Goal: Task Accomplishment & Management: Manage account settings

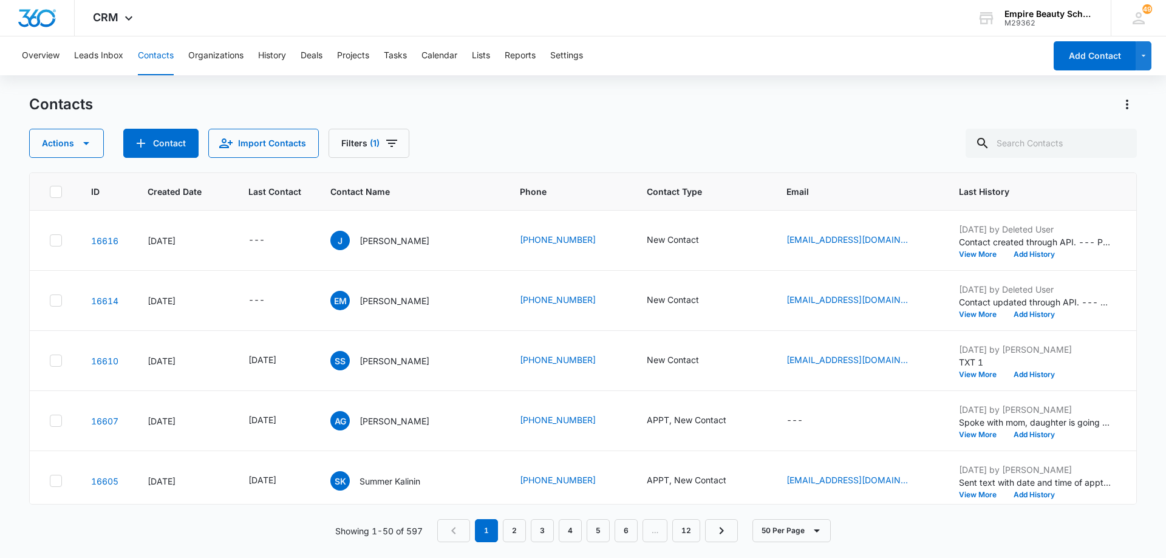
scroll to position [0, 118]
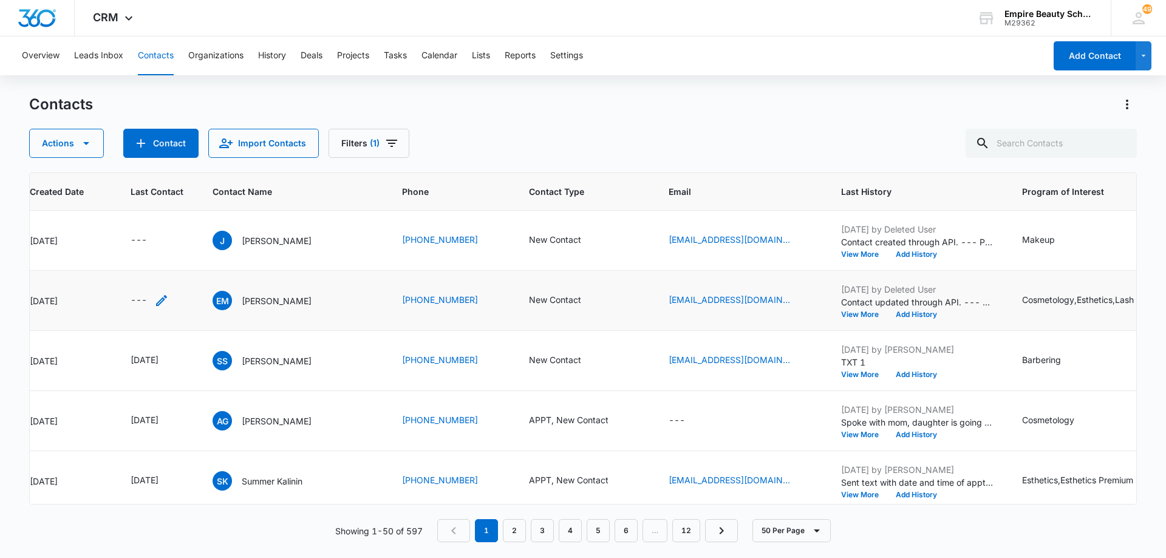
click at [161, 302] on icon "Last Contact - - Select to Edit Field" at bounding box center [161, 300] width 11 height 11
click at [161, 220] on input at bounding box center [147, 222] width 89 height 13
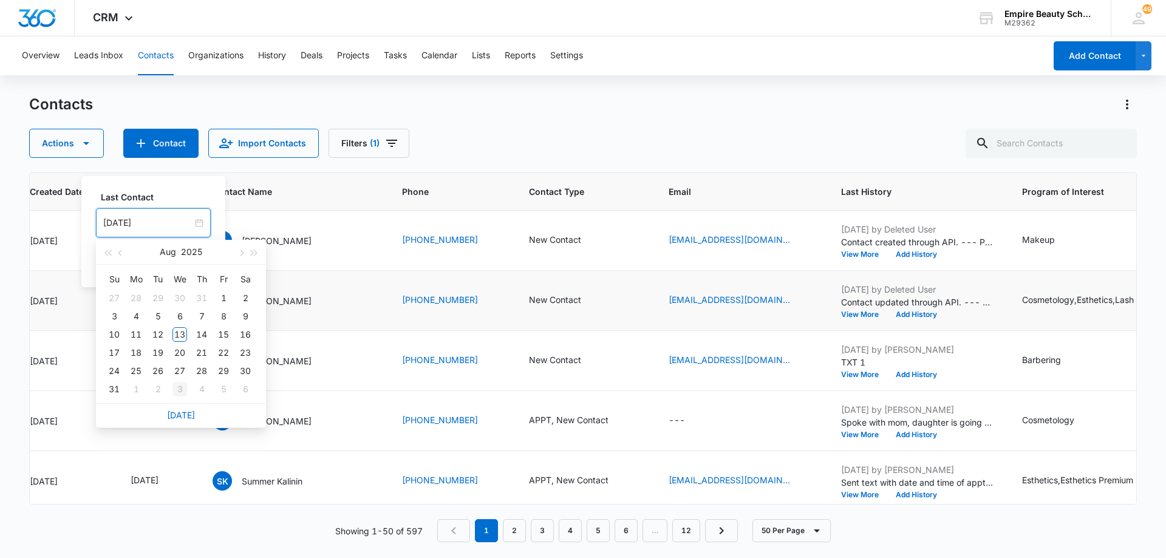
type input "[DATE]"
click at [180, 414] on link "[DATE]" at bounding box center [181, 415] width 28 height 10
type input "[DATE]"
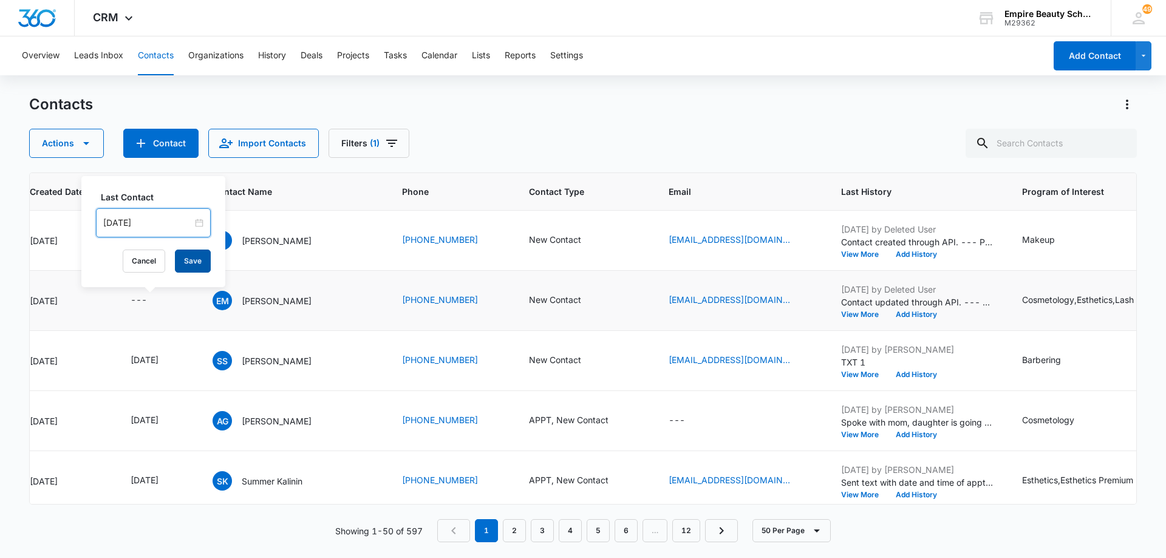
click at [181, 258] on button "Save" at bounding box center [193, 261] width 36 height 23
click at [910, 314] on button "Add History" at bounding box center [916, 314] width 58 height 7
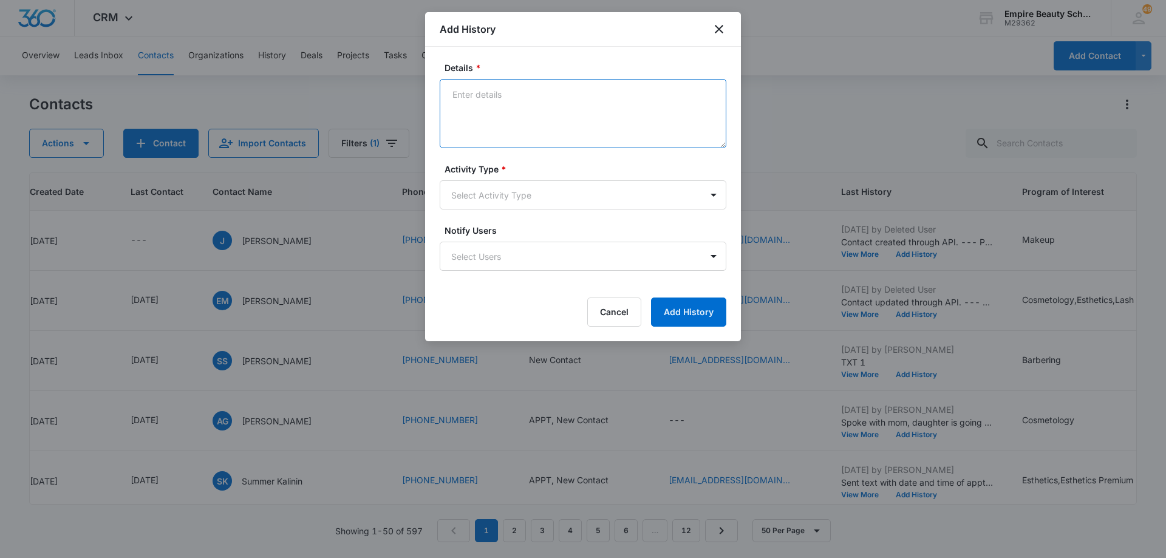
click at [631, 105] on textarea "Details *" at bounding box center [583, 113] width 287 height 69
type textarea "LVM 1"
click at [555, 191] on body "CRM Apps Forms CRM Email Shop Payments POS Files Brand Settings Empire Beauty S…" at bounding box center [583, 279] width 1166 height 558
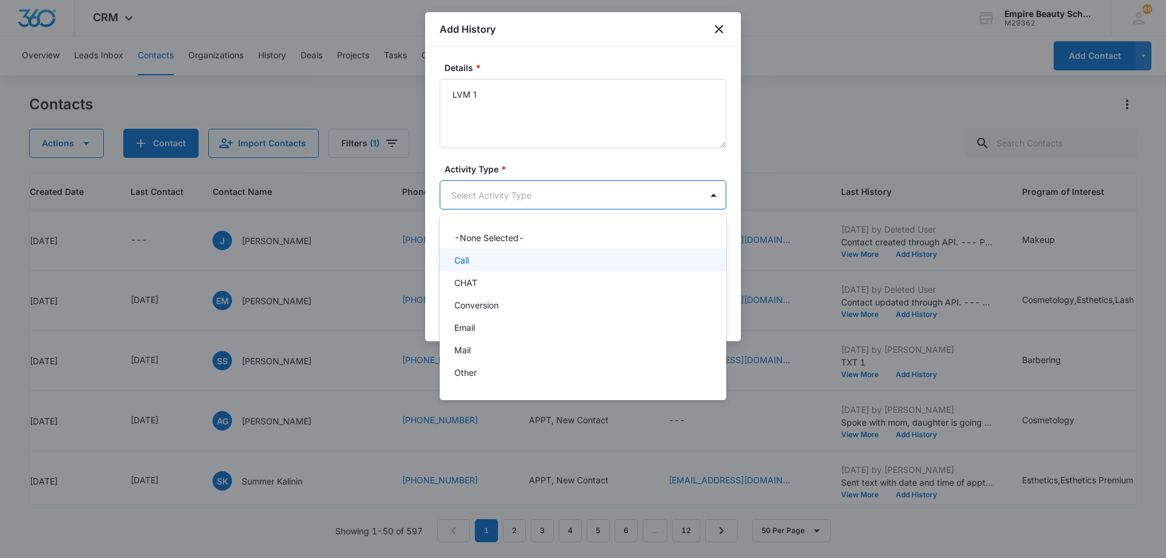
click at [544, 258] on div "Call" at bounding box center [581, 260] width 255 height 13
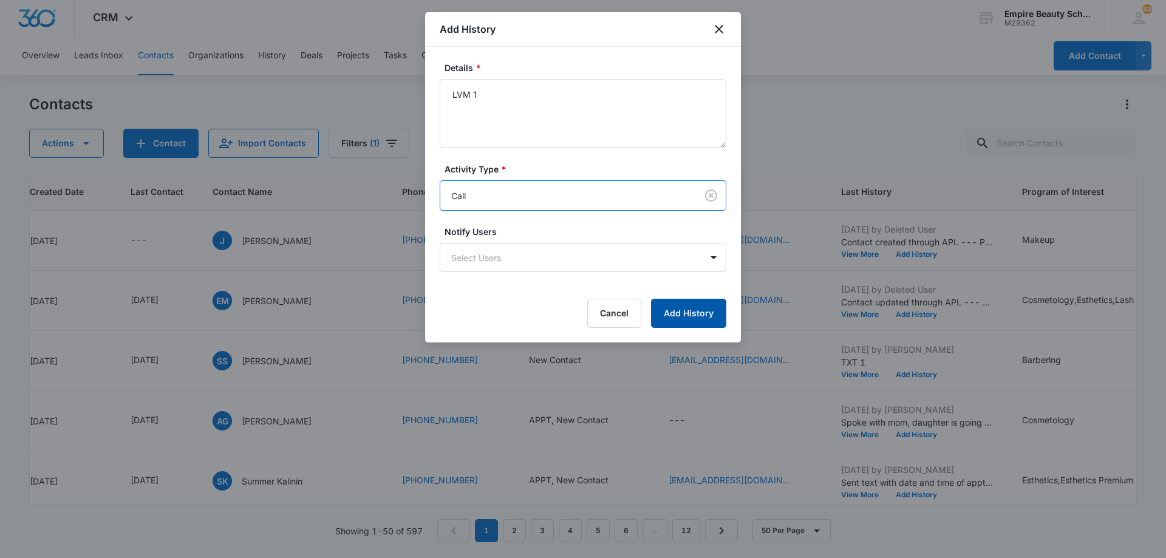
click at [665, 309] on button "Add History" at bounding box center [688, 313] width 75 height 29
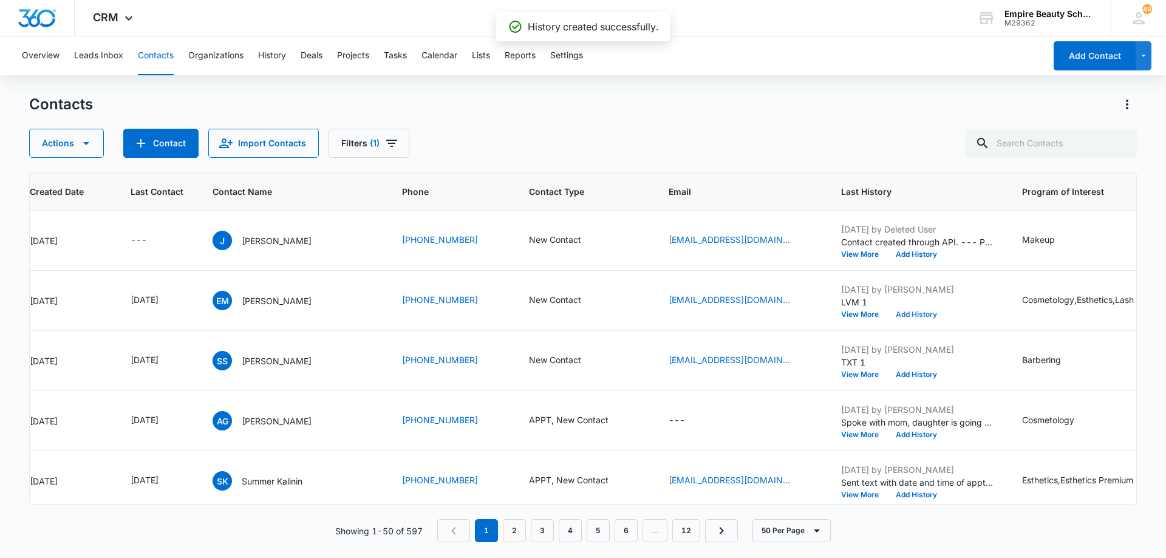
click at [899, 313] on button "Add History" at bounding box center [916, 314] width 58 height 7
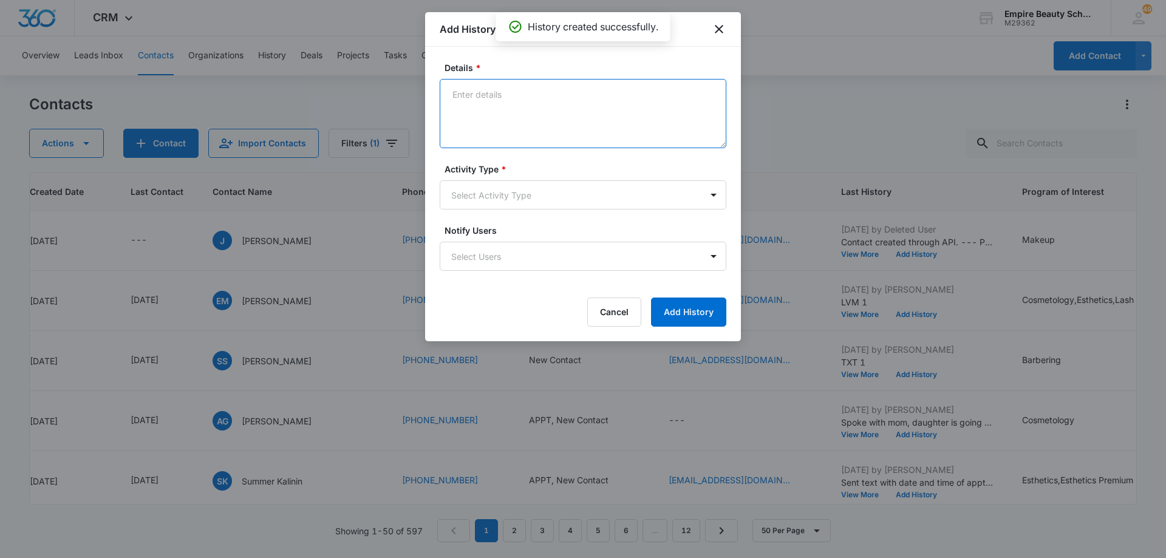
click at [501, 101] on textarea "Details *" at bounding box center [583, 113] width 287 height 69
type textarea "EM 1"
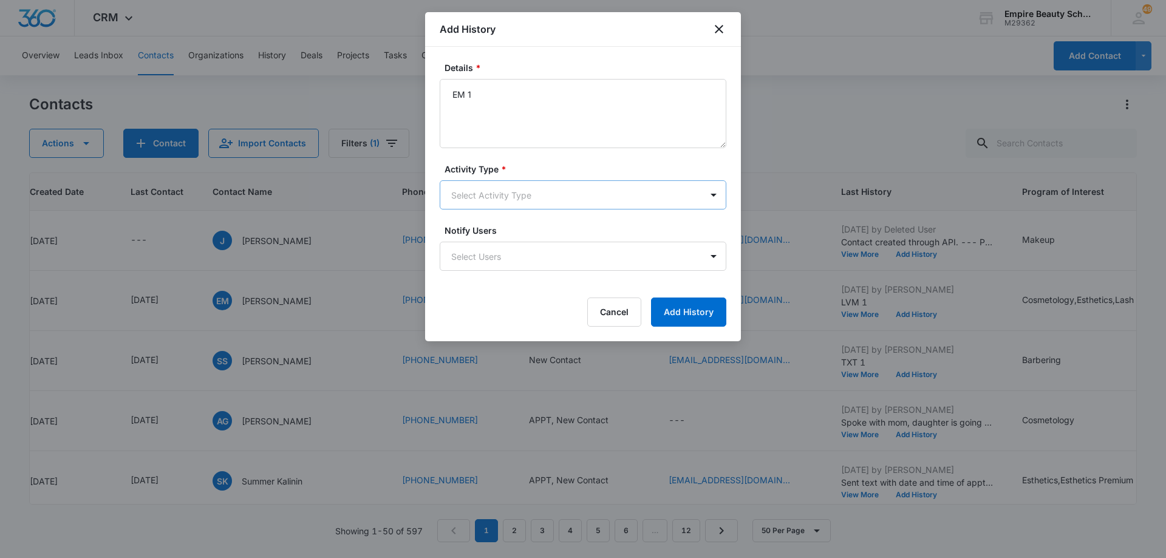
click at [519, 197] on body "CRM Apps Forms CRM Email Shop Payments POS Files Brand Settings Empire Beauty S…" at bounding box center [583, 279] width 1166 height 558
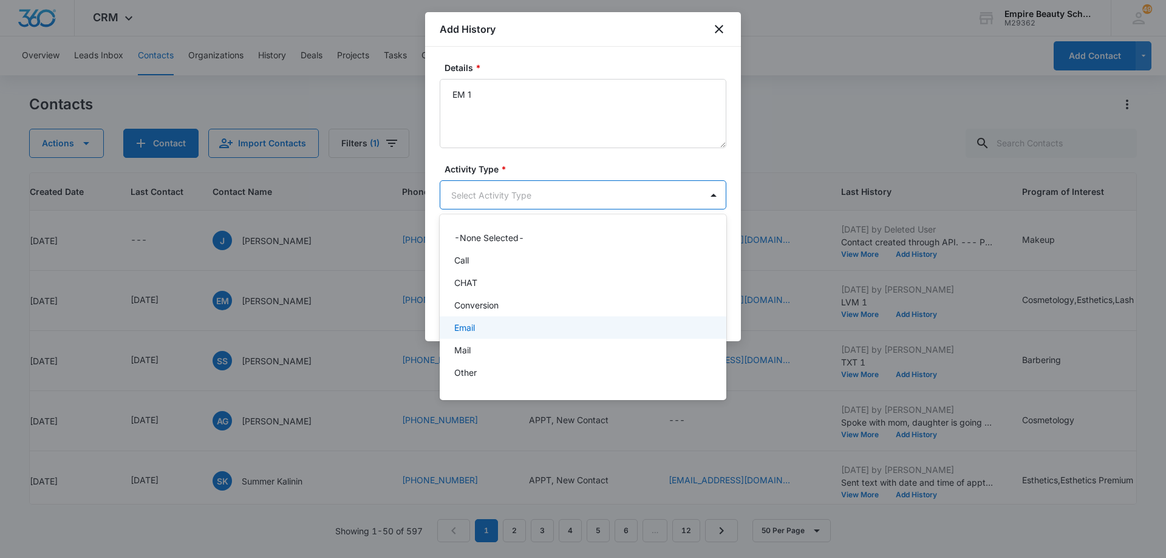
click at [512, 324] on div "Email" at bounding box center [581, 327] width 255 height 13
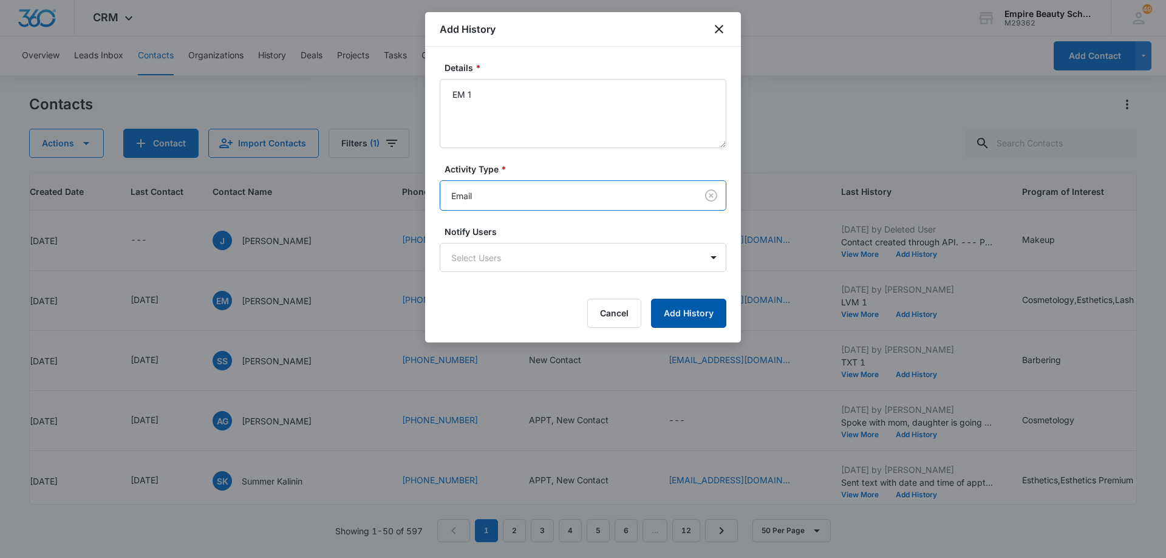
click at [694, 319] on button "Add History" at bounding box center [688, 313] width 75 height 29
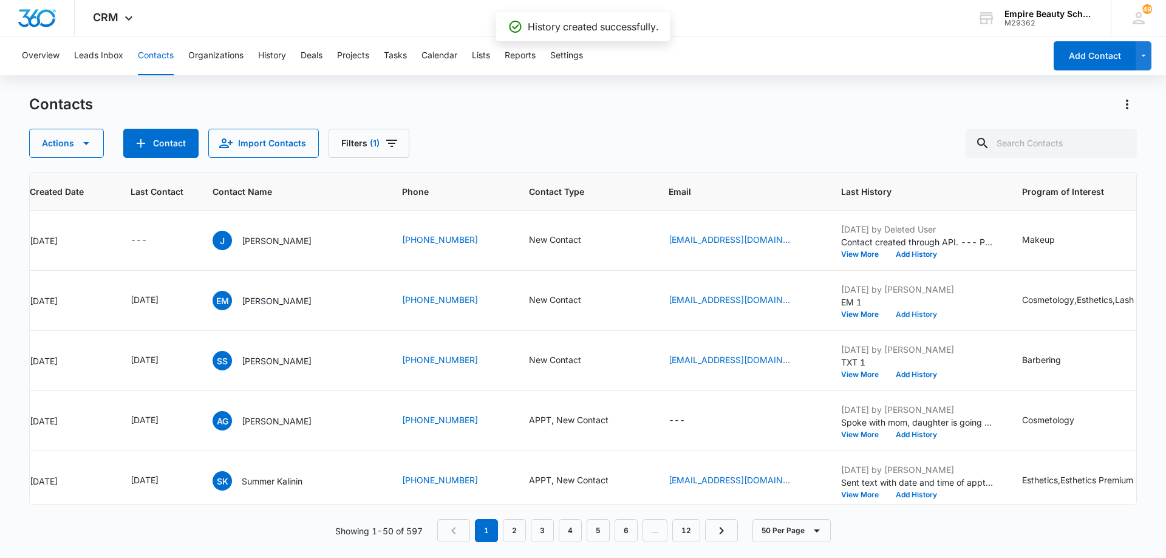
click at [909, 313] on button "Add History" at bounding box center [916, 314] width 58 height 7
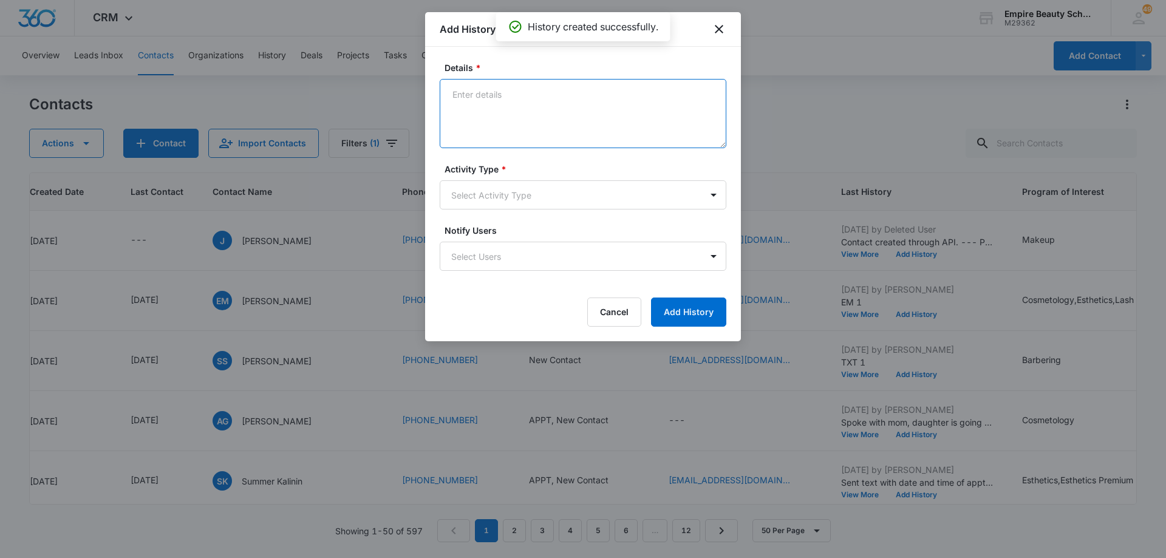
click at [553, 99] on textarea "Details *" at bounding box center [583, 113] width 287 height 69
type textarea "TXT 1"
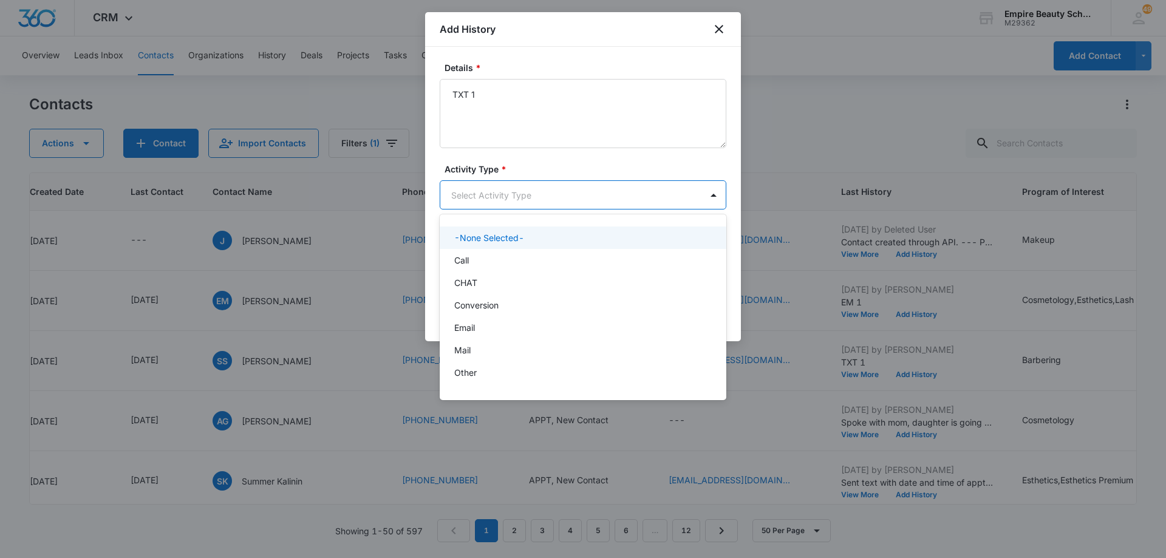
click at [541, 193] on body "CRM Apps Forms CRM Email Shop Payments POS Files Brand Settings Empire Beauty S…" at bounding box center [583, 279] width 1166 height 558
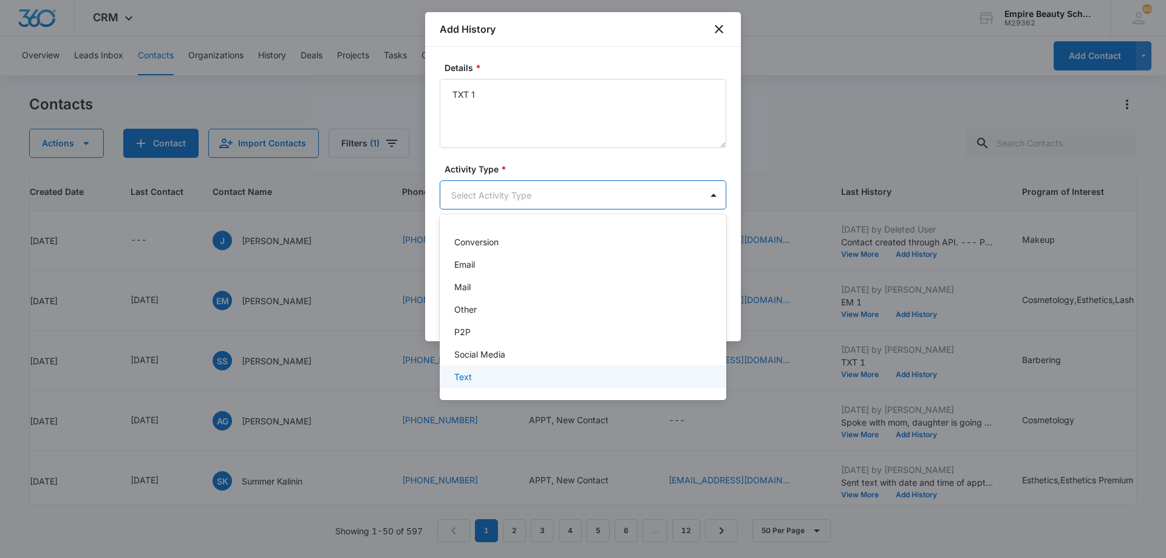
click at [527, 375] on div "Text" at bounding box center [581, 377] width 255 height 13
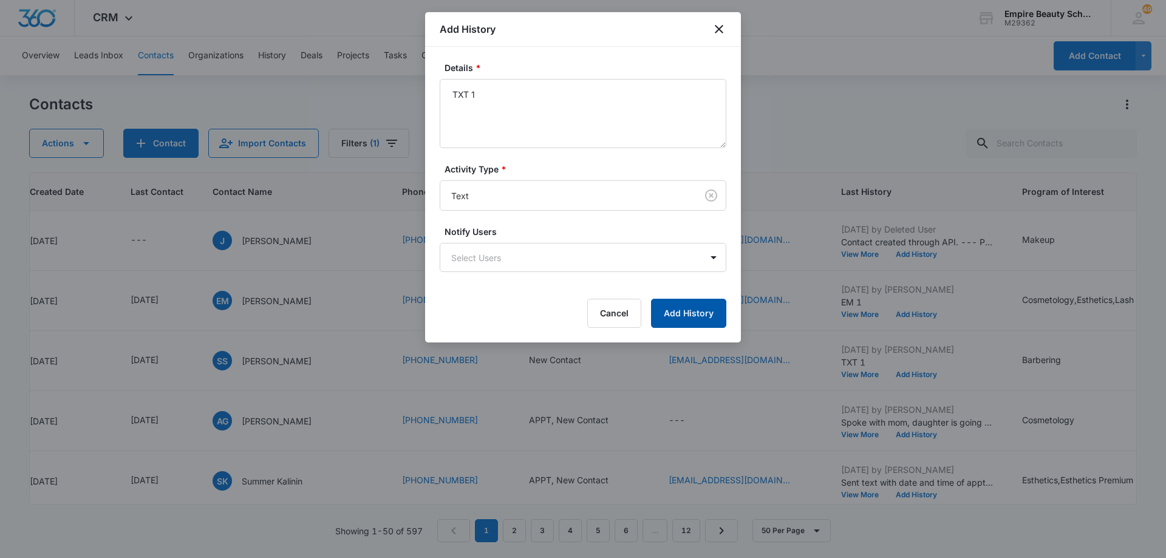
click at [673, 310] on button "Add History" at bounding box center [688, 313] width 75 height 29
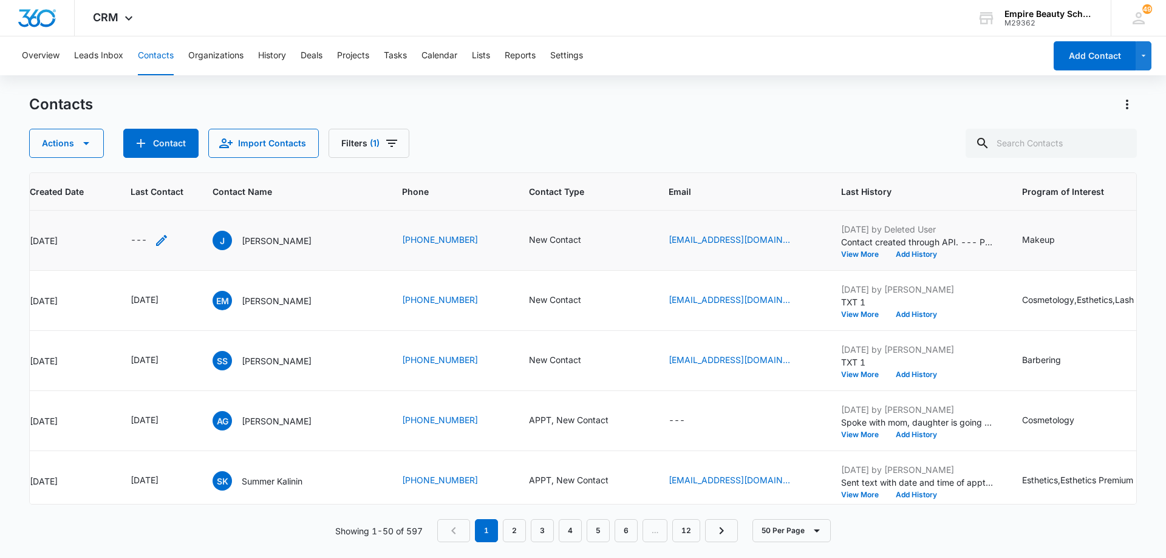
click at [157, 242] on icon "Last Contact - - Select to Edit Field" at bounding box center [161, 240] width 15 height 15
click at [157, 158] on input at bounding box center [147, 162] width 89 height 13
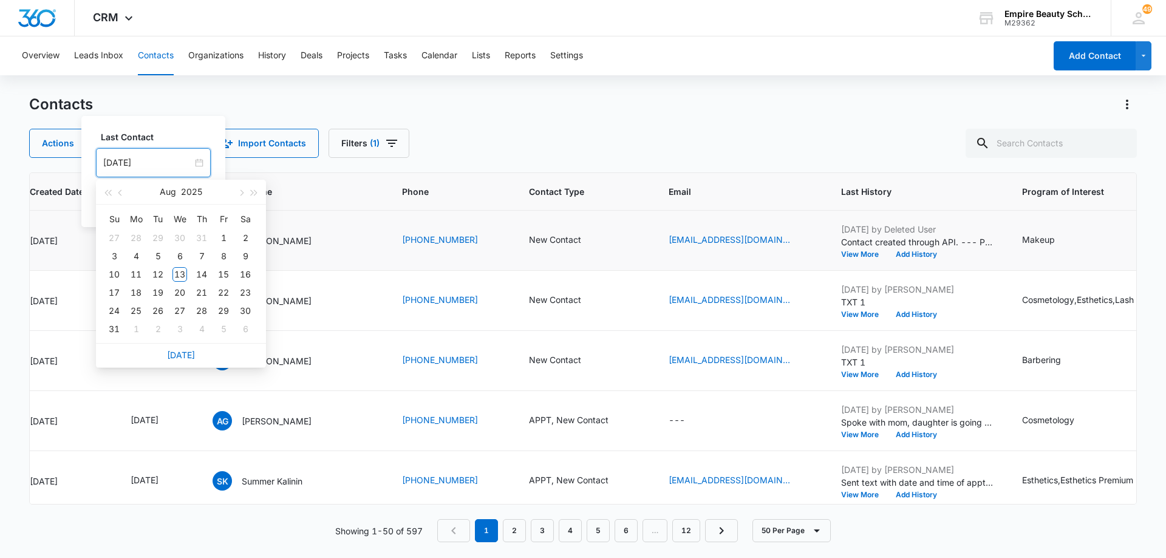
type input "[DATE]"
click at [193, 355] on link "[DATE]" at bounding box center [181, 355] width 28 height 10
type input "[DATE]"
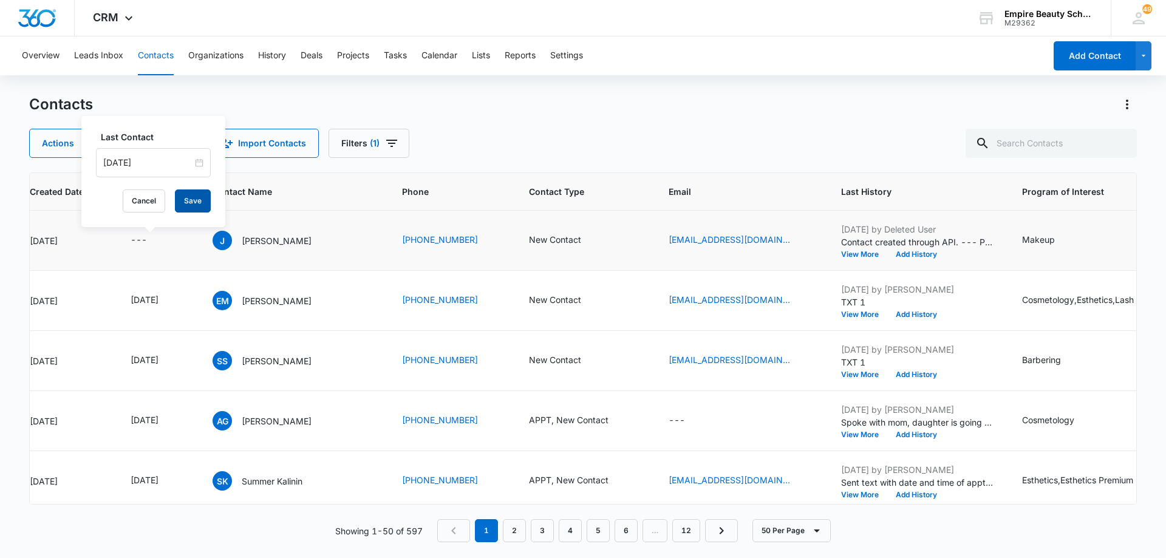
click at [192, 201] on button "Save" at bounding box center [193, 201] width 36 height 23
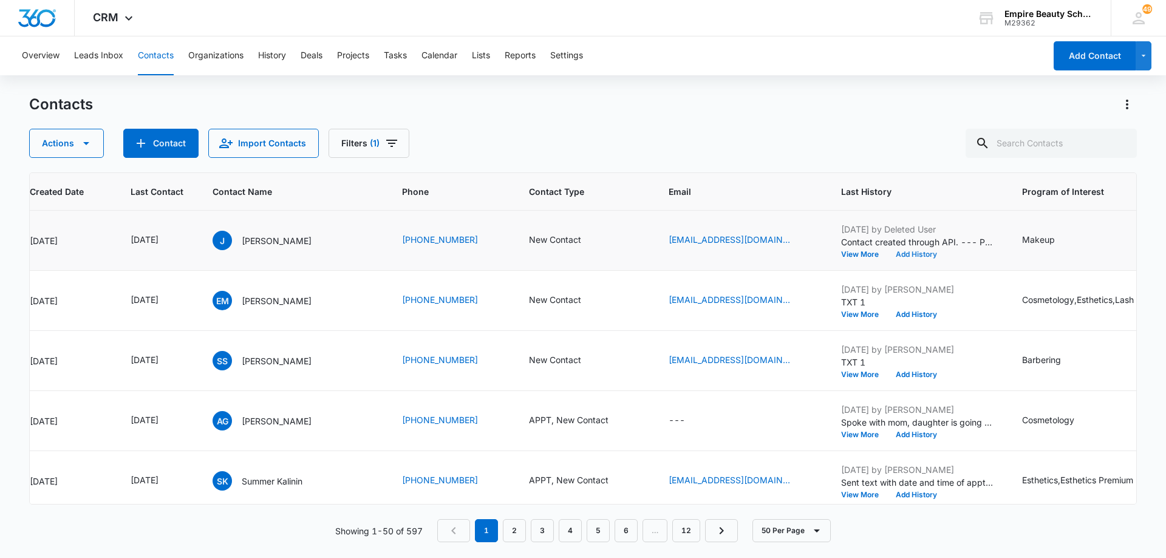
click at [917, 255] on button "Add History" at bounding box center [916, 254] width 58 height 7
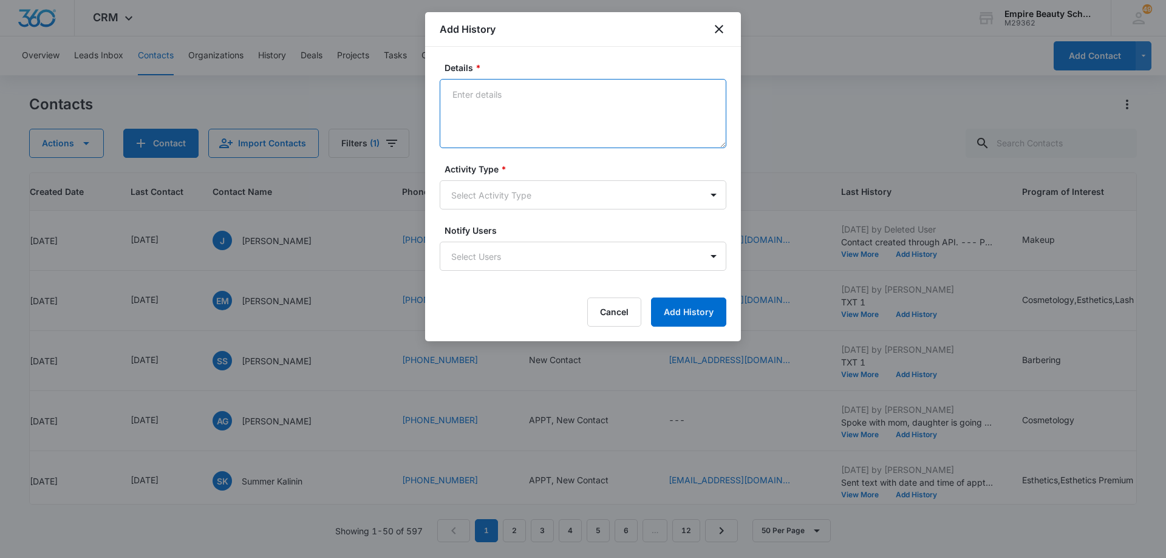
click at [587, 111] on textarea "Details *" at bounding box center [583, 113] width 287 height 69
type textarea "LVM 1"
click at [556, 199] on body "CRM Apps Forms CRM Email Shop Payments POS Files Brand Settings Empire Beauty S…" at bounding box center [583, 279] width 1166 height 558
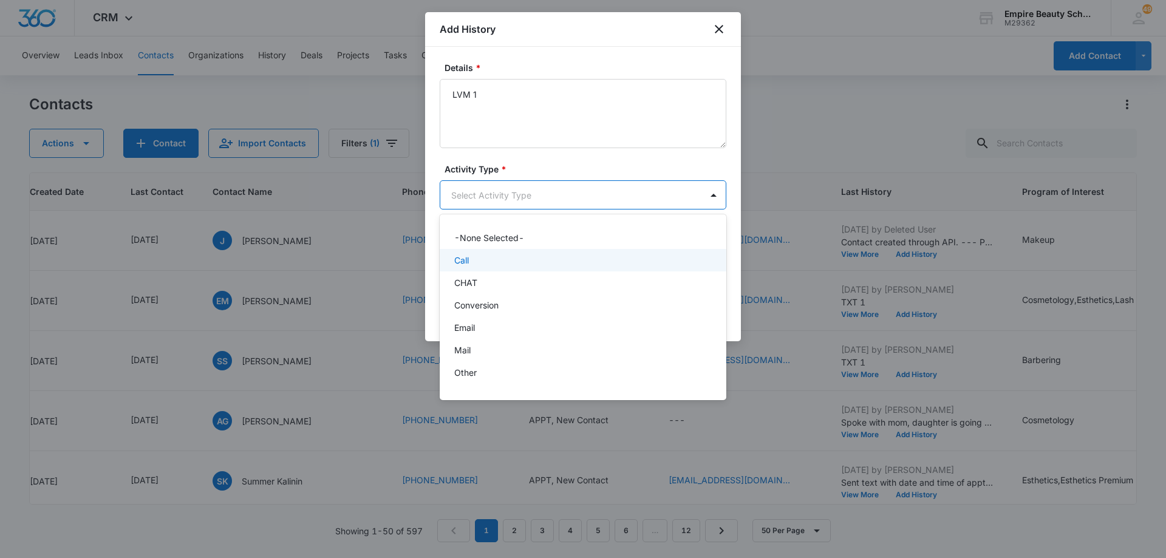
click at [554, 255] on div "Call" at bounding box center [581, 260] width 255 height 13
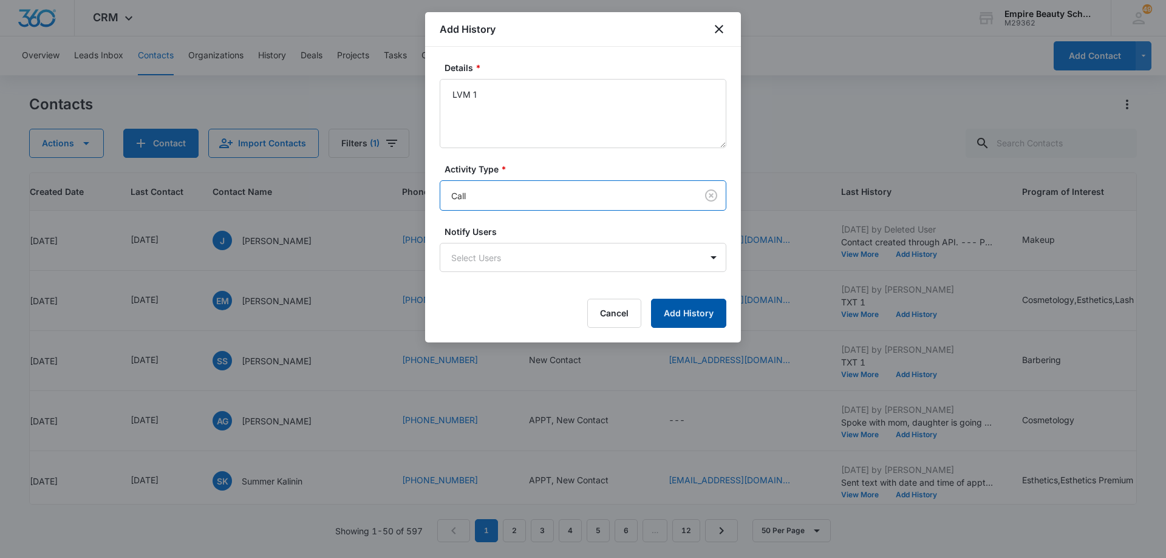
click at [663, 308] on button "Add History" at bounding box center [688, 313] width 75 height 29
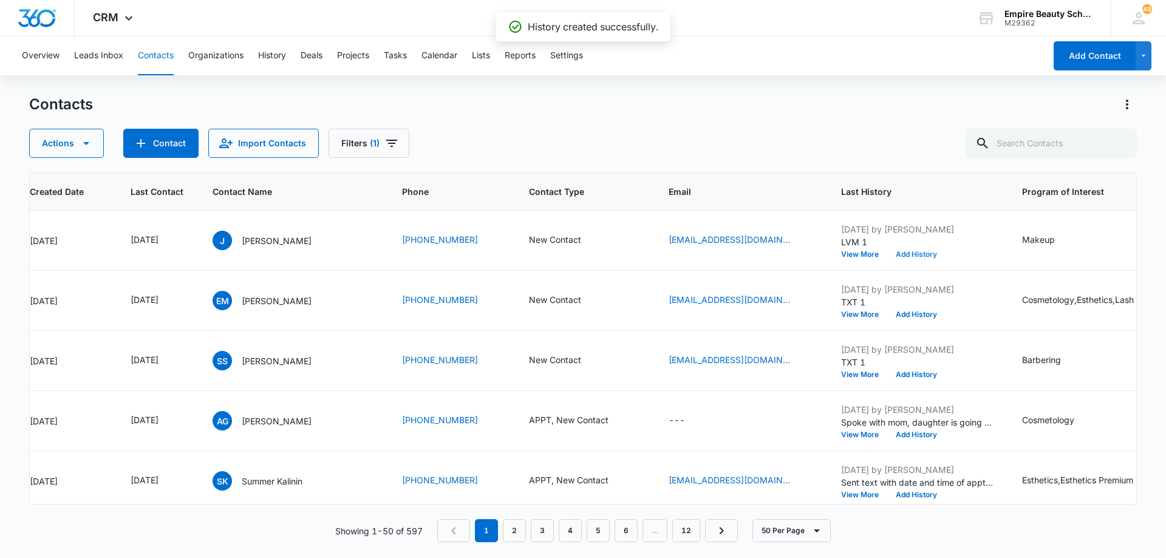
click at [913, 254] on button "Add History" at bounding box center [916, 254] width 58 height 7
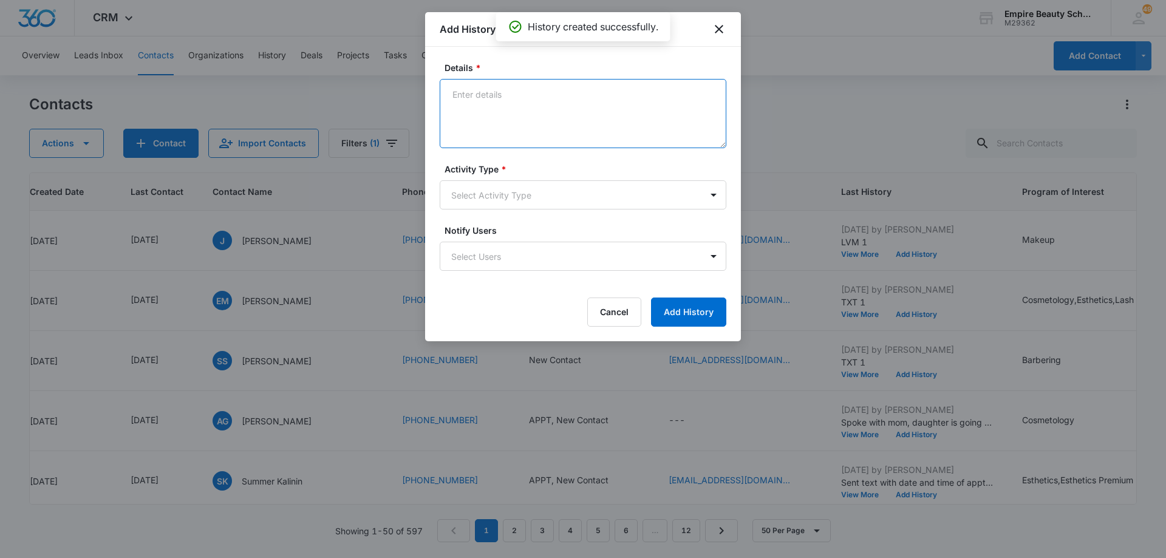
click at [571, 112] on textarea "Details *" at bounding box center [583, 113] width 287 height 69
type textarea "EM 1"
click at [535, 200] on body "CRM Apps Forms CRM Email Shop Payments POS Files Brand Settings Empire Beauty S…" at bounding box center [583, 279] width 1166 height 558
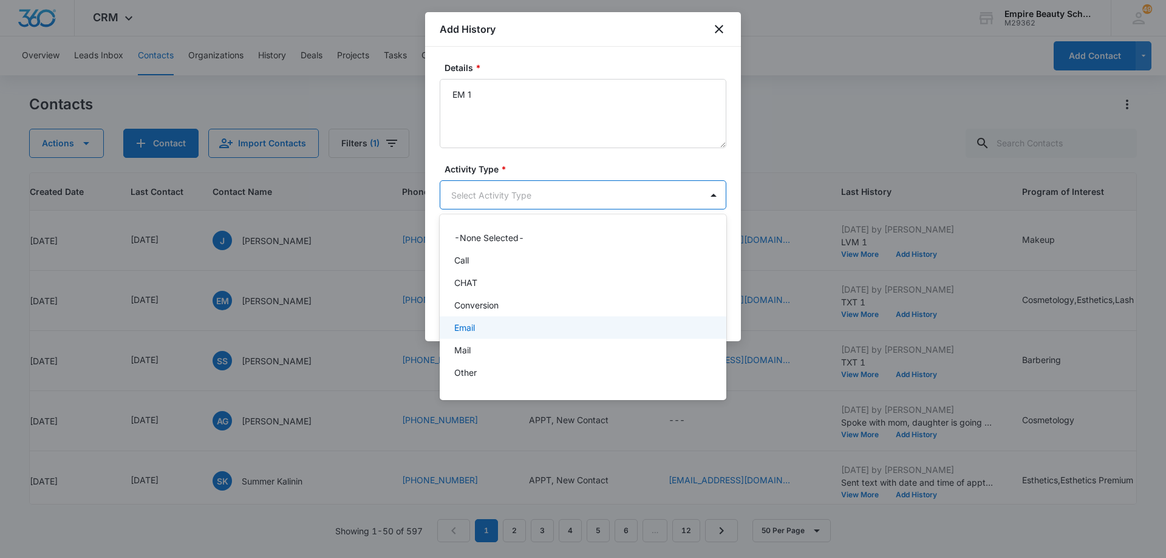
click at [522, 326] on div "Email" at bounding box center [581, 327] width 255 height 13
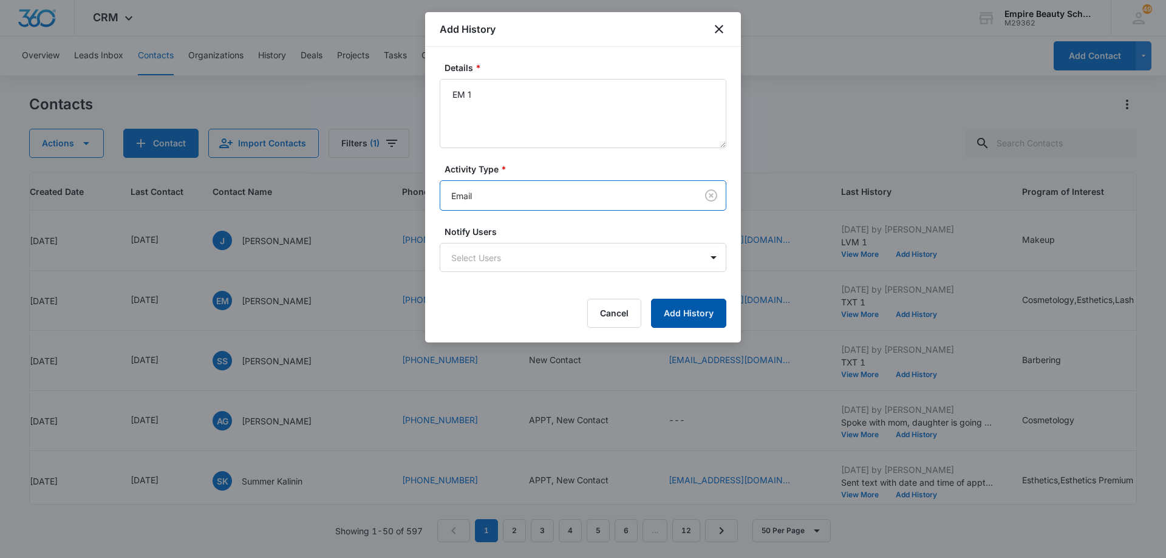
click at [677, 309] on button "Add History" at bounding box center [688, 313] width 75 height 29
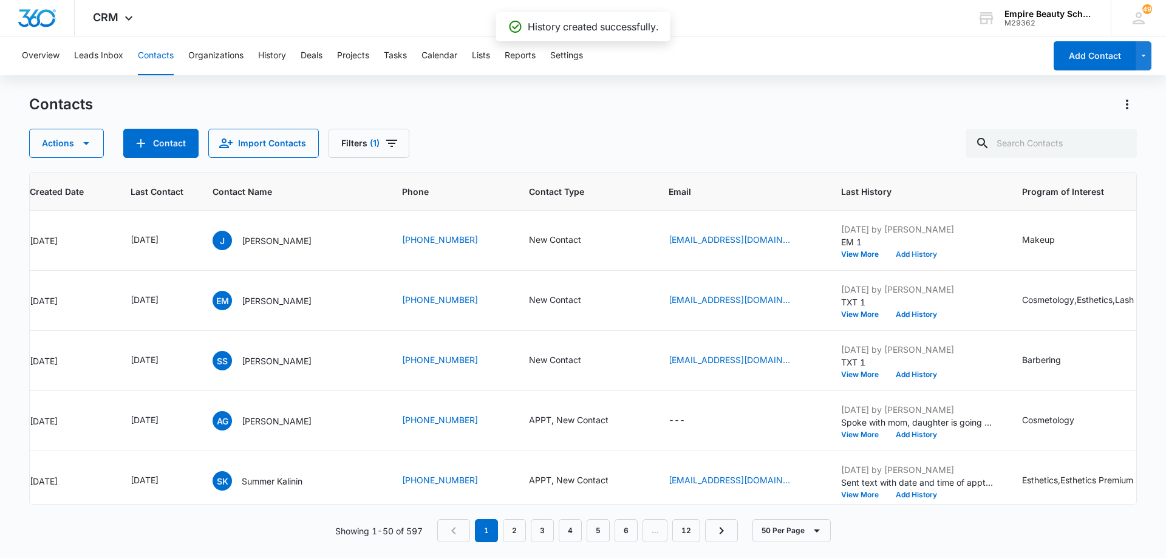
click at [903, 253] on button "Add History" at bounding box center [916, 254] width 58 height 7
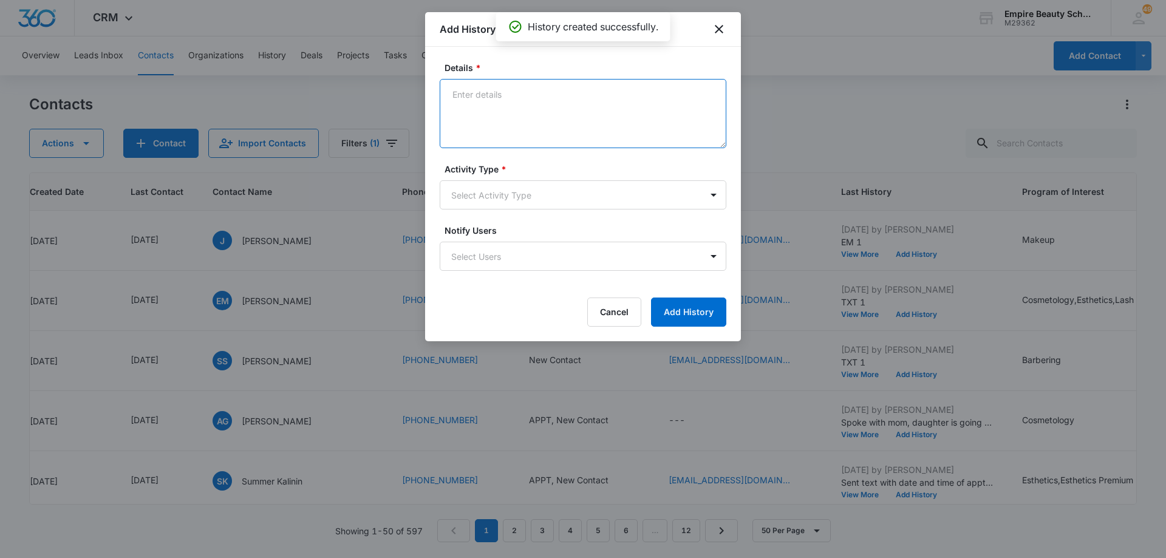
click at [543, 106] on textarea "Details *" at bounding box center [583, 113] width 287 height 69
type textarea "TXT 1"
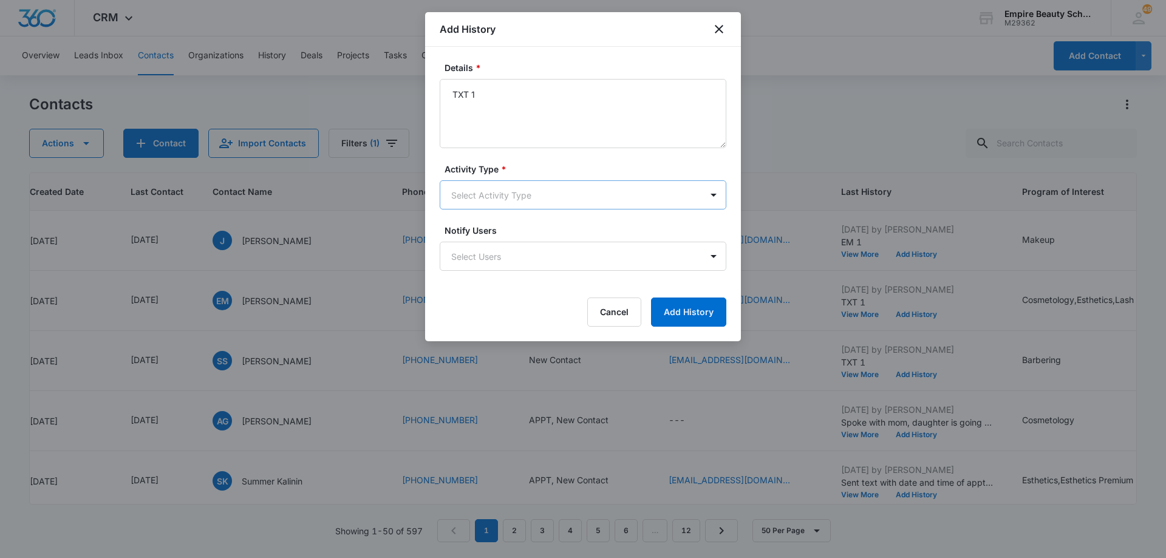
click at [534, 190] on body "CRM Apps Forms CRM Email Shop Payments POS Files Brand Settings Empire Beauty S…" at bounding box center [583, 279] width 1166 height 558
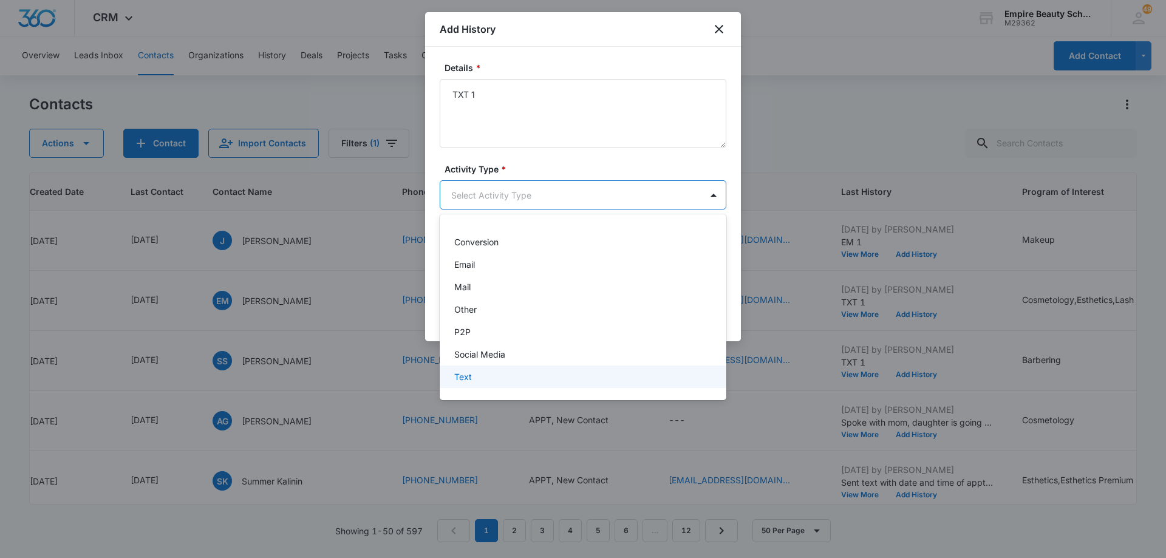
click at [569, 378] on div "Text" at bounding box center [581, 377] width 255 height 13
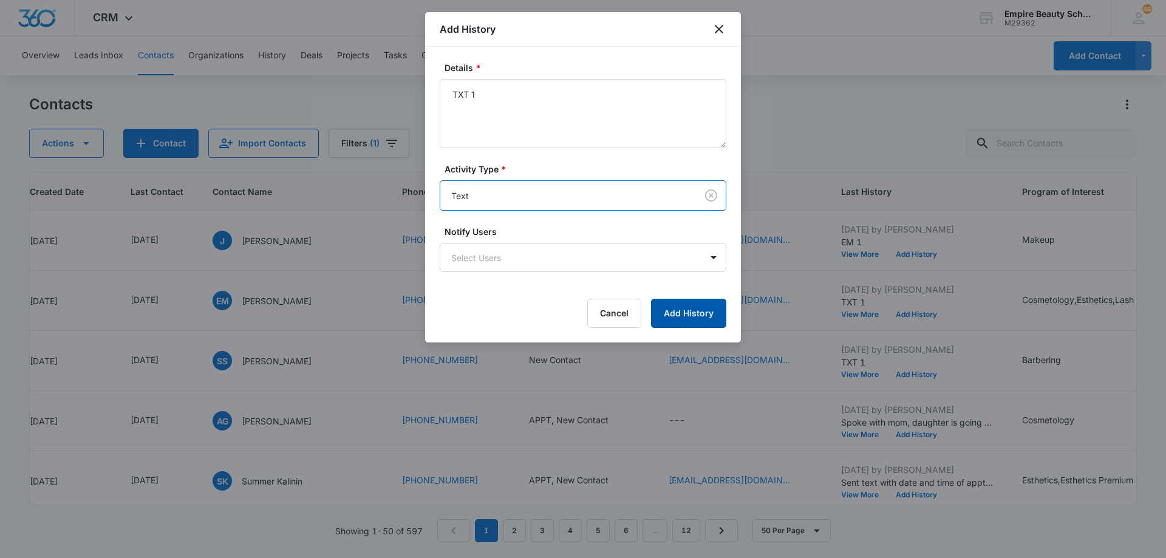
click at [683, 307] on button "Add History" at bounding box center [688, 313] width 75 height 29
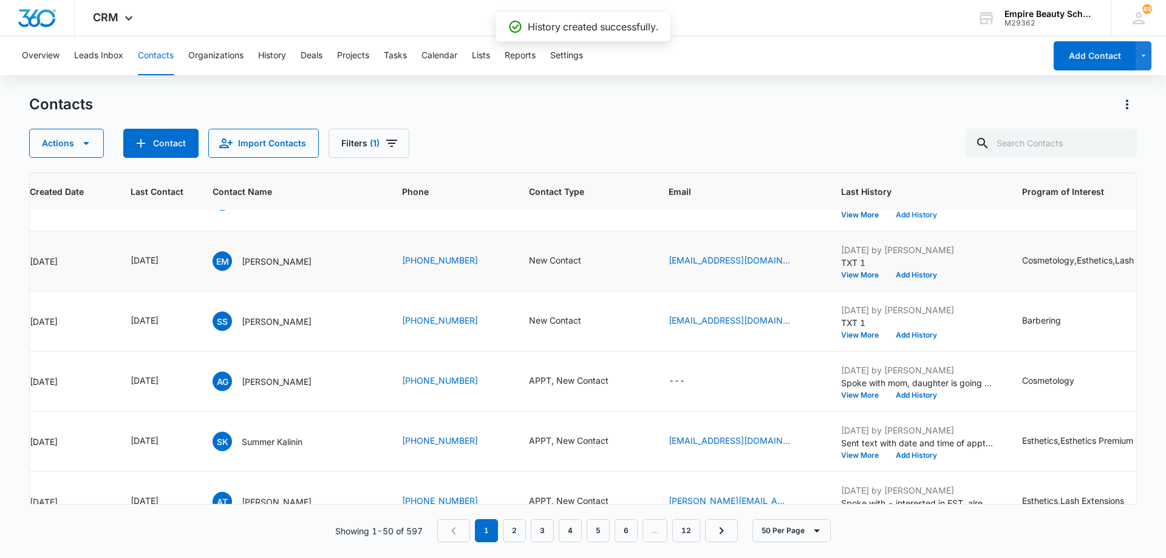
scroll to position [61, 118]
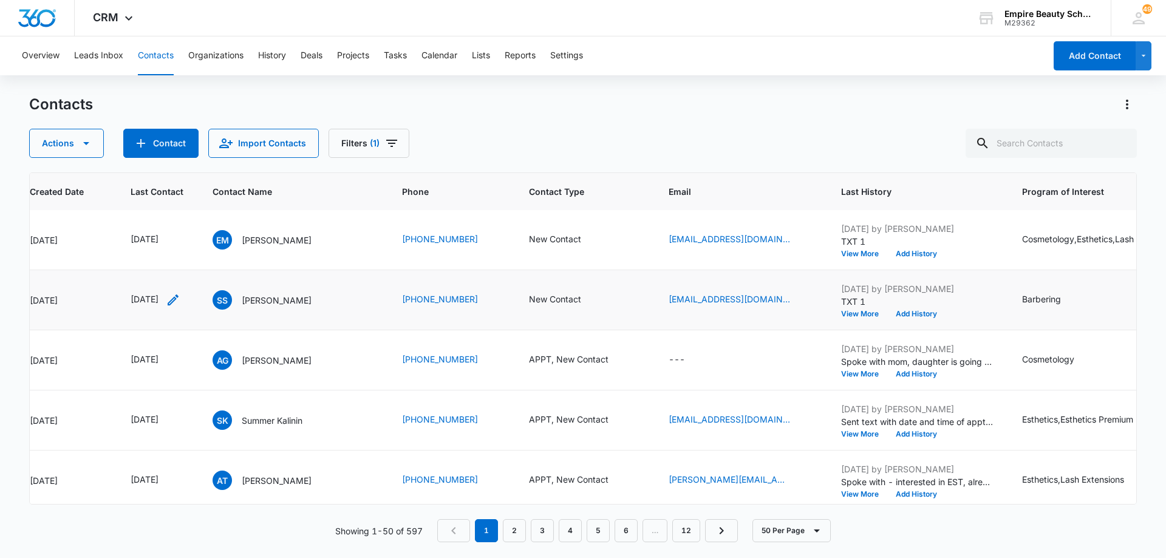
click at [179, 301] on icon "Last Contact - 1754956800 - Select to Edit Field" at bounding box center [173, 300] width 11 height 11
click at [186, 220] on input "[DATE]" at bounding box center [167, 222] width 89 height 13
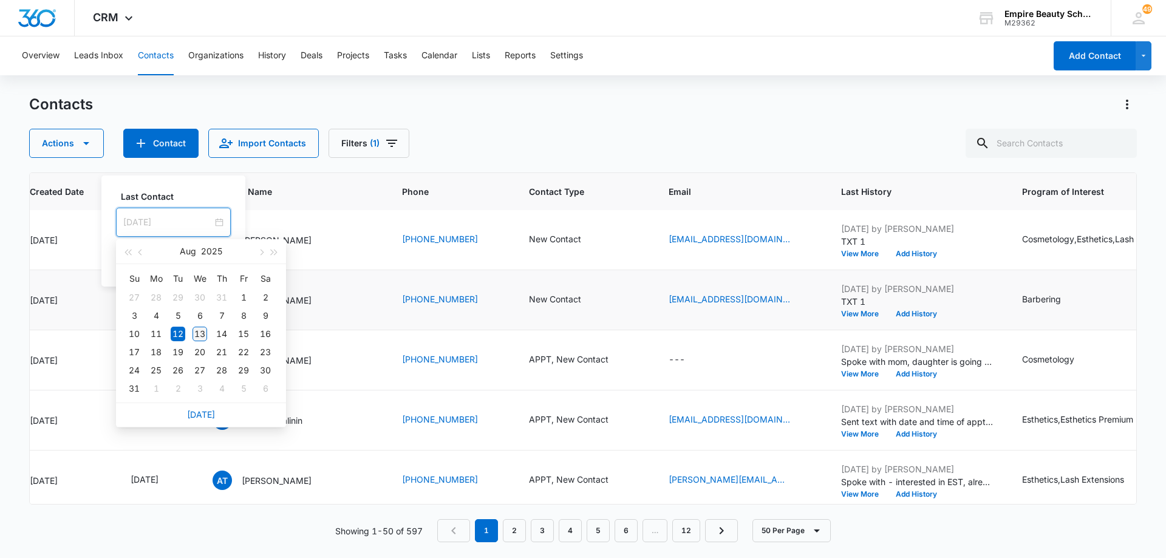
type input "[DATE]"
click at [202, 335] on div "13" at bounding box center [200, 334] width 15 height 15
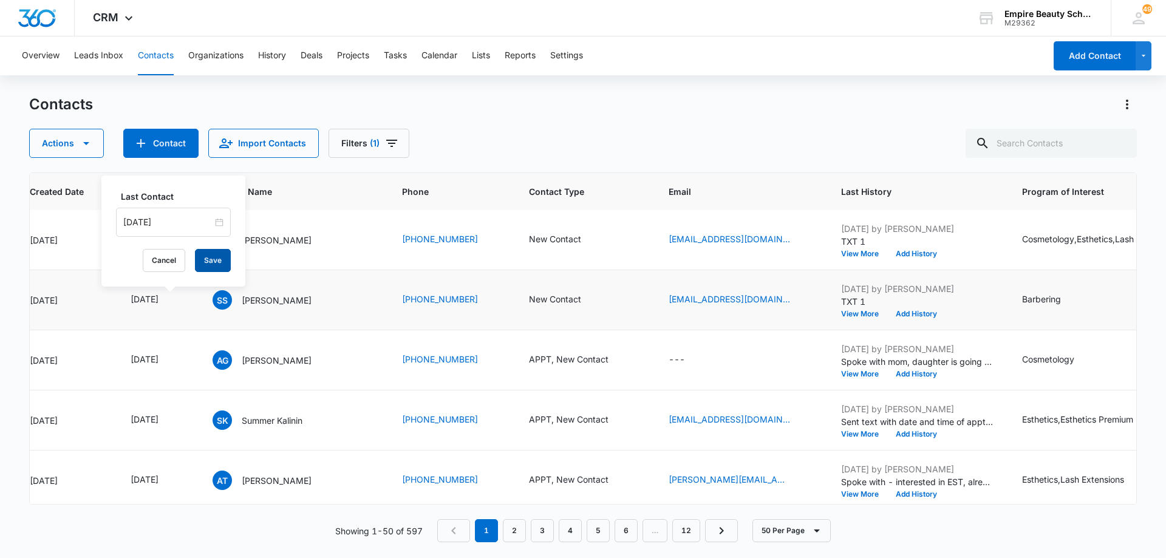
click at [200, 264] on button "Save" at bounding box center [213, 260] width 36 height 23
click at [921, 310] on button "Add History" at bounding box center [916, 313] width 58 height 7
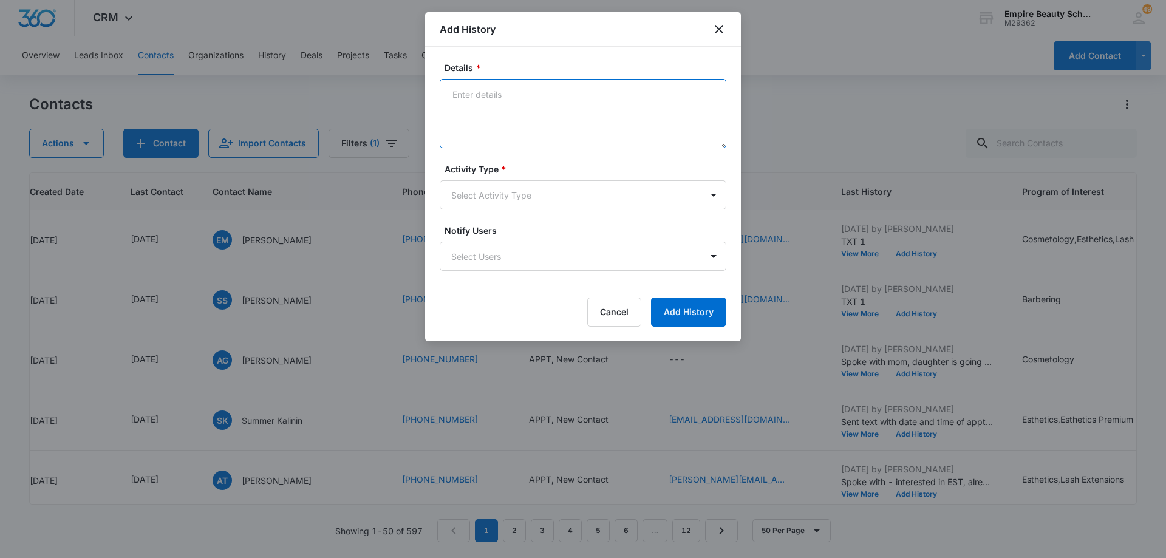
click at [561, 106] on textarea "Details *" at bounding box center [583, 113] width 287 height 69
type textarea "LVM 2"
click at [557, 206] on body "CRM Apps Forms CRM Email Shop Payments POS Files Brand Settings Empire Beauty S…" at bounding box center [583, 279] width 1166 height 558
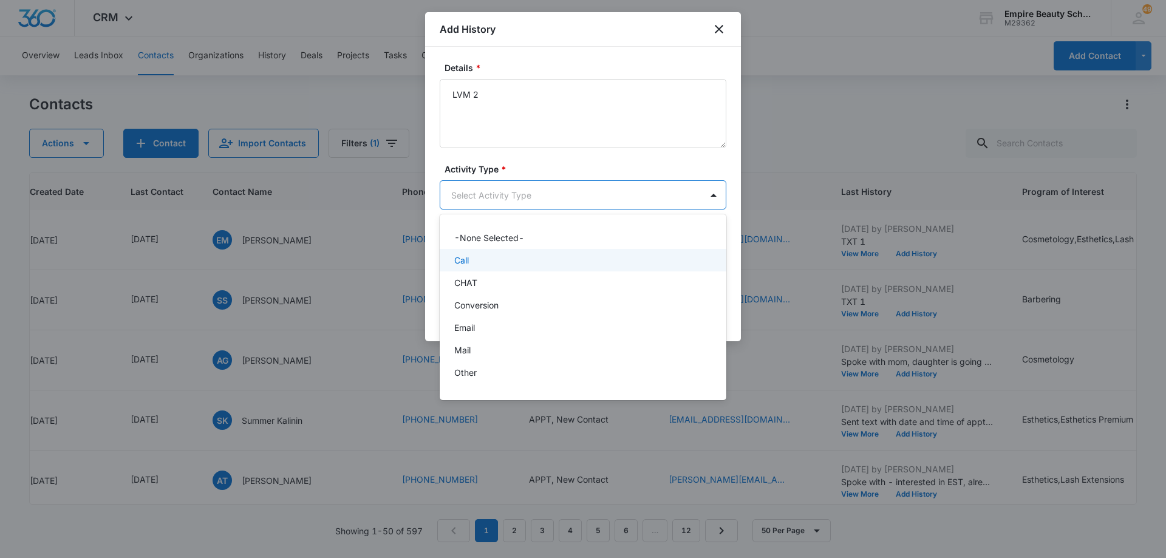
click at [543, 257] on div "Call" at bounding box center [581, 260] width 255 height 13
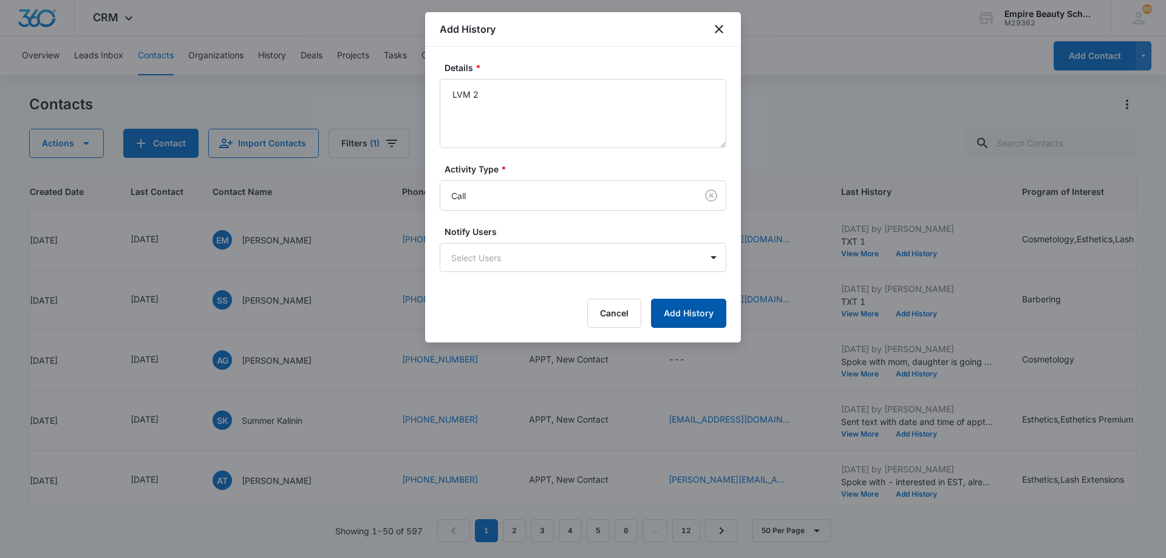
click at [668, 313] on button "Add History" at bounding box center [688, 313] width 75 height 29
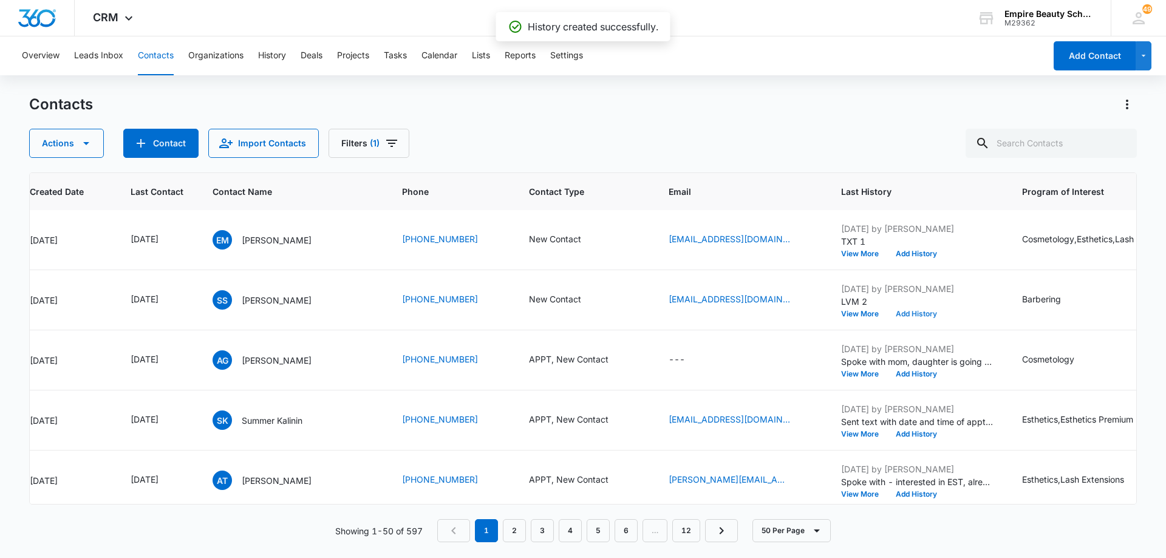
click at [903, 312] on button "Add History" at bounding box center [916, 313] width 58 height 7
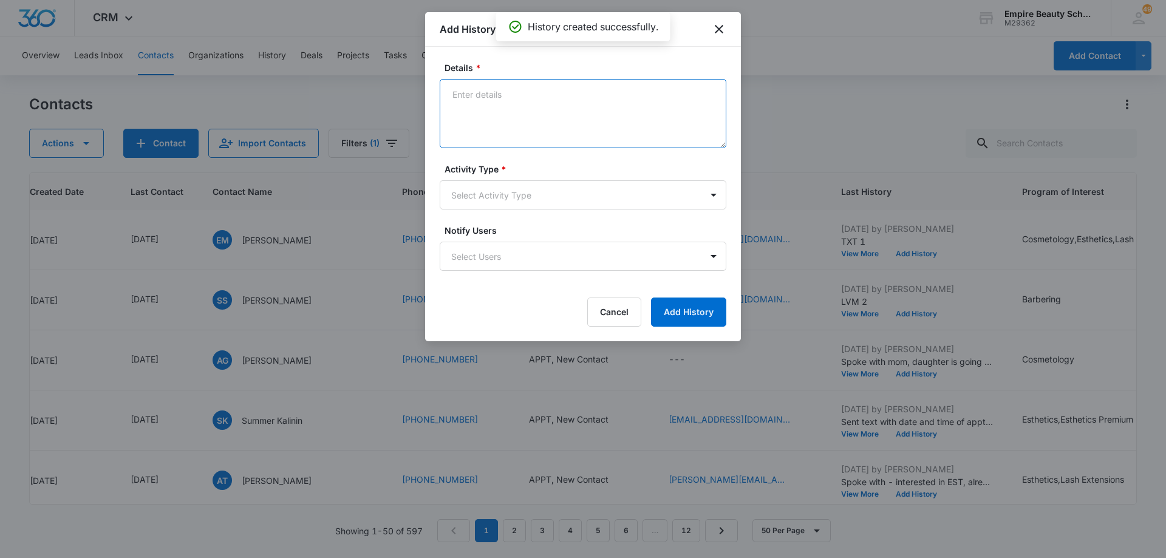
click at [554, 109] on textarea "Details *" at bounding box center [583, 113] width 287 height 69
type textarea "EM 2"
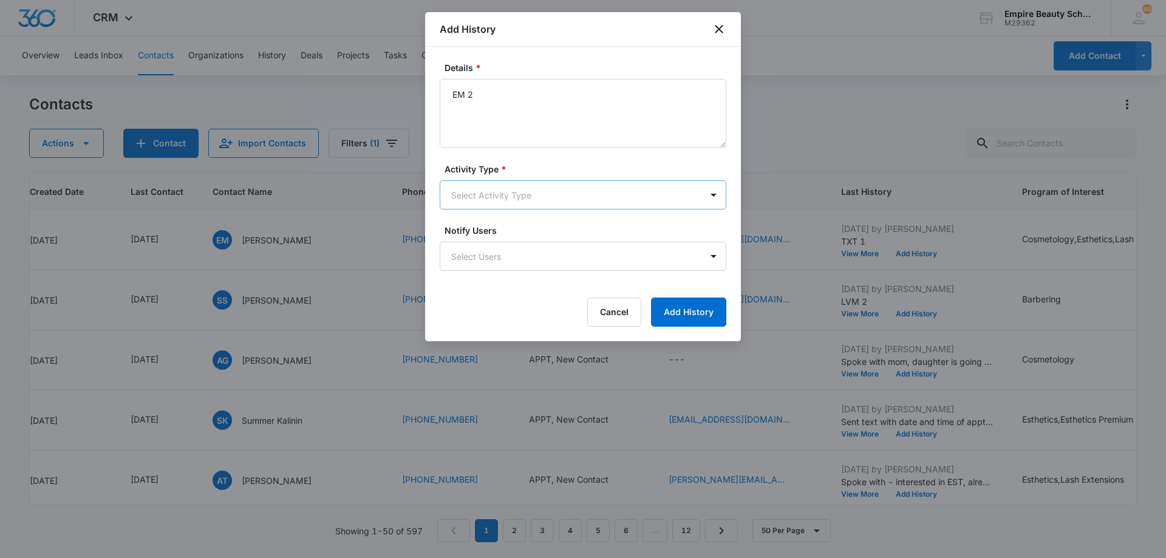
click at [539, 205] on body "CRM Apps Forms CRM Email Shop Payments POS Files Brand Settings Empire Beauty S…" at bounding box center [583, 279] width 1166 height 558
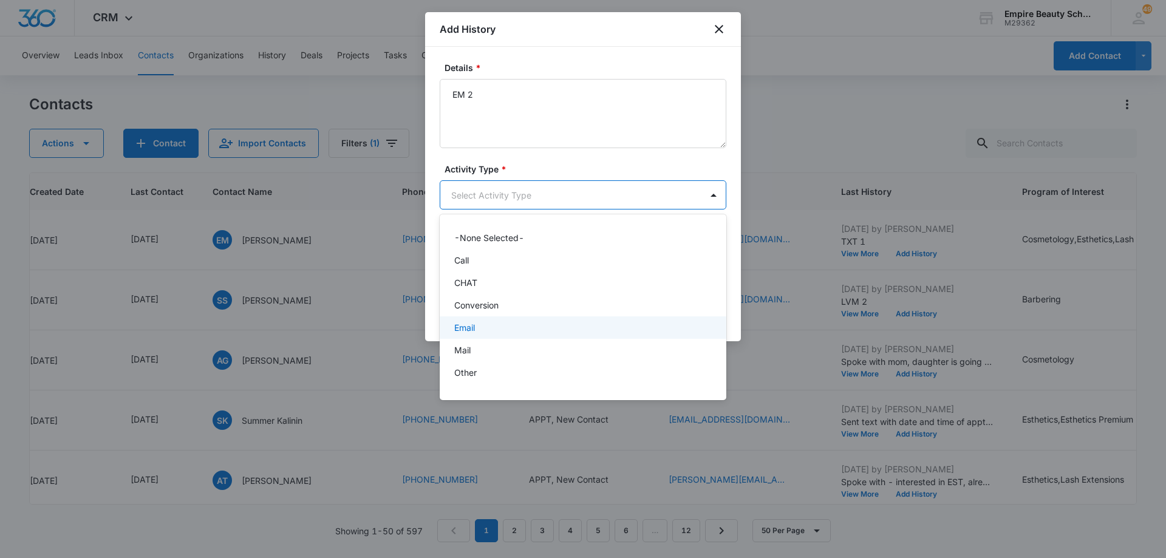
click at [534, 325] on div "Email" at bounding box center [581, 327] width 255 height 13
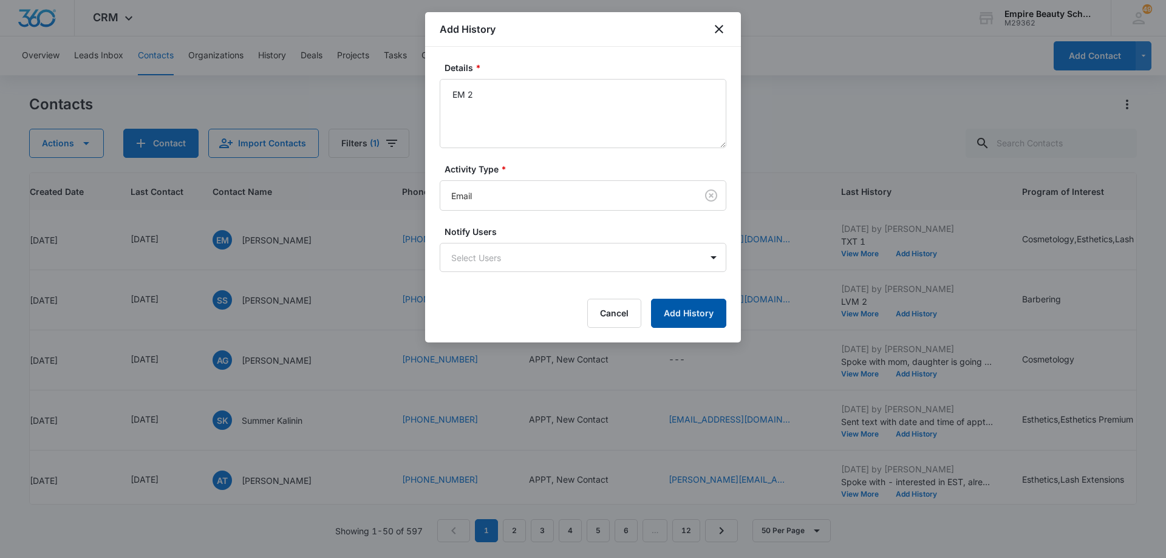
click at [693, 312] on button "Add History" at bounding box center [688, 313] width 75 height 29
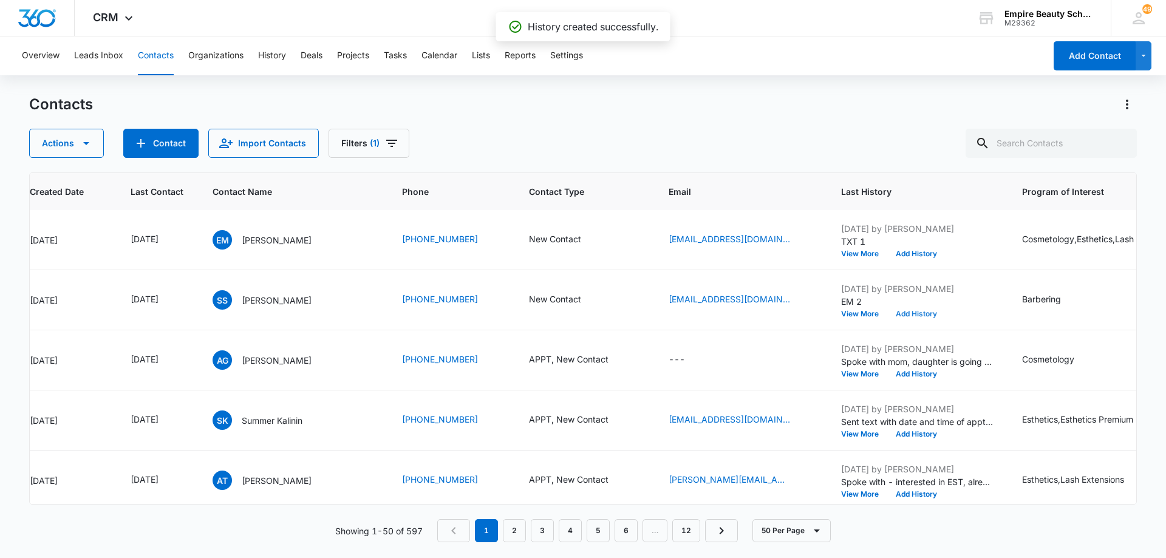
click at [914, 313] on button "Add History" at bounding box center [916, 313] width 58 height 7
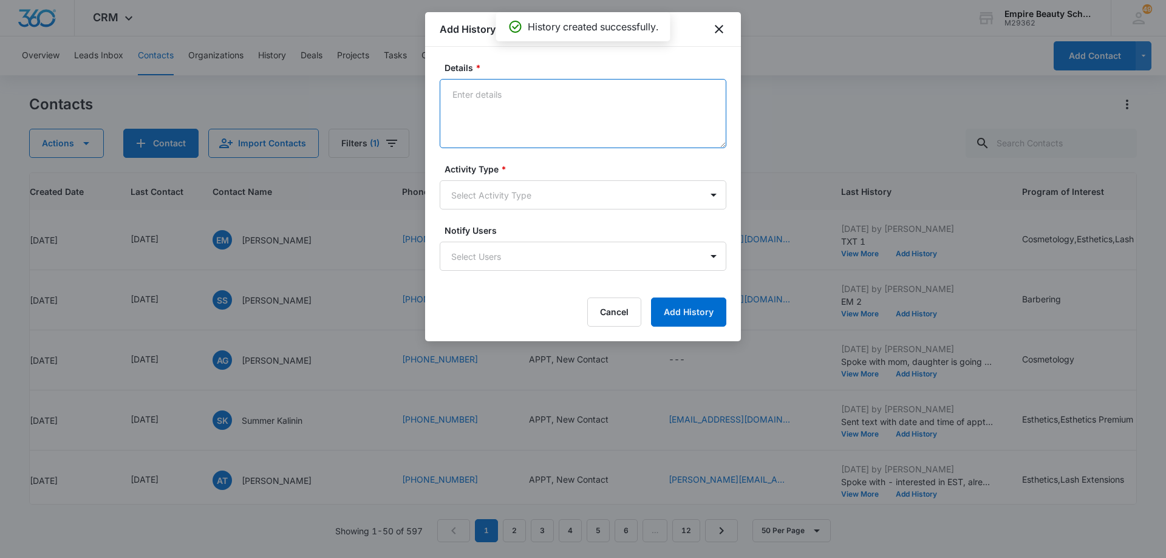
click at [539, 108] on textarea "Details *" at bounding box center [583, 113] width 287 height 69
type textarea "TXT 2"
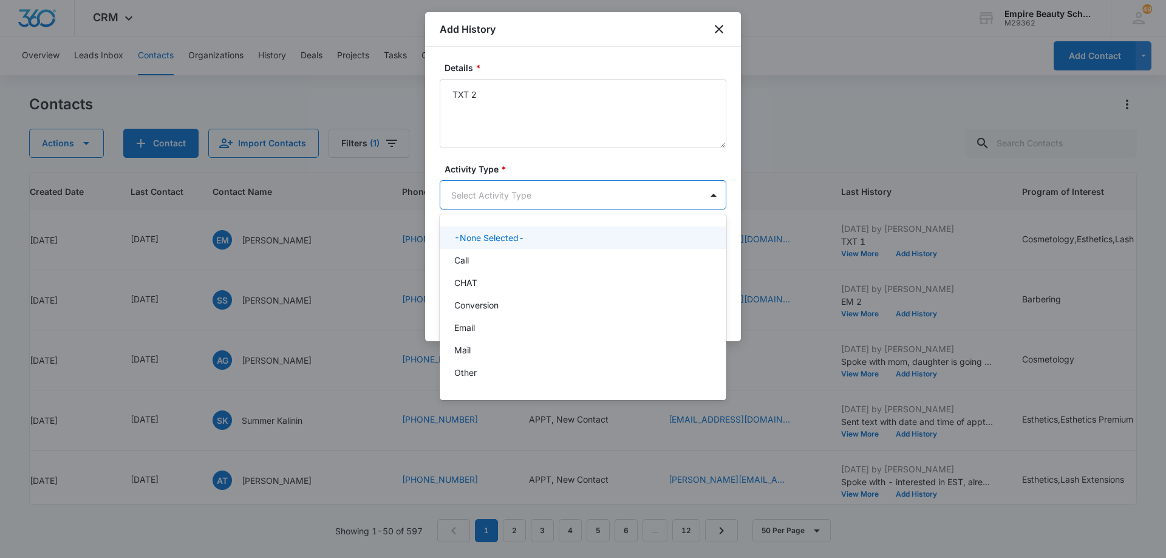
click at [537, 200] on body "CRM Apps Forms CRM Email Shop Payments POS Files Brand Settings Empire Beauty S…" at bounding box center [583, 279] width 1166 height 558
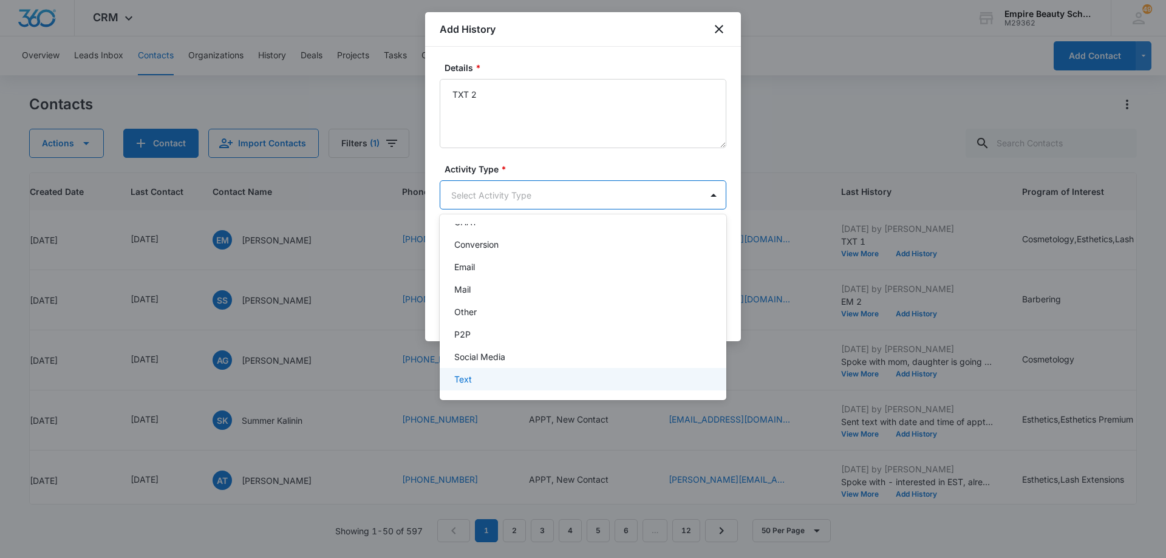
click at [570, 382] on div "Text" at bounding box center [581, 379] width 255 height 13
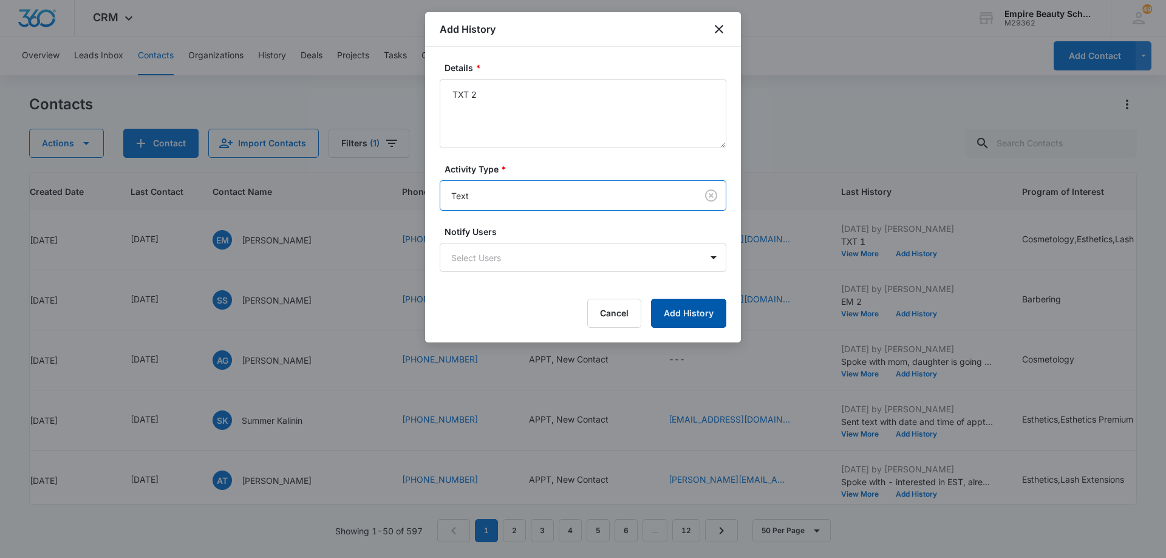
click at [682, 313] on button "Add History" at bounding box center [688, 313] width 75 height 29
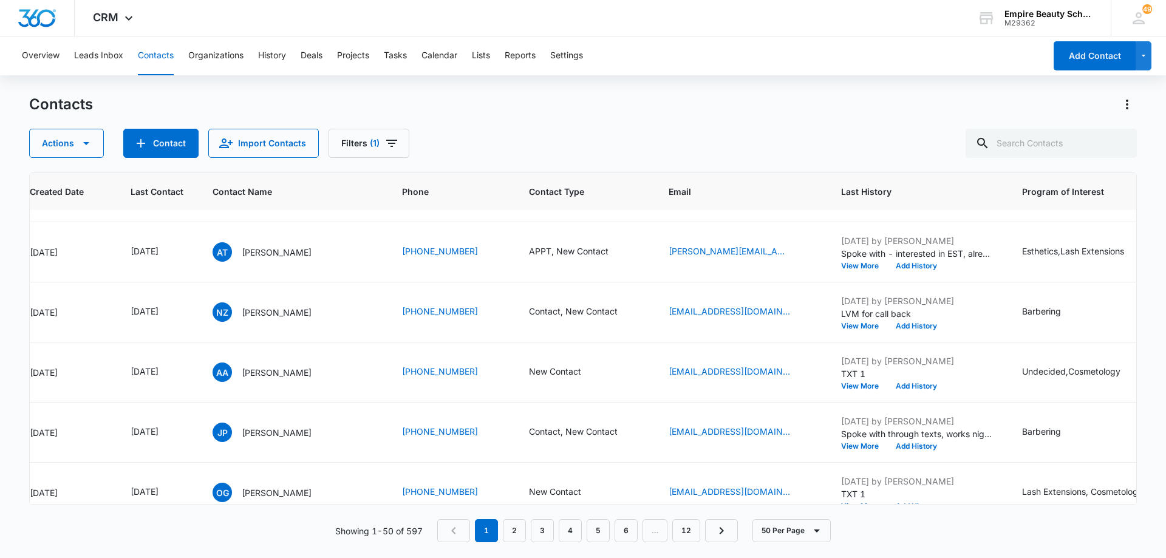
scroll to position [314, 118]
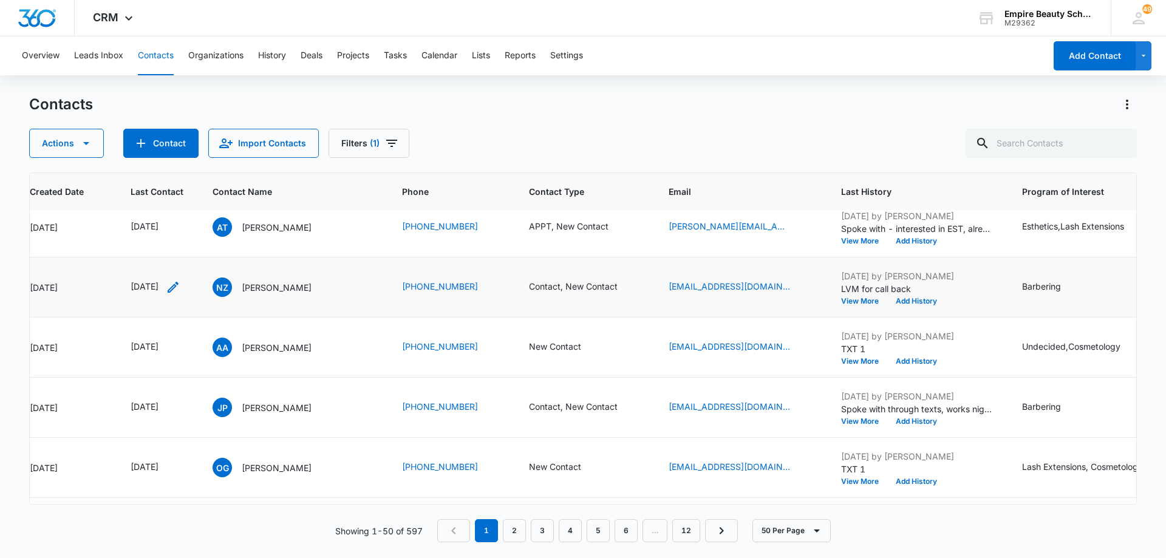
click at [179, 290] on icon "Last Contact - 1754870400 - Select to Edit Field" at bounding box center [173, 287] width 11 height 11
click at [182, 208] on input "[DATE]" at bounding box center [167, 209] width 89 height 13
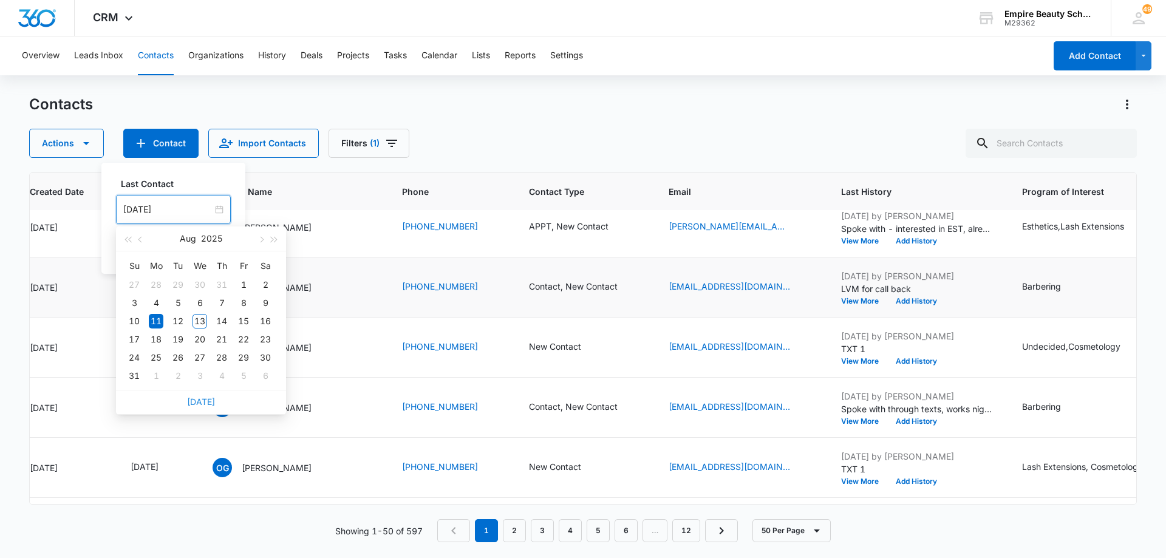
click at [207, 400] on link "[DATE]" at bounding box center [201, 402] width 28 height 10
type input "[DATE]"
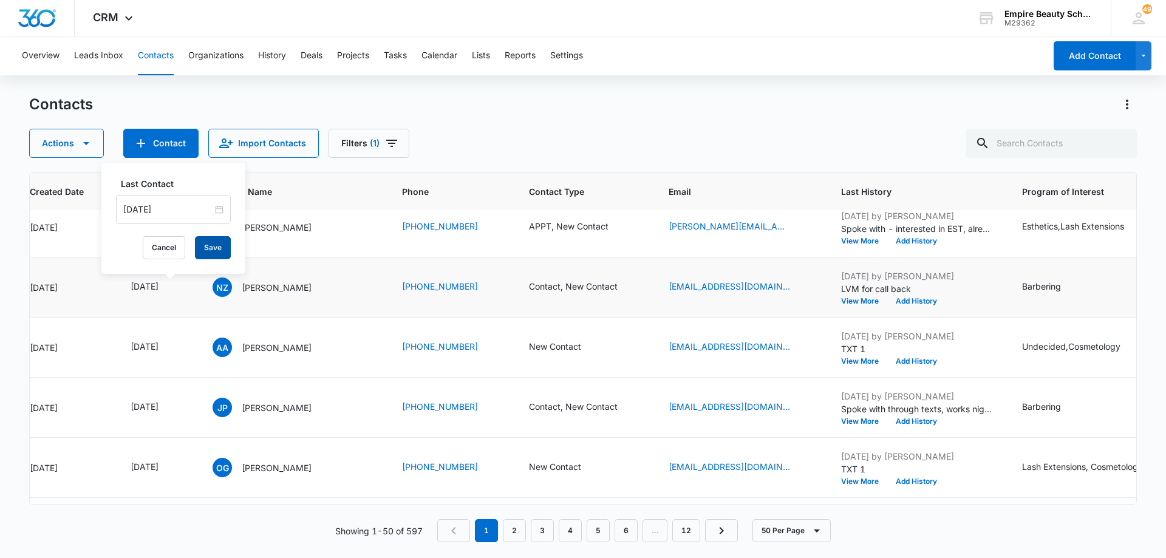
click at [214, 245] on button "Save" at bounding box center [213, 247] width 36 height 23
click at [625, 285] on icon "Contact Type - Contact, New Contact - Select to Edit Field" at bounding box center [632, 287] width 15 height 15
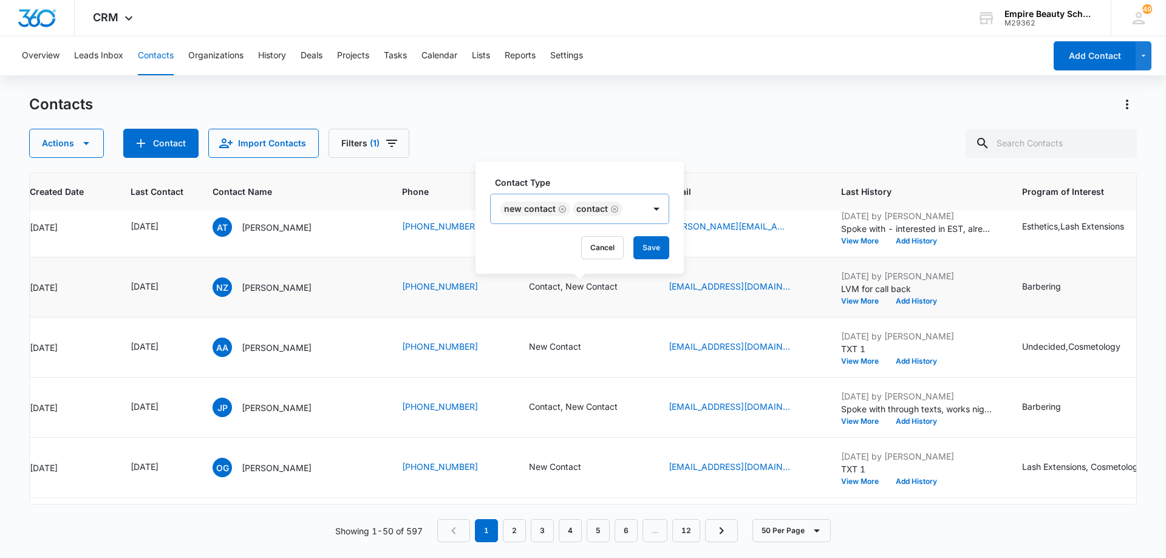
click at [562, 209] on icon "Remove New Contact" at bounding box center [562, 208] width 7 height 7
click at [577, 244] on button "Save" at bounding box center [579, 247] width 36 height 23
click at [904, 299] on button "Add History" at bounding box center [916, 301] width 58 height 7
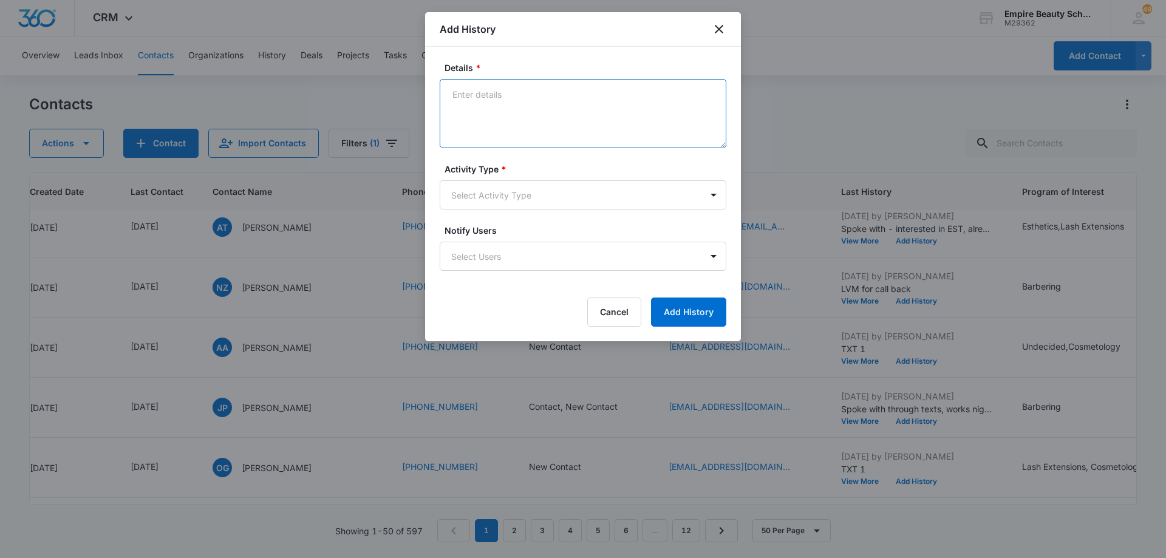
click at [565, 106] on textarea "Details *" at bounding box center [583, 113] width 287 height 69
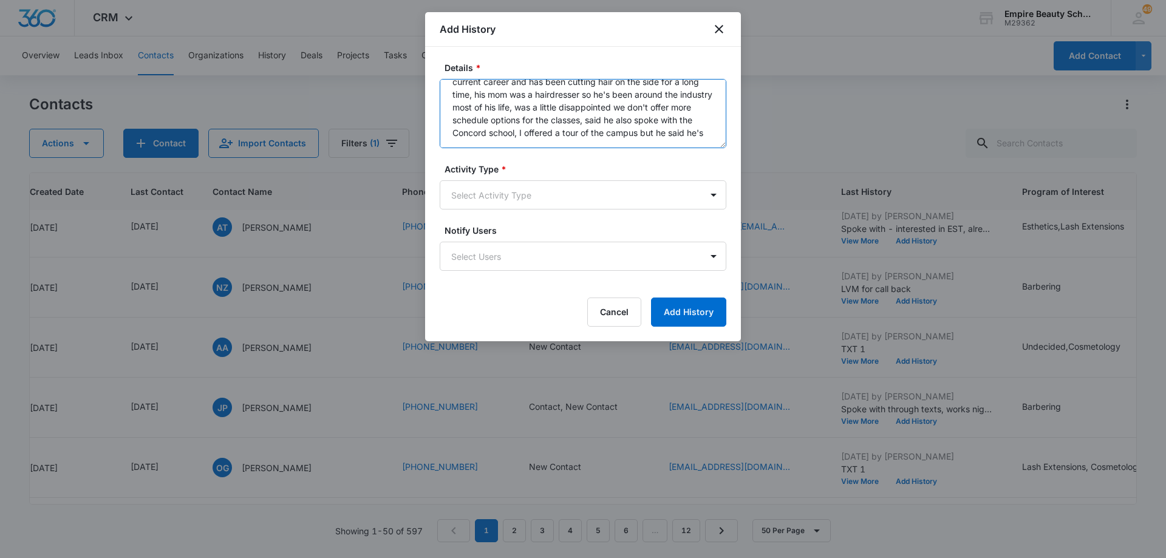
scroll to position [41, 0]
type textarea "Spoke with him, lives in [GEOGRAPHIC_DATA], just gathering information at this …"
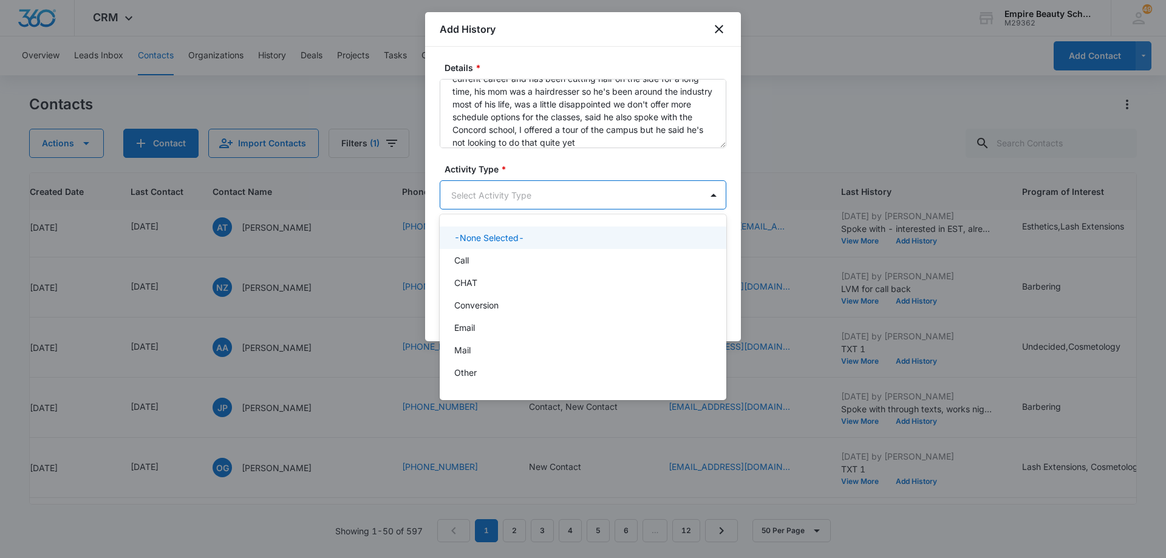
click at [525, 202] on body "CRM Apps Forms CRM Email Shop Payments POS Files Brand Settings Empire Beauty S…" at bounding box center [583, 279] width 1166 height 558
click at [510, 258] on div "Call" at bounding box center [581, 260] width 255 height 13
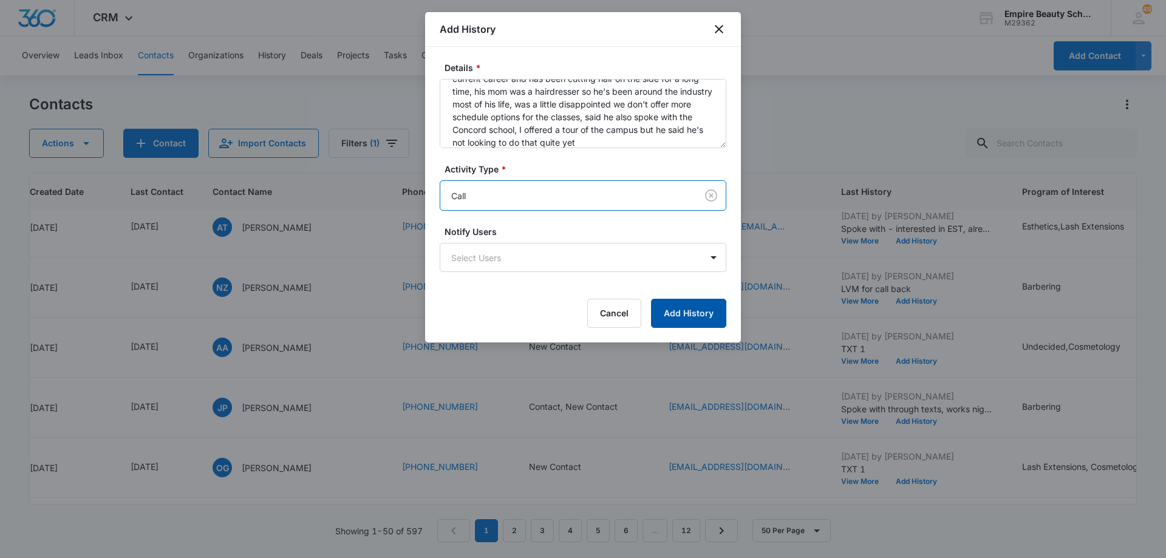
click at [672, 306] on button "Add History" at bounding box center [688, 313] width 75 height 29
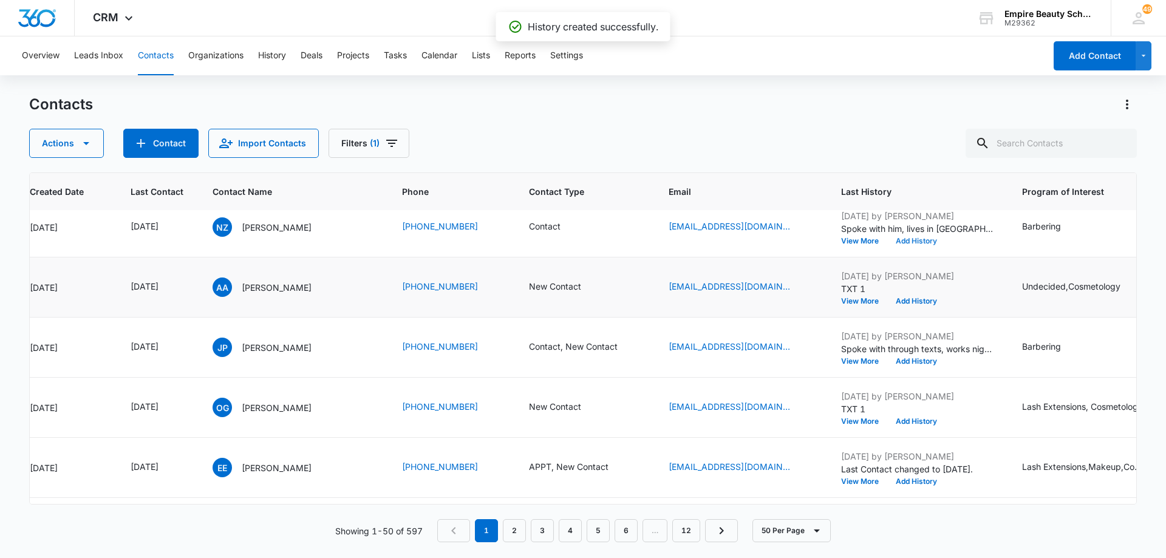
scroll to position [375, 118]
click at [180, 289] on icon "Last Contact - 1754870400 - Select to Edit Field" at bounding box center [173, 286] width 15 height 15
click at [189, 208] on input "[DATE]" at bounding box center [167, 208] width 89 height 13
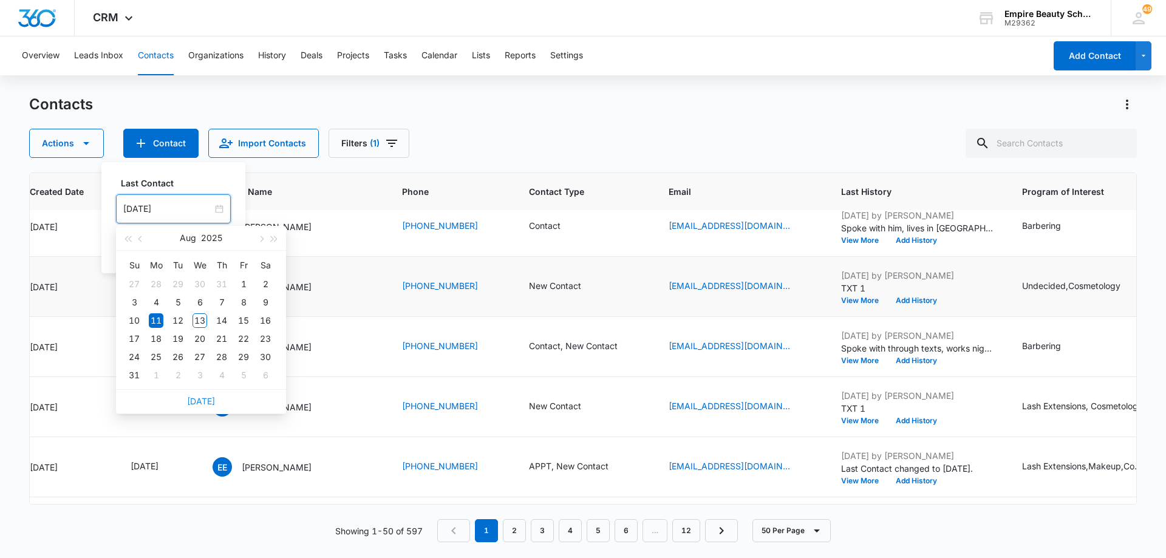
click at [203, 404] on link "[DATE]" at bounding box center [201, 401] width 28 height 10
type input "[DATE]"
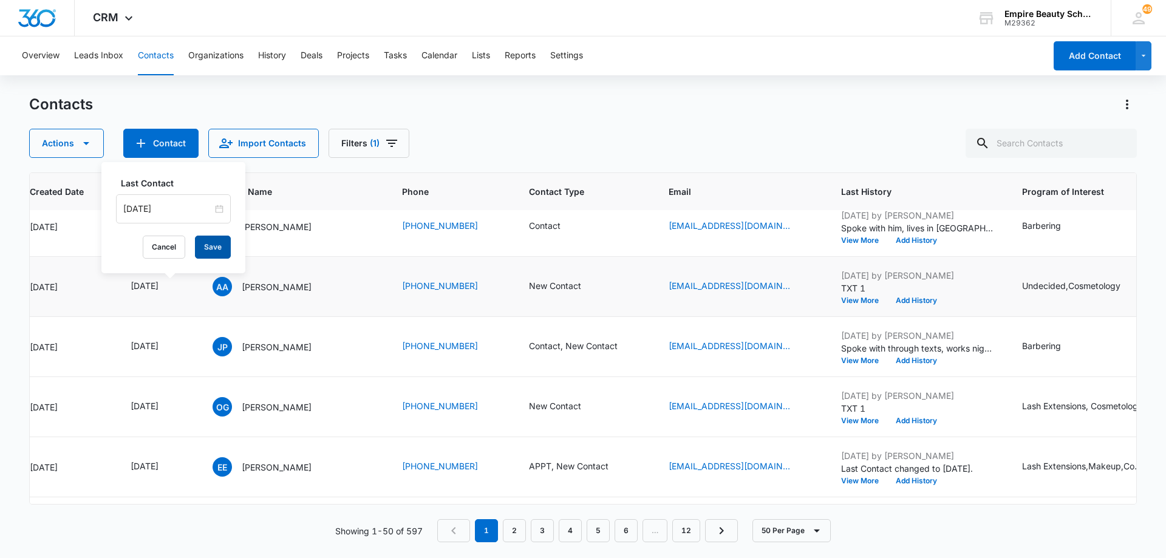
click at [195, 244] on button "Save" at bounding box center [213, 247] width 36 height 23
click at [900, 299] on button "Add History" at bounding box center [916, 300] width 58 height 7
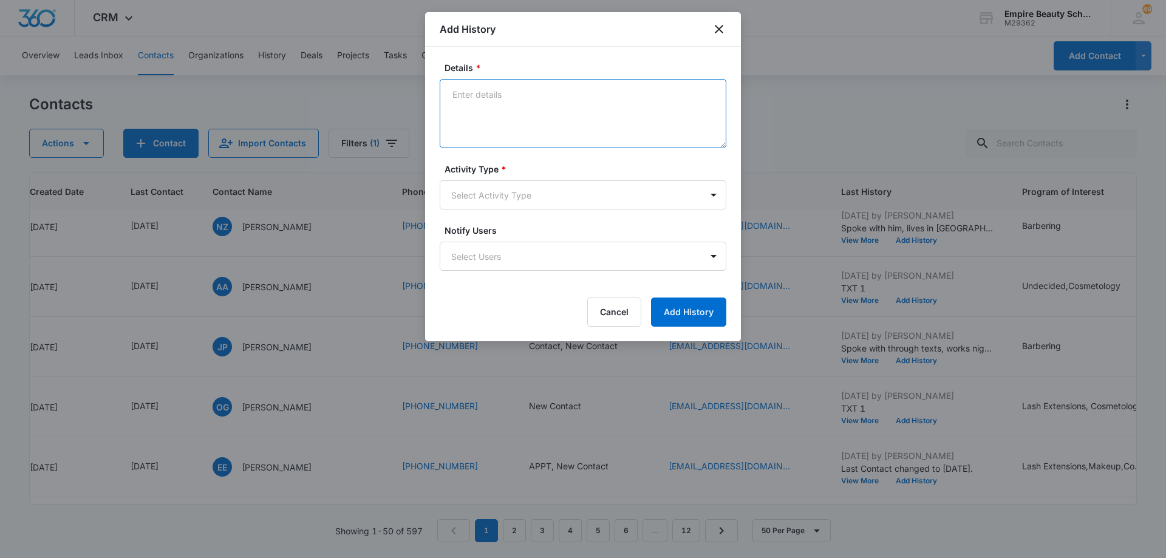
click at [540, 111] on textarea "Details *" at bounding box center [583, 113] width 287 height 69
type textarea "LVM 2"
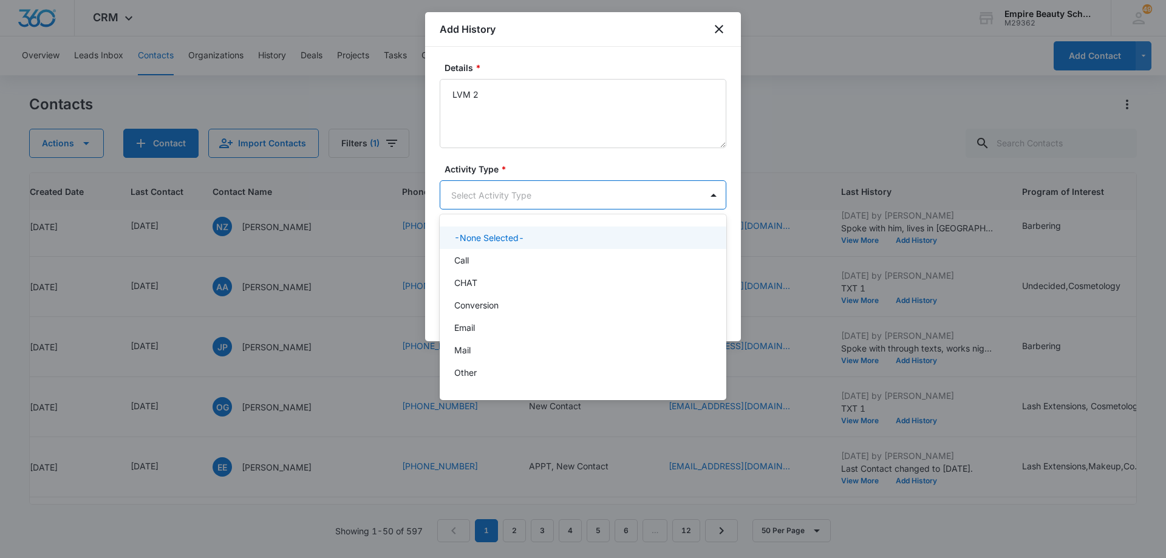
click at [519, 196] on body "CRM Apps Forms CRM Email Shop Payments POS Files Brand Settings Empire Beauty S…" at bounding box center [583, 279] width 1166 height 558
click at [514, 266] on div "Call" at bounding box center [581, 260] width 255 height 13
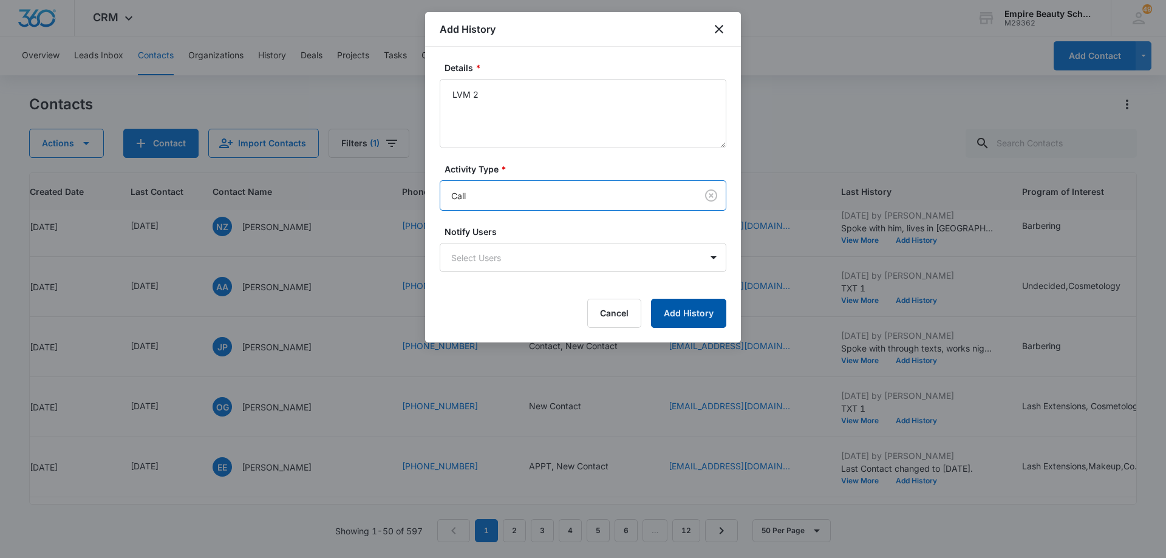
click at [699, 306] on button "Add History" at bounding box center [688, 313] width 75 height 29
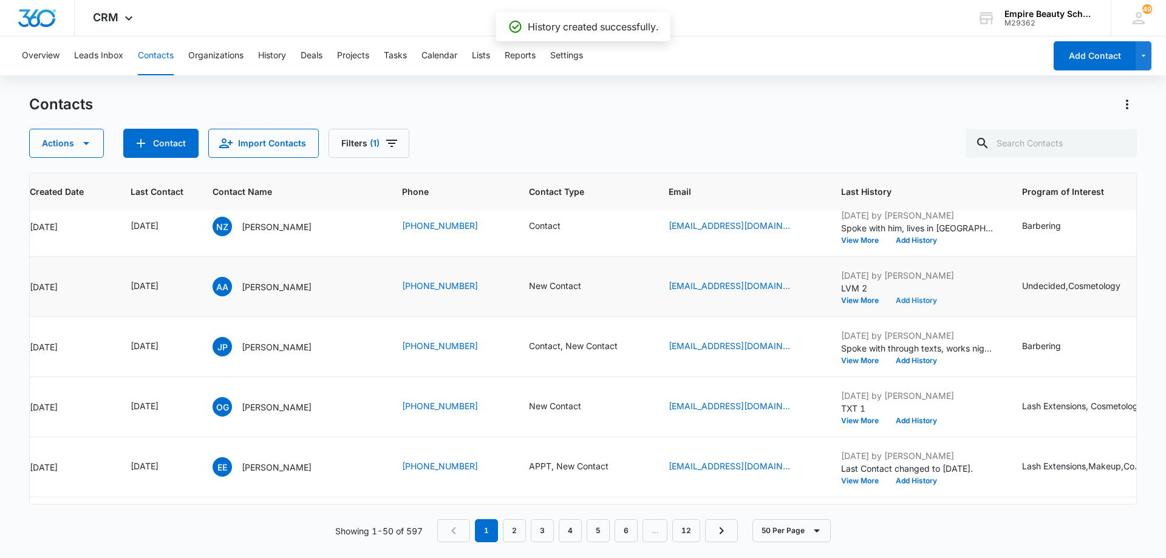
click at [912, 298] on button "Add History" at bounding box center [916, 300] width 58 height 7
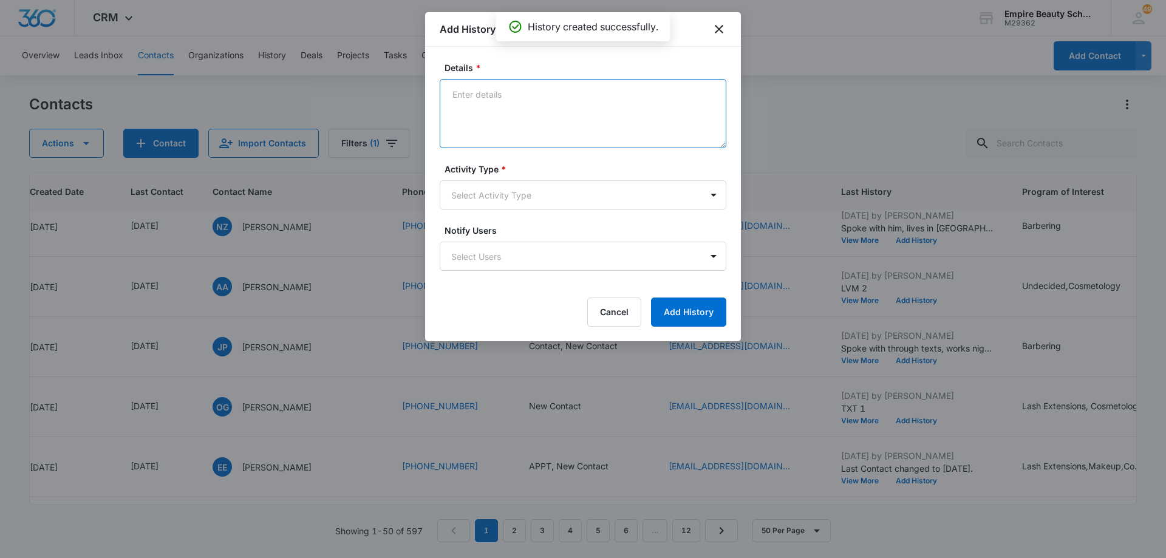
click at [524, 109] on textarea "Details *" at bounding box center [583, 113] width 287 height 69
type textarea "EM 2"
click at [522, 197] on body "CRM Apps Forms CRM Email Shop Payments POS Files Brand Settings Empire Beauty S…" at bounding box center [583, 279] width 1166 height 558
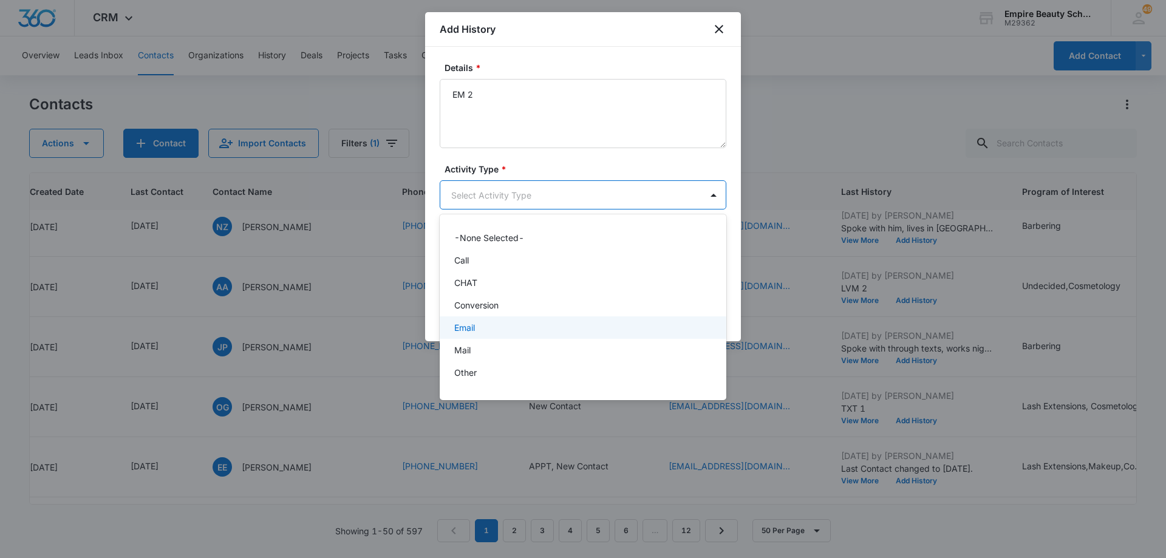
click at [502, 327] on div "Email" at bounding box center [581, 327] width 255 height 13
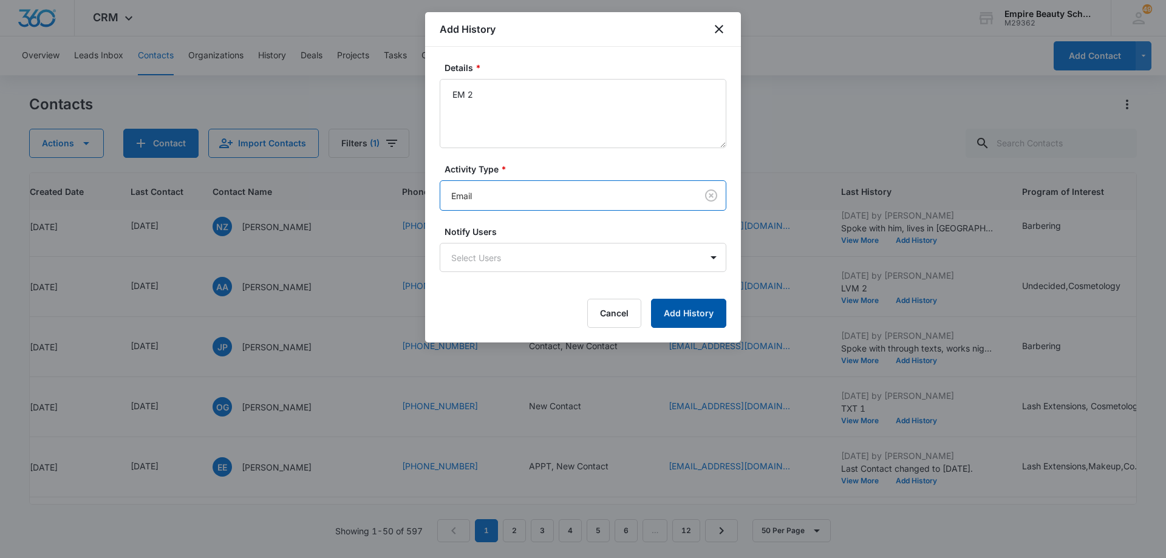
click at [666, 309] on button "Add History" at bounding box center [688, 313] width 75 height 29
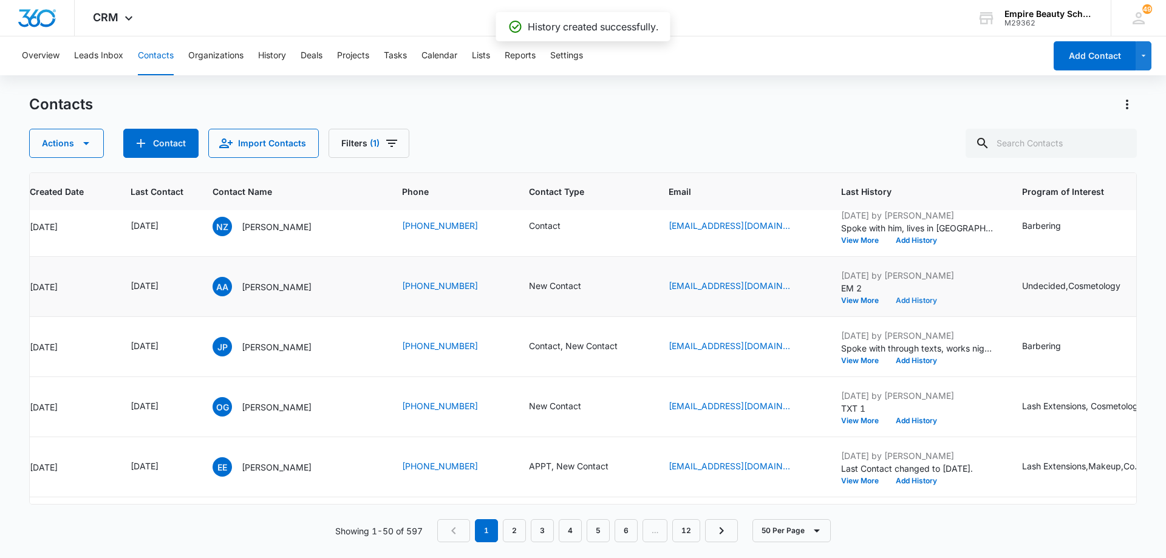
click at [908, 297] on button "Add History" at bounding box center [916, 300] width 58 height 7
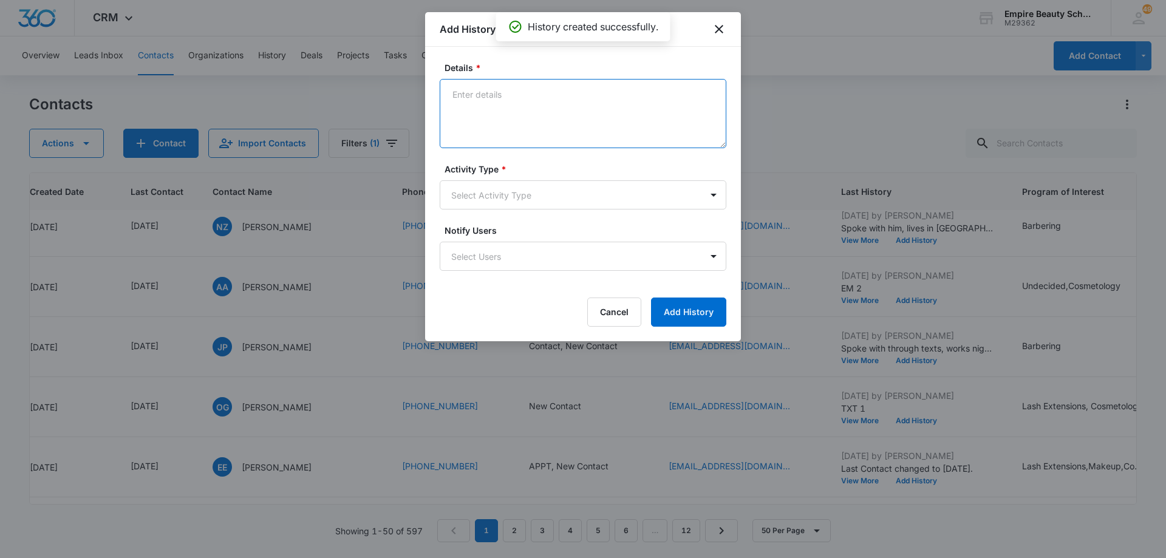
click at [529, 93] on textarea "Details *" at bounding box center [583, 113] width 287 height 69
type textarea "TXT 2"
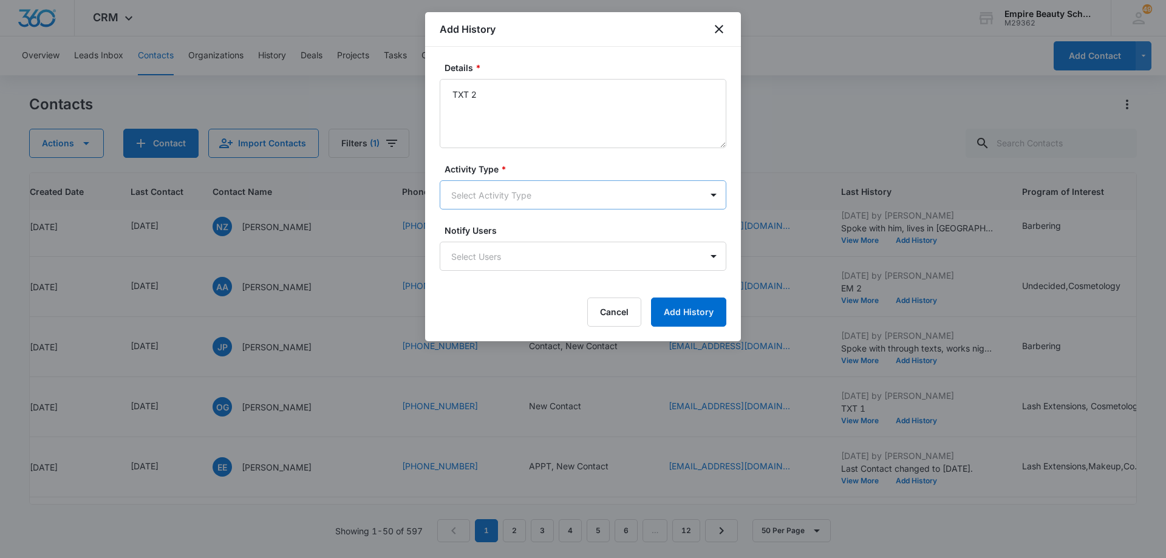
click at [482, 192] on body "CRM Apps Forms CRM Email Shop Payments POS Files Brand Settings Empire Beauty S…" at bounding box center [583, 279] width 1166 height 558
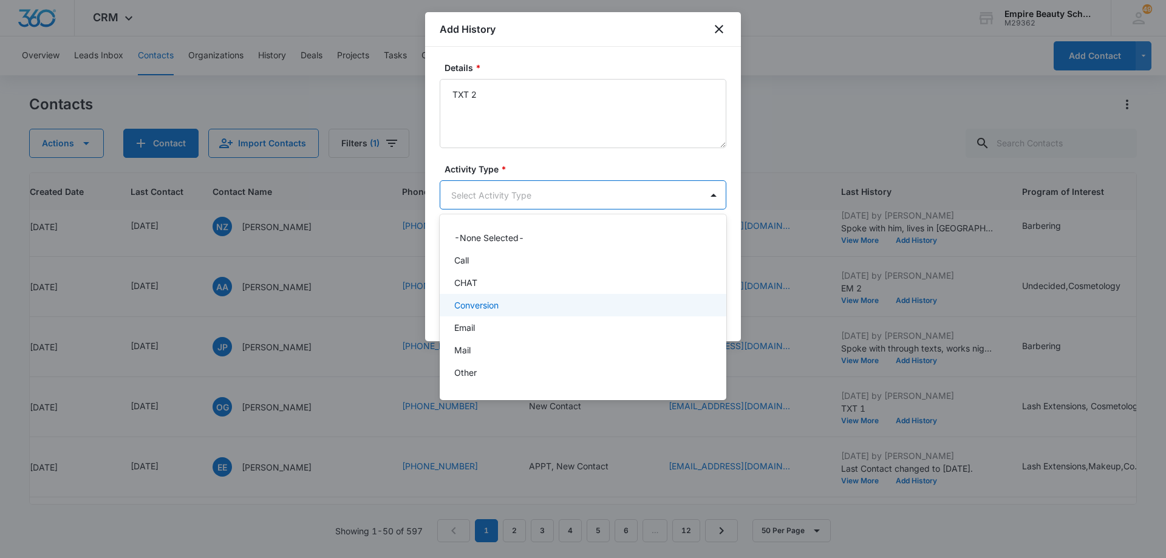
scroll to position [63, 0]
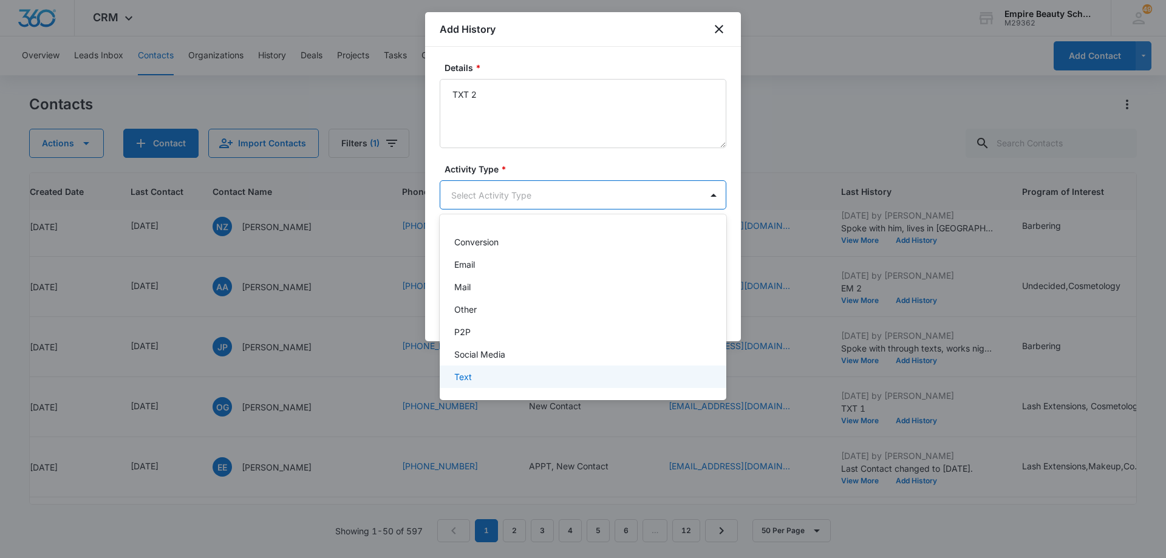
click at [528, 381] on div "Text" at bounding box center [581, 377] width 255 height 13
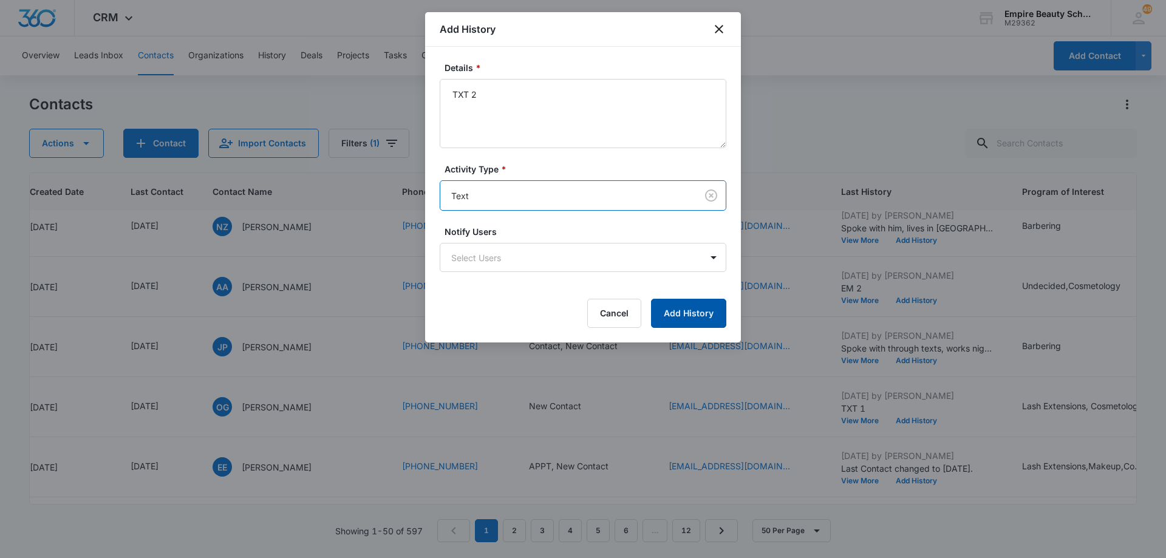
click at [713, 308] on button "Add History" at bounding box center [688, 313] width 75 height 29
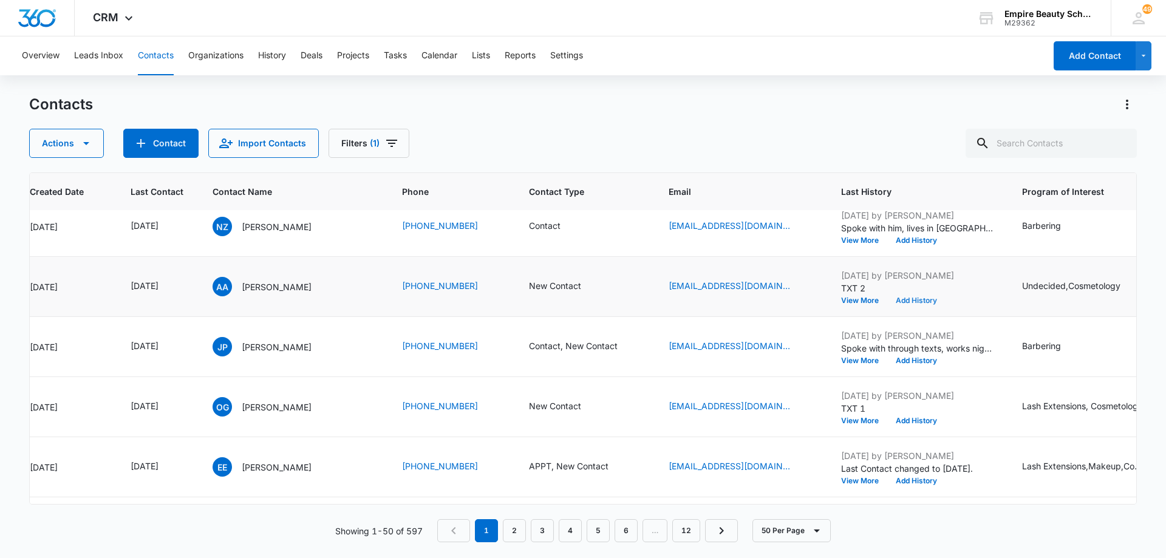
scroll to position [436, 118]
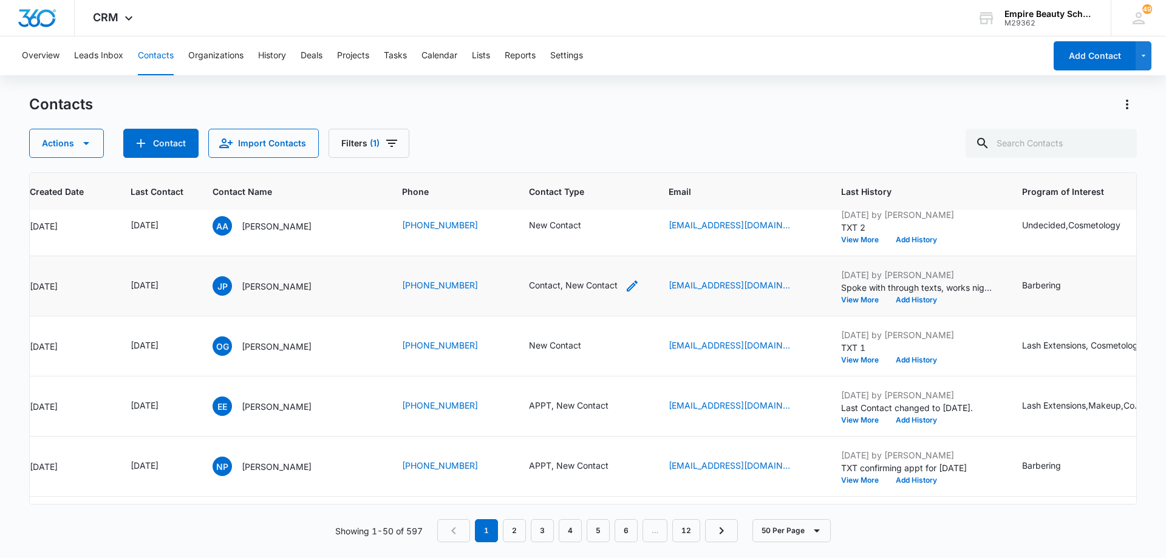
click at [625, 289] on icon "Contact Type - Contact, New Contact - Select to Edit Field" at bounding box center [632, 286] width 15 height 15
click at [561, 207] on icon "Remove New Contact" at bounding box center [562, 207] width 7 height 7
click at [575, 243] on button "Save" at bounding box center [579, 246] width 36 height 23
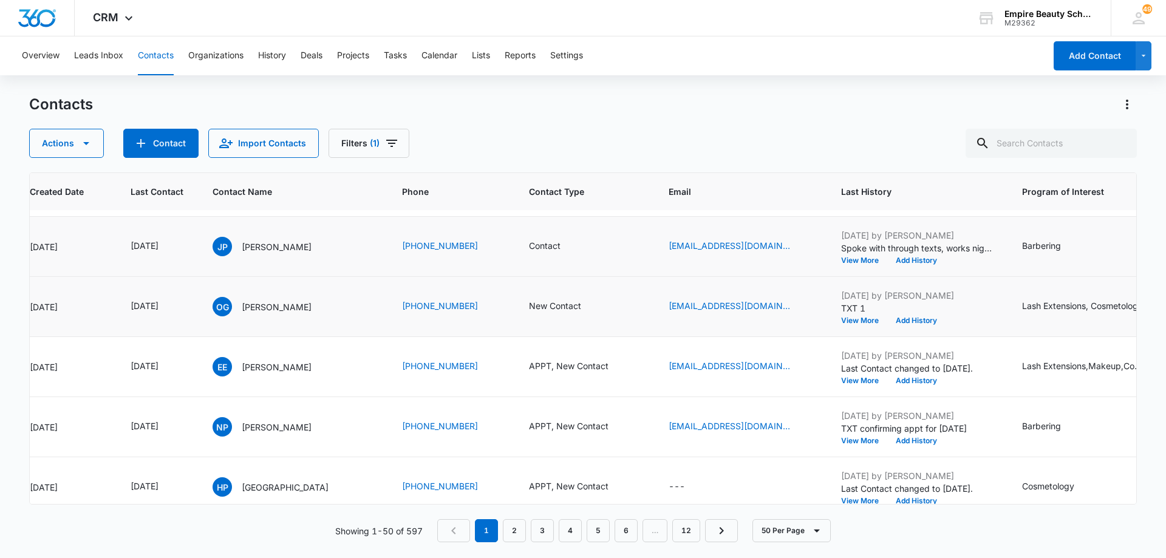
scroll to position [496, 118]
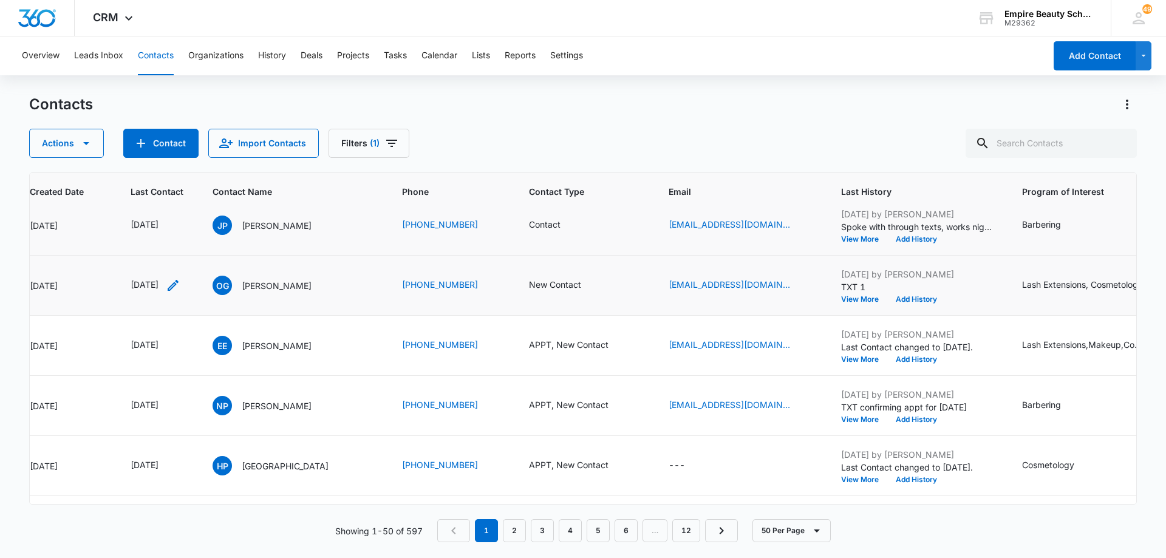
click at [180, 282] on icon "Last Contact - 1754870400 - Select to Edit Field" at bounding box center [173, 285] width 15 height 15
click at [190, 208] on input "[DATE]" at bounding box center [167, 207] width 89 height 13
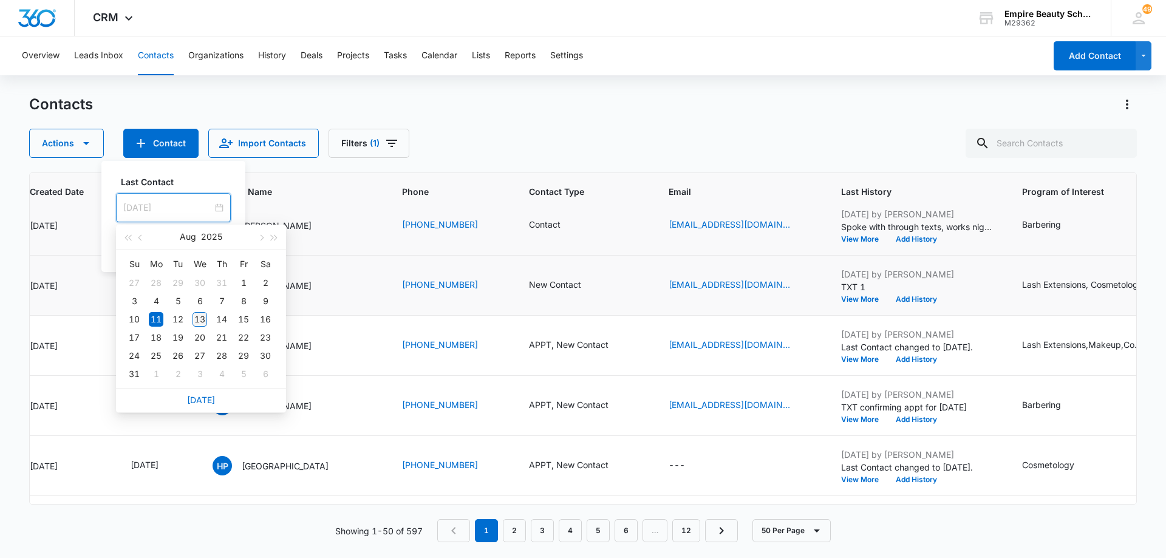
type input "[DATE]"
click at [197, 319] on div "13" at bounding box center [200, 319] width 15 height 15
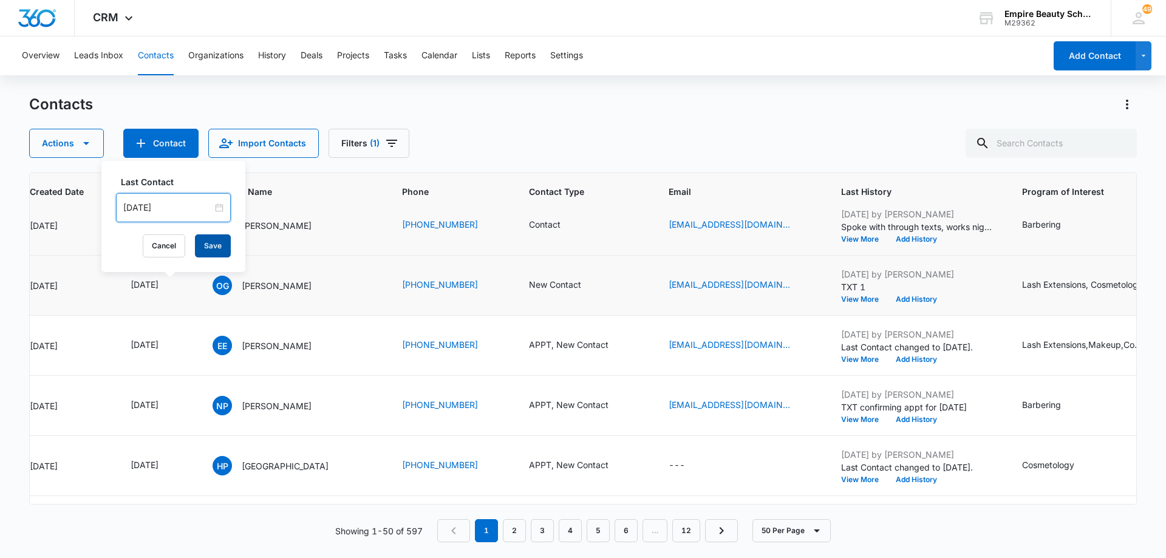
click at [205, 247] on button "Save" at bounding box center [213, 245] width 36 height 23
click at [590, 287] on icon "Contact Type - New Contact - Select to Edit Field" at bounding box center [595, 285] width 11 height 11
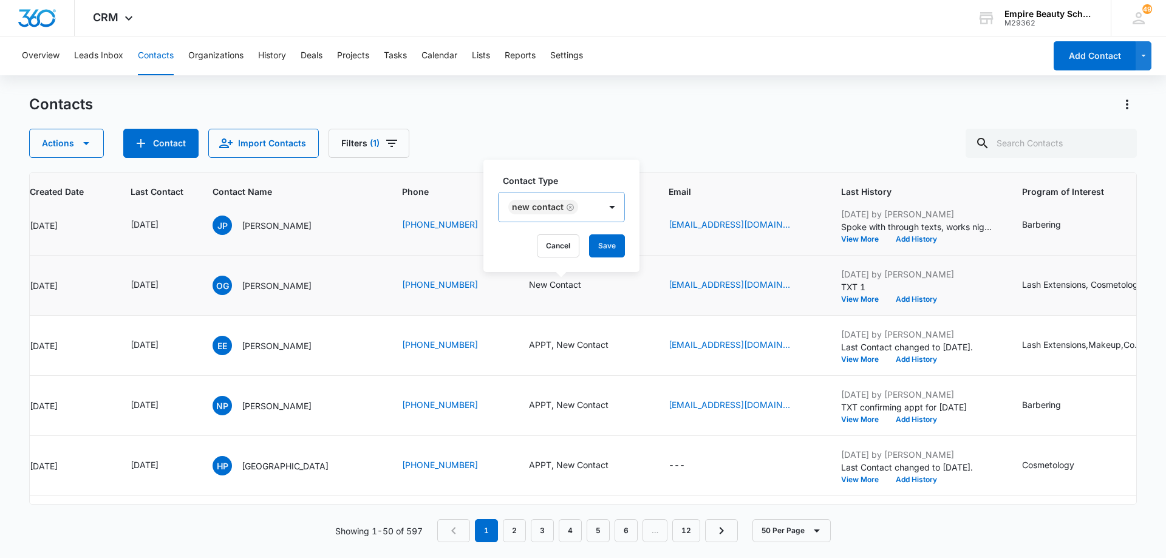
click at [569, 210] on icon "Remove New Contact" at bounding box center [570, 207] width 9 height 9
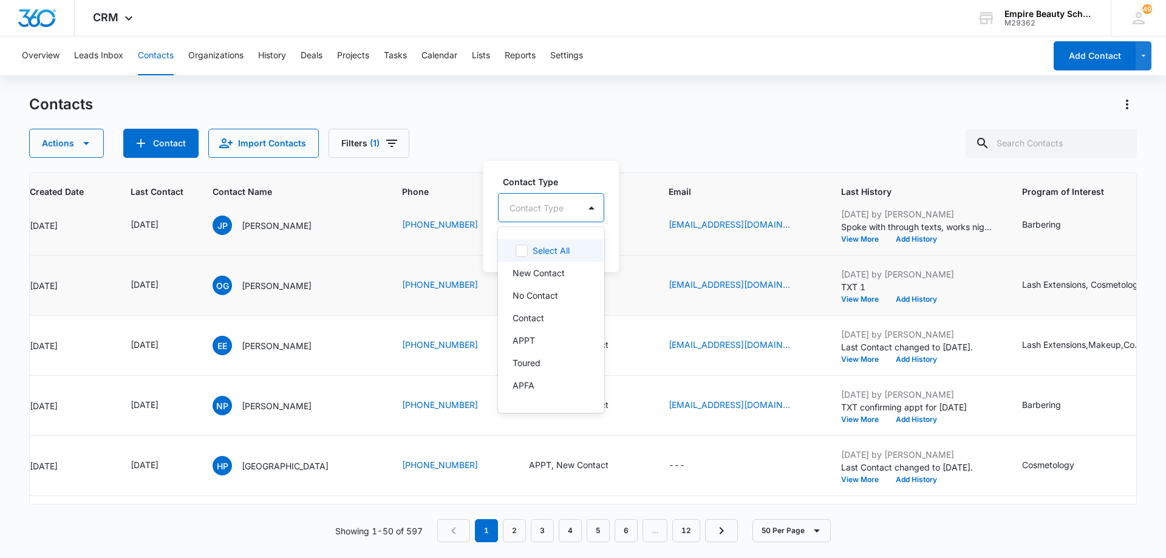
click at [573, 210] on div "Contact Type" at bounding box center [539, 207] width 81 height 27
click at [574, 319] on div "Contact" at bounding box center [550, 318] width 75 height 13
click at [592, 209] on div at bounding box center [591, 206] width 19 height 19
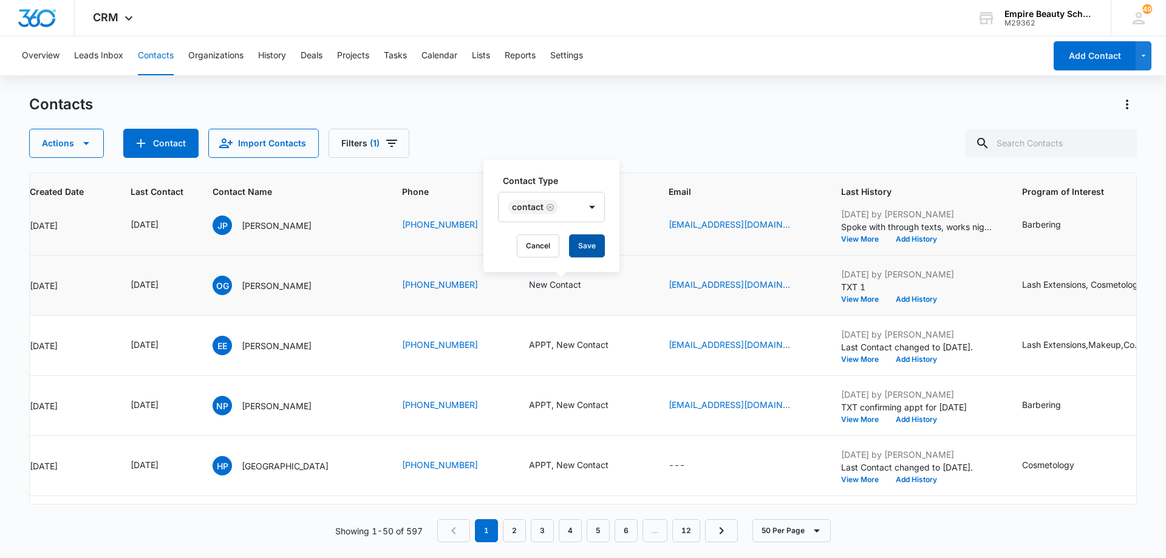
click at [591, 247] on button "Save" at bounding box center [587, 245] width 36 height 23
click at [907, 298] on button "Add History" at bounding box center [916, 299] width 58 height 7
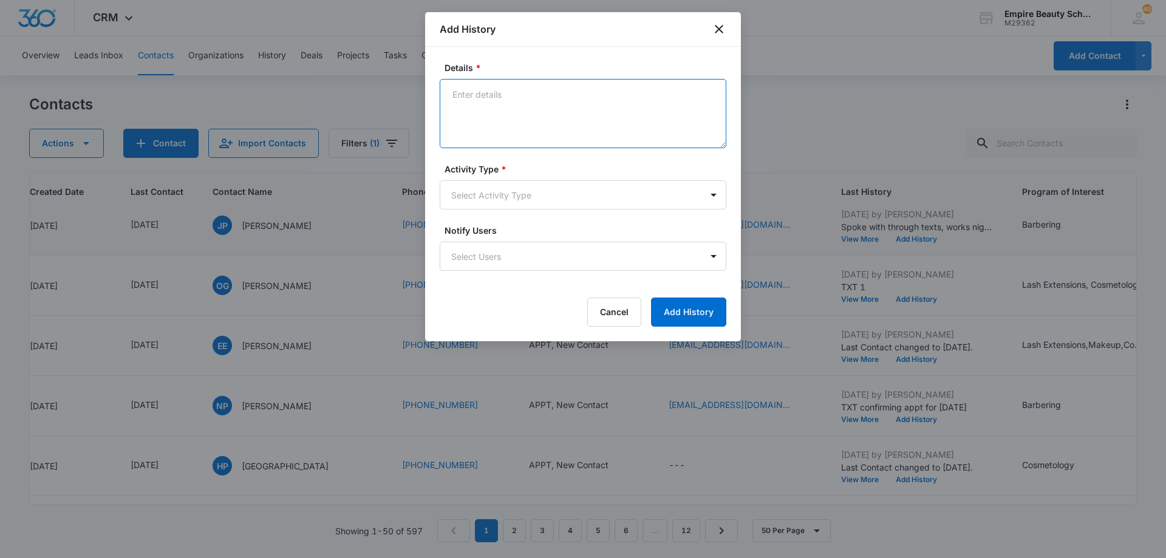
click at [530, 114] on textarea "Details *" at bounding box center [583, 113] width 287 height 69
type textarea "Responded to my text, working on getting appt scheduled for next week"
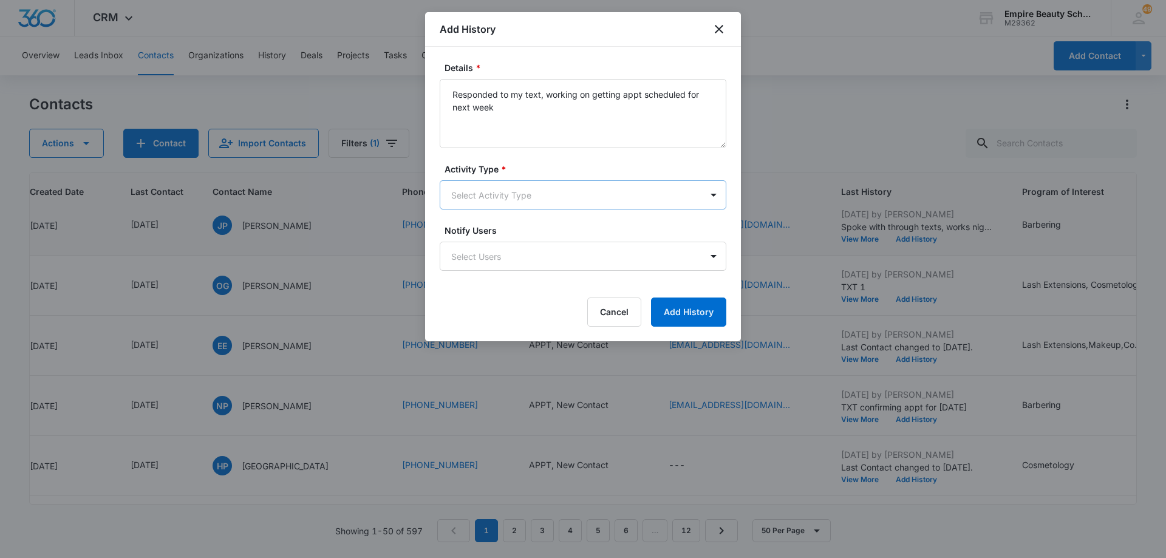
click at [522, 203] on body "CRM Apps Forms CRM Email Shop Payments POS Files Brand Settings Empire Beauty S…" at bounding box center [583, 279] width 1166 height 558
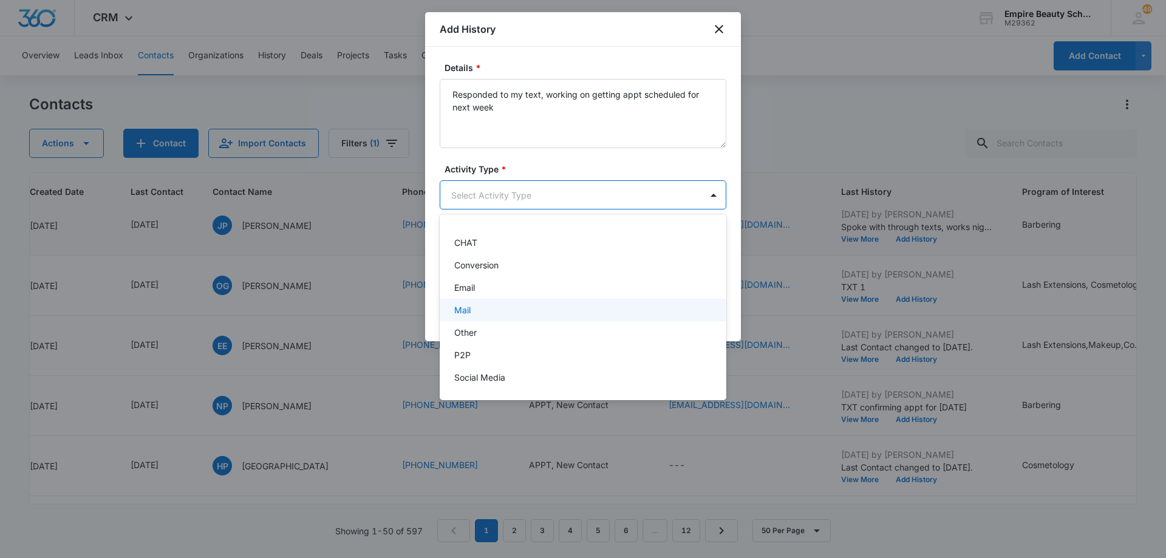
scroll to position [61, 0]
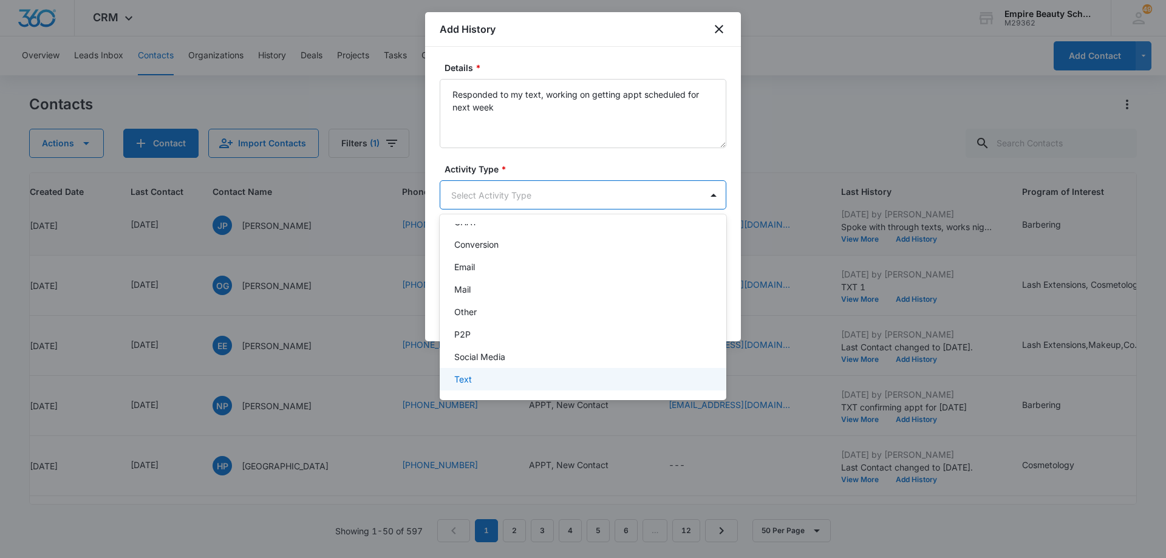
click at [522, 380] on div "Text" at bounding box center [581, 379] width 255 height 13
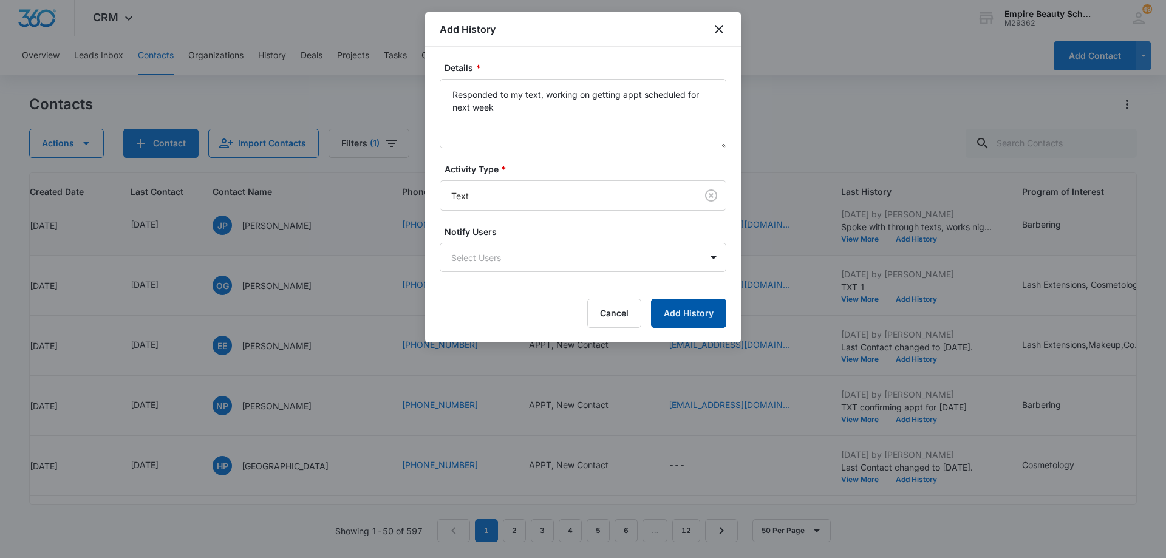
click at [703, 318] on button "Add History" at bounding box center [688, 313] width 75 height 29
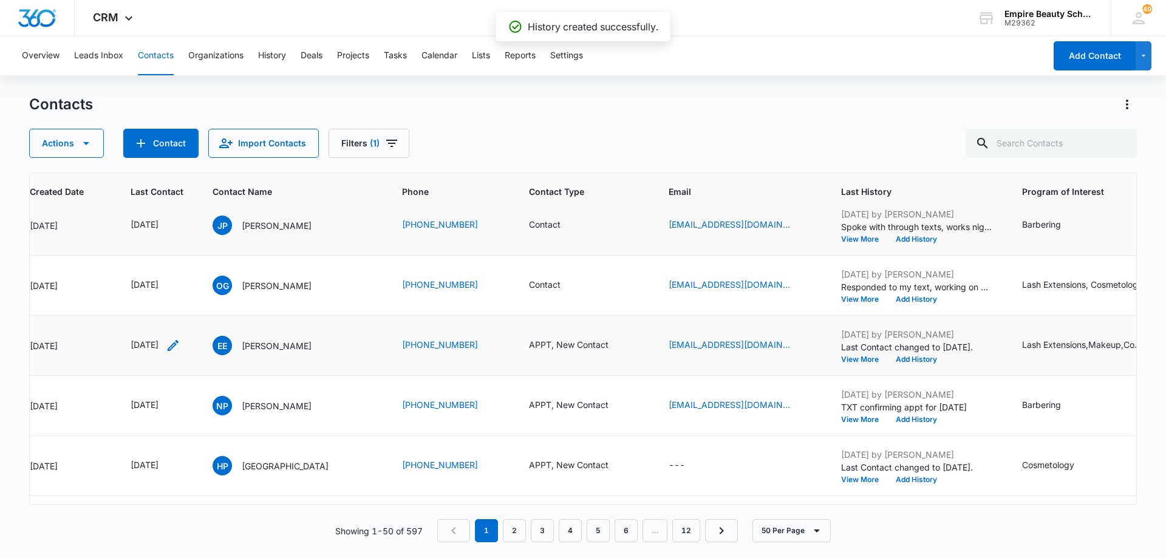
click at [180, 348] on icon "Last Contact - 1754611200 - Select to Edit Field" at bounding box center [173, 345] width 15 height 15
click at [193, 266] on input "[DATE]" at bounding box center [164, 267] width 89 height 13
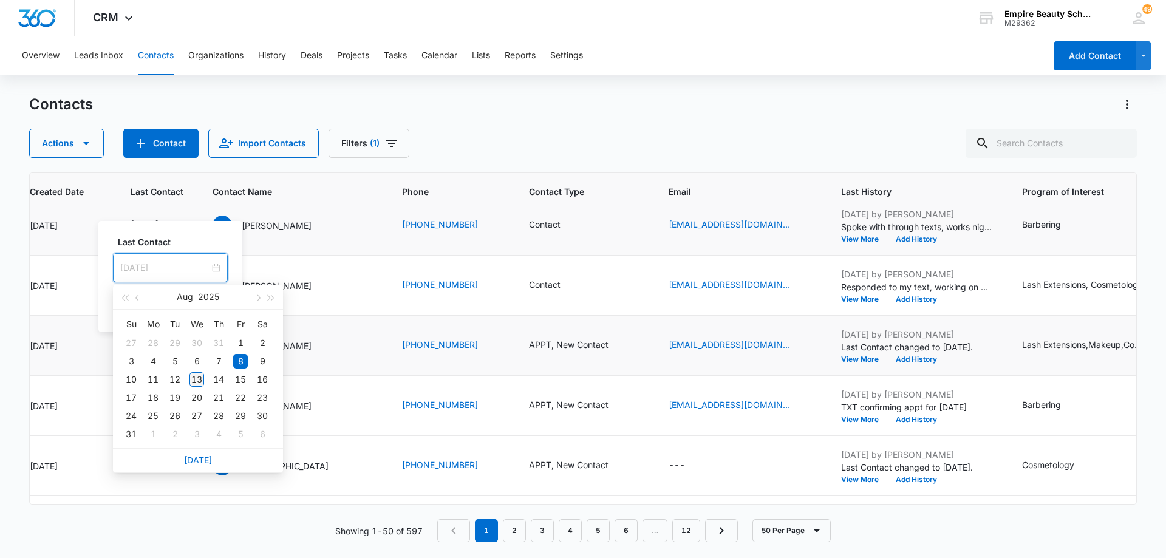
type input "[DATE]"
click at [196, 379] on div "13" at bounding box center [197, 379] width 15 height 15
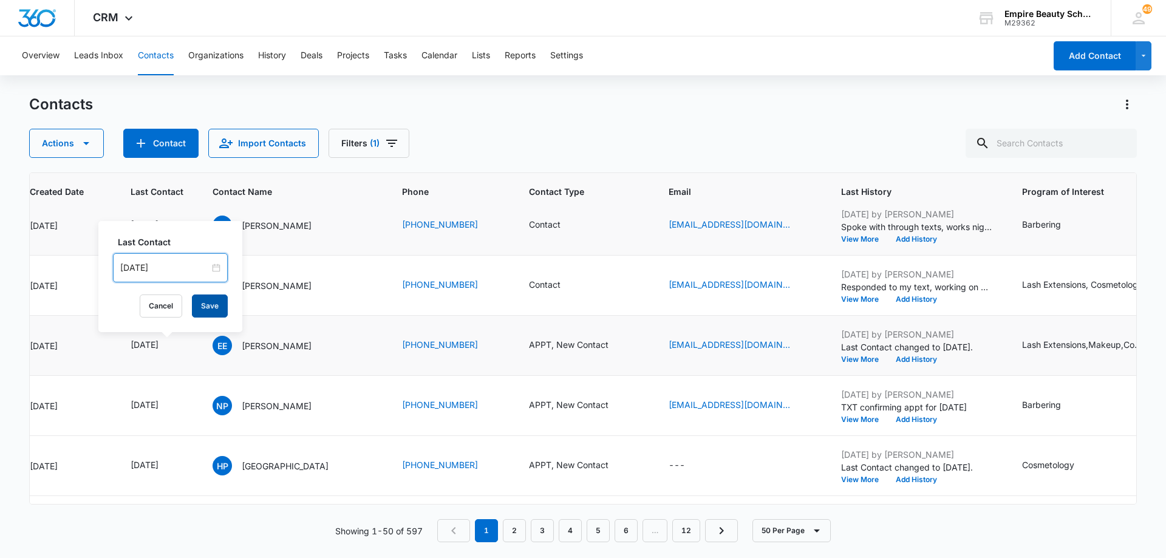
click at [199, 303] on button "Save" at bounding box center [210, 306] width 36 height 23
click at [618, 345] on icon "Contact Type - APPT, New Contact - Select to Edit Field" at bounding box center [623, 345] width 11 height 11
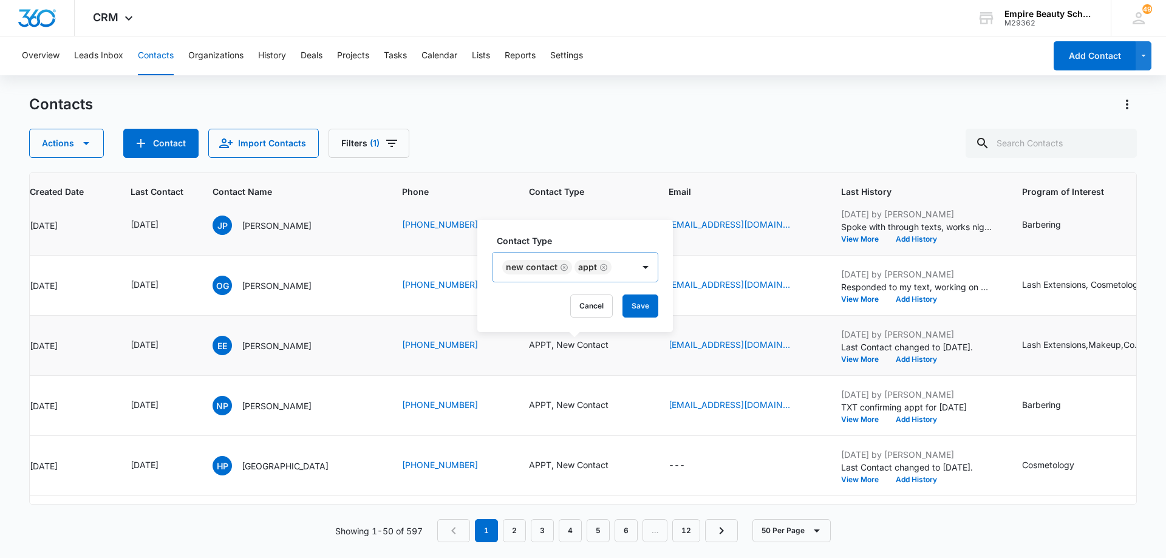
click at [563, 268] on icon "Remove New Contact" at bounding box center [564, 267] width 7 height 7
click at [532, 266] on icon "Remove APPT" at bounding box center [531, 267] width 7 height 7
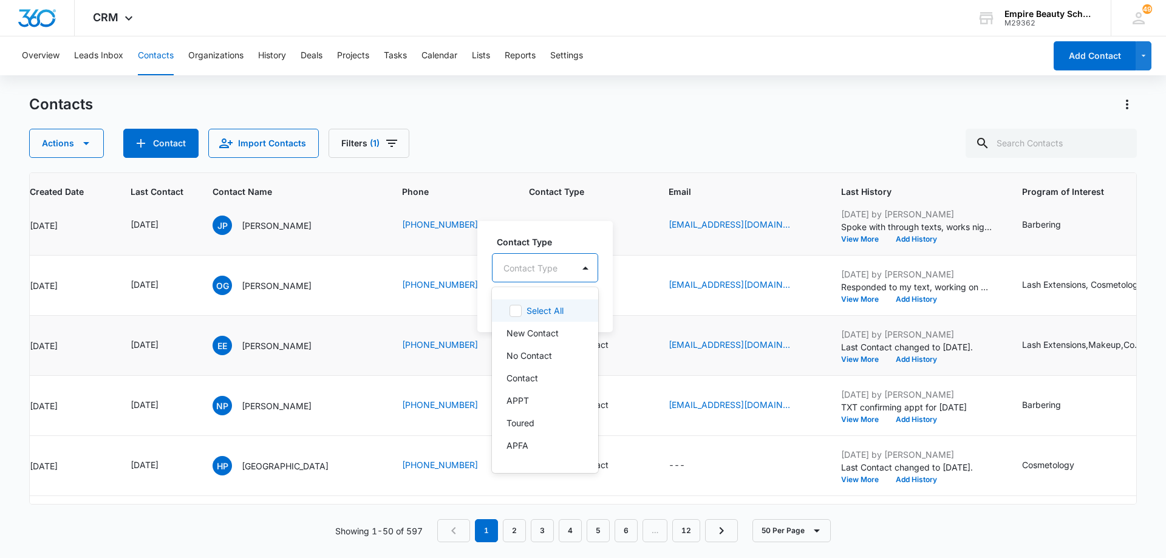
click at [550, 266] on div at bounding box center [531, 268] width 54 height 15
click at [539, 424] on div "Toured" at bounding box center [544, 423] width 75 height 13
click at [589, 270] on div at bounding box center [582, 267] width 19 height 19
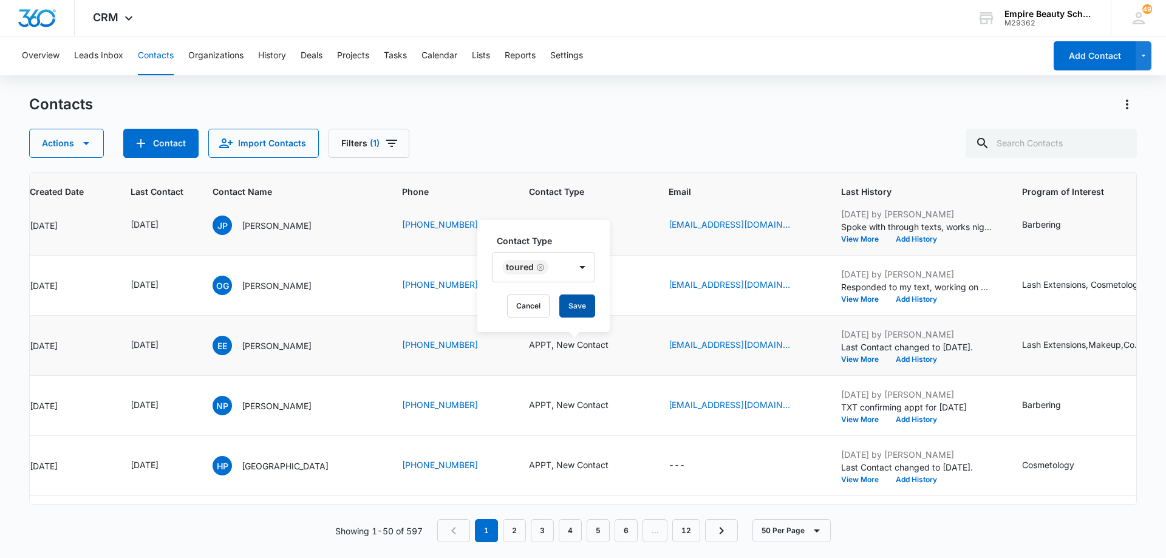
click at [581, 306] on button "Save" at bounding box center [577, 306] width 36 height 23
click at [918, 357] on button "Add History" at bounding box center [916, 359] width 58 height 7
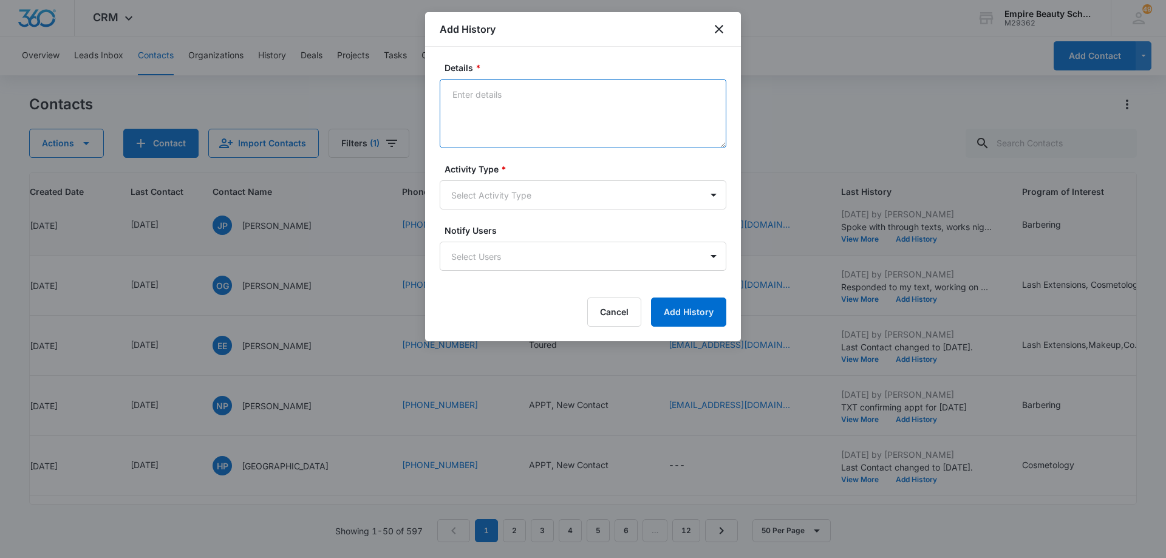
click at [517, 101] on textarea "Details *" at bounding box center [583, 113] width 287 height 69
type textarea "S"
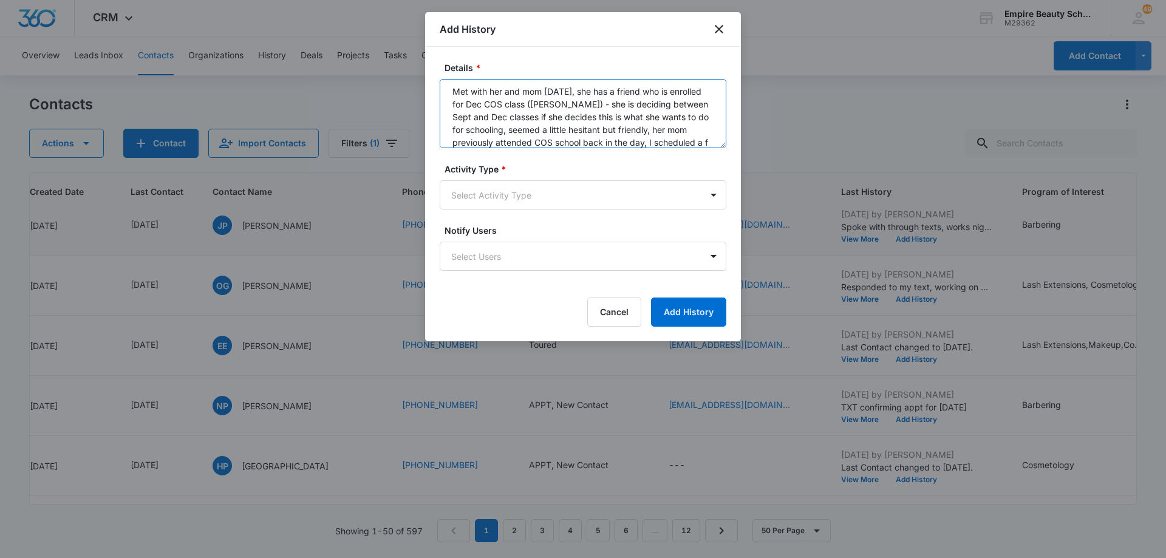
scroll to position [16, 0]
type textarea "Met with her and mom [DATE], she has a friend who is enrolled for Dec COS class…"
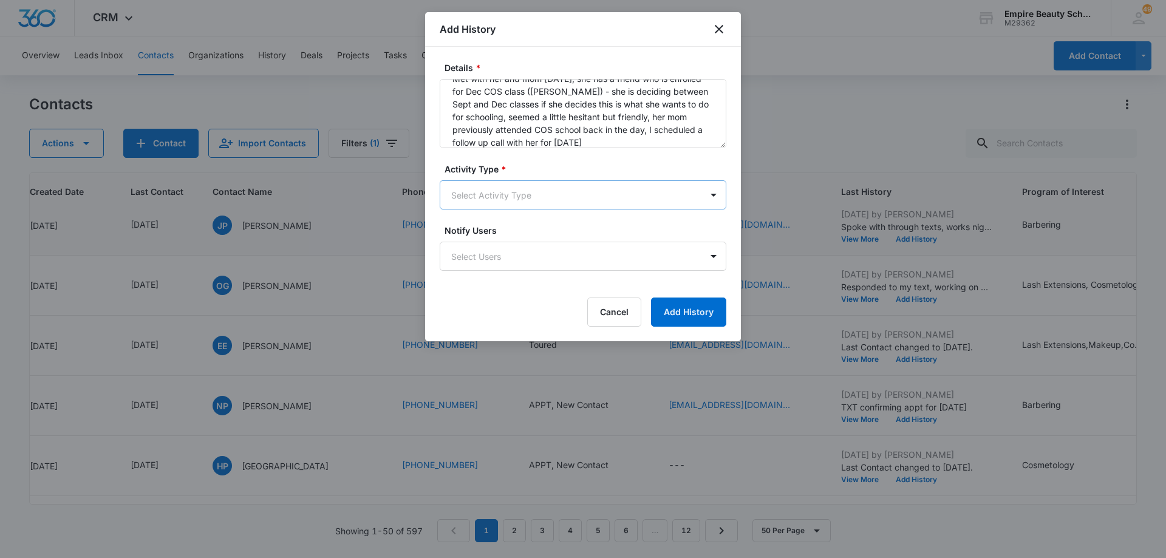
click at [528, 191] on body "CRM Apps Forms CRM Email Shop Payments POS Files Brand Settings Empire Beauty S…" at bounding box center [583, 279] width 1166 height 558
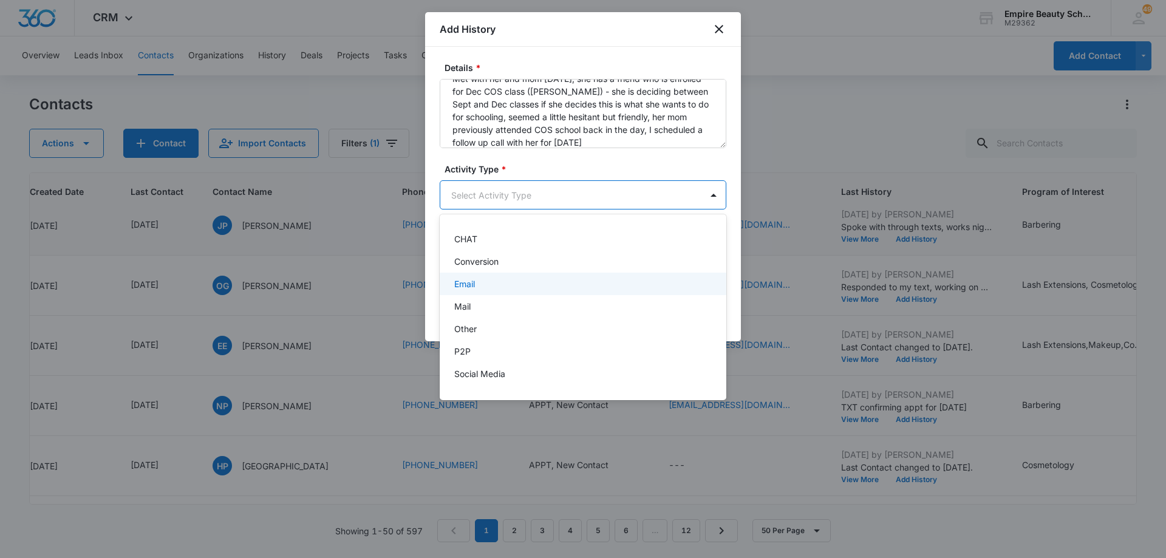
scroll to position [61, 0]
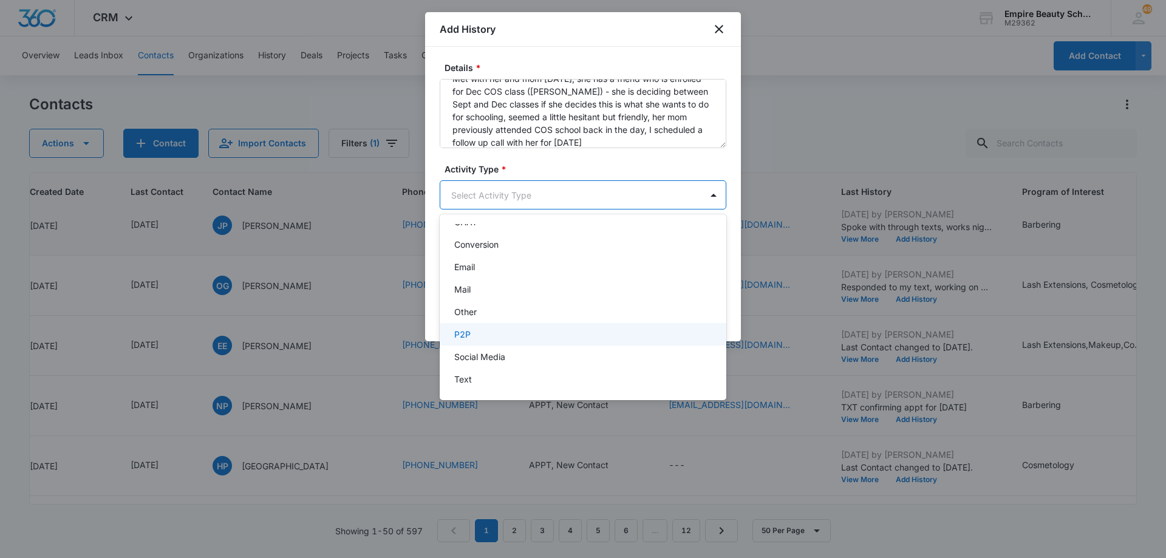
click at [515, 338] on div "P2P" at bounding box center [581, 334] width 255 height 13
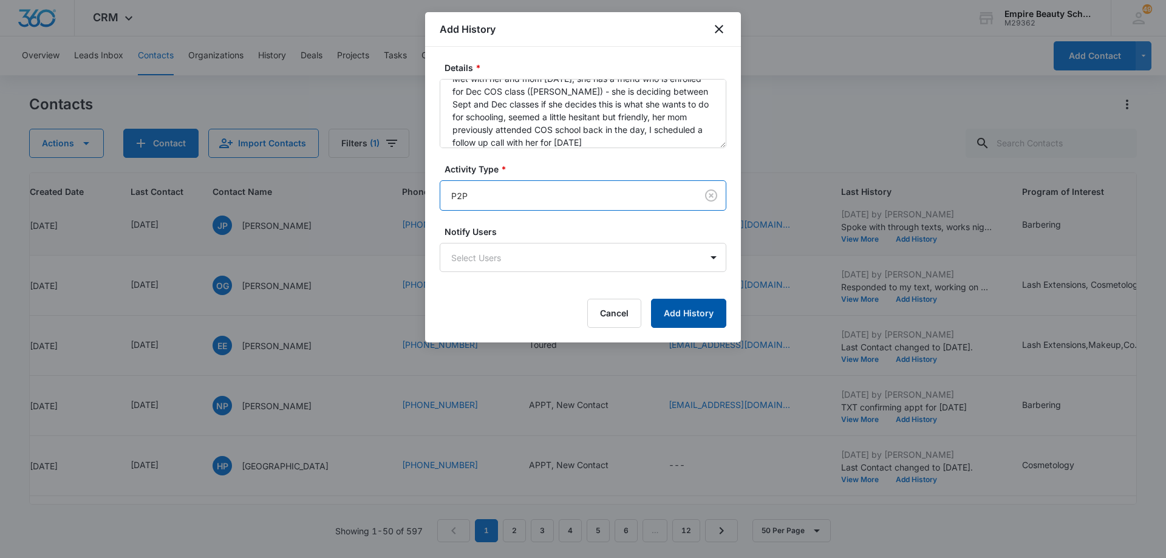
click at [683, 310] on button "Add History" at bounding box center [688, 313] width 75 height 29
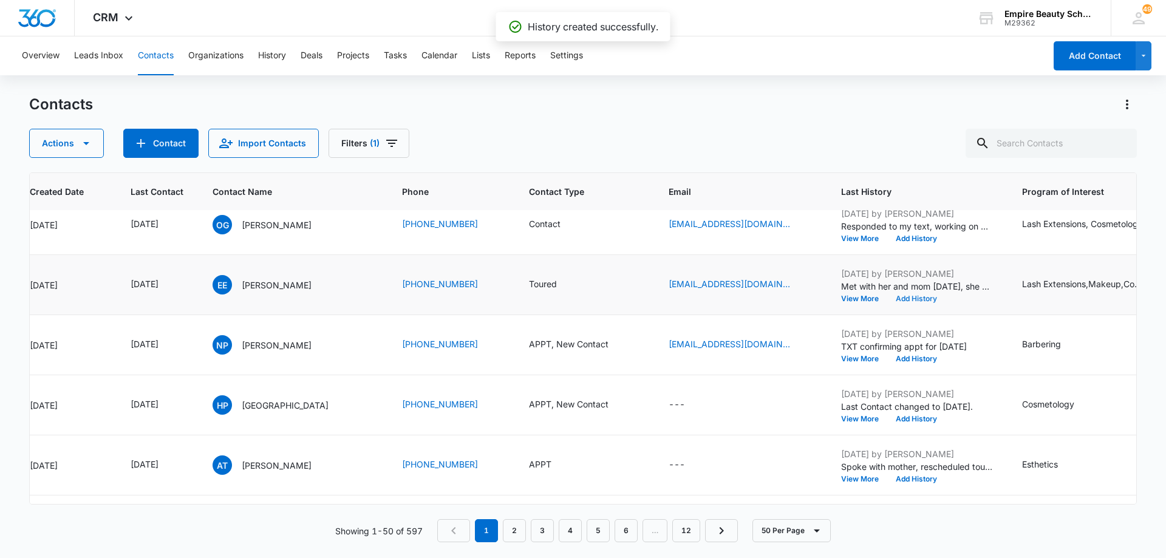
scroll to position [618, 118]
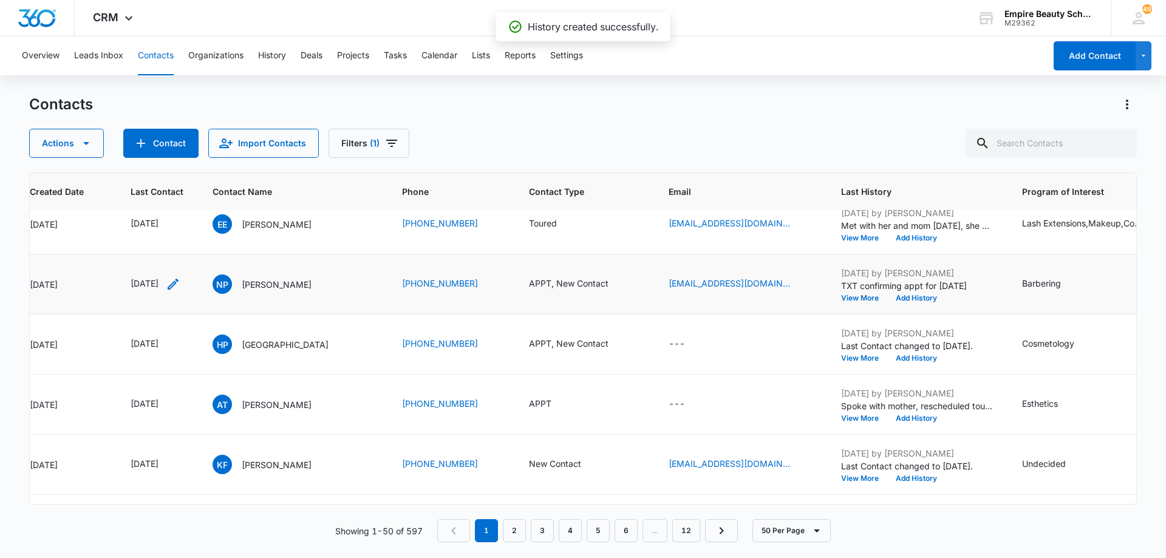
click at [180, 284] on icon "Last Contact - 1754870400 - Select to Edit Field" at bounding box center [173, 284] width 15 height 15
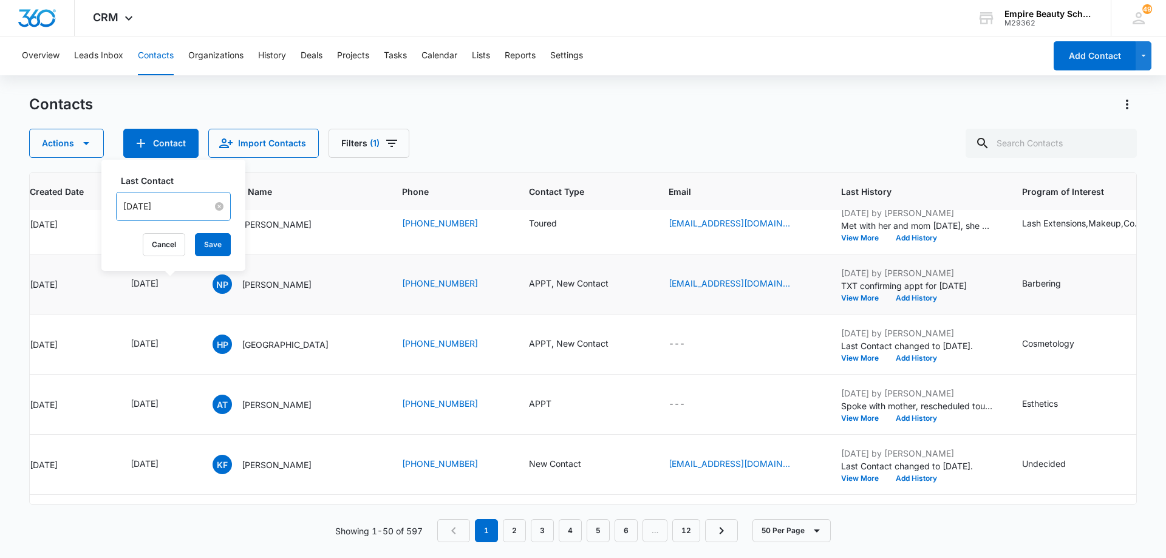
click at [181, 202] on input "[DATE]" at bounding box center [167, 206] width 89 height 13
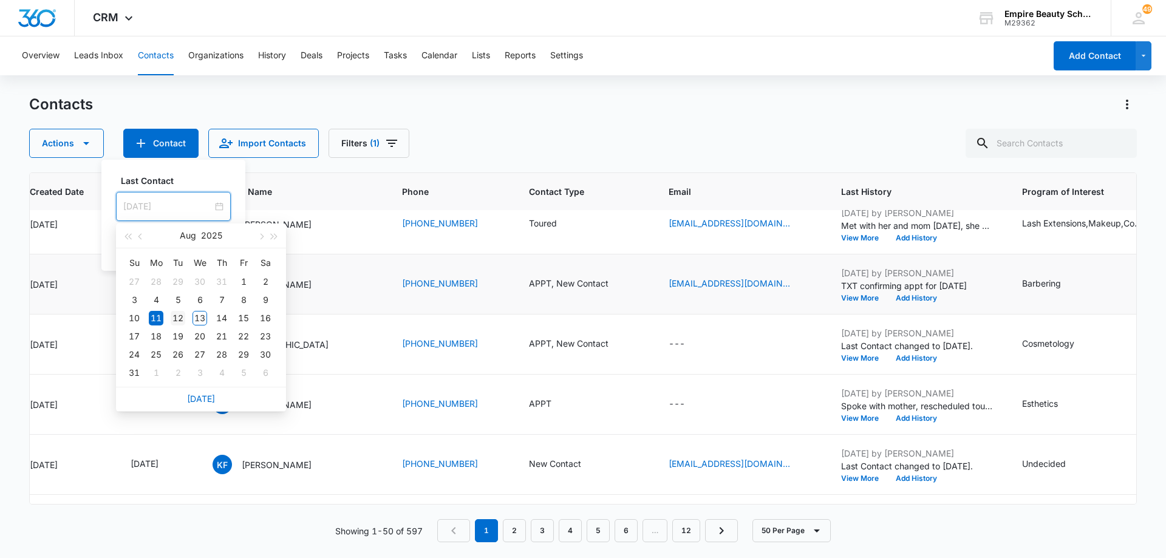
type input "[DATE]"
click at [182, 317] on div "12" at bounding box center [178, 318] width 15 height 15
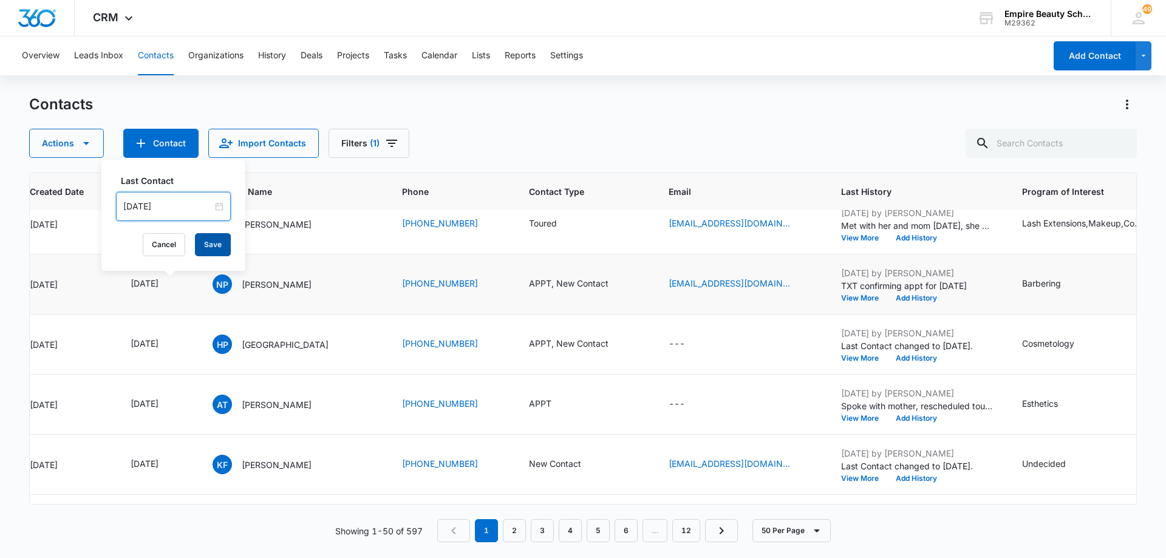
click at [202, 244] on button "Save" at bounding box center [213, 244] width 36 height 23
click at [618, 285] on icon "Contact Type - APPT, New Contact - Select to Edit Field" at bounding box center [623, 284] width 11 height 11
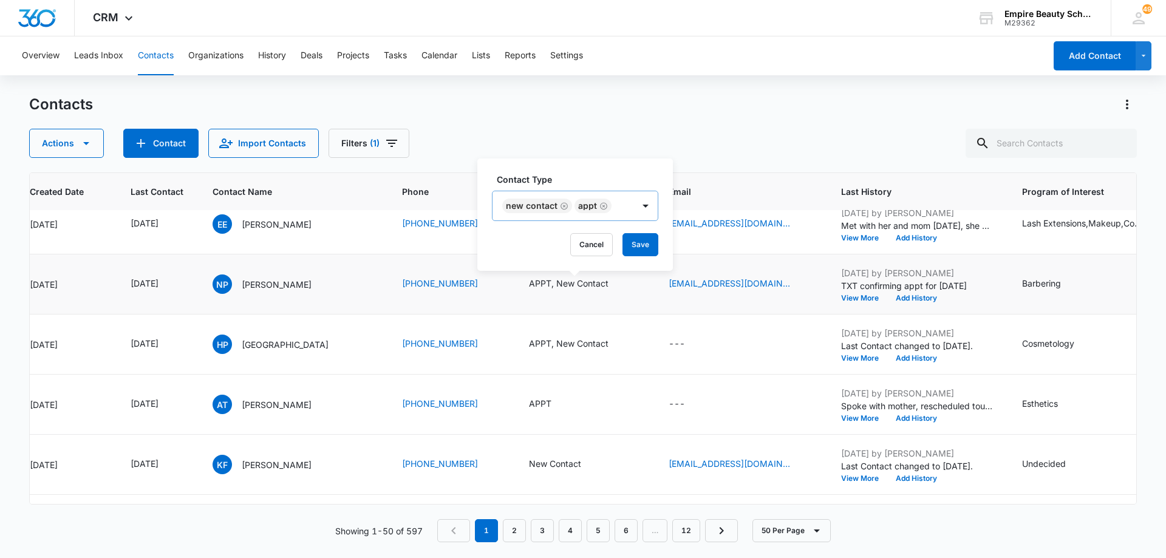
click at [562, 205] on icon "Remove New Contact" at bounding box center [564, 206] width 9 height 9
click at [530, 206] on icon "Remove APPT" at bounding box center [531, 206] width 9 height 9
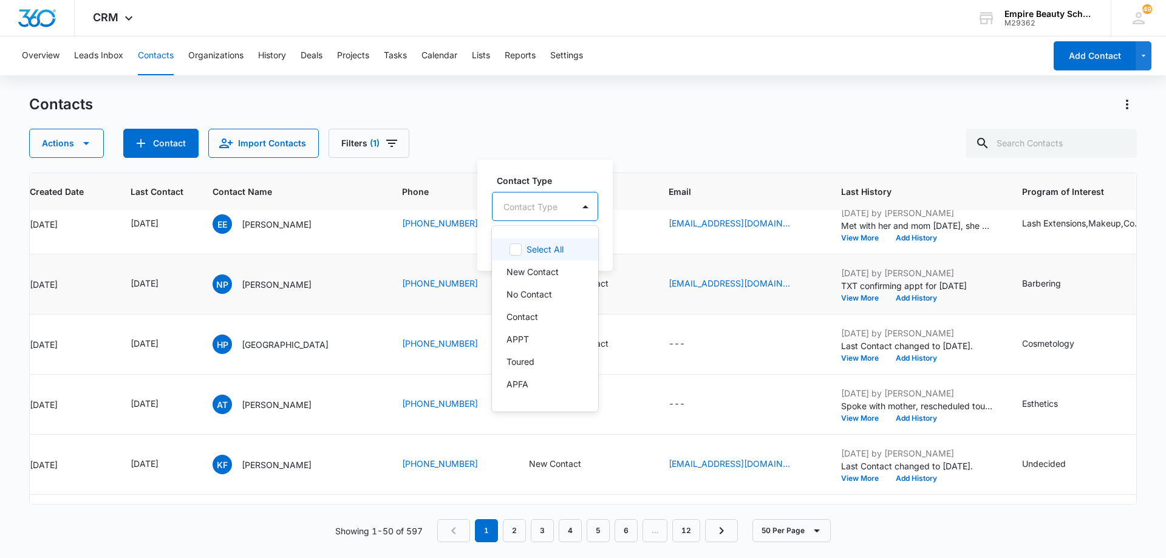
click at [547, 210] on div at bounding box center [531, 206] width 54 height 15
click at [554, 348] on div "Enrolled" at bounding box center [544, 346] width 75 height 13
click at [570, 208] on div "Enrolled" at bounding box center [535, 205] width 84 height 29
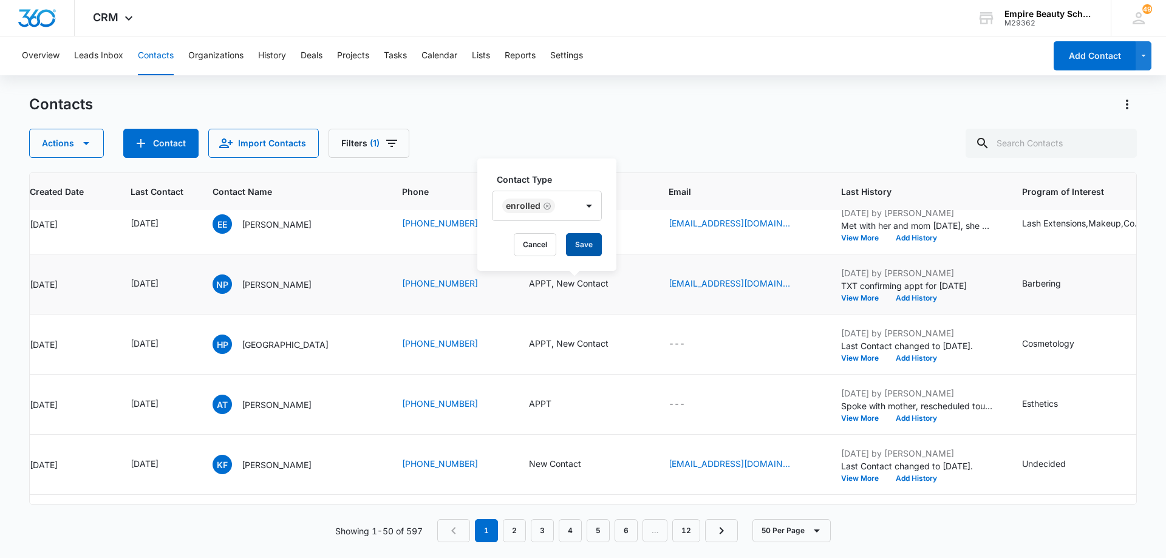
click at [580, 241] on button "Save" at bounding box center [584, 244] width 36 height 23
click at [180, 284] on icon "Last Contact - 1754956800 - Select to Edit Field" at bounding box center [173, 284] width 15 height 15
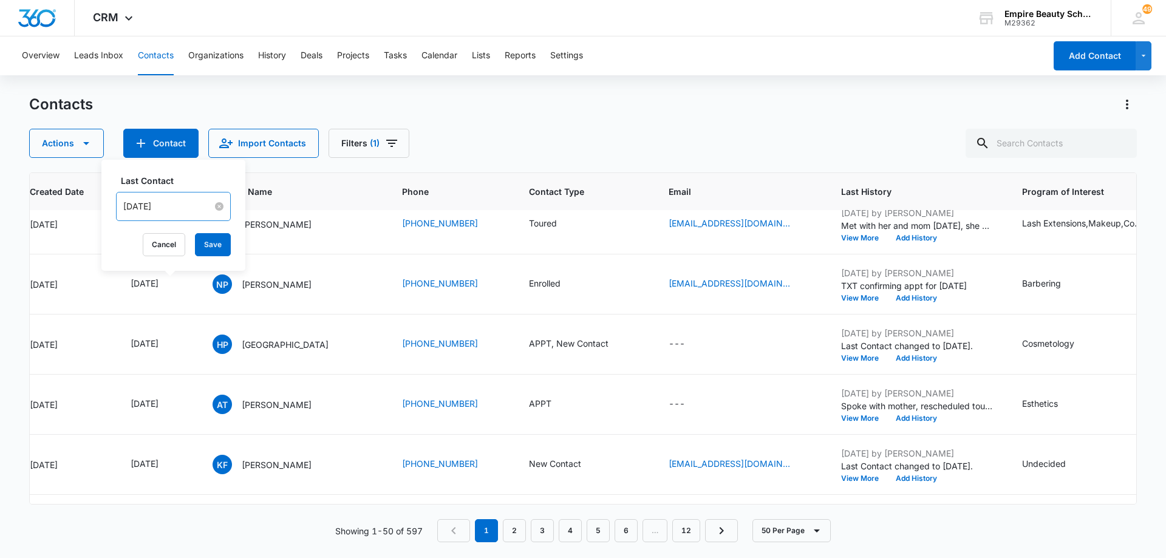
click at [189, 210] on input "[DATE]" at bounding box center [167, 206] width 89 height 13
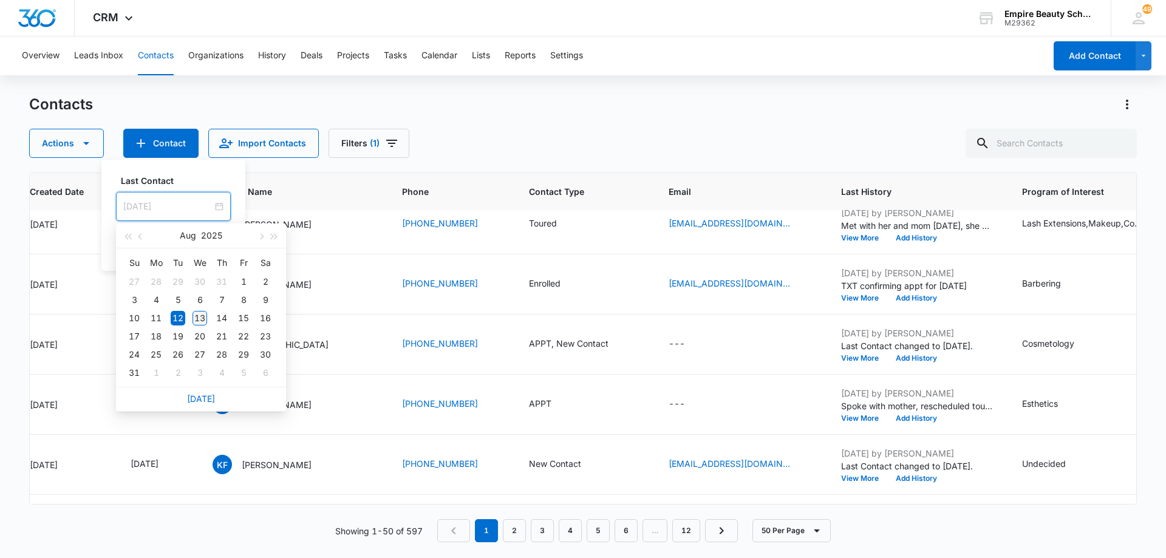
type input "[DATE]"
click at [204, 316] on div "13" at bounding box center [200, 318] width 15 height 15
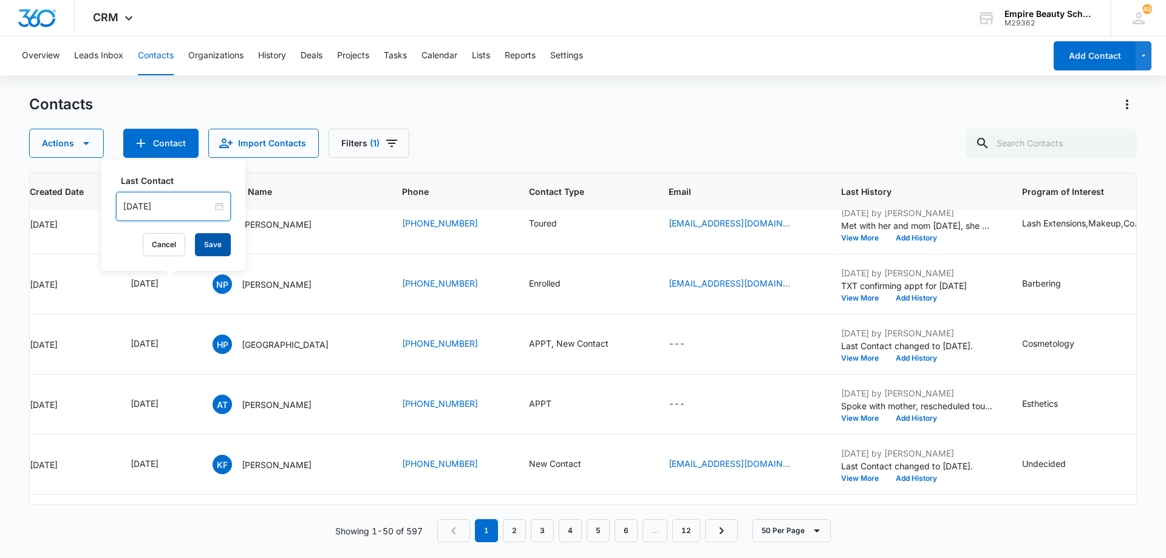
click at [210, 241] on button "Save" at bounding box center [213, 244] width 36 height 23
click at [909, 296] on button "Add History" at bounding box center [916, 298] width 58 height 7
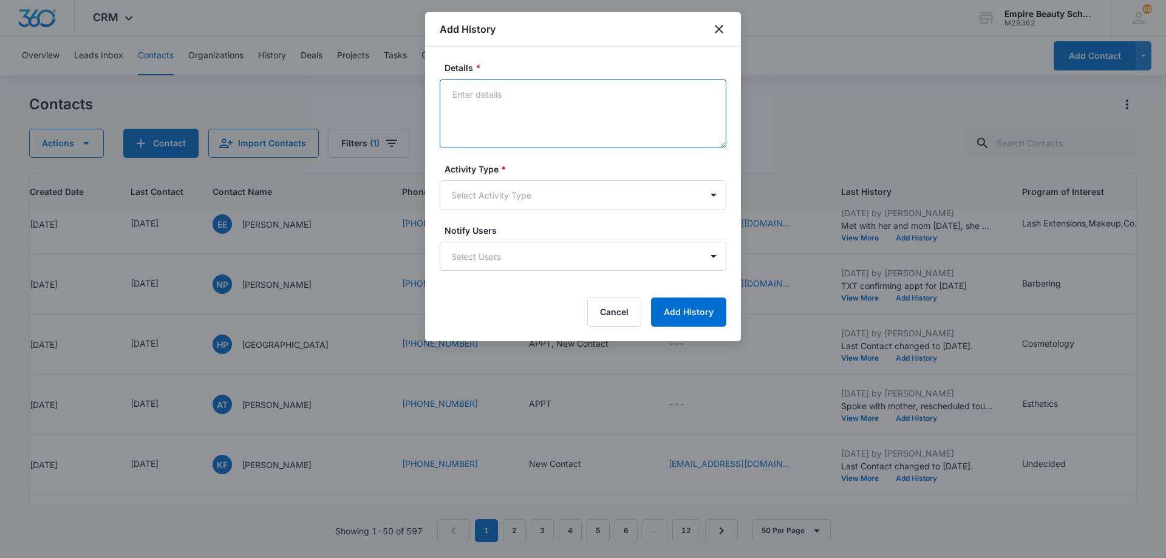
click at [506, 115] on textarea "Details *" at bounding box center [583, 113] width 287 height 69
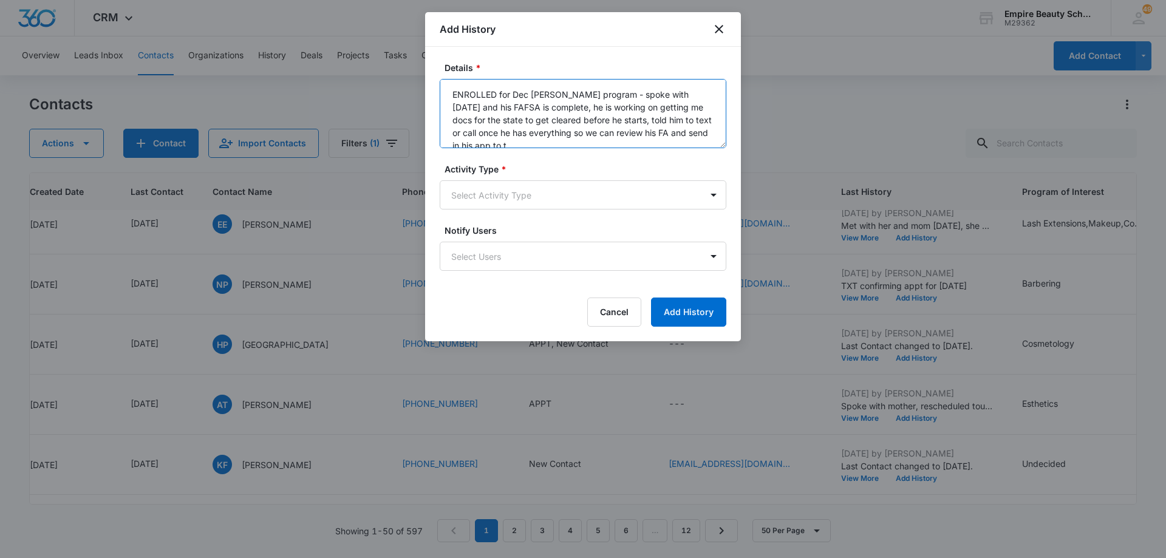
scroll to position [3, 0]
type textarea "ENROLLED for Dec [PERSON_NAME] program - spoke with [DATE] and his FAFSA is com…"
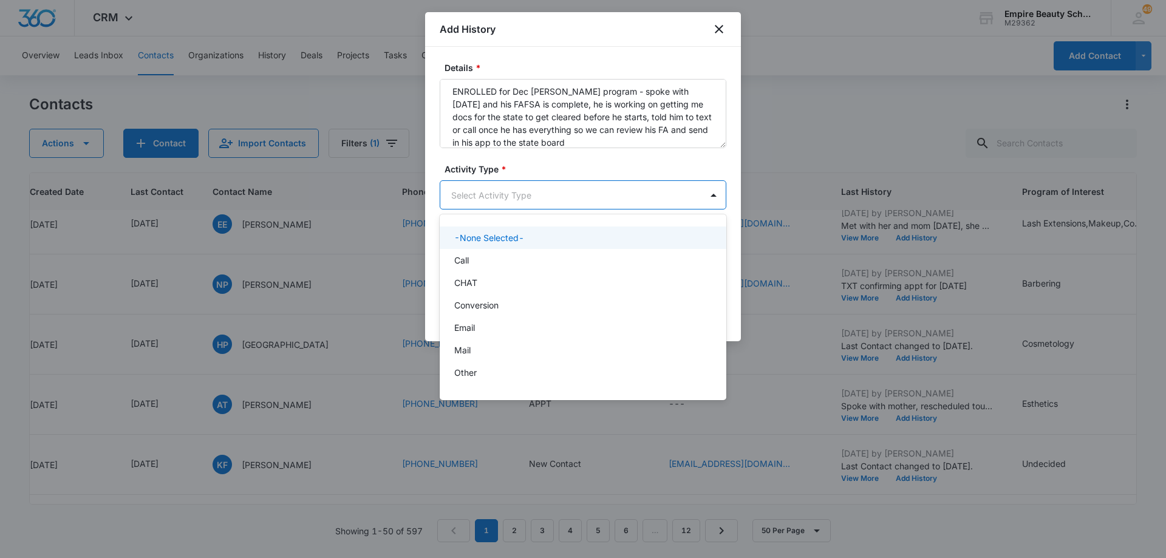
click at [518, 202] on body "CRM Apps Forms CRM Email Shop Payments POS Files Brand Settings Empire Beauty S…" at bounding box center [583, 279] width 1166 height 558
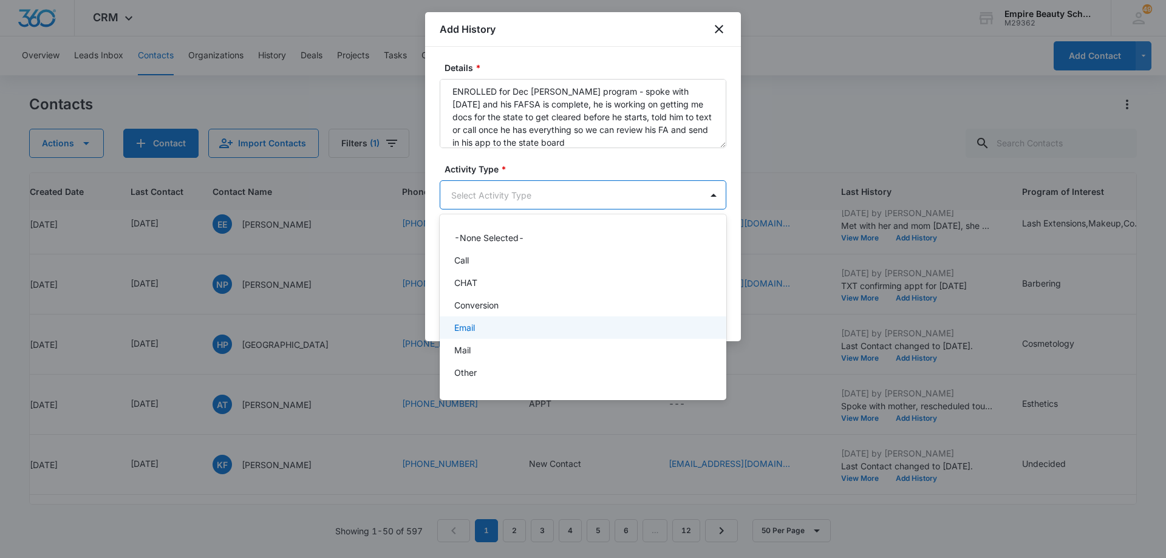
scroll to position [61, 0]
click at [519, 336] on div "P2P" at bounding box center [581, 334] width 255 height 13
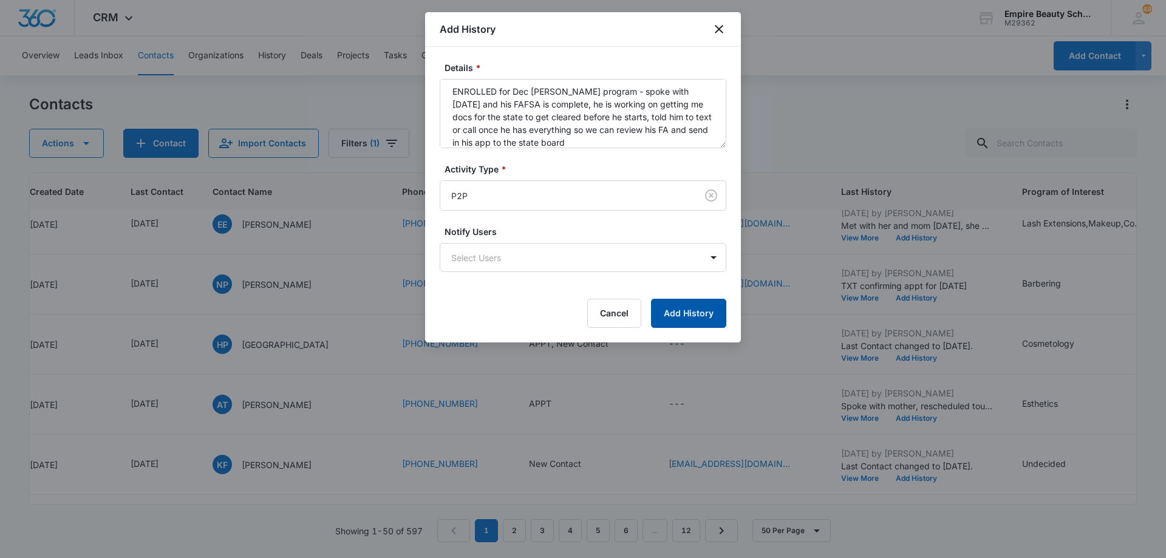
click at [674, 319] on button "Add History" at bounding box center [688, 313] width 75 height 29
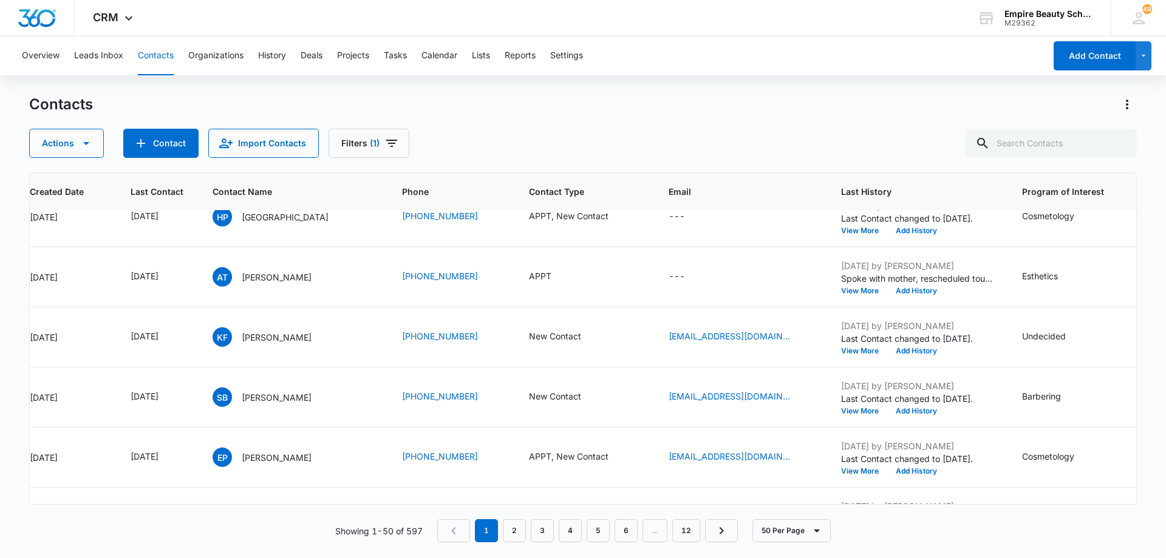
scroll to position [794, 118]
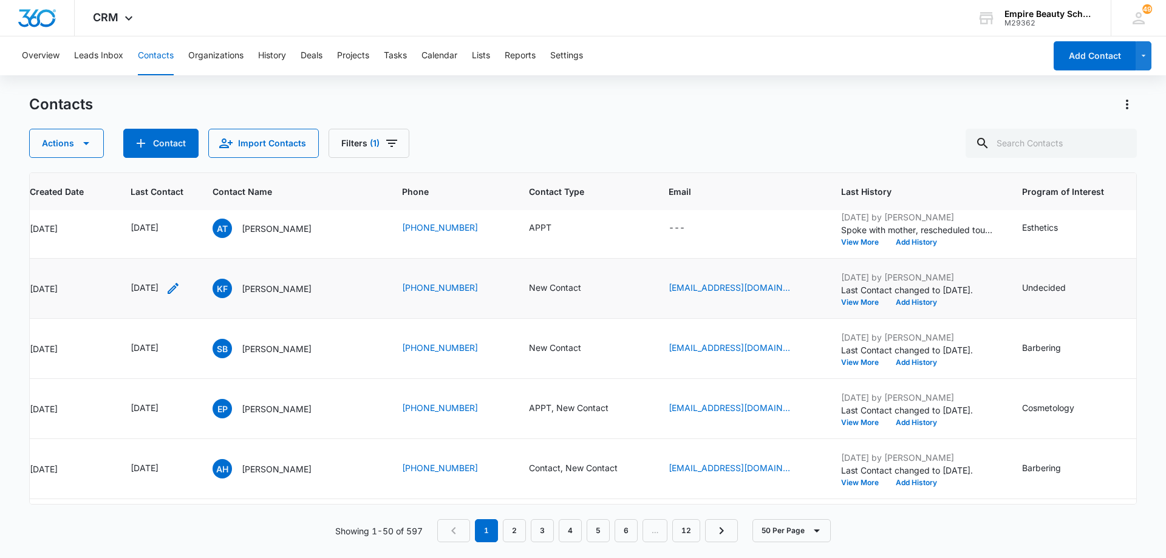
click at [180, 287] on icon "Last Contact - 1754611200 - Select to Edit Field" at bounding box center [173, 288] width 15 height 15
click at [176, 213] on input "[DATE]" at bounding box center [164, 210] width 89 height 13
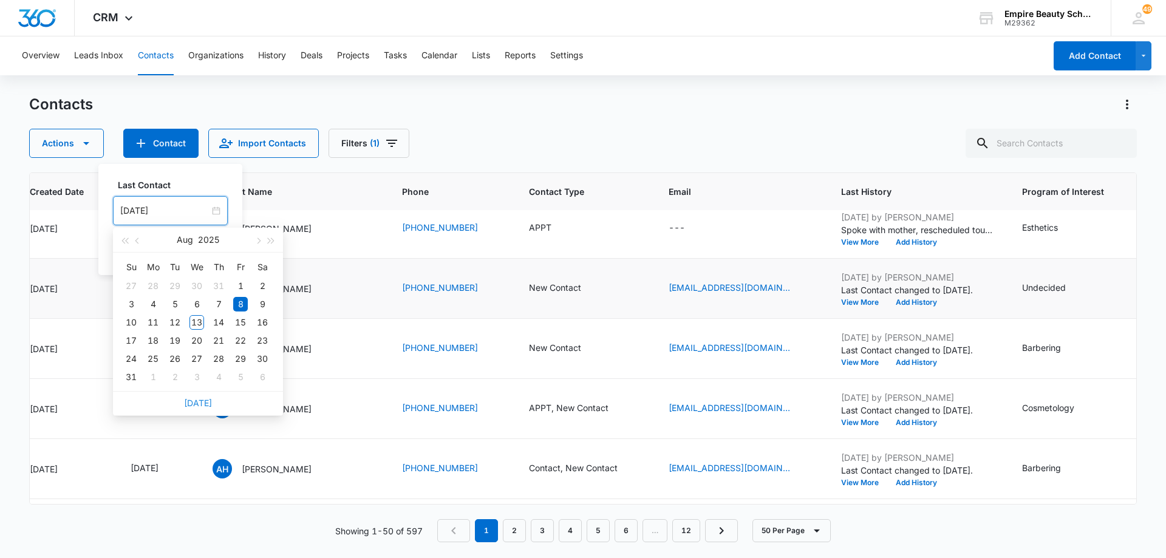
click at [194, 404] on link "[DATE]" at bounding box center [198, 403] width 28 height 10
type input "[DATE]"
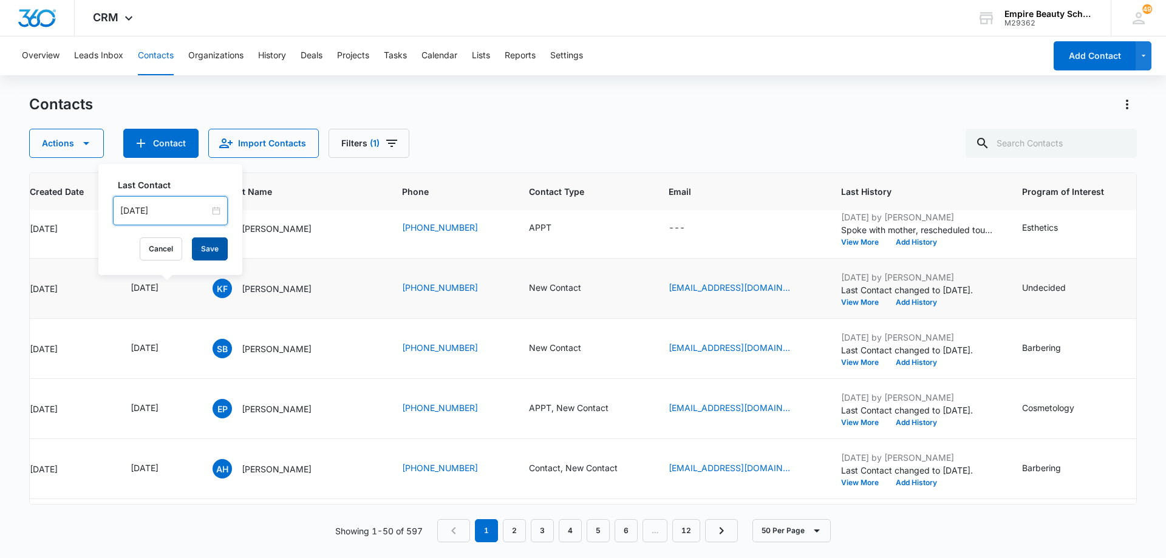
click at [200, 249] on button "Save" at bounding box center [210, 248] width 36 height 23
click at [929, 302] on button "Add History" at bounding box center [916, 302] width 58 height 7
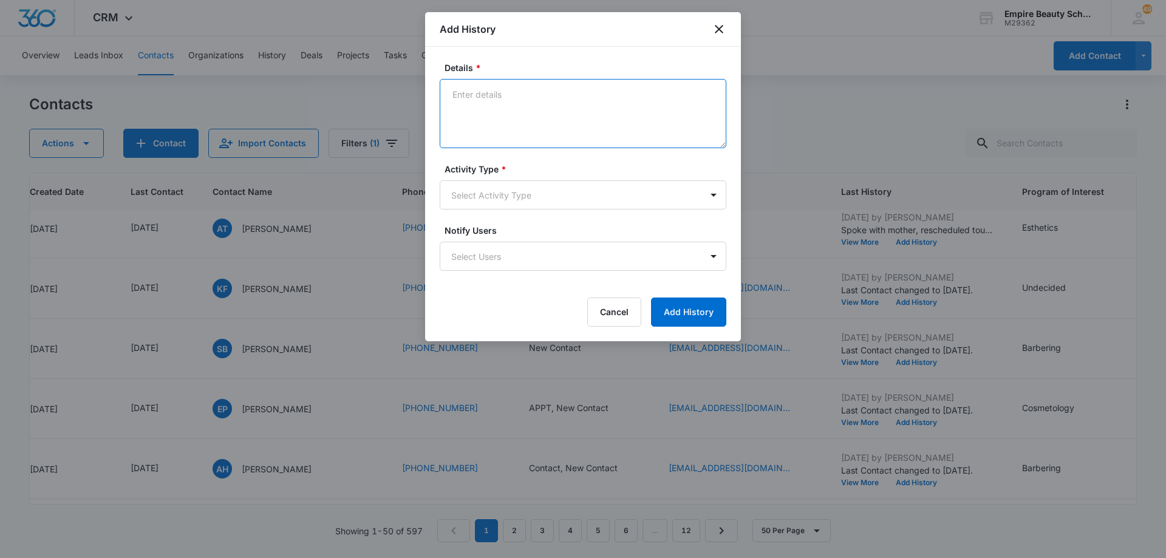
click at [539, 101] on textarea "Details *" at bounding box center [583, 113] width 287 height 69
type textarea "LVM 2"
click at [623, 316] on button "Cancel" at bounding box center [614, 312] width 54 height 29
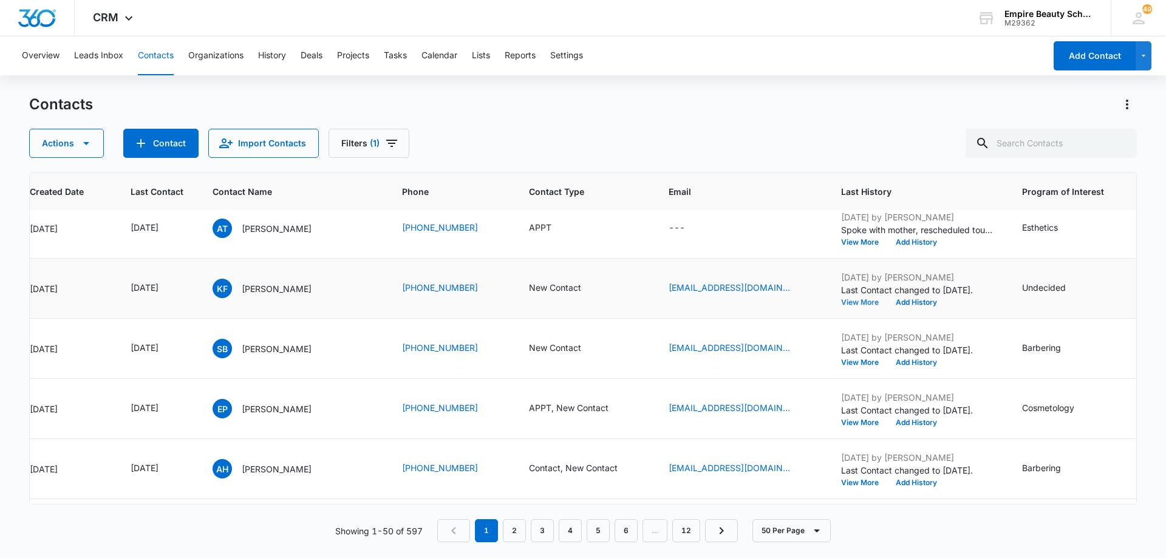
click at [863, 302] on button "View More" at bounding box center [864, 302] width 46 height 7
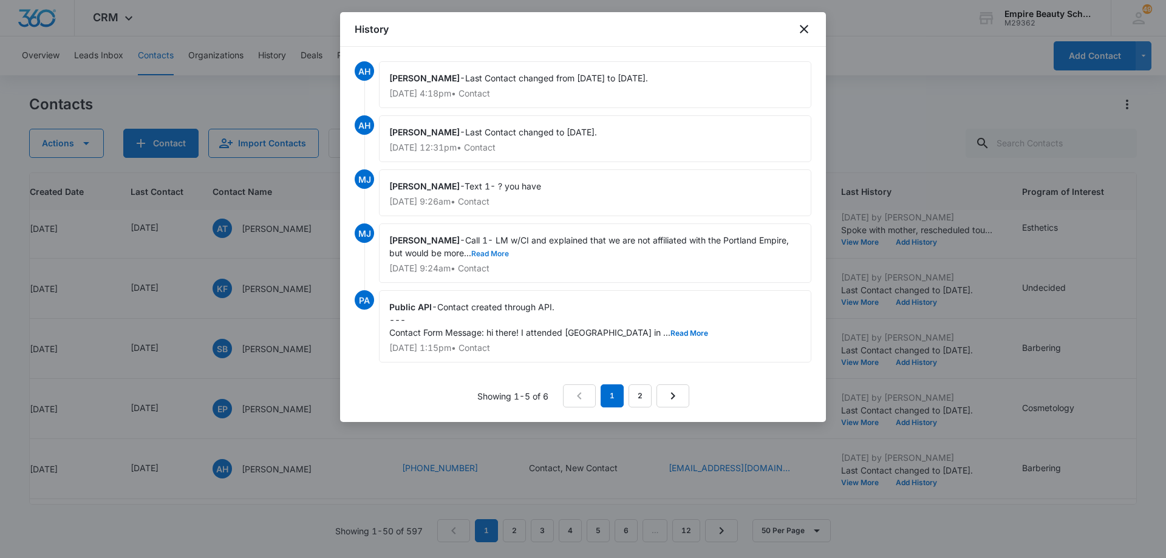
click at [500, 251] on button "Read More" at bounding box center [490, 253] width 38 height 7
click at [698, 333] on button "Read More" at bounding box center [690, 333] width 38 height 7
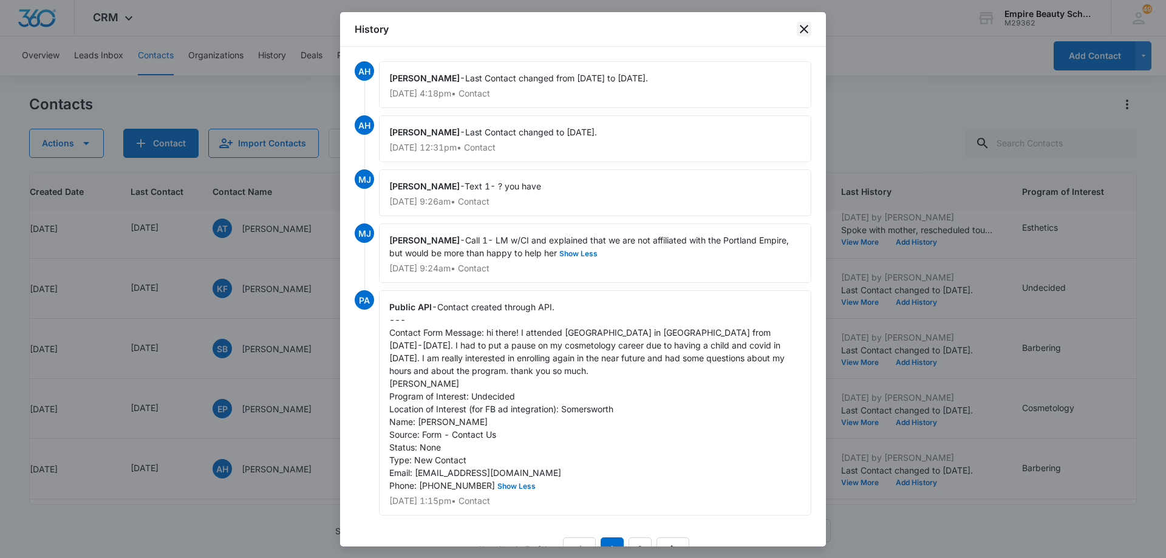
click at [805, 33] on icon "close" at bounding box center [804, 29] width 15 height 15
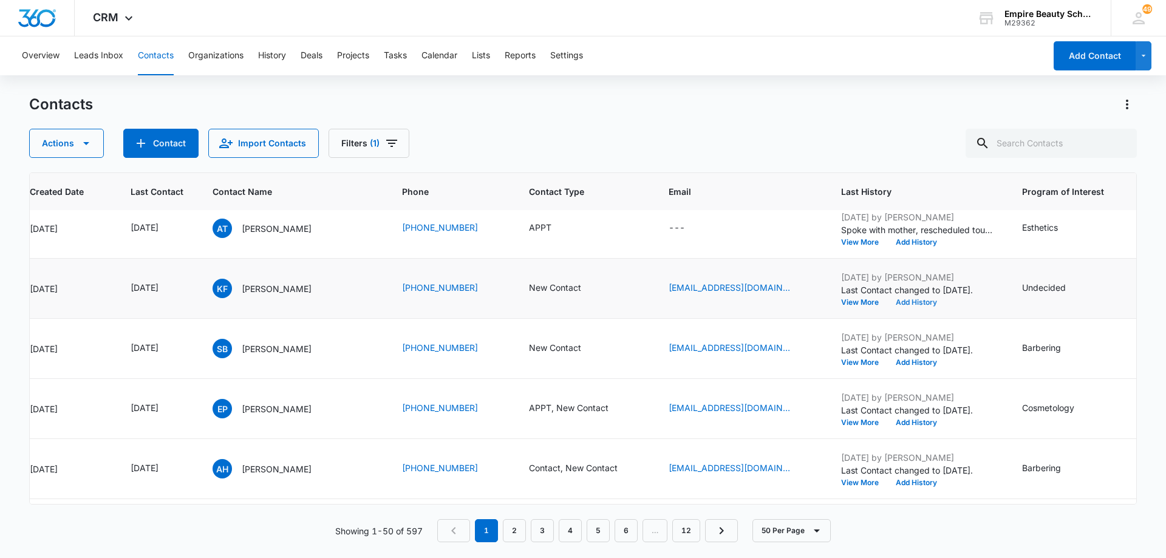
click at [912, 304] on button "Add History" at bounding box center [916, 302] width 58 height 7
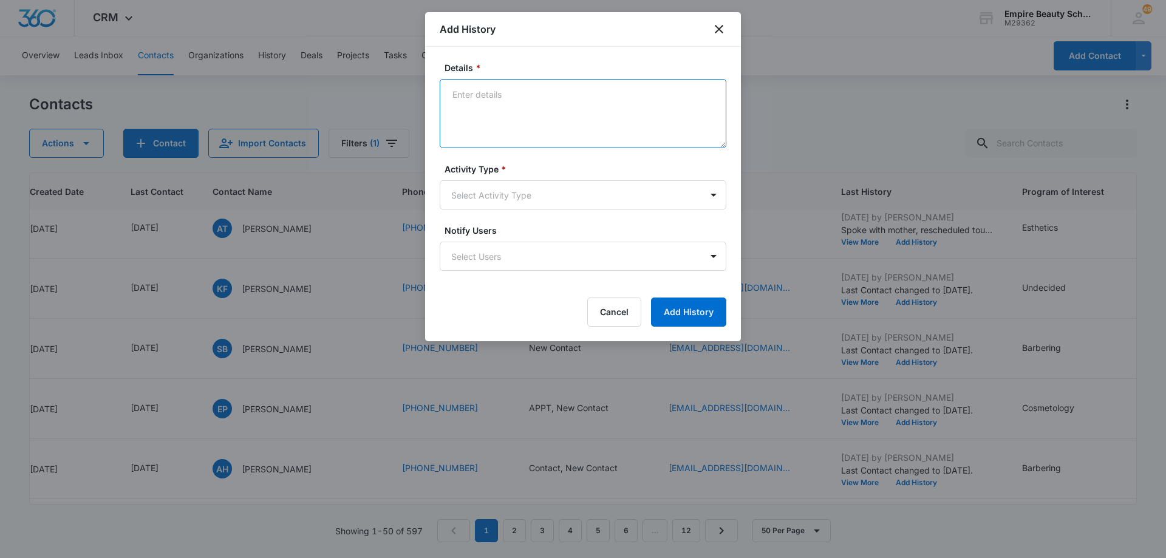
click at [562, 108] on textarea "Details *" at bounding box center [583, 113] width 287 height 69
type textarea "LVM 2"
click at [547, 195] on body "CRM Apps Forms CRM Email Shop Payments POS Files Brand Settings Empire Beauty S…" at bounding box center [583, 279] width 1166 height 558
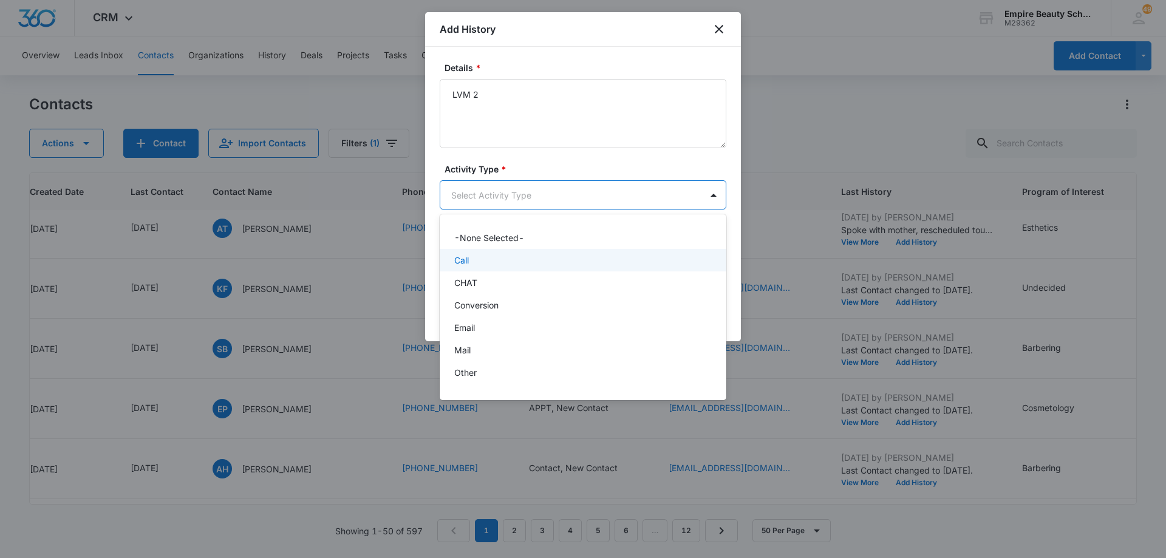
click at [537, 264] on div "Call" at bounding box center [581, 260] width 255 height 13
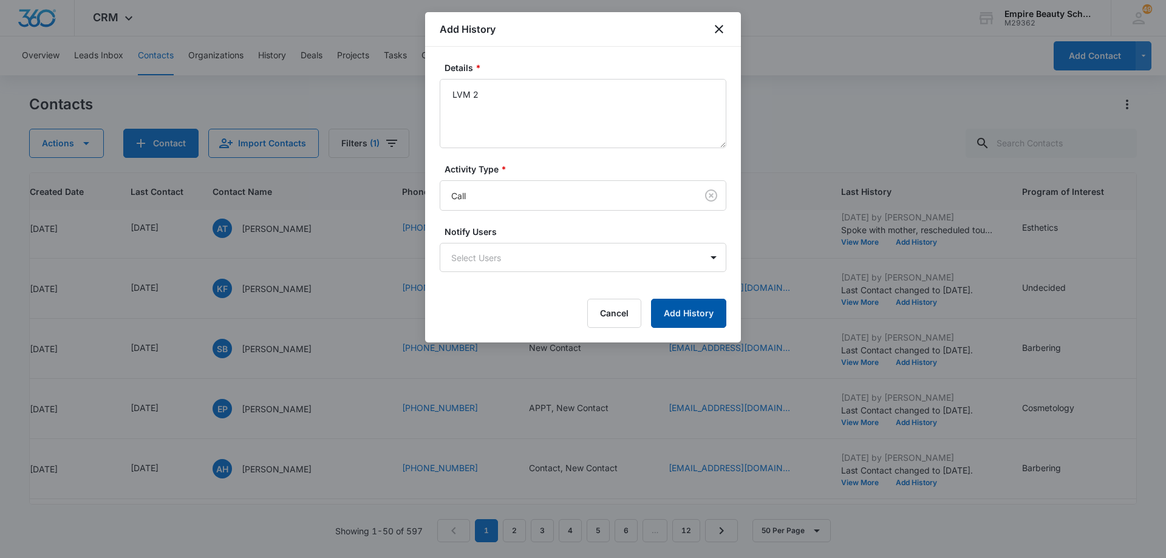
click at [707, 310] on button "Add History" at bounding box center [688, 313] width 75 height 29
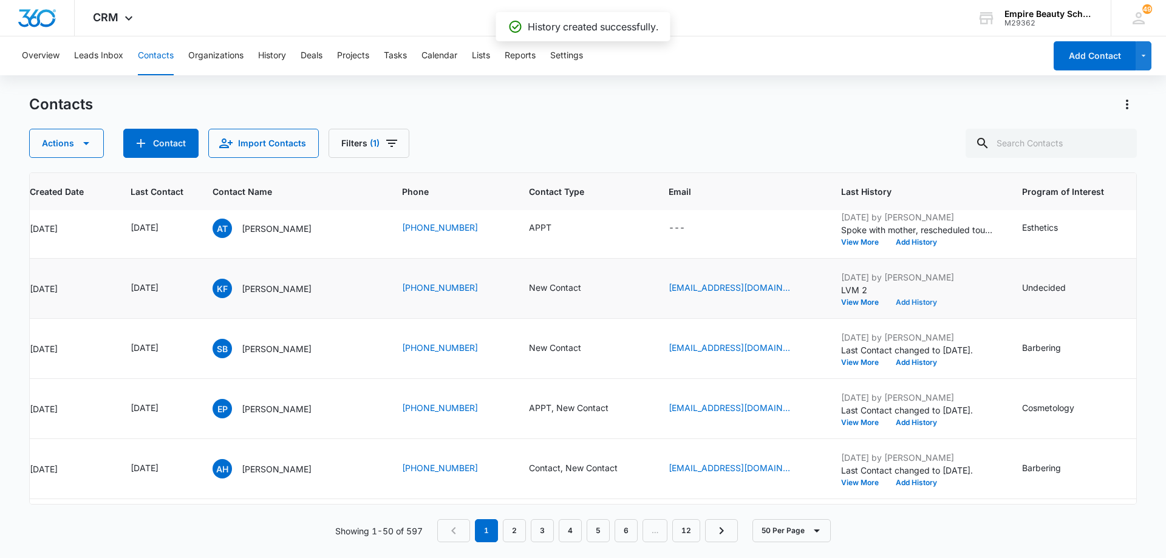
click at [919, 301] on button "Add History" at bounding box center [916, 302] width 58 height 7
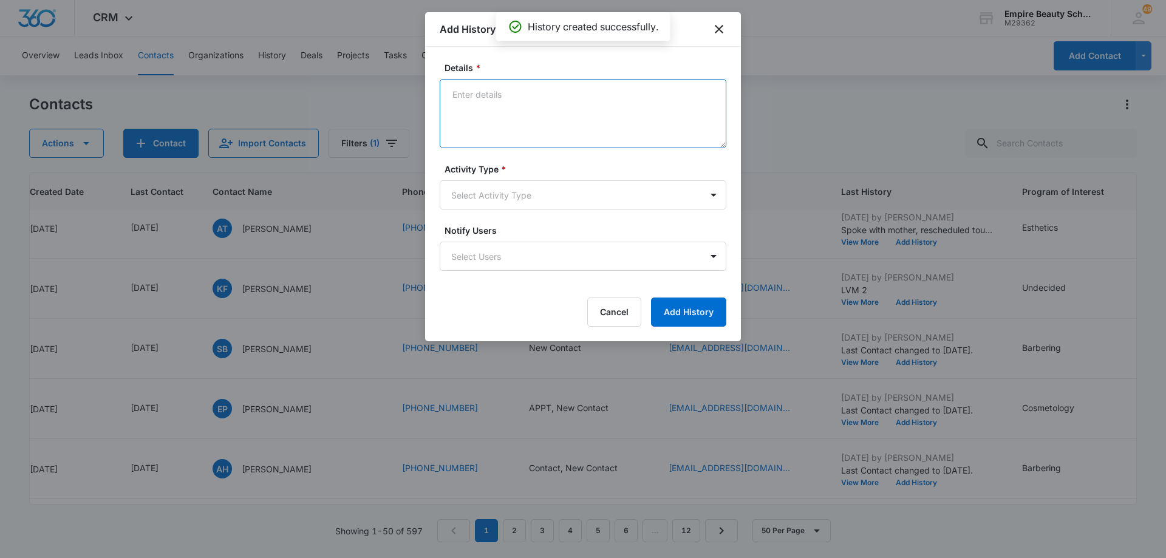
click at [558, 94] on textarea "Details *" at bounding box center [583, 113] width 287 height 69
type textarea "EM 2"
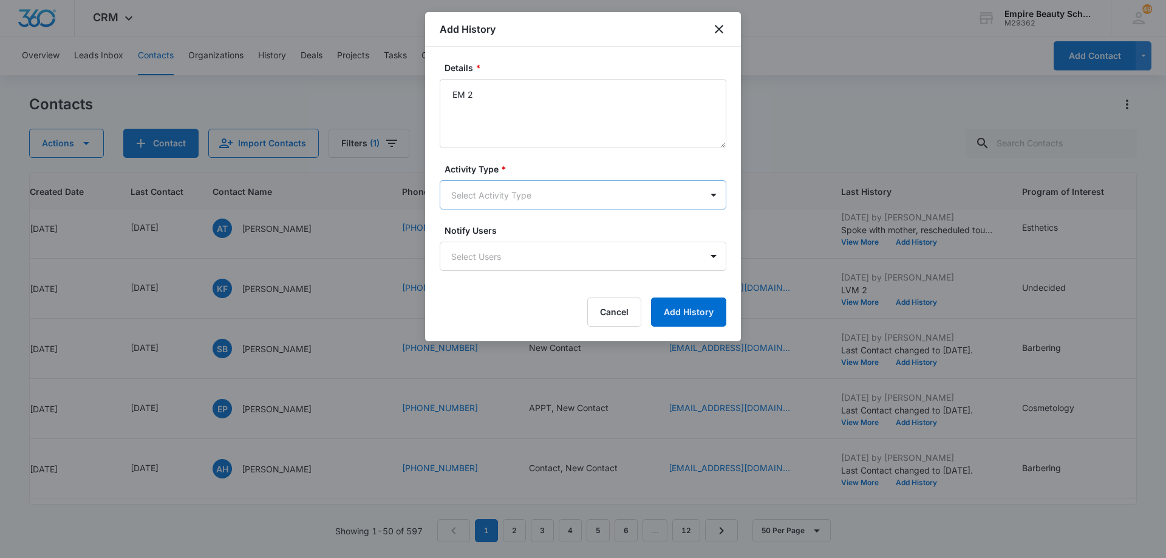
click at [542, 191] on body "CRM Apps Forms CRM Email Shop Payments POS Files Brand Settings Empire Beauty S…" at bounding box center [583, 279] width 1166 height 558
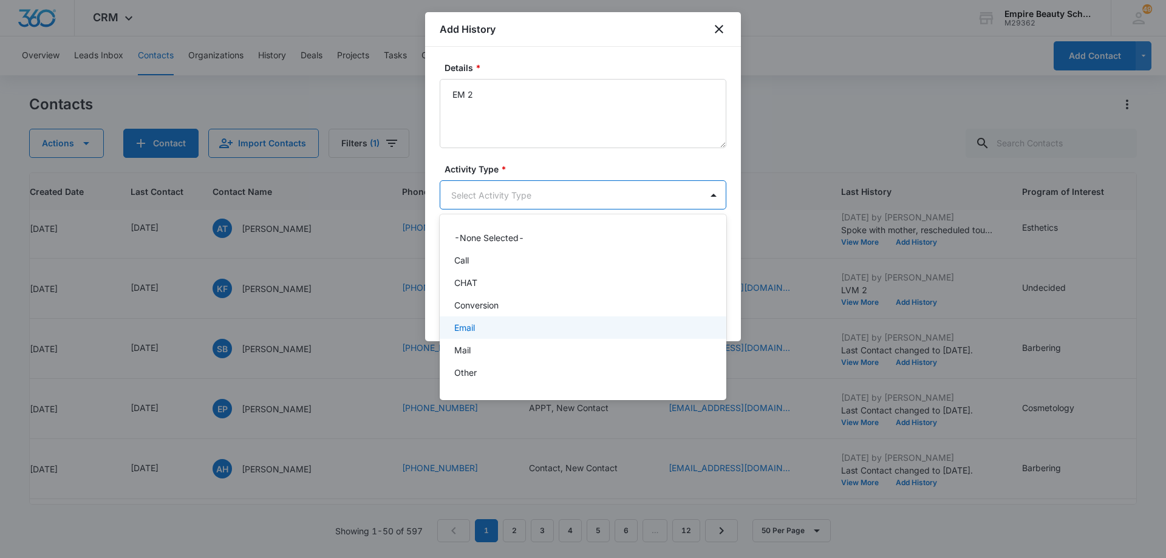
click at [514, 333] on div "Email" at bounding box center [581, 327] width 255 height 13
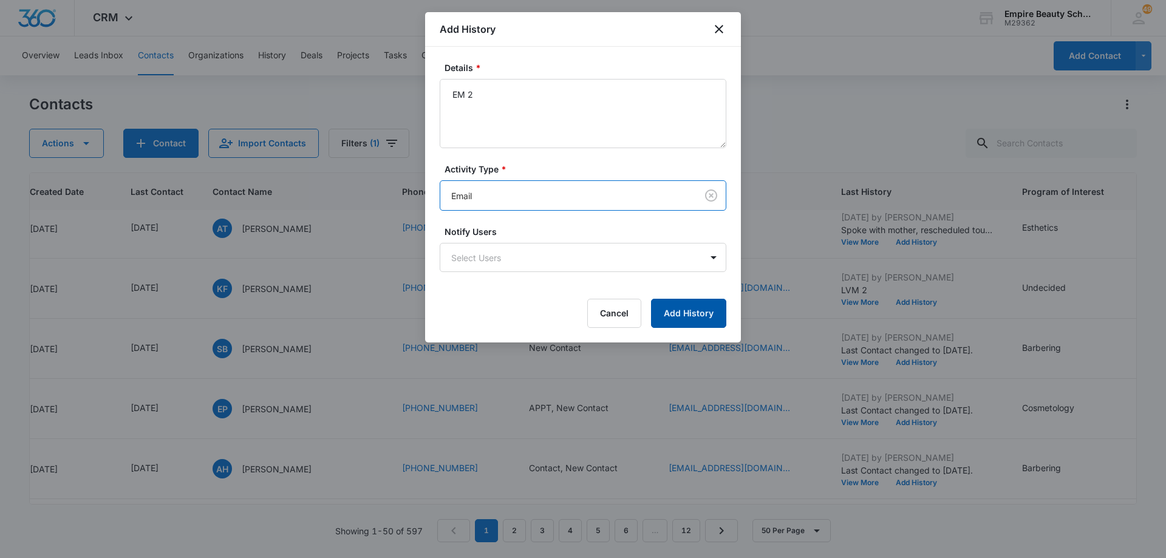
click at [669, 310] on button "Add History" at bounding box center [688, 313] width 75 height 29
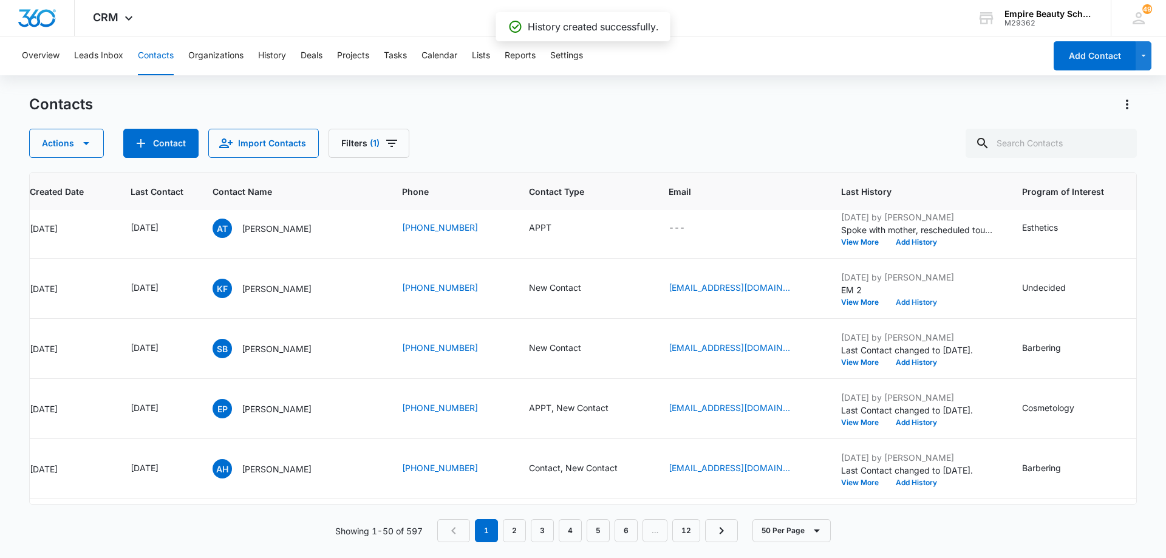
click at [910, 301] on button "Add History" at bounding box center [916, 302] width 58 height 7
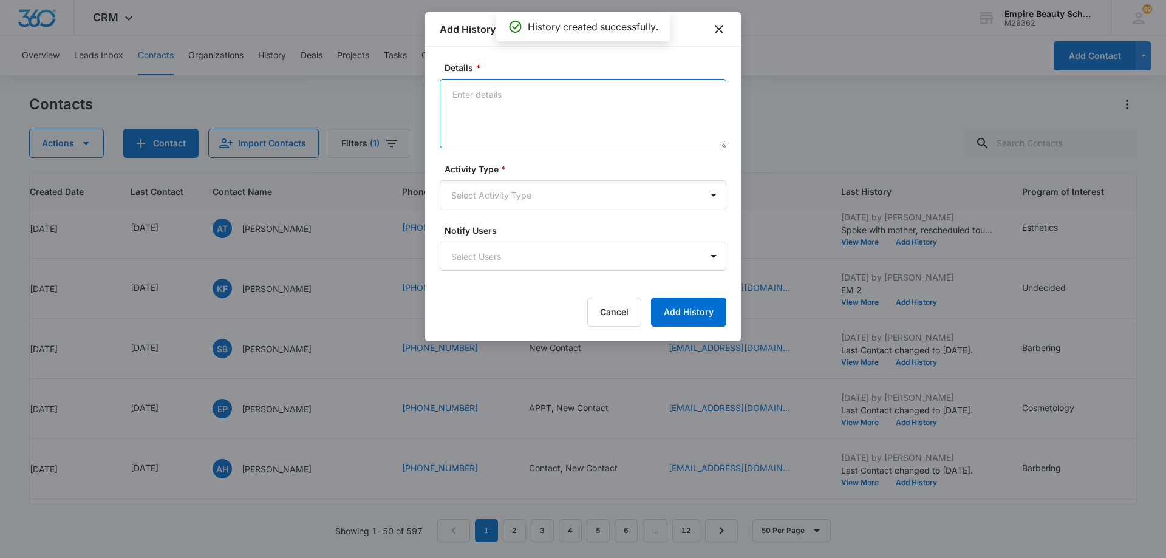
click at [570, 111] on textarea "Details *" at bounding box center [583, 113] width 287 height 69
type textarea "TXT 2"
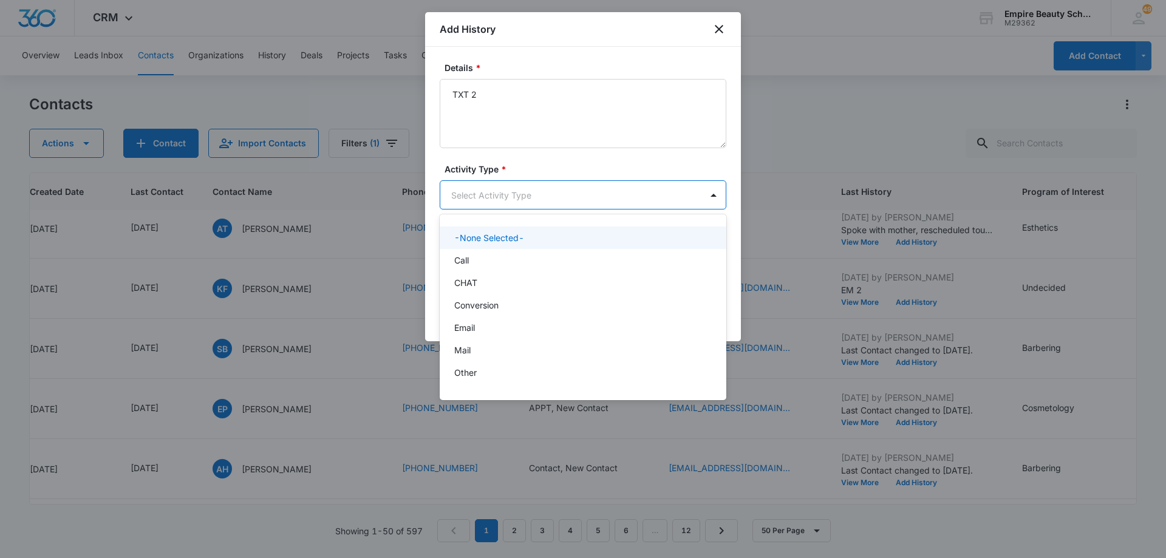
click at [546, 193] on body "CRM Apps Forms CRM Email Shop Payments POS Files Brand Settings Empire Beauty S…" at bounding box center [583, 279] width 1166 height 558
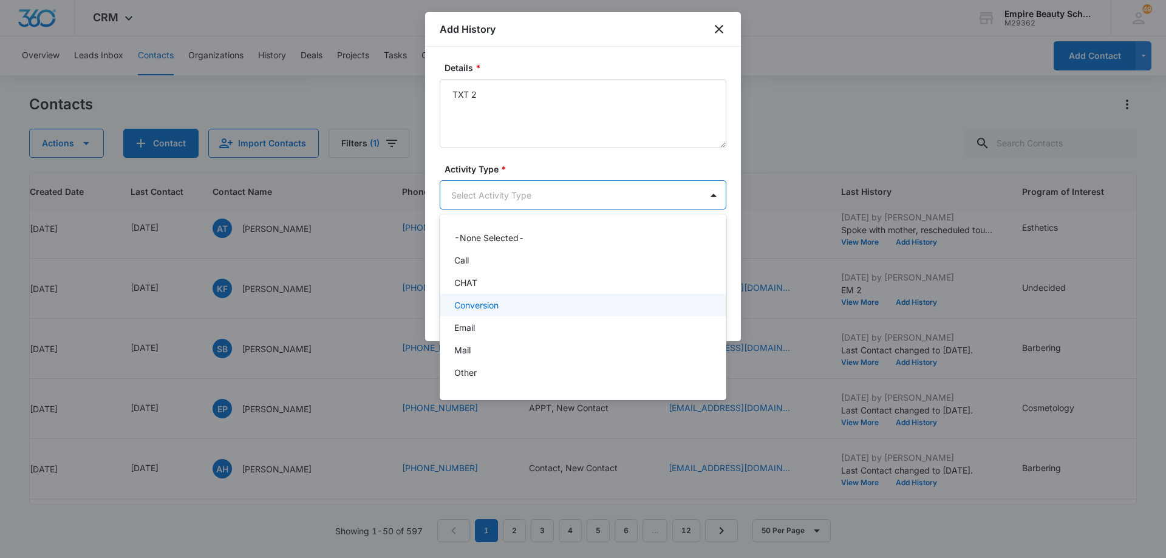
scroll to position [61, 0]
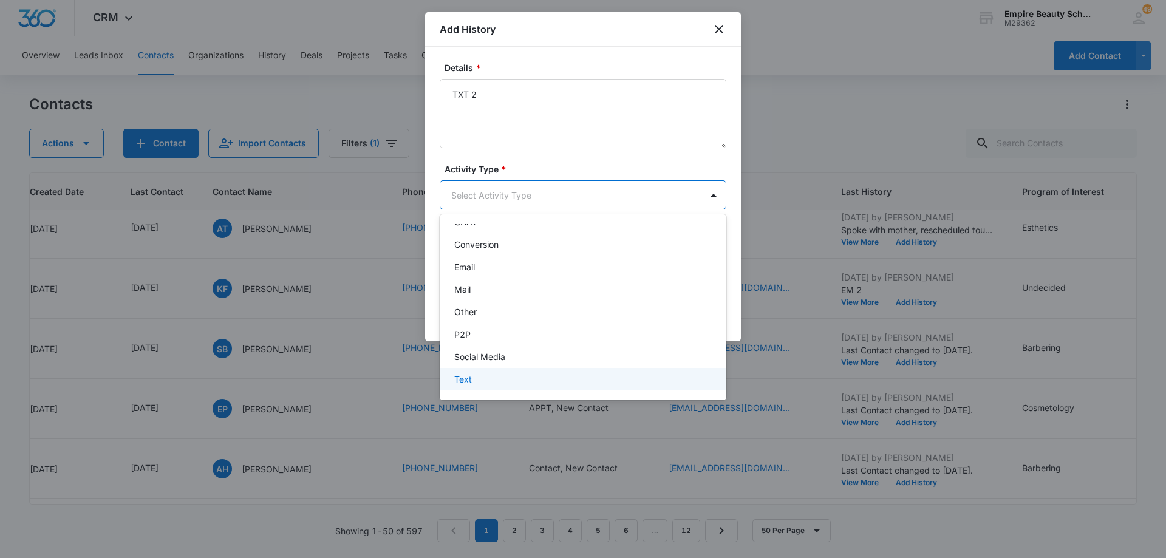
click at [538, 371] on div "Text" at bounding box center [583, 379] width 287 height 22
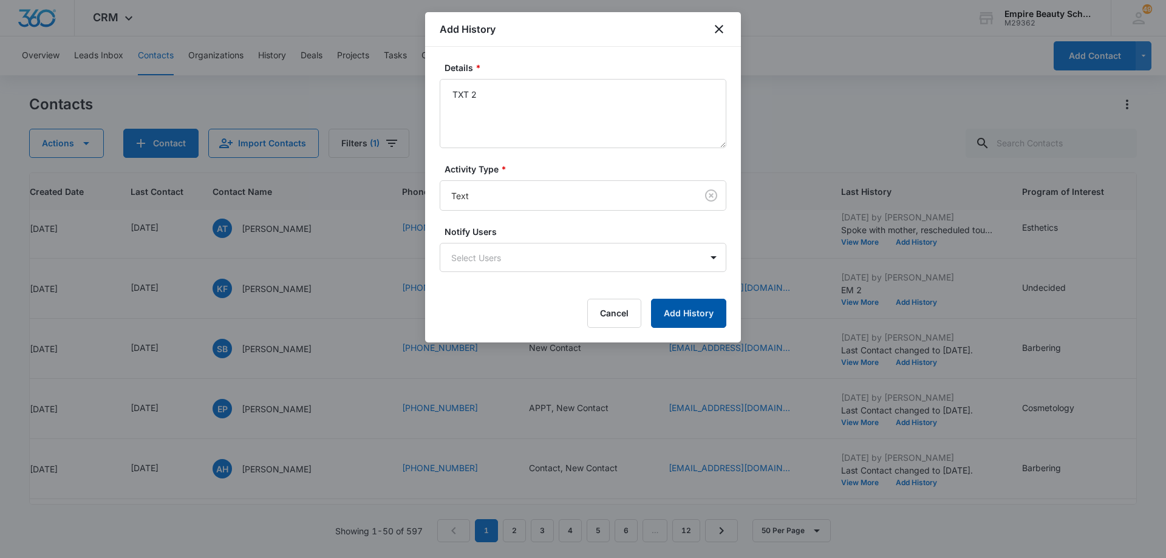
click at [684, 310] on button "Add History" at bounding box center [688, 313] width 75 height 29
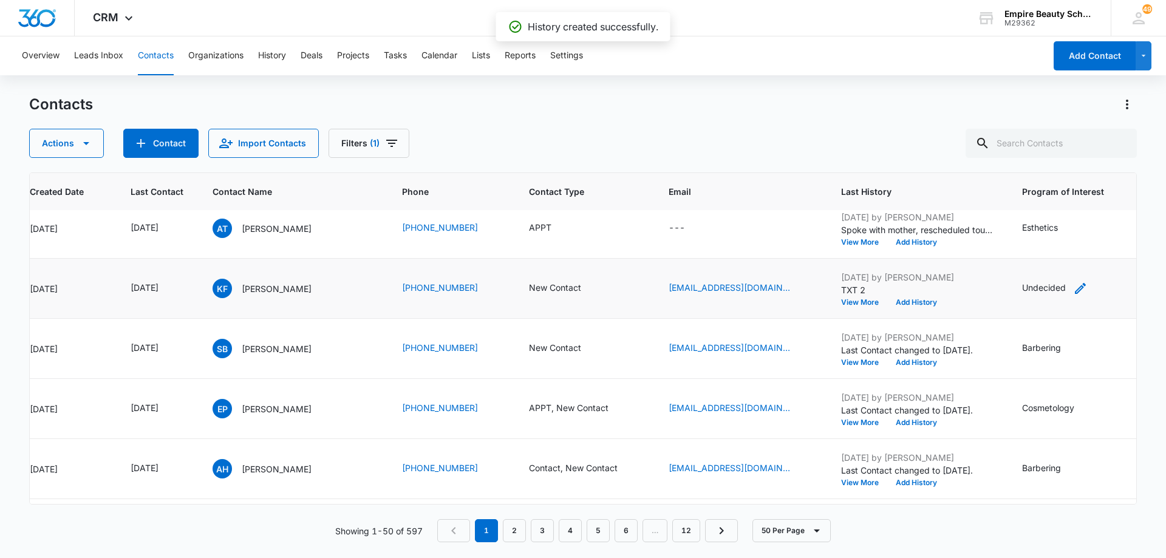
click at [1073, 286] on icon "Program of Interest - Undecided - Select to Edit Field" at bounding box center [1080, 288] width 15 height 15
click at [1043, 210] on input "Undecided" at bounding box center [1055, 210] width 153 height 29
drag, startPoint x: 1043, startPoint y: 211, endPoint x: 962, endPoint y: 221, distance: 82.0
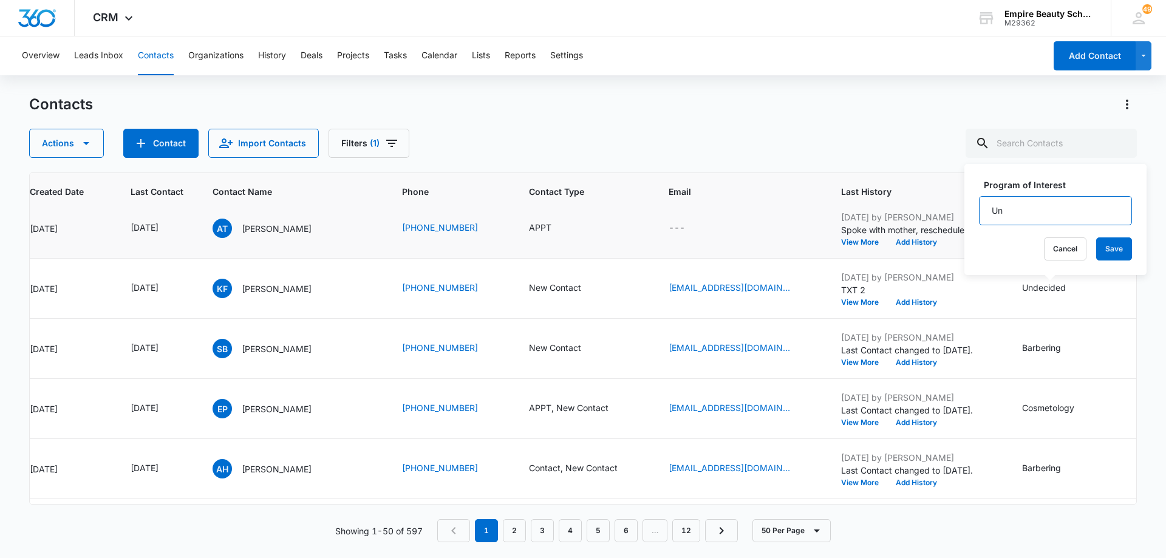
type input "U"
type input "Cosmetology"
click at [1098, 247] on button "Save" at bounding box center [1114, 248] width 36 height 23
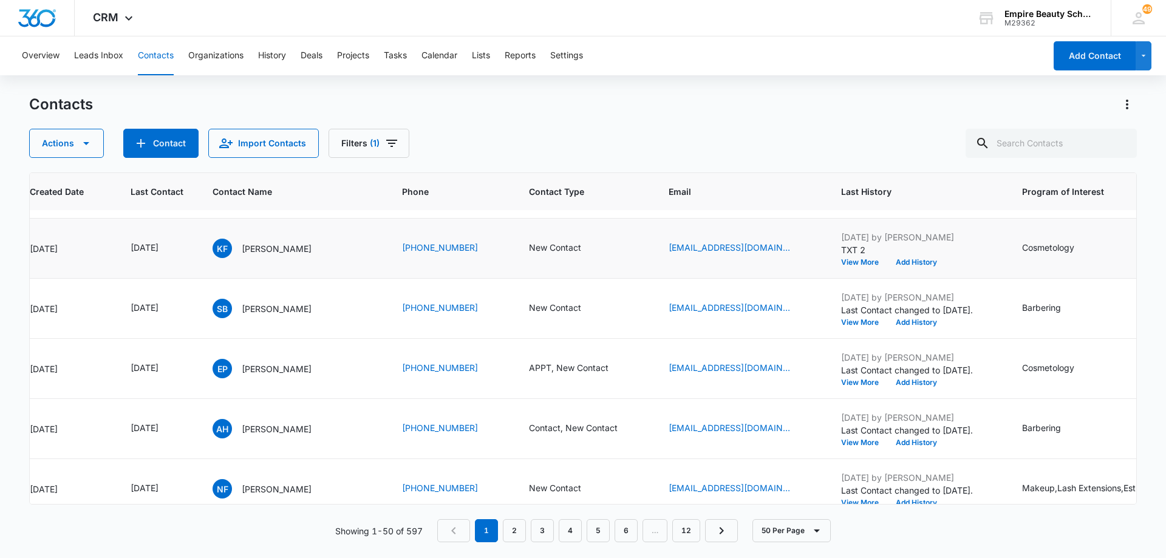
scroll to position [855, 118]
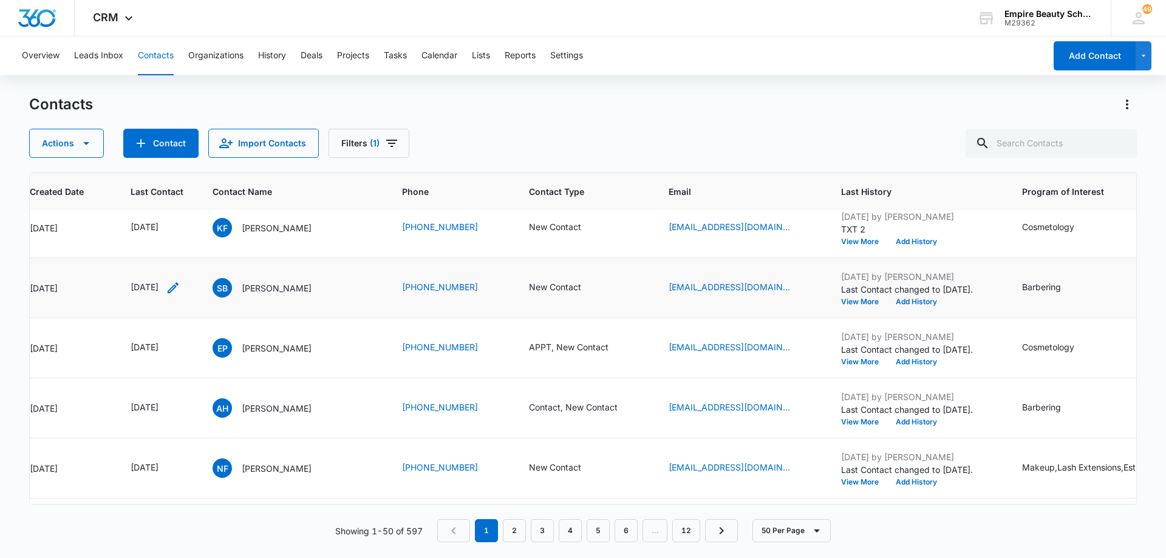
click at [180, 285] on icon "Last Contact - 1754524800 - Select to Edit Field" at bounding box center [173, 288] width 15 height 15
click at [182, 207] on input "[DATE]" at bounding box center [164, 209] width 89 height 13
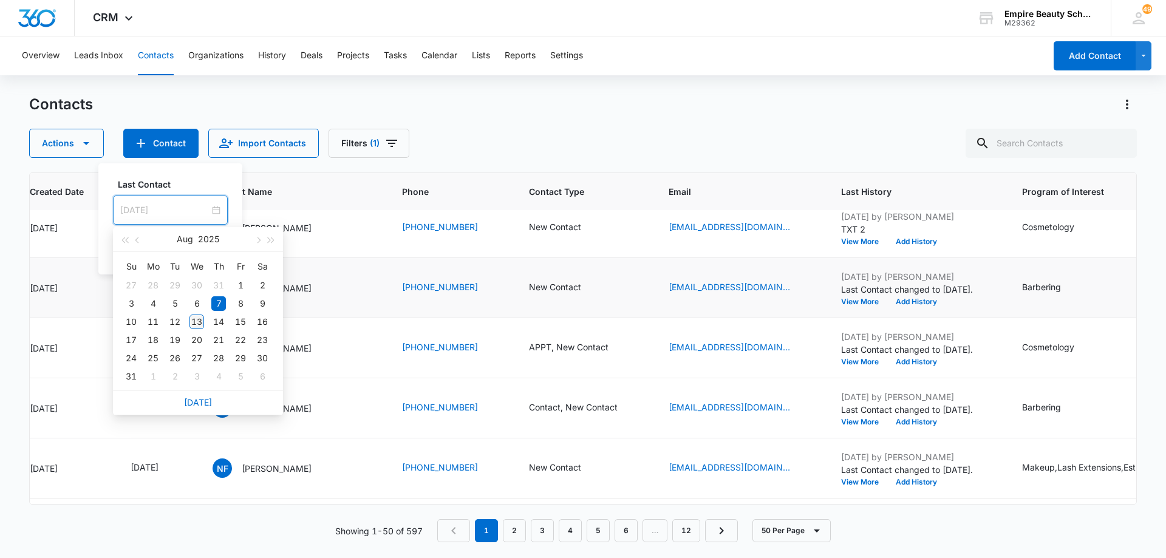
type input "[DATE]"
click at [200, 321] on div "13" at bounding box center [197, 322] width 15 height 15
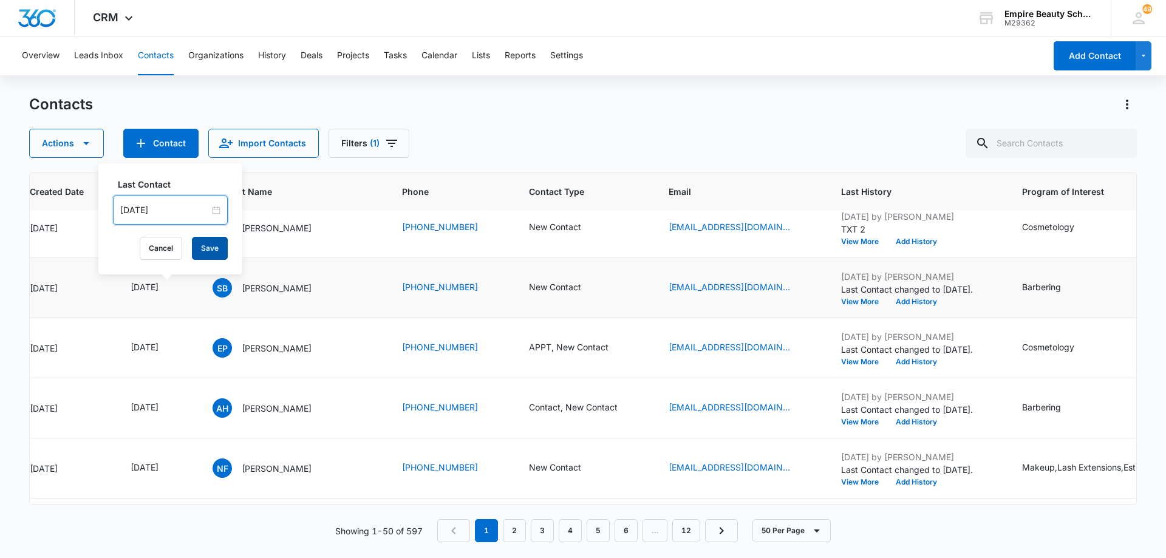
click at [199, 254] on button "Save" at bounding box center [210, 248] width 36 height 23
click at [926, 302] on button "Add History" at bounding box center [916, 301] width 58 height 7
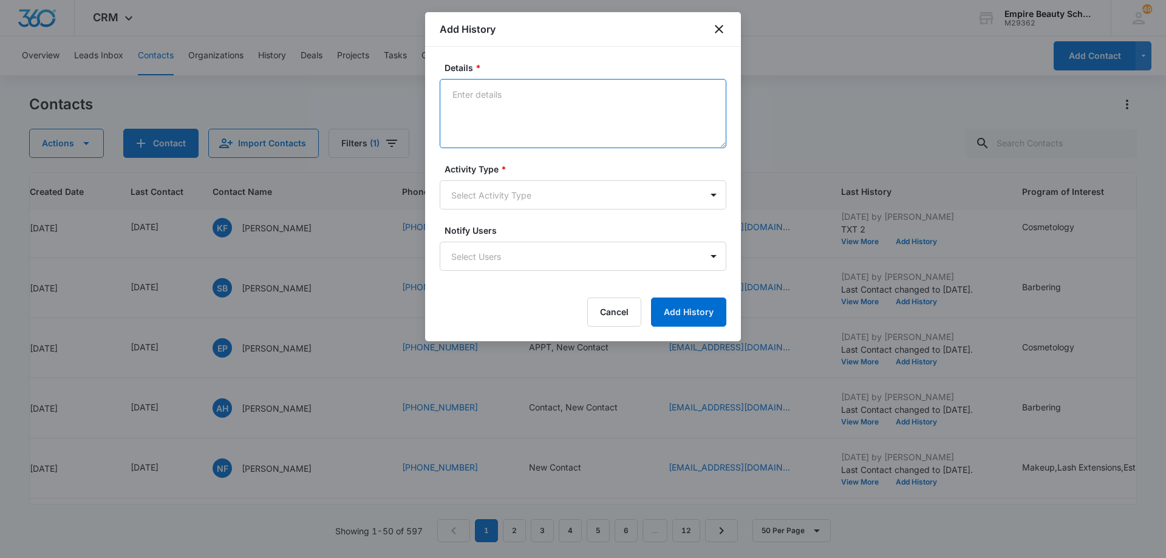
click at [558, 111] on textarea "Details *" at bounding box center [583, 113] width 287 height 69
type textarea "Number is blocked"
click at [562, 190] on body "CRM Apps Forms CRM Email Shop Payments POS Files Brand Settings Empire Beauty S…" at bounding box center [583, 279] width 1166 height 558
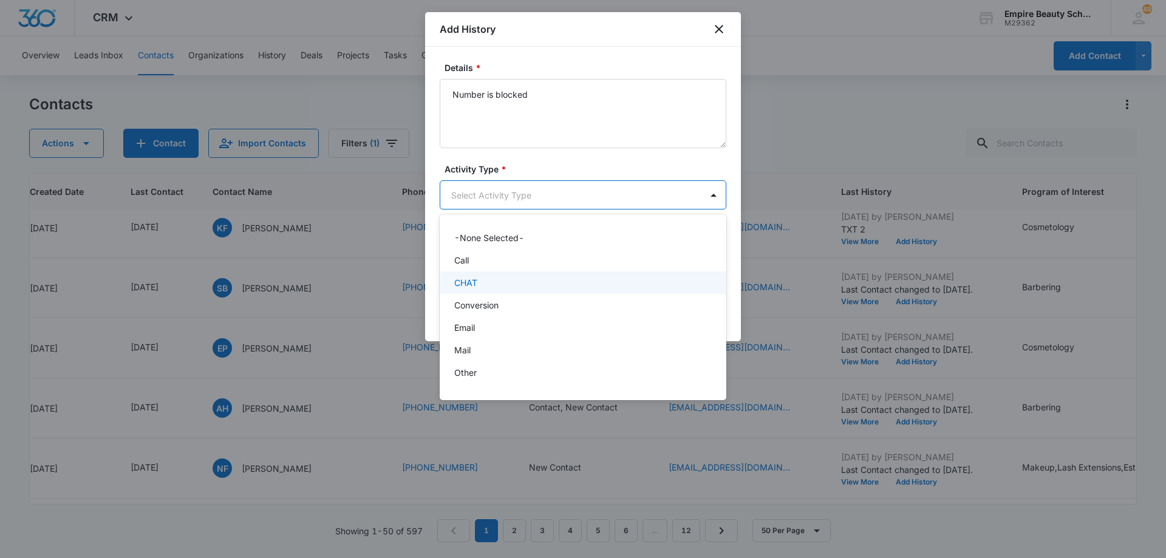
scroll to position [63, 0]
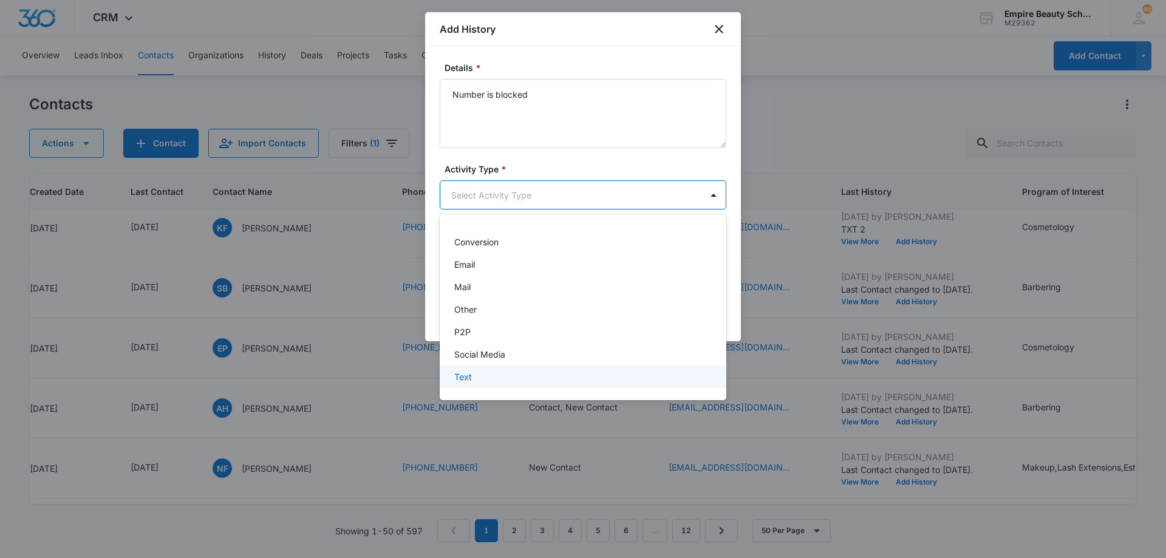
click at [553, 382] on div "Text" at bounding box center [581, 377] width 255 height 13
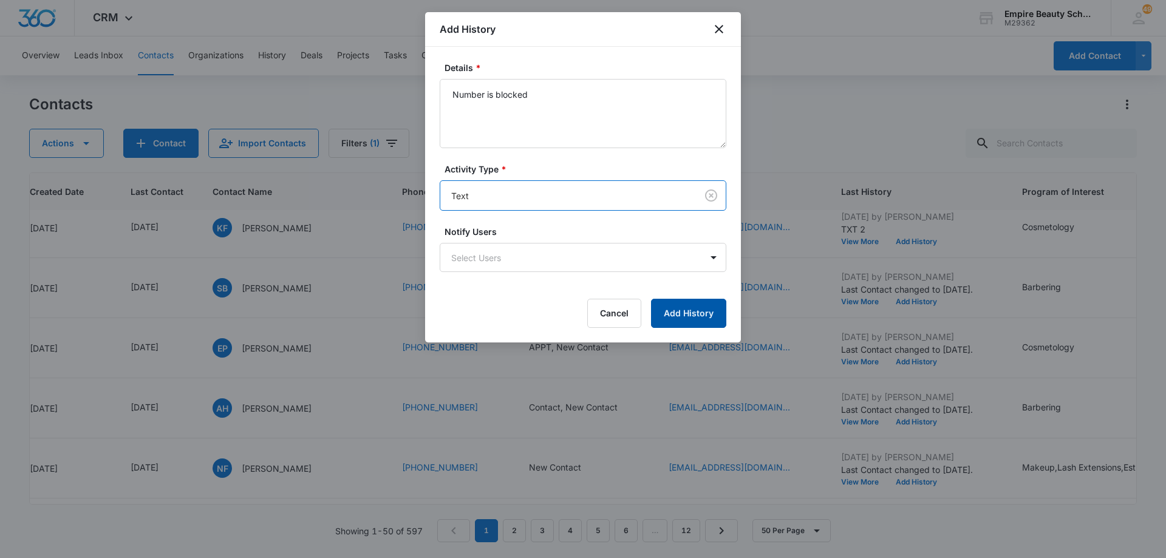
click at [708, 315] on button "Add History" at bounding box center [688, 313] width 75 height 29
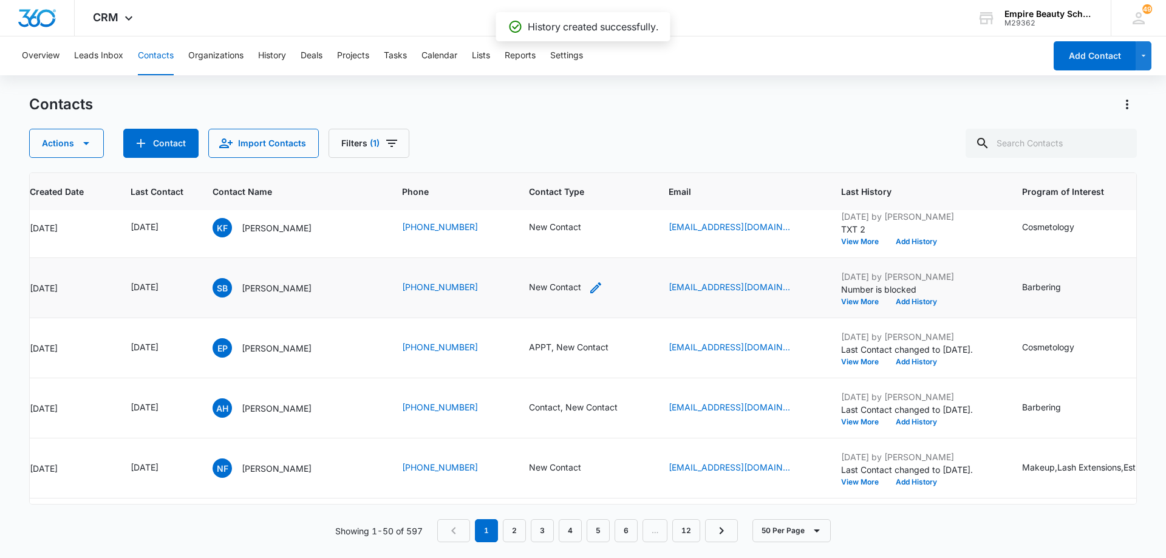
click at [589, 287] on icon "Contact Type - New Contact - Select to Edit Field" at bounding box center [596, 288] width 15 height 15
click at [570, 208] on icon "Remove New Contact" at bounding box center [570, 209] width 9 height 9
click at [578, 210] on div "Contact Type" at bounding box center [539, 210] width 81 height 27
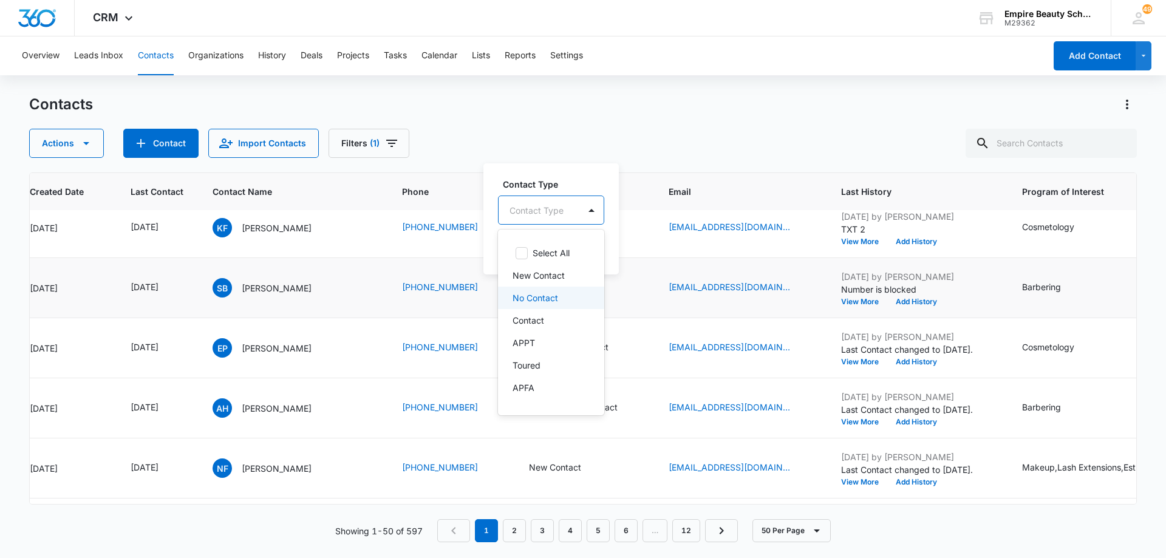
click at [562, 297] on div "No Contact" at bounding box center [550, 298] width 75 height 13
click at [587, 215] on div "No Contact" at bounding box center [546, 209] width 95 height 29
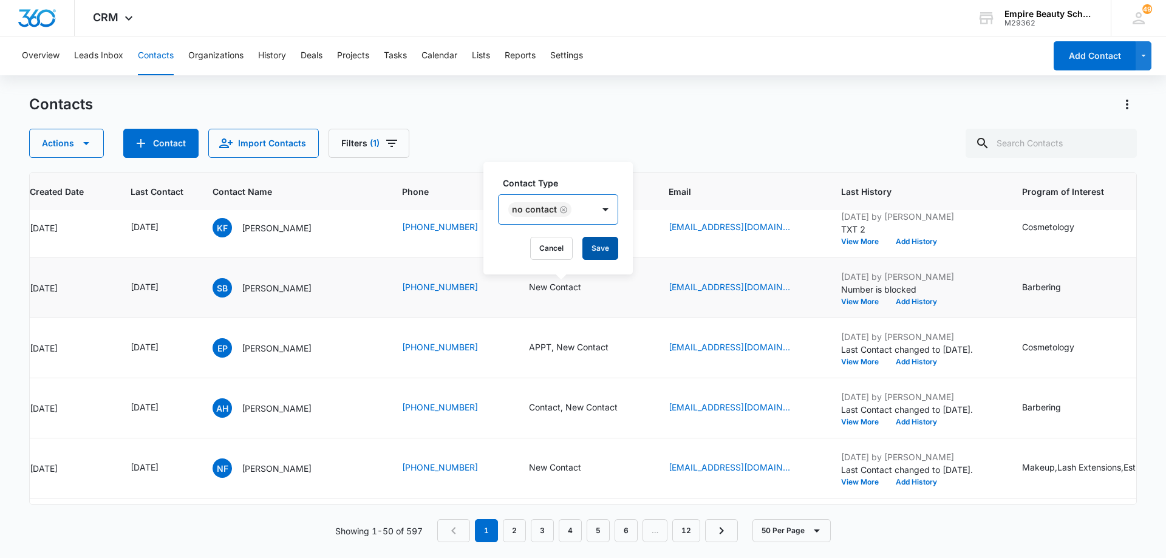
click at [592, 246] on button "Save" at bounding box center [600, 248] width 36 height 23
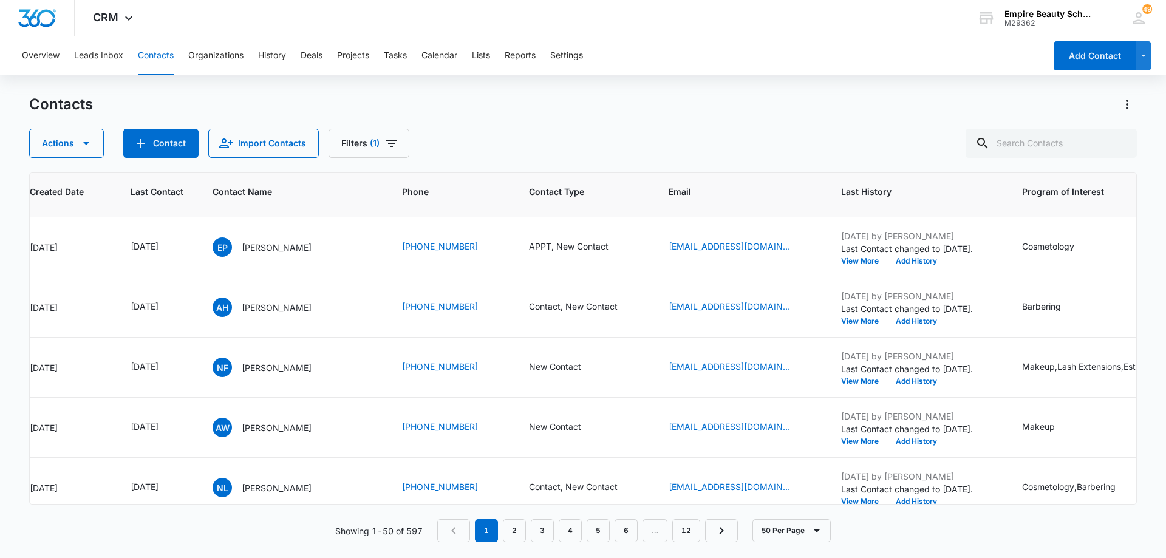
scroll to position [976, 118]
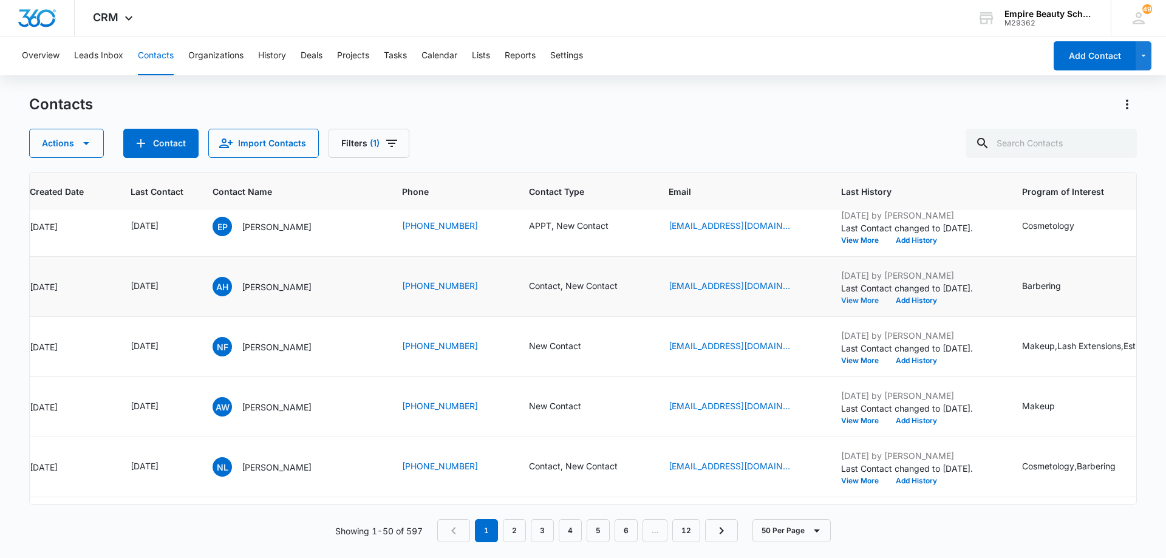
click at [846, 298] on button "View More" at bounding box center [864, 300] width 46 height 7
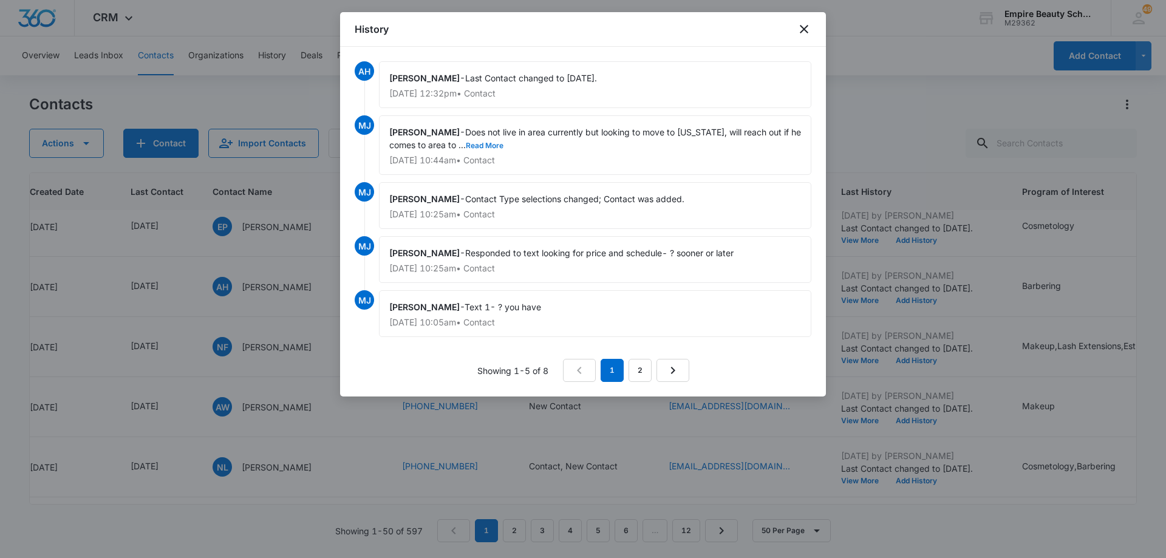
click at [488, 145] on button "Read More" at bounding box center [485, 145] width 38 height 7
click at [802, 31] on icon "close" at bounding box center [804, 29] width 9 height 9
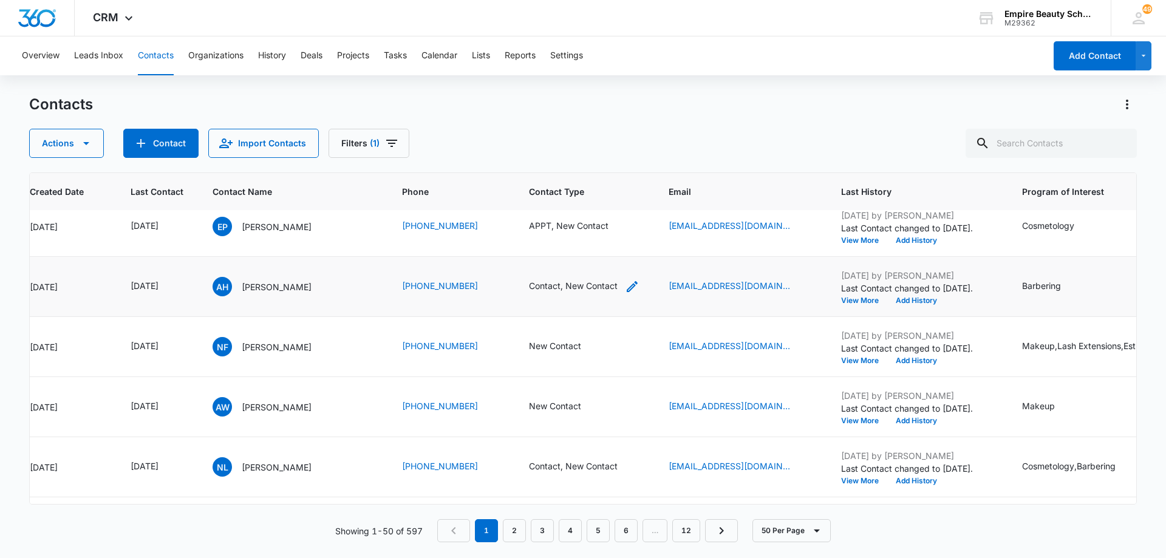
click at [625, 285] on icon "Contact Type - Contact, New Contact - Select to Edit Field" at bounding box center [632, 286] width 15 height 15
click at [561, 208] on icon "Remove New Contact" at bounding box center [562, 208] width 7 height 7
click at [578, 250] on button "Save" at bounding box center [579, 247] width 36 height 23
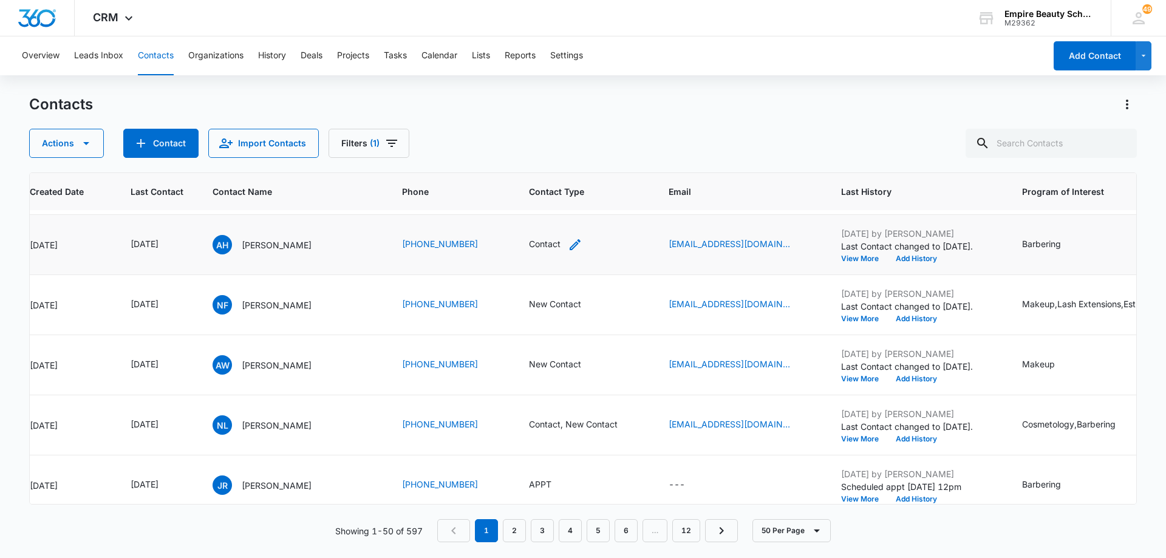
scroll to position [1037, 118]
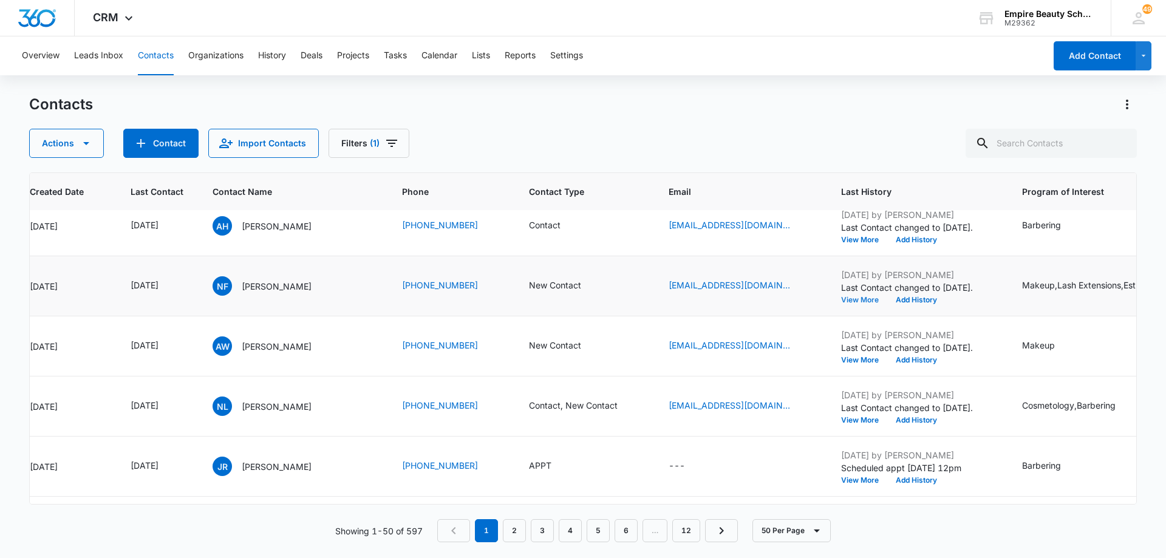
click at [865, 298] on button "View More" at bounding box center [864, 299] width 46 height 7
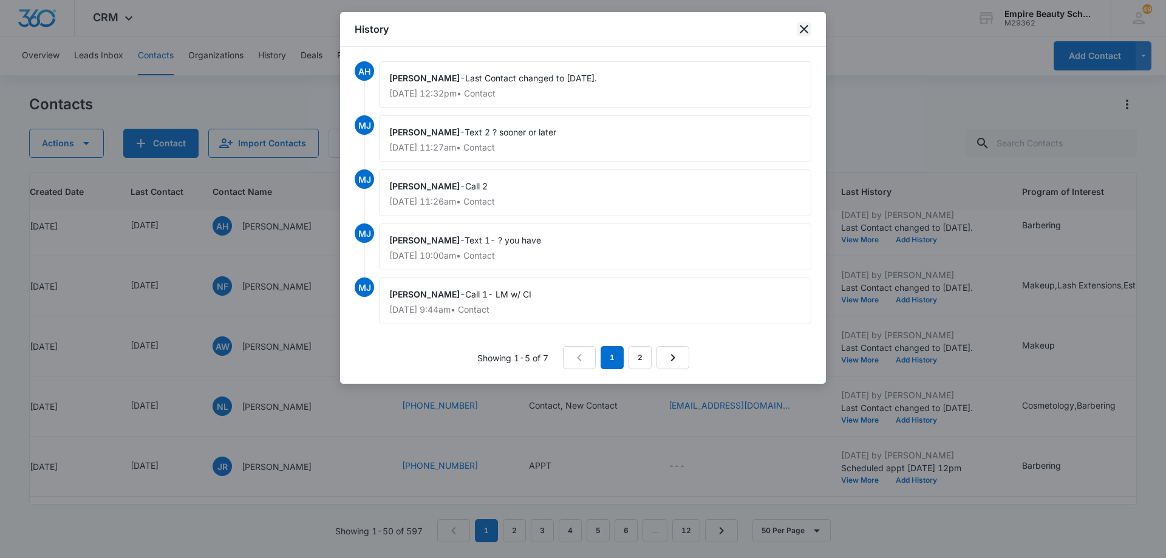
click at [802, 34] on icon "close" at bounding box center [804, 29] width 15 height 15
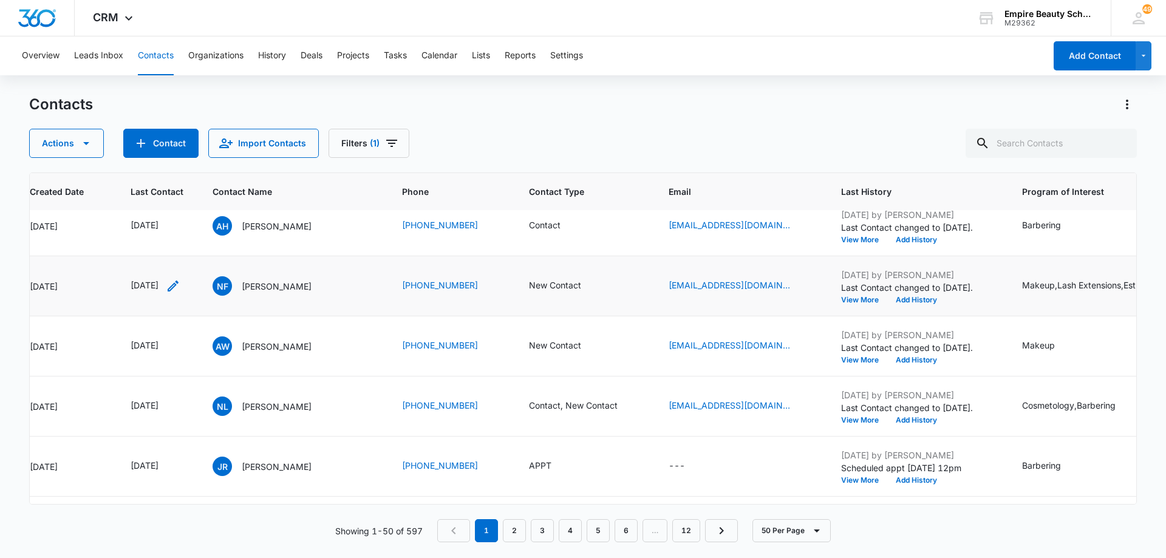
click at [180, 285] on icon "Last Contact - 1754524800 - Select to Edit Field" at bounding box center [173, 286] width 15 height 15
click at [176, 206] on input "[DATE]" at bounding box center [164, 208] width 89 height 13
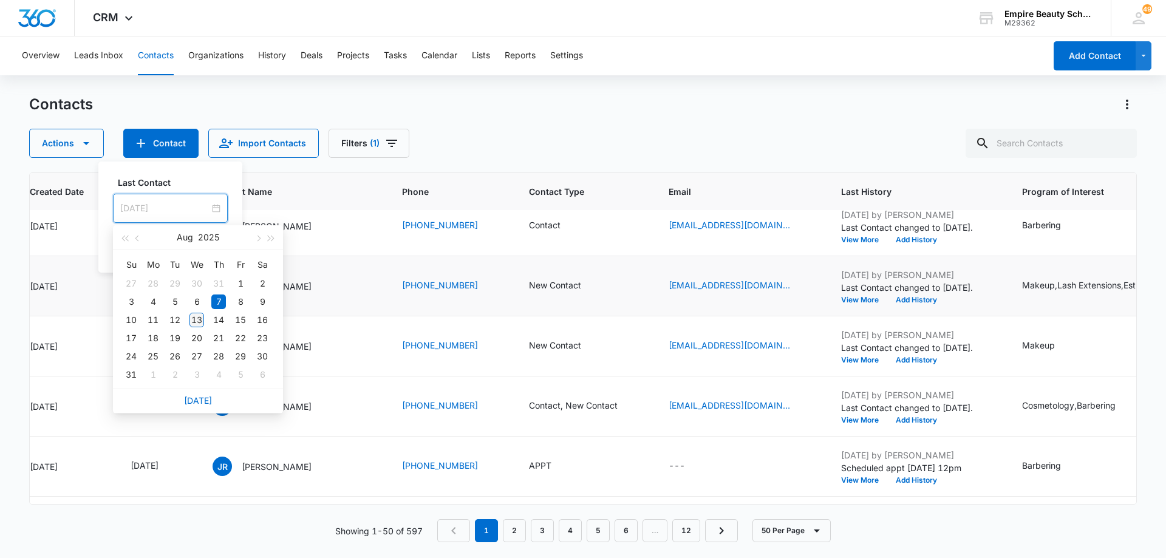
type input "[DATE]"
click at [196, 321] on div "13" at bounding box center [197, 320] width 15 height 15
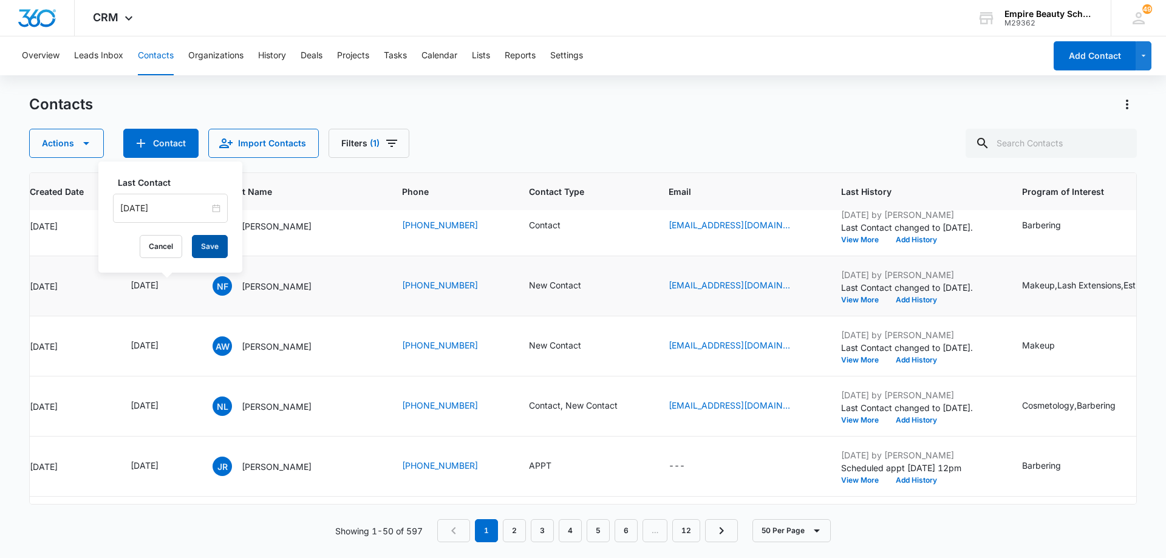
click at [200, 245] on button "Save" at bounding box center [210, 246] width 36 height 23
click at [589, 286] on icon "Contact Type - New Contact - Select to Edit Field" at bounding box center [596, 286] width 15 height 15
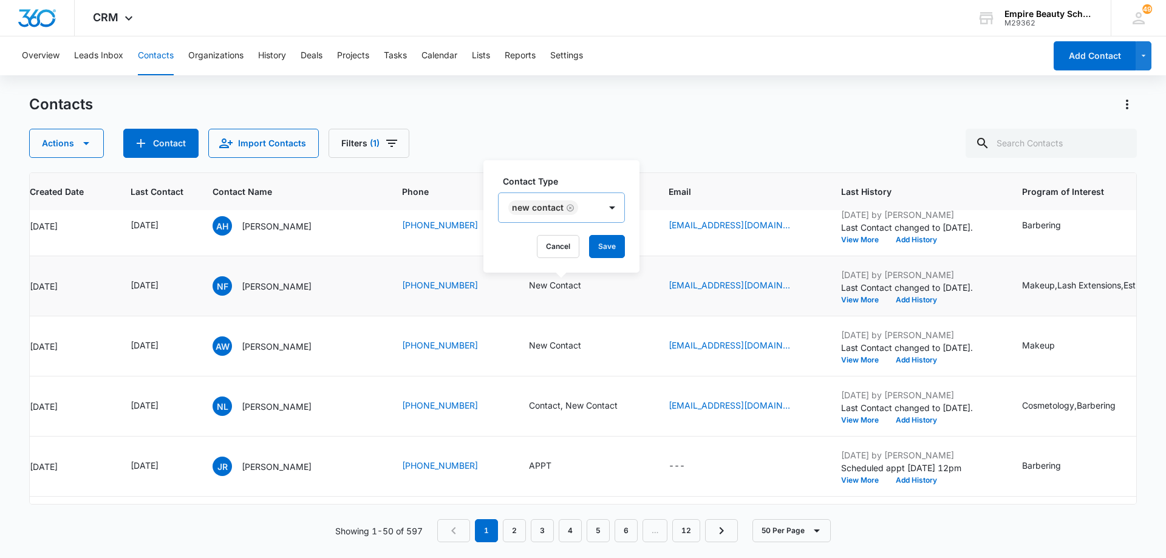
click at [569, 208] on icon "Remove New Contact" at bounding box center [570, 207] width 9 height 9
click at [582, 210] on div at bounding box center [591, 208] width 19 height 19
click at [570, 293] on div "No Contact" at bounding box center [550, 296] width 75 height 13
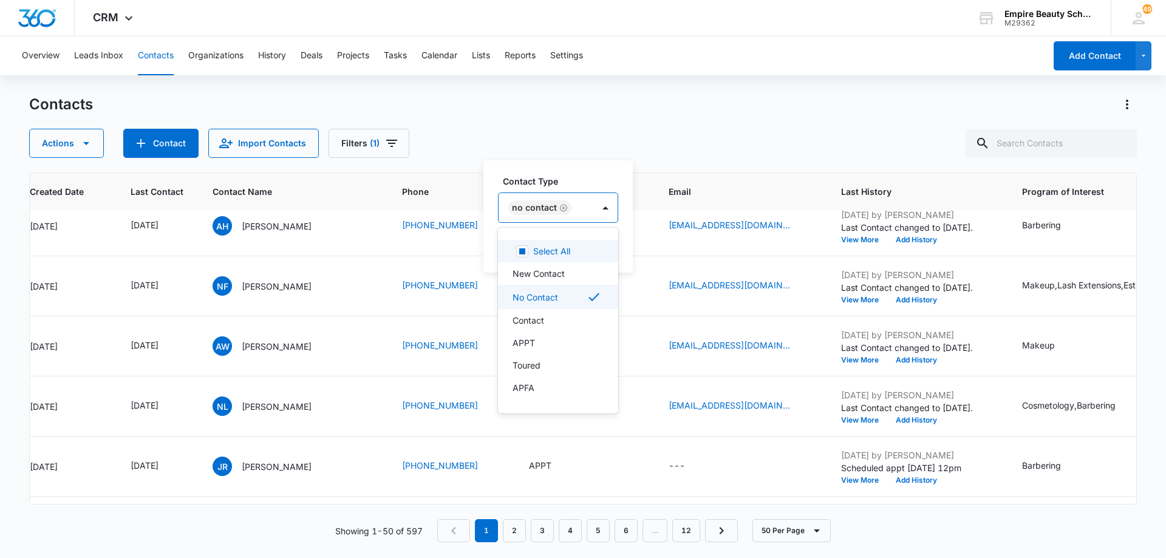
click at [584, 214] on div "No Contact" at bounding box center [546, 207] width 95 height 29
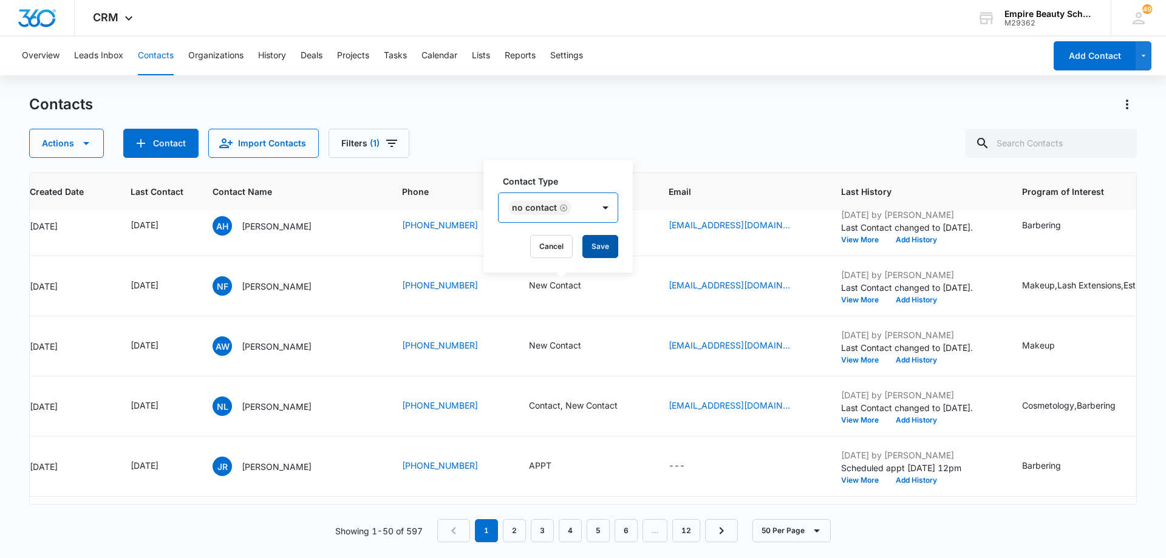
click at [592, 247] on button "Save" at bounding box center [600, 246] width 36 height 23
click at [898, 299] on button "Add History" at bounding box center [916, 299] width 58 height 7
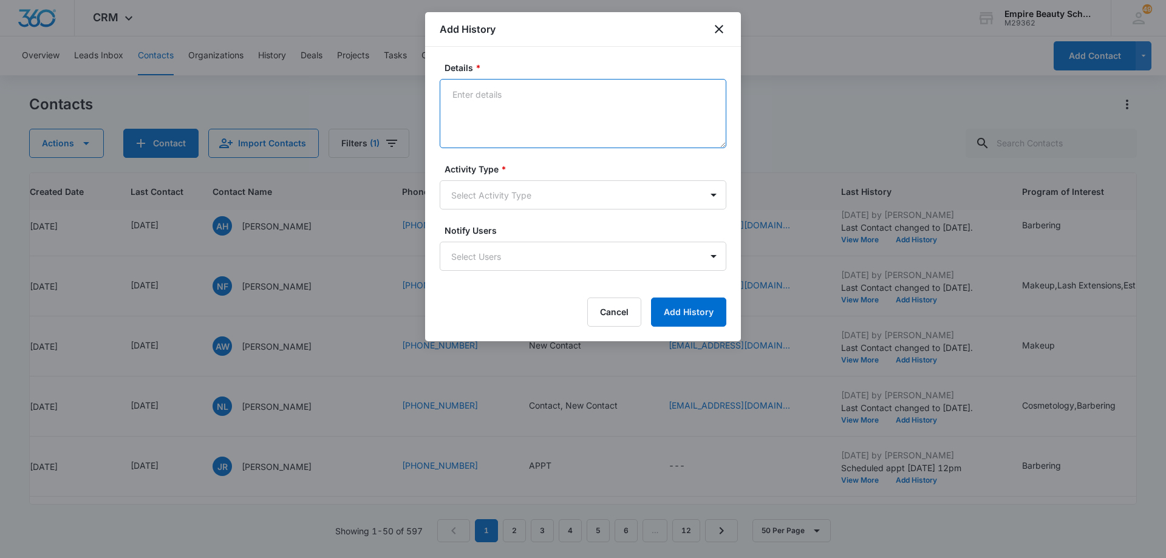
click at [530, 111] on textarea "Details *" at bounding box center [583, 113] width 287 height 69
type textarea "LVM 3"
click at [522, 194] on body "CRM Apps Forms CRM Email Shop Payments POS Files Brand Settings Empire Beauty S…" at bounding box center [583, 279] width 1166 height 558
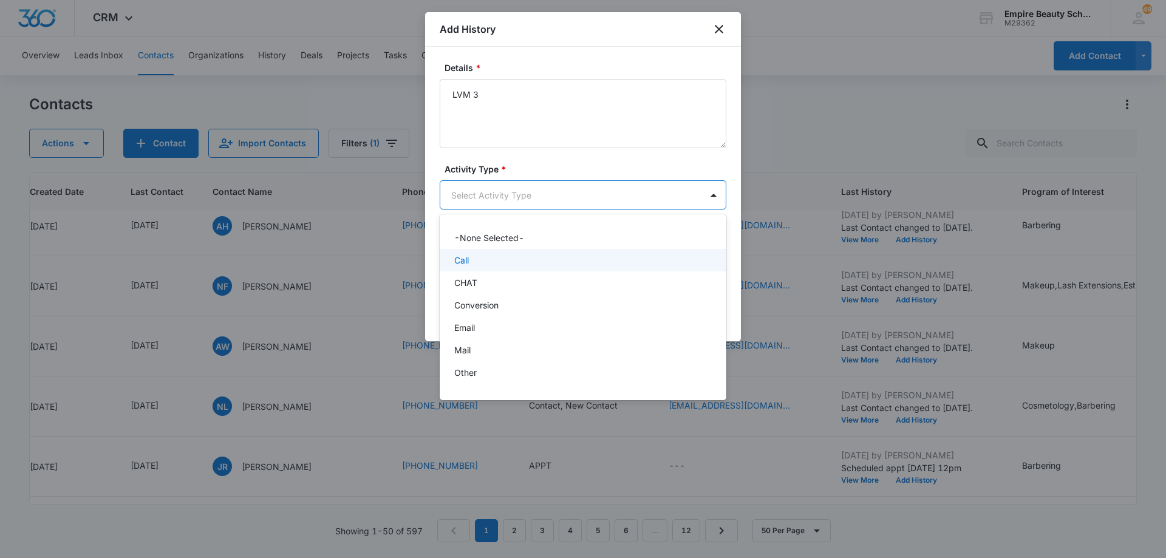
click at [522, 259] on div "Call" at bounding box center [581, 260] width 255 height 13
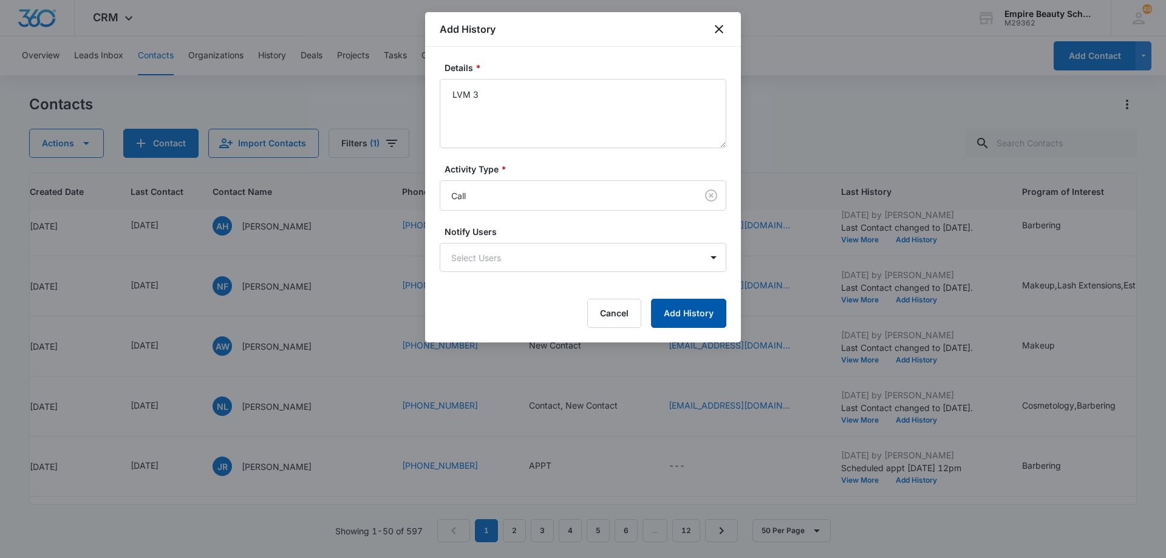
click at [666, 309] on button "Add History" at bounding box center [688, 313] width 75 height 29
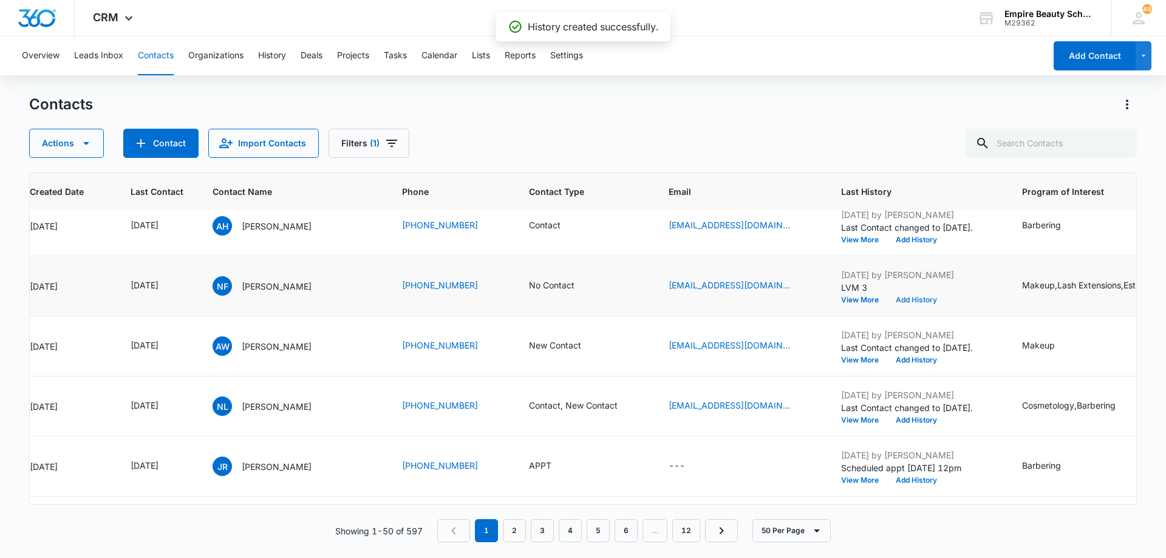
click at [915, 299] on button "Add History" at bounding box center [916, 299] width 58 height 7
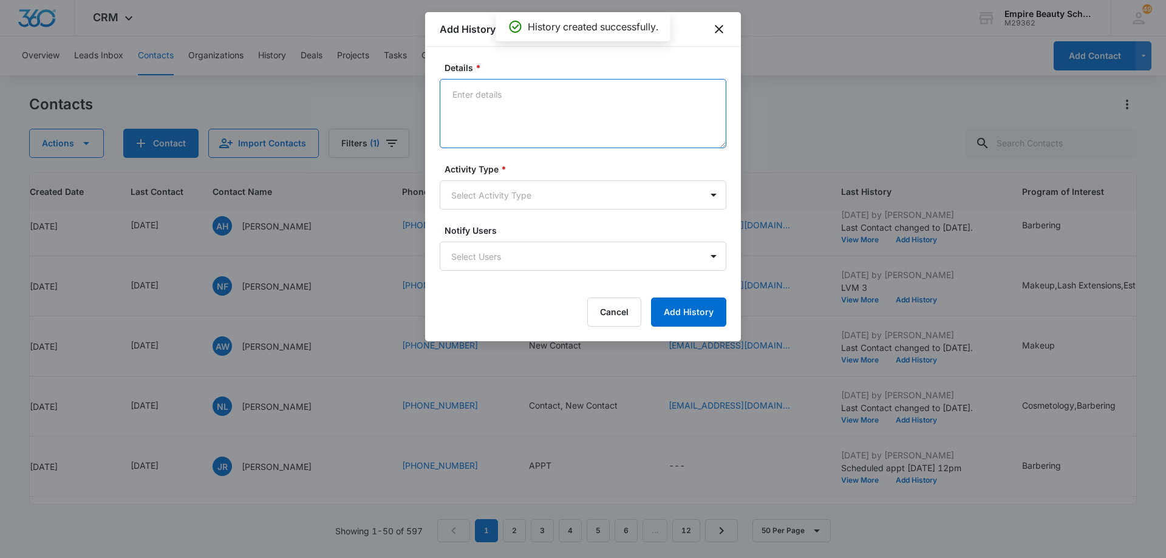
click at [545, 112] on textarea "Details *" at bounding box center [583, 113] width 287 height 69
type textarea "EM 3"
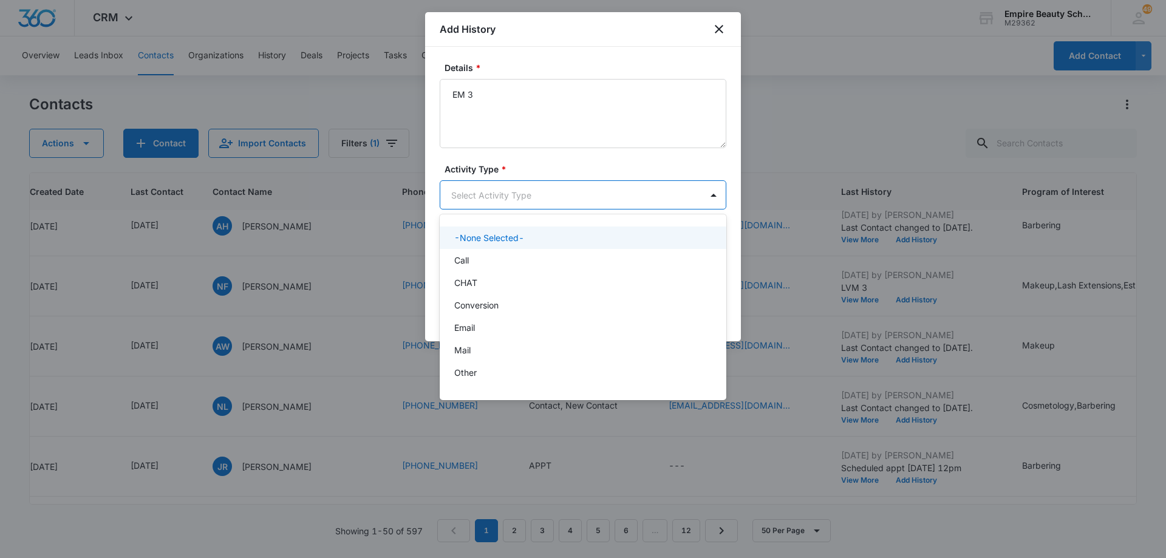
click at [534, 193] on body "CRM Apps Forms CRM Email Shop Payments POS Files Brand Settings Empire Beauty S…" at bounding box center [583, 279] width 1166 height 558
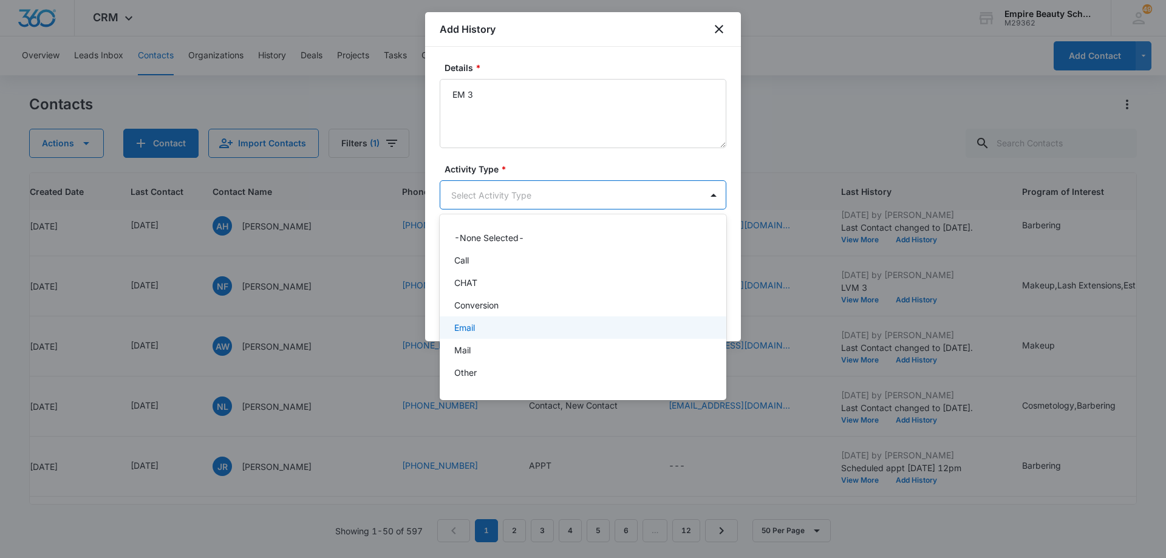
click at [525, 330] on div "Email" at bounding box center [581, 327] width 255 height 13
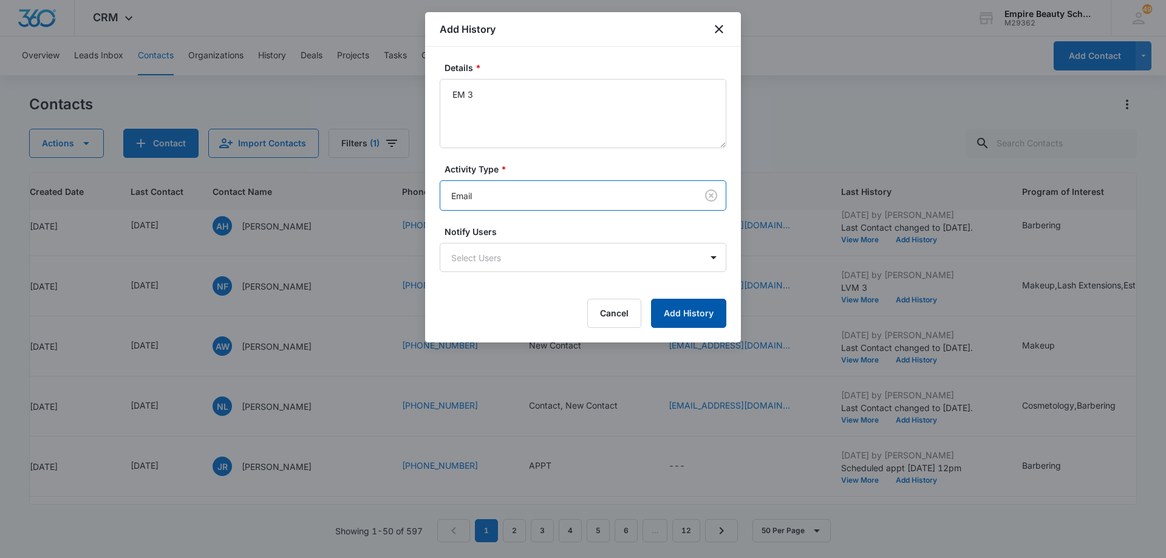
click at [674, 302] on button "Add History" at bounding box center [688, 313] width 75 height 29
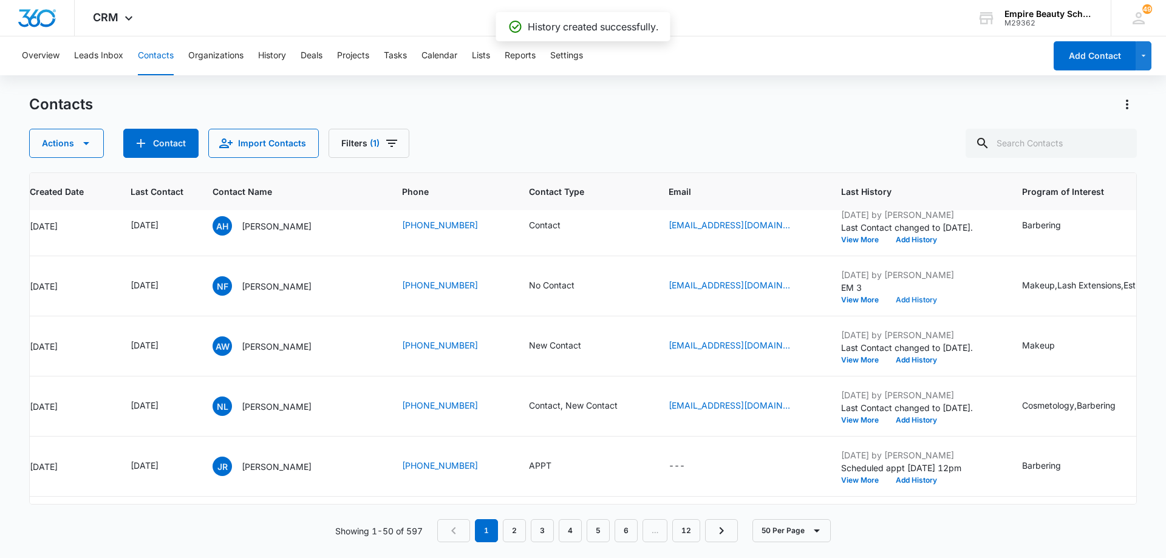
click at [906, 297] on button "Add History" at bounding box center [916, 299] width 58 height 7
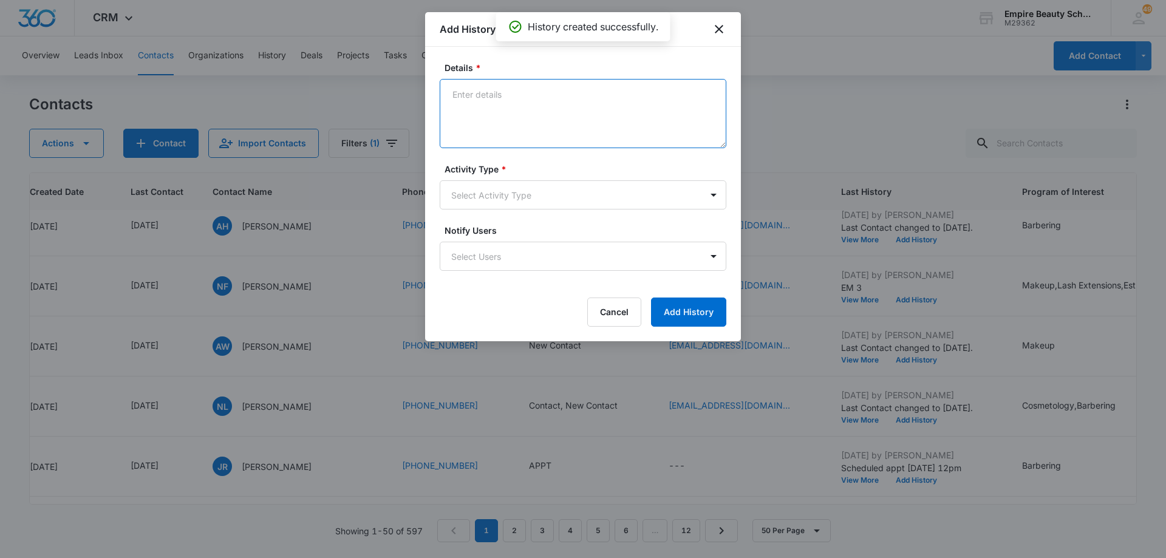
click at [573, 104] on textarea "Details *" at bounding box center [583, 113] width 287 height 69
type textarea "TXT 3"
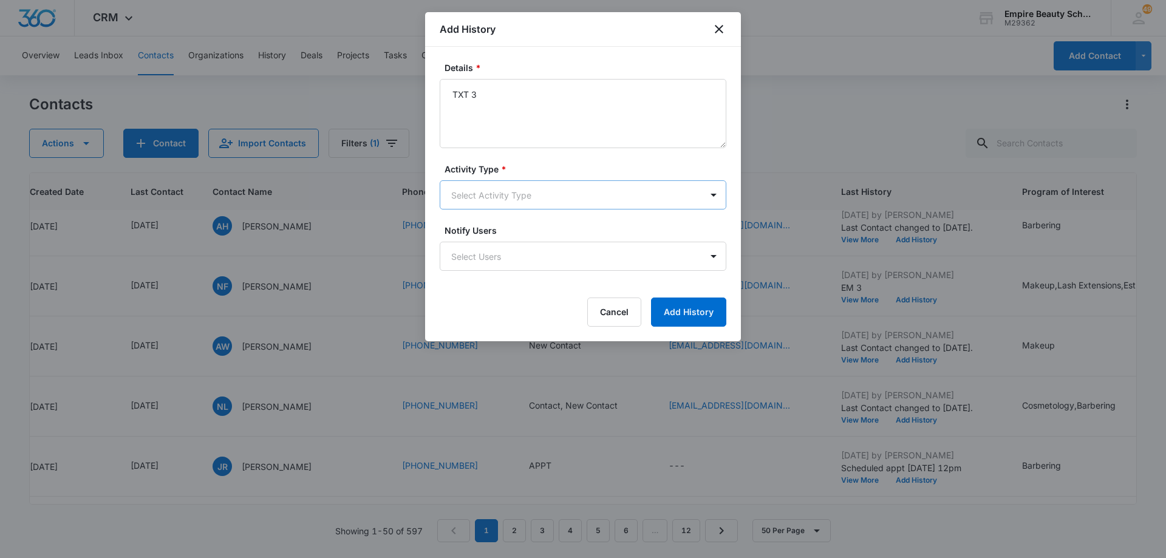
click at [572, 196] on body "CRM Apps Forms CRM Email Shop Payments POS Files Brand Settings Empire Beauty S…" at bounding box center [583, 279] width 1166 height 558
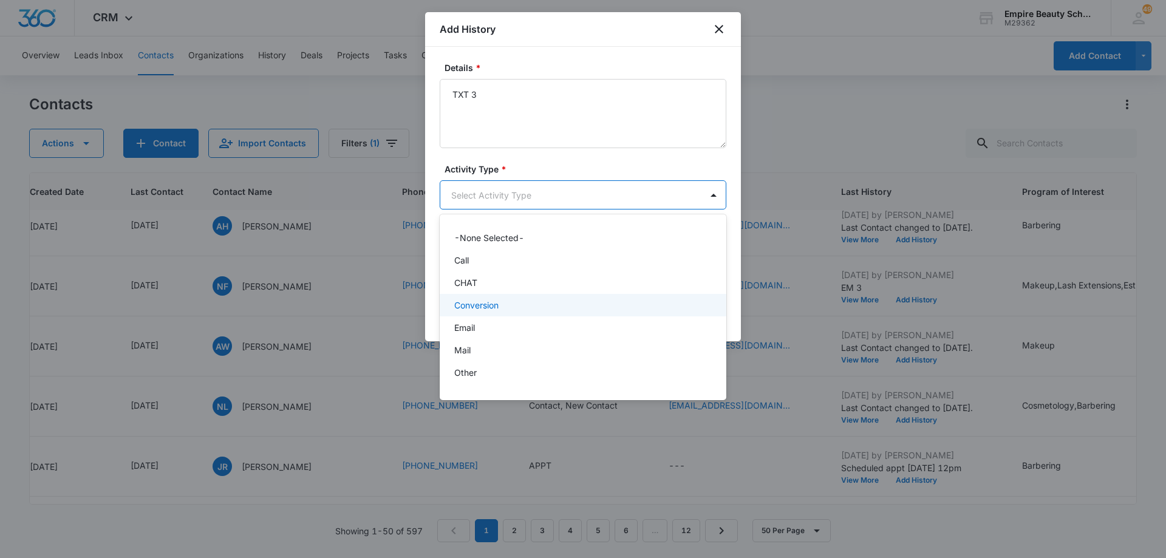
scroll to position [63, 0]
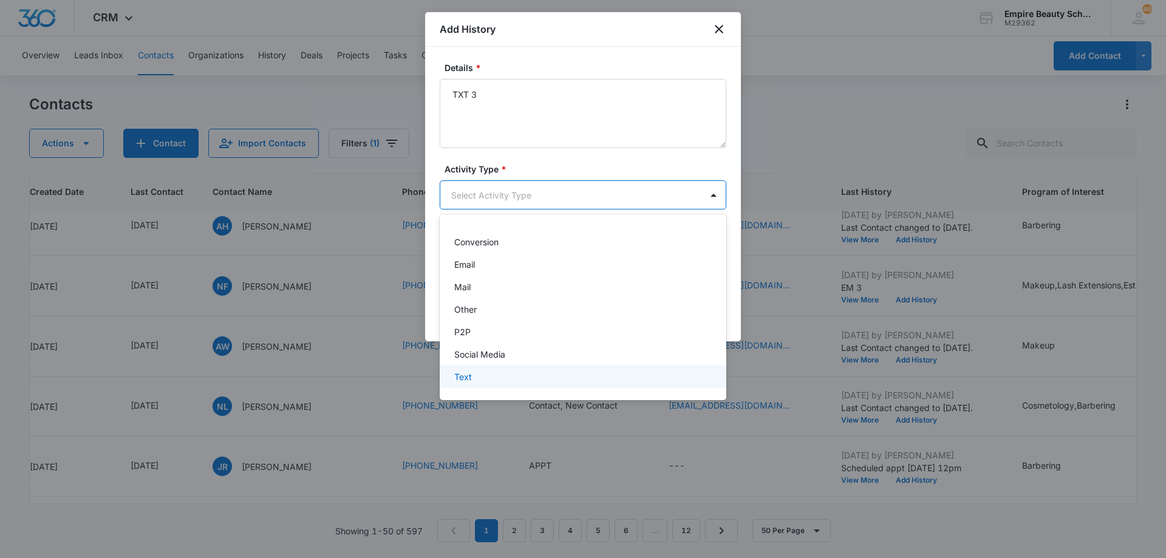
click at [535, 369] on div "Text" at bounding box center [583, 377] width 287 height 22
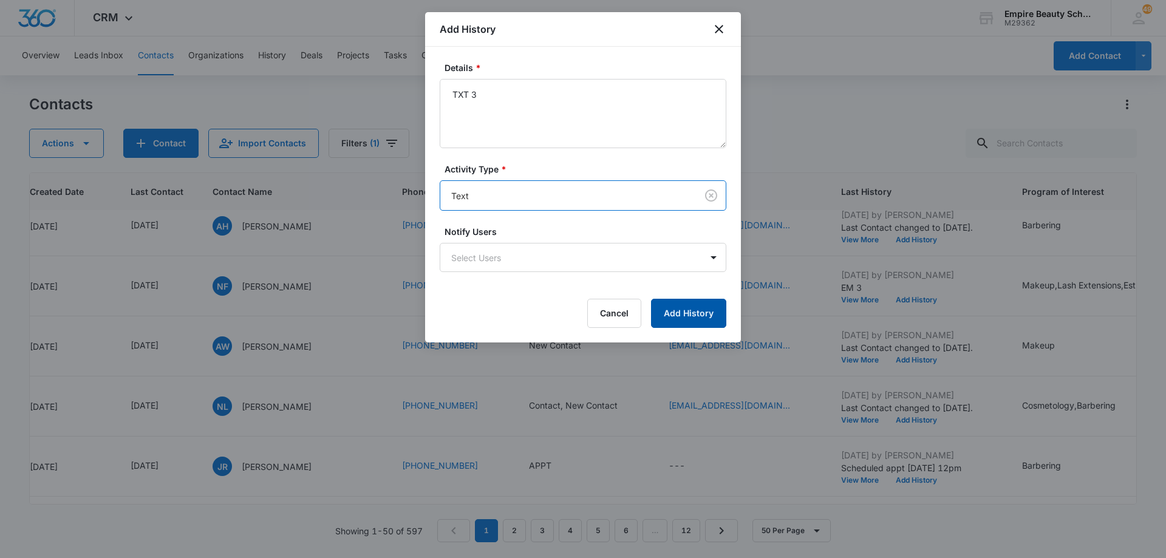
click at [679, 315] on button "Add History" at bounding box center [688, 313] width 75 height 29
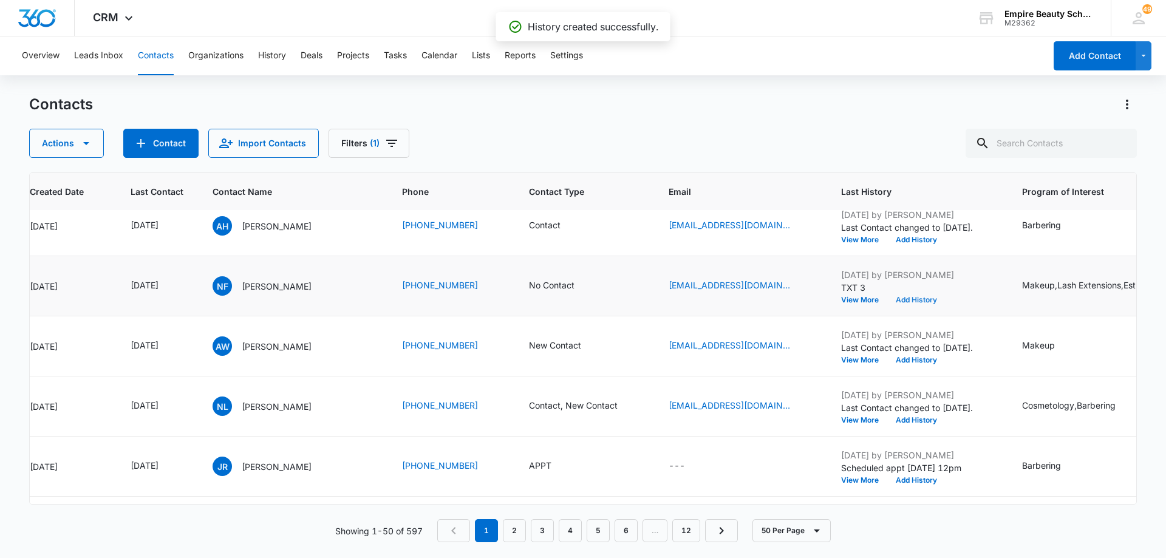
scroll to position [1098, 118]
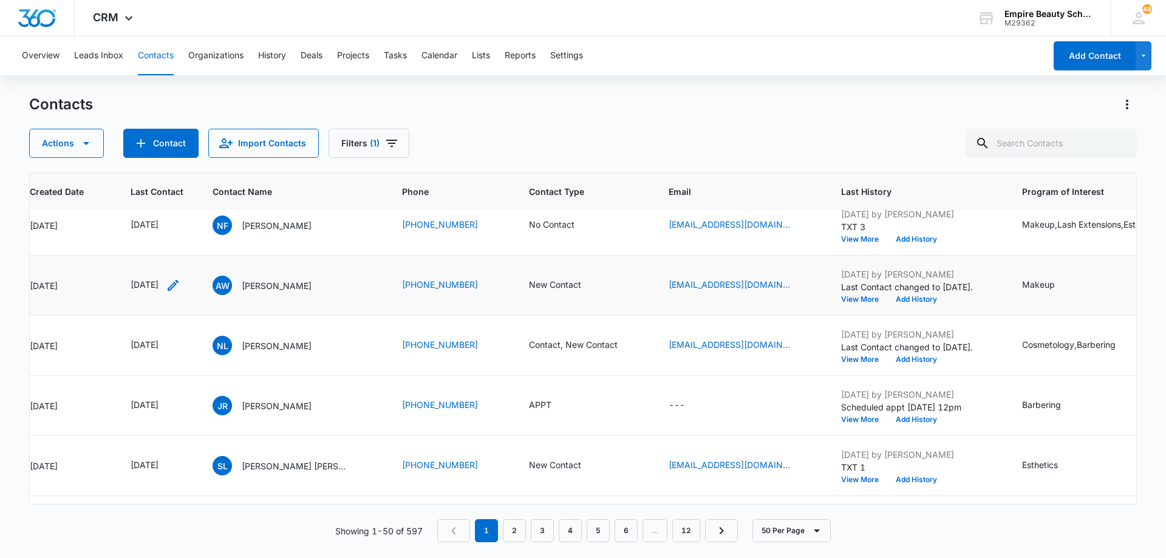
click at [180, 283] on icon "Last Contact - 1754524800 - Select to Edit Field" at bounding box center [173, 285] width 15 height 15
click at [183, 213] on input "[DATE]" at bounding box center [164, 207] width 89 height 13
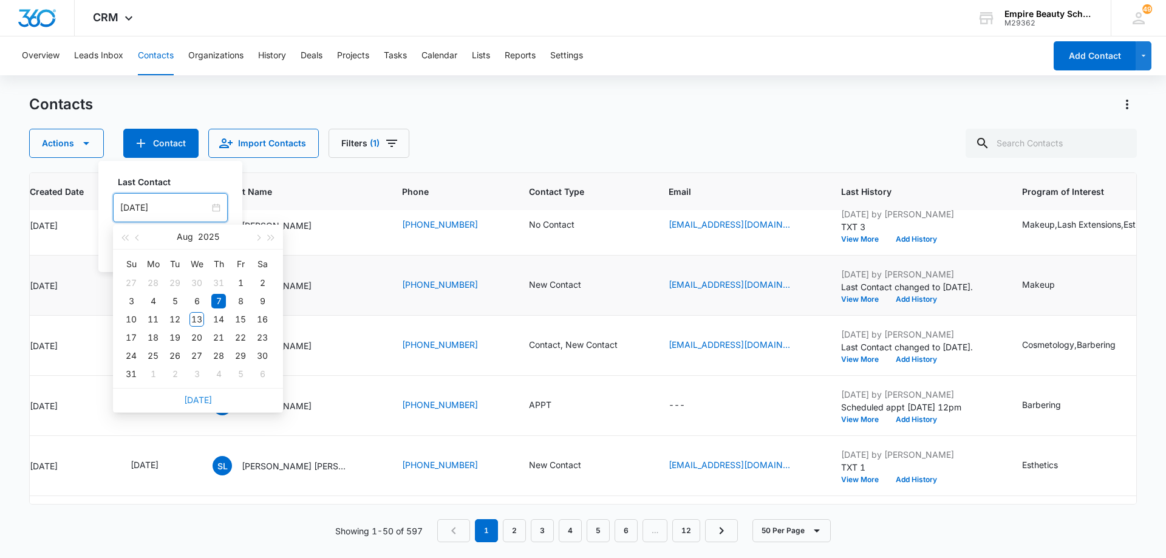
click at [192, 399] on link "[DATE]" at bounding box center [198, 400] width 28 height 10
type input "[DATE]"
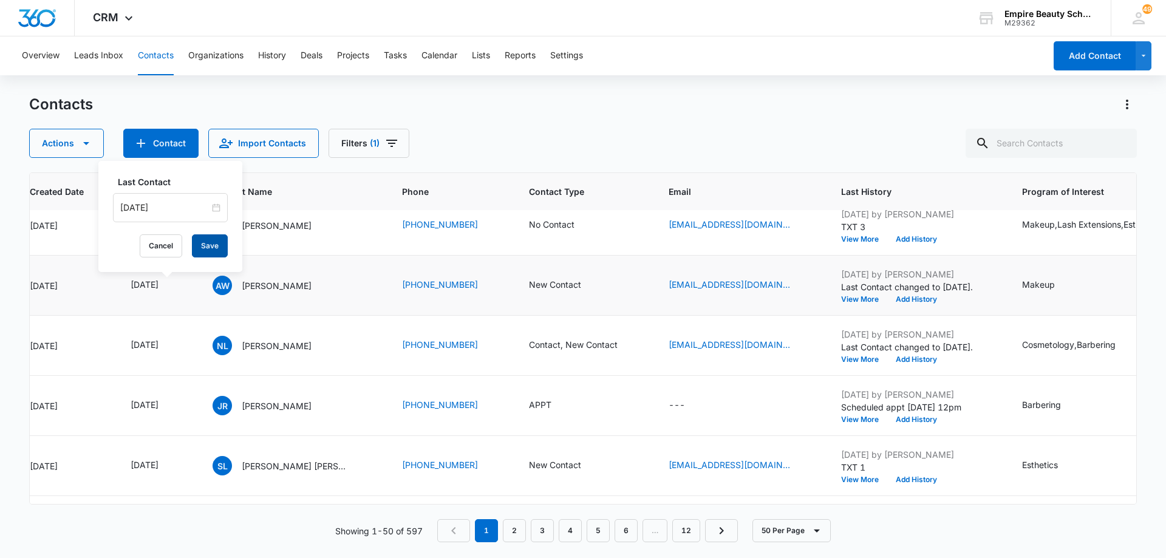
click at [208, 242] on button "Save" at bounding box center [210, 245] width 36 height 23
click at [917, 297] on button "Add History" at bounding box center [916, 299] width 58 height 7
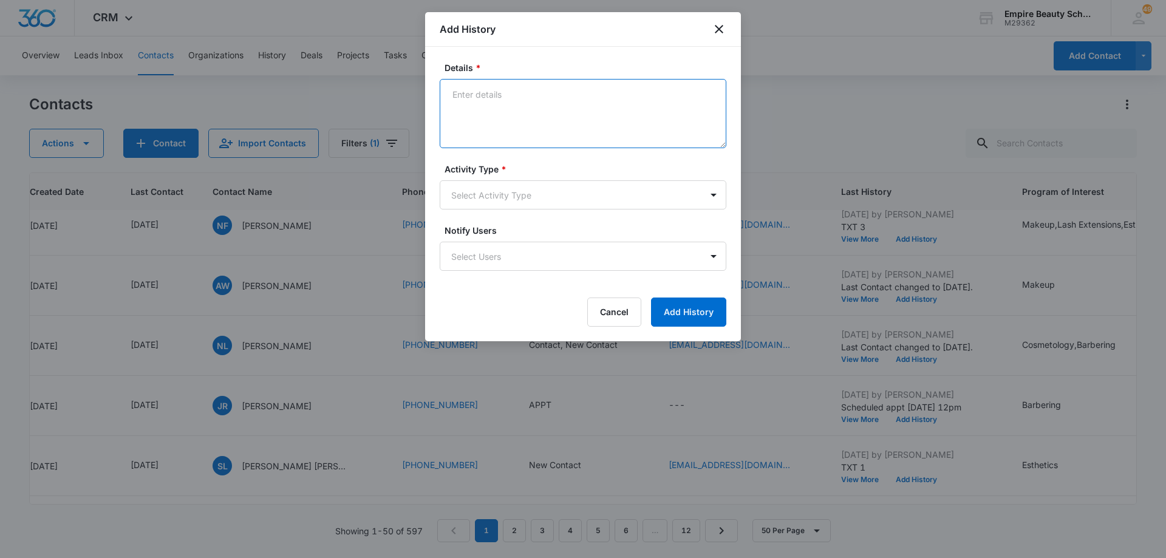
click at [565, 118] on textarea "Details *" at bounding box center [583, 113] width 287 height 69
click at [613, 308] on button "Cancel" at bounding box center [614, 312] width 54 height 29
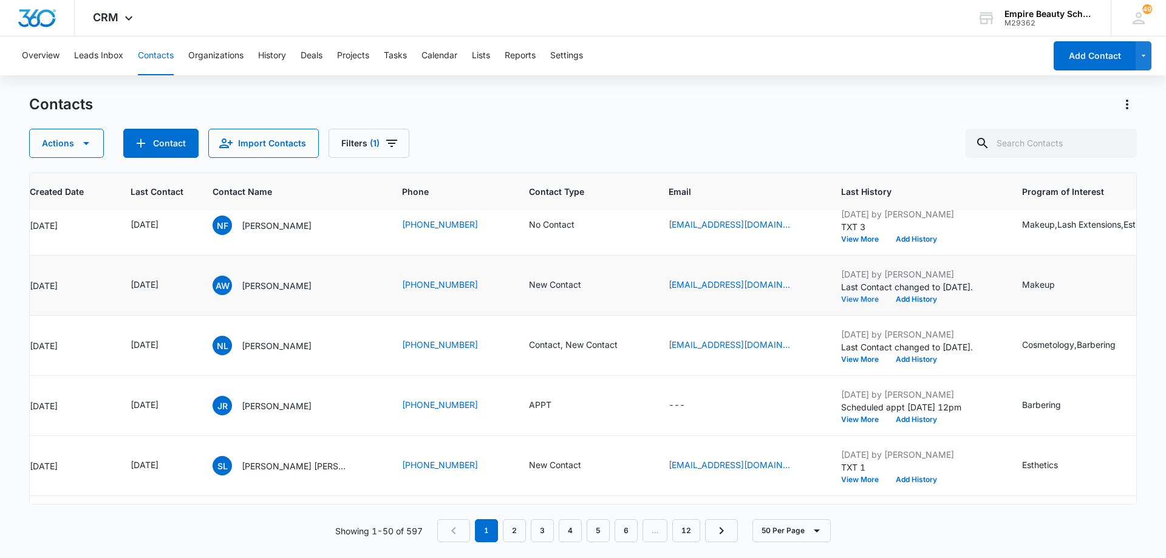
click at [862, 296] on button "View More" at bounding box center [864, 299] width 46 height 7
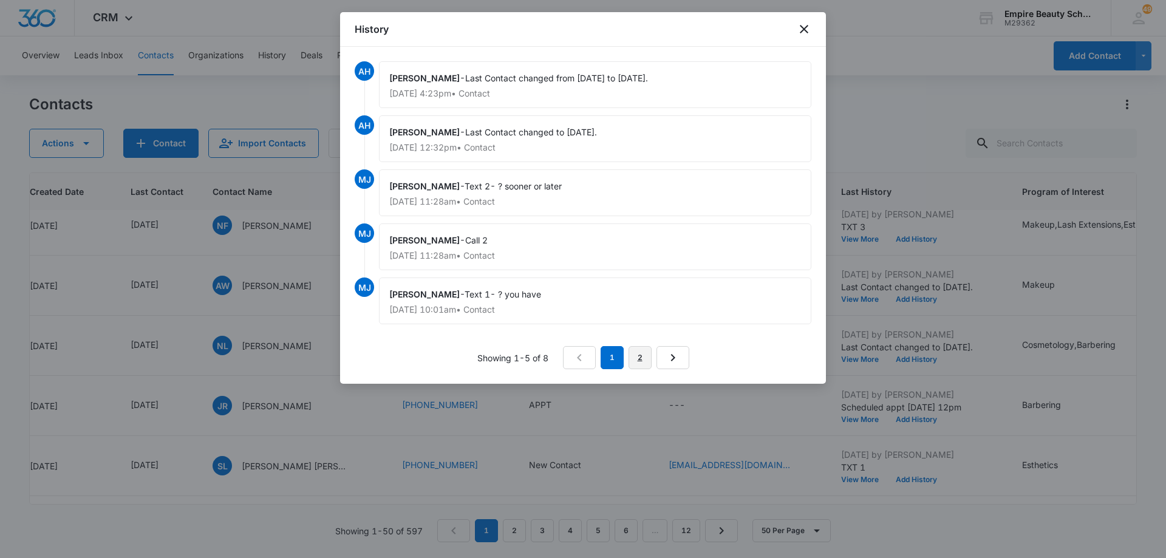
click at [638, 361] on link "2" at bounding box center [640, 357] width 23 height 23
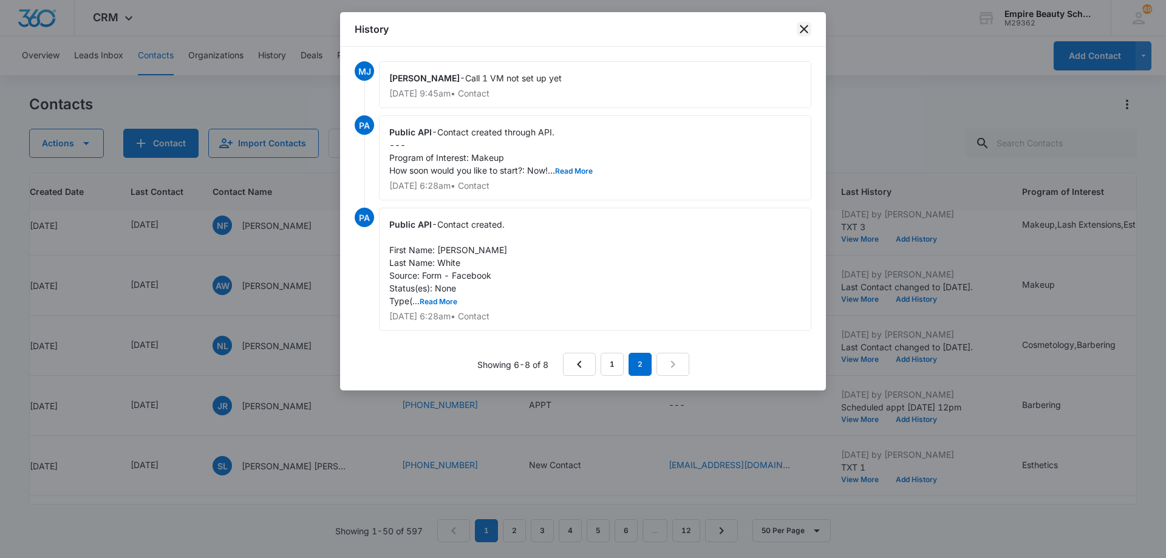
click at [803, 31] on icon "close" at bounding box center [804, 29] width 9 height 9
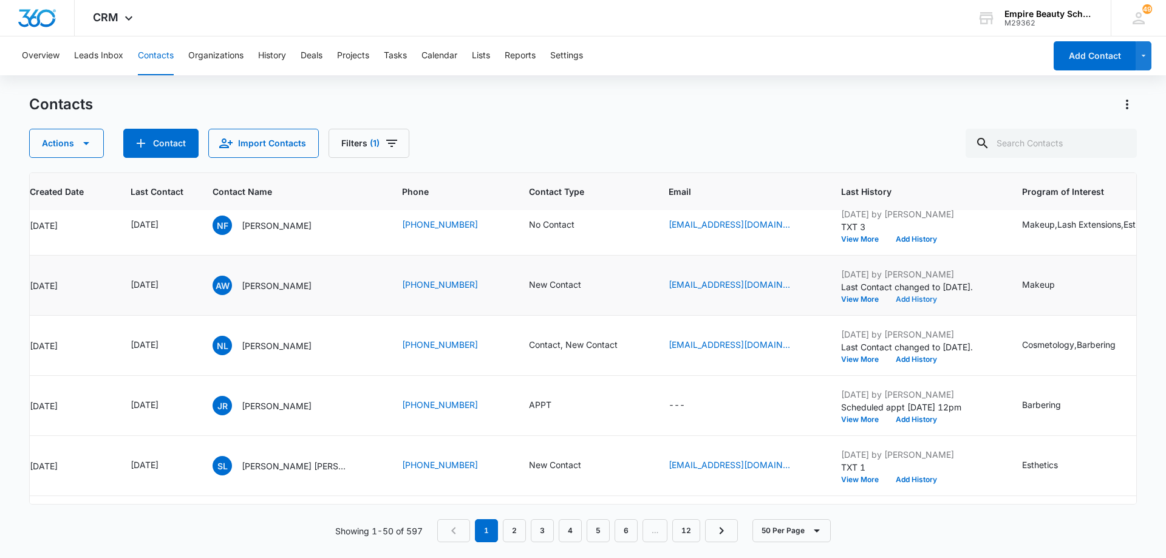
click at [906, 294] on div "[DATE] by [PERSON_NAME] Last Contact changed to [DATE]. View More Add History" at bounding box center [917, 285] width 152 height 35
click at [909, 301] on button "Add History" at bounding box center [916, 299] width 58 height 7
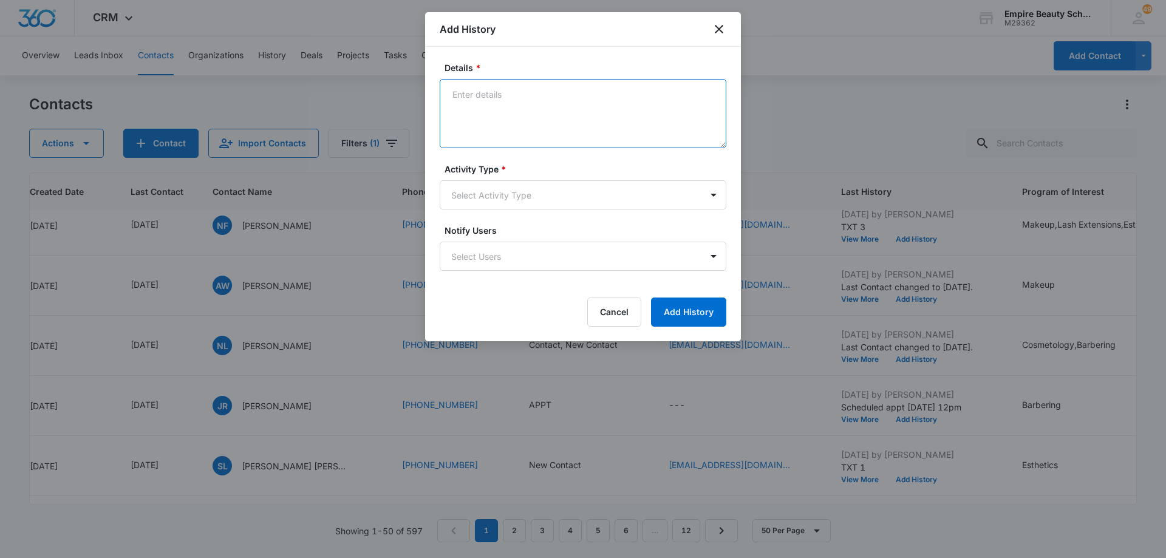
click at [520, 104] on textarea "Details *" at bounding box center [583, 113] width 287 height 69
type textarea "VM not set up 3"
click at [524, 203] on body "CRM Apps Forms CRM Email Shop Payments POS Files Brand Settings Empire Beauty S…" at bounding box center [583, 279] width 1166 height 558
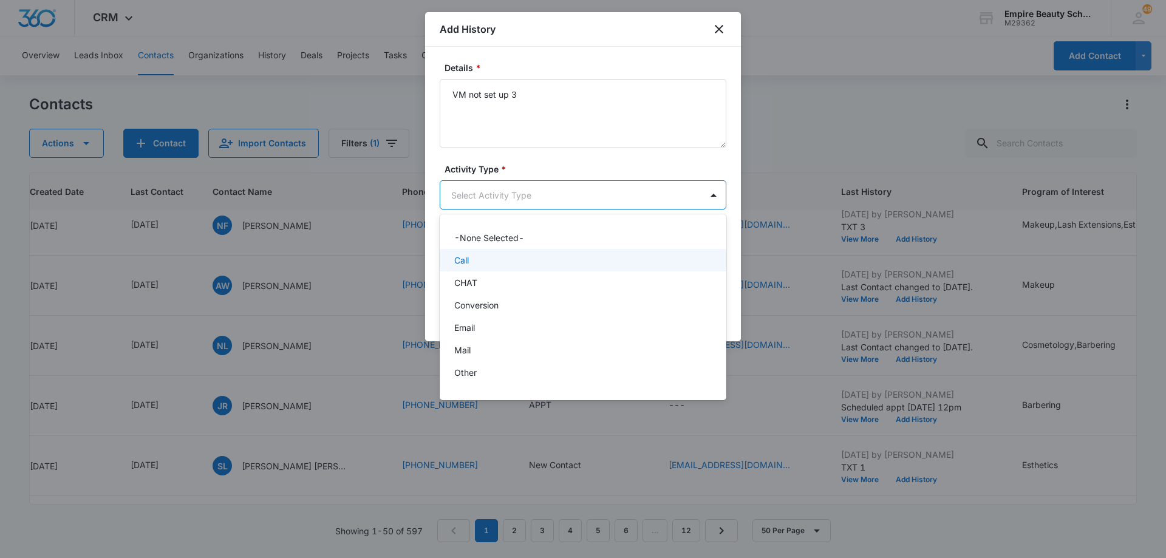
click at [518, 262] on div "Call" at bounding box center [581, 260] width 255 height 13
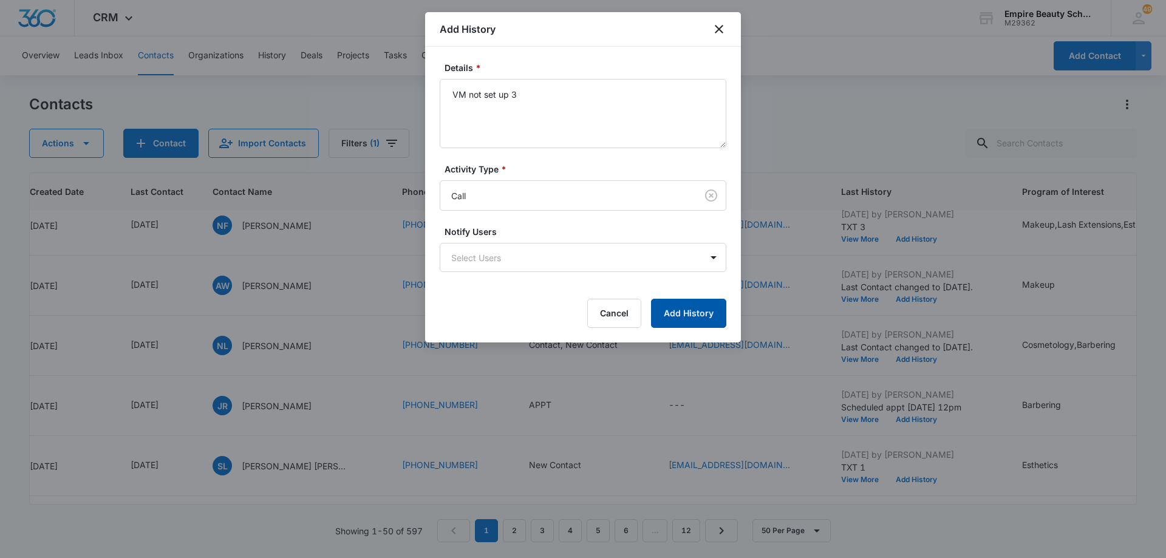
click at [676, 310] on button "Add History" at bounding box center [688, 313] width 75 height 29
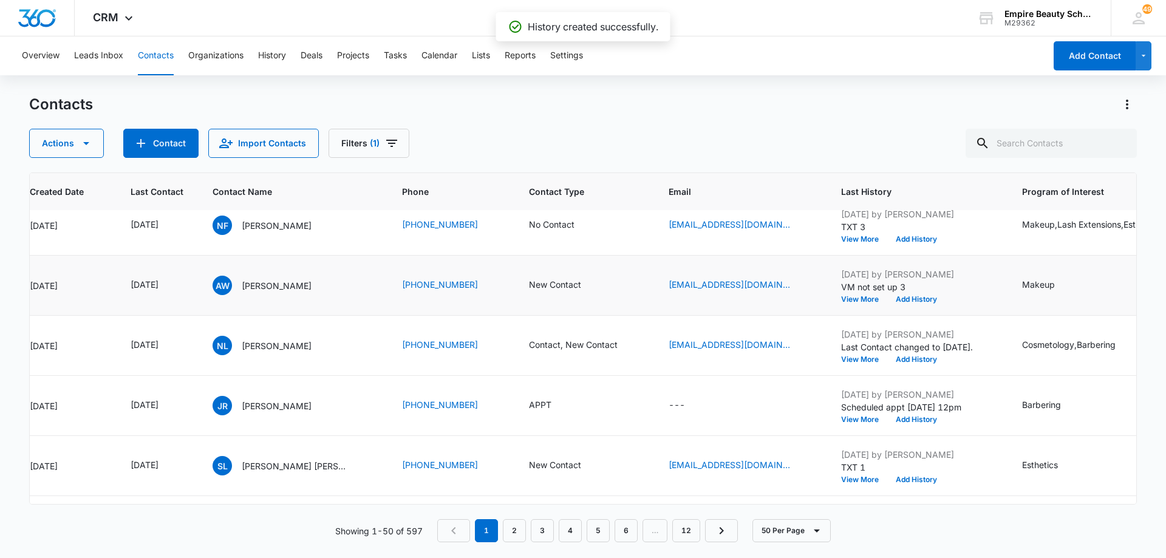
click at [907, 294] on div "[DATE] by [PERSON_NAME] VM not set up 3 View More Add History" at bounding box center [917, 285] width 152 height 35
click at [909, 296] on button "Add History" at bounding box center [916, 299] width 58 height 7
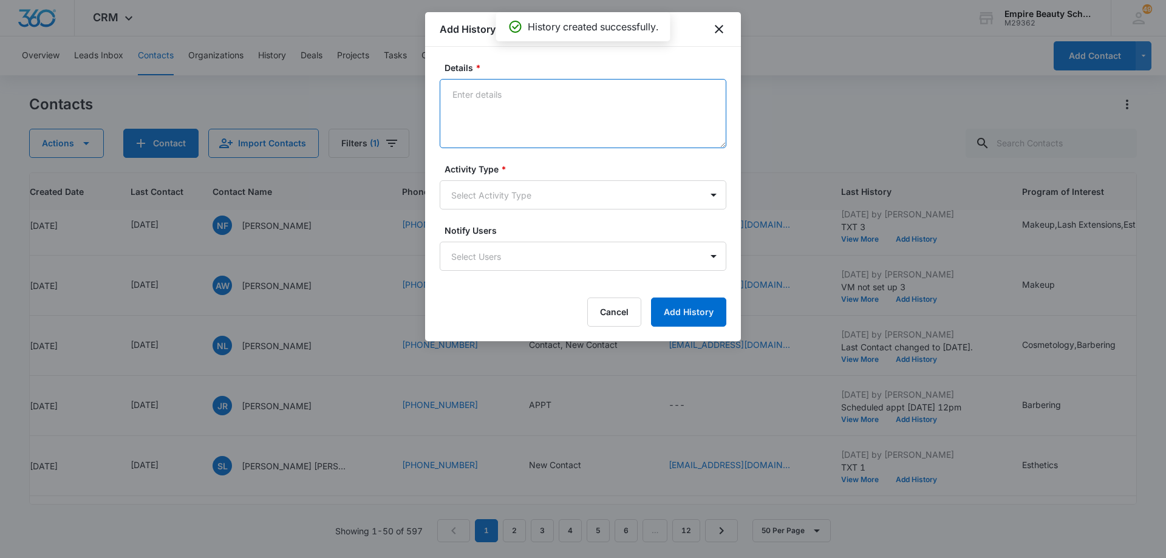
click at [604, 108] on textarea "Details *" at bounding box center [583, 113] width 287 height 69
type textarea "EM 3"
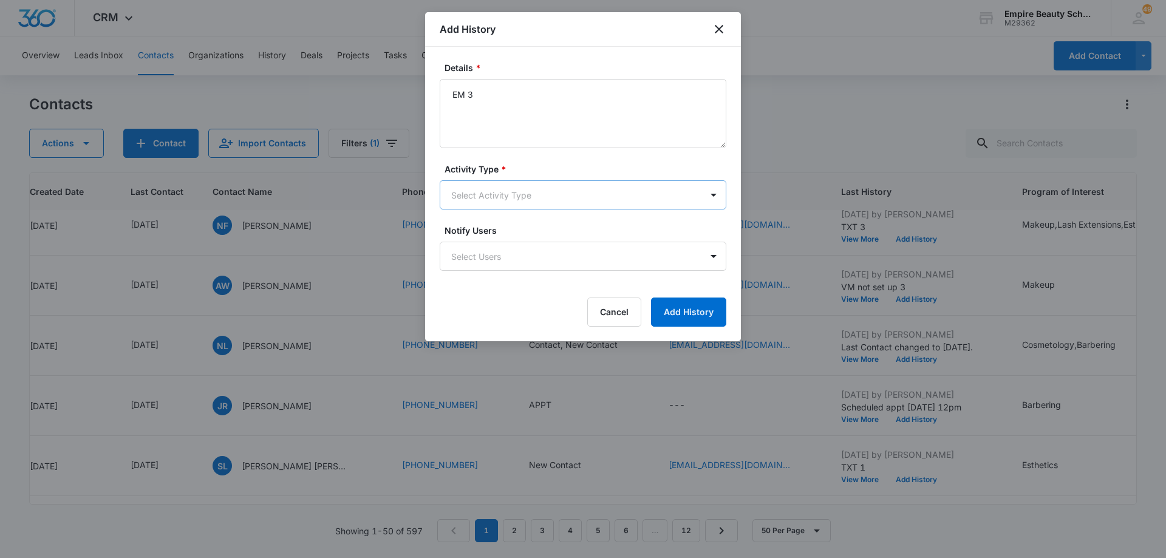
click at [564, 201] on body "CRM Apps Forms CRM Email Shop Payments POS Files Brand Settings Empire Beauty S…" at bounding box center [583, 279] width 1166 height 558
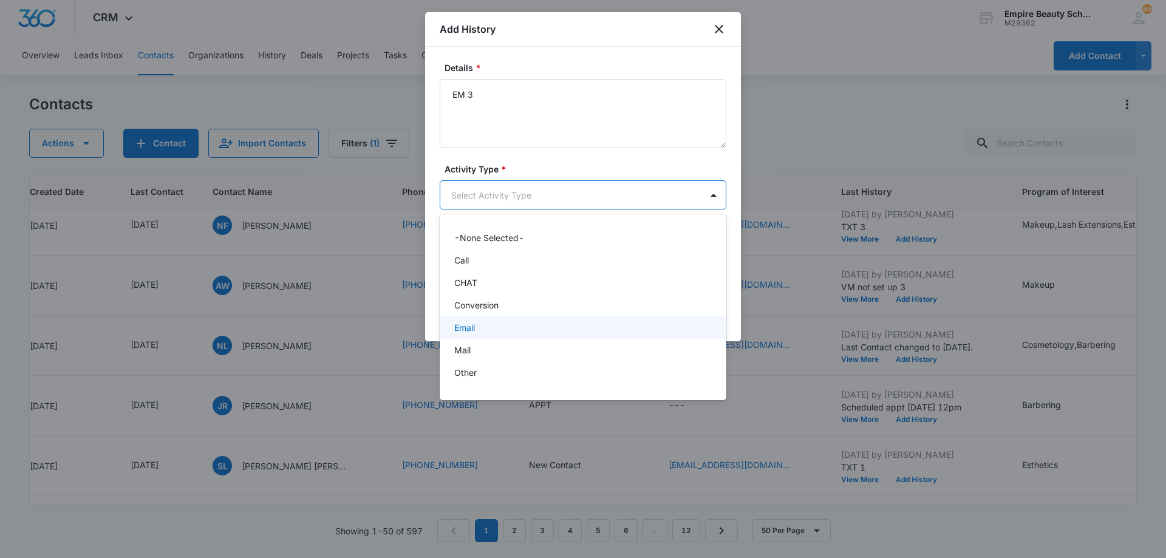
click at [528, 326] on div "Email" at bounding box center [581, 327] width 255 height 13
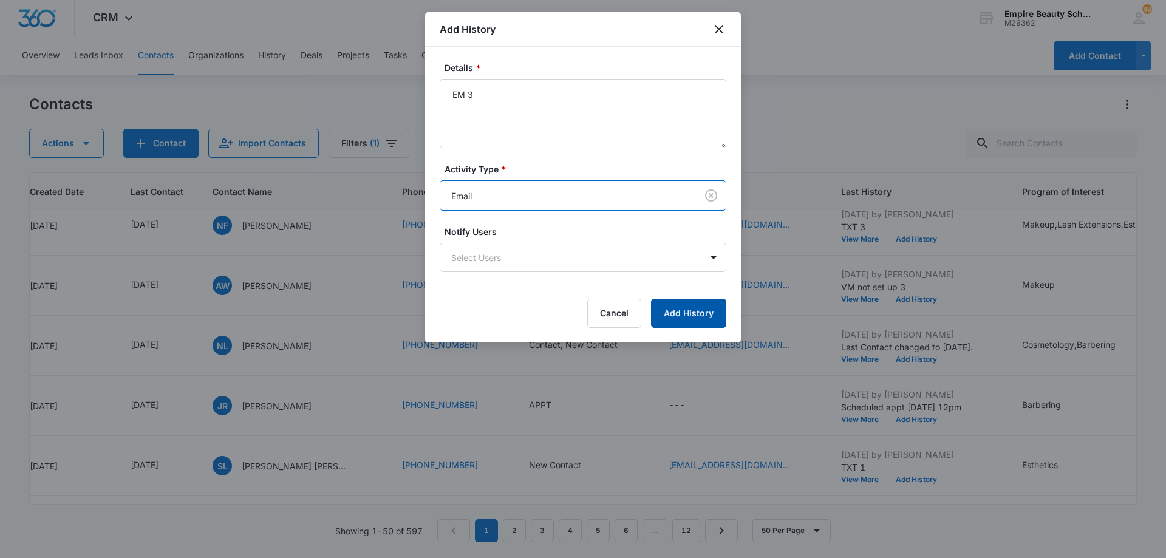
click at [683, 312] on button "Add History" at bounding box center [688, 313] width 75 height 29
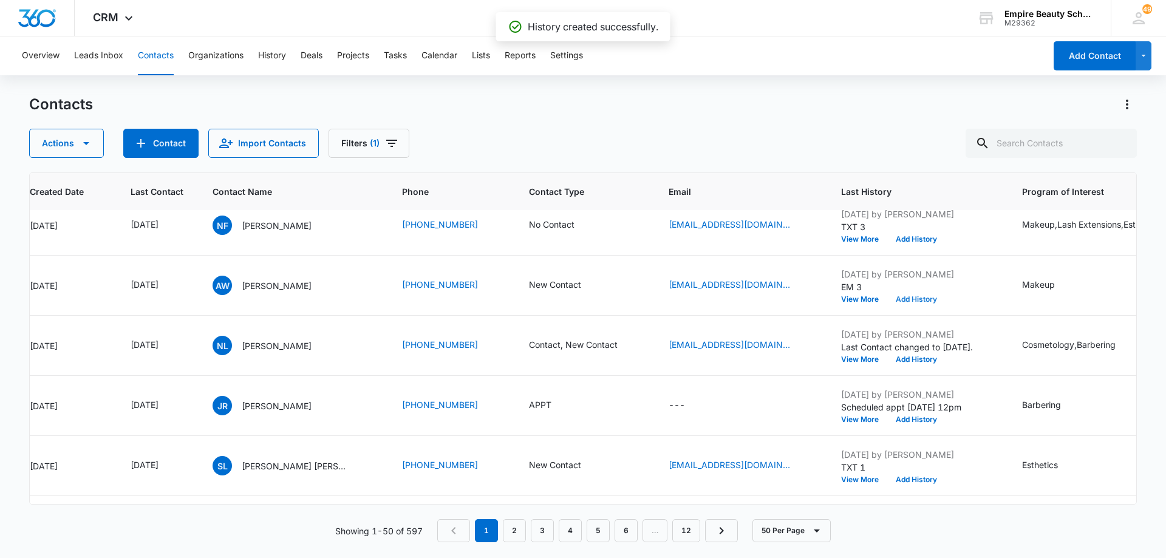
click at [914, 296] on button "Add History" at bounding box center [916, 299] width 58 height 7
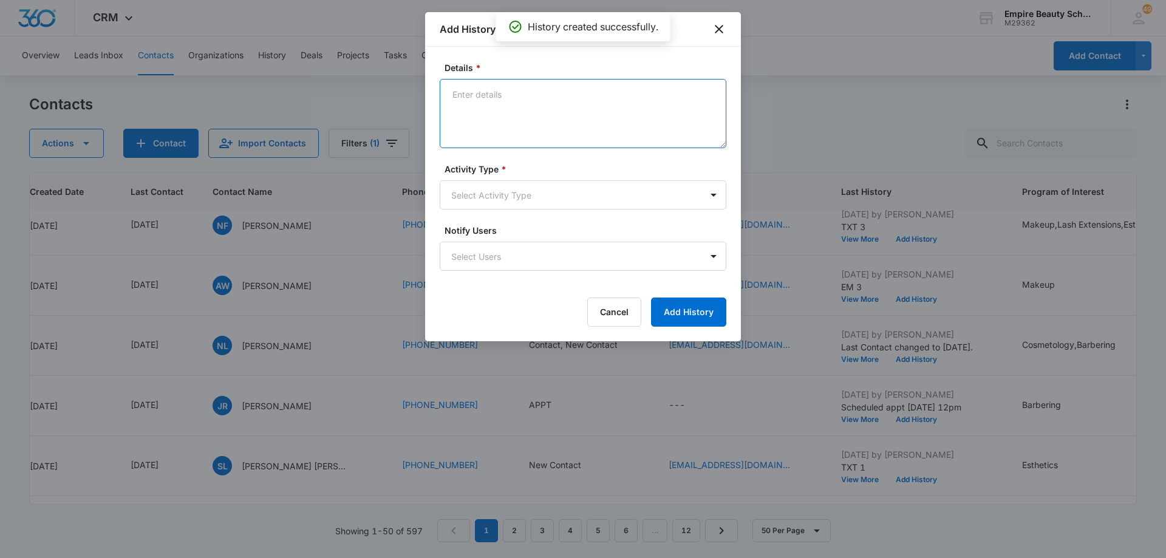
click at [514, 97] on textarea "Details *" at bounding box center [583, 113] width 287 height 69
type textarea "TXT 3"
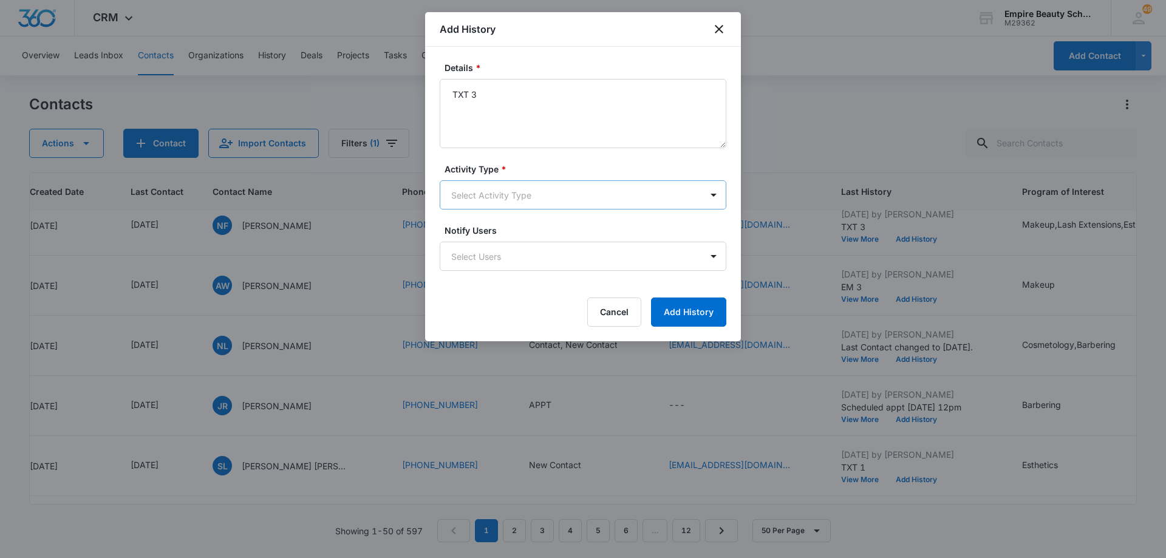
click at [510, 195] on body "CRM Apps Forms CRM Email Shop Payments POS Files Brand Settings Empire Beauty S…" at bounding box center [583, 279] width 1166 height 558
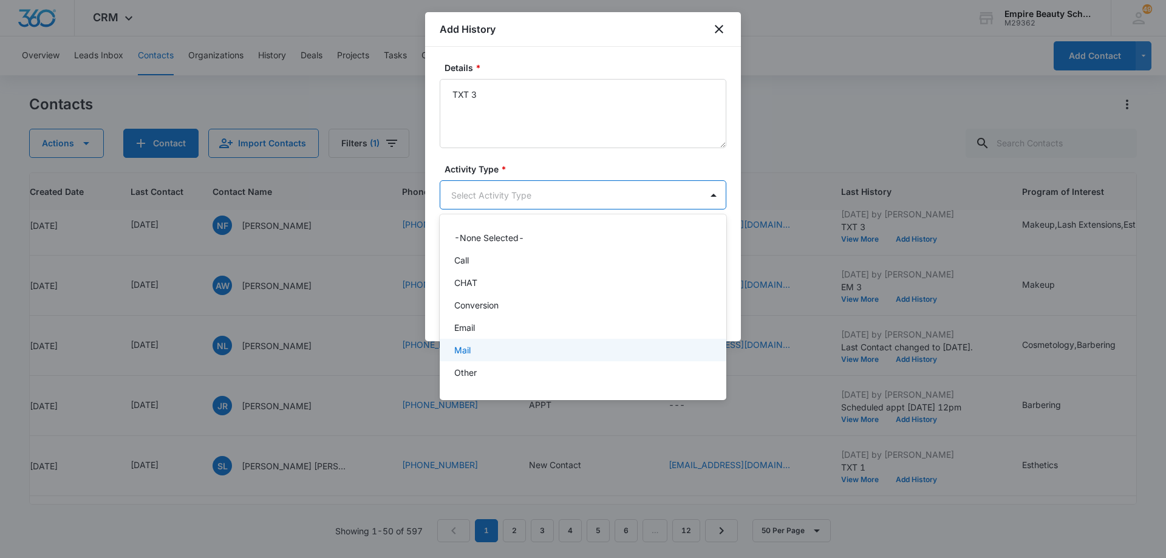
scroll to position [63, 0]
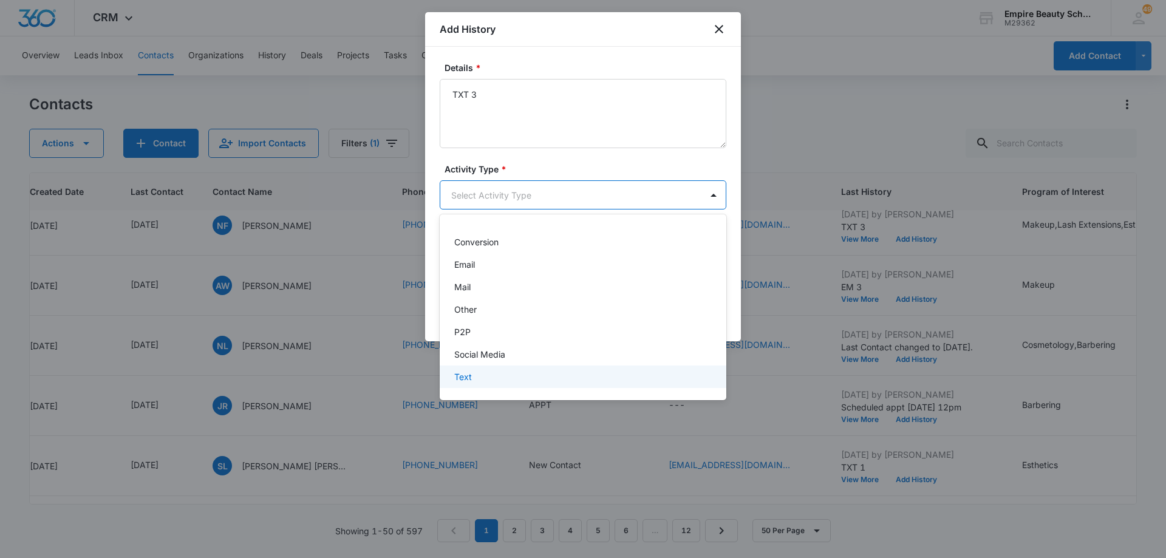
click at [543, 377] on div "Text" at bounding box center [581, 377] width 255 height 13
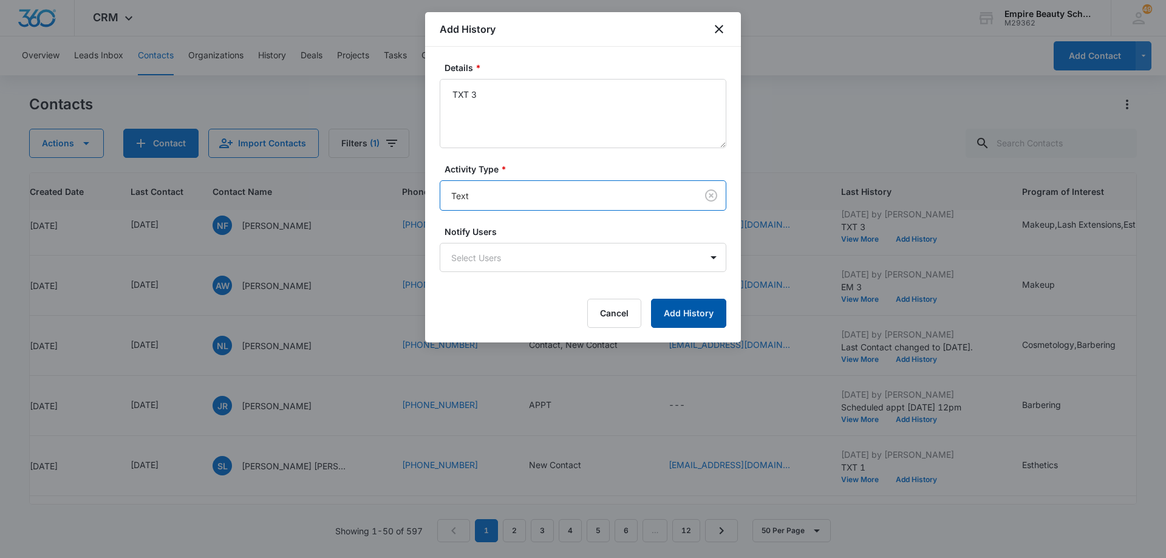
click at [681, 315] on button "Add History" at bounding box center [688, 313] width 75 height 29
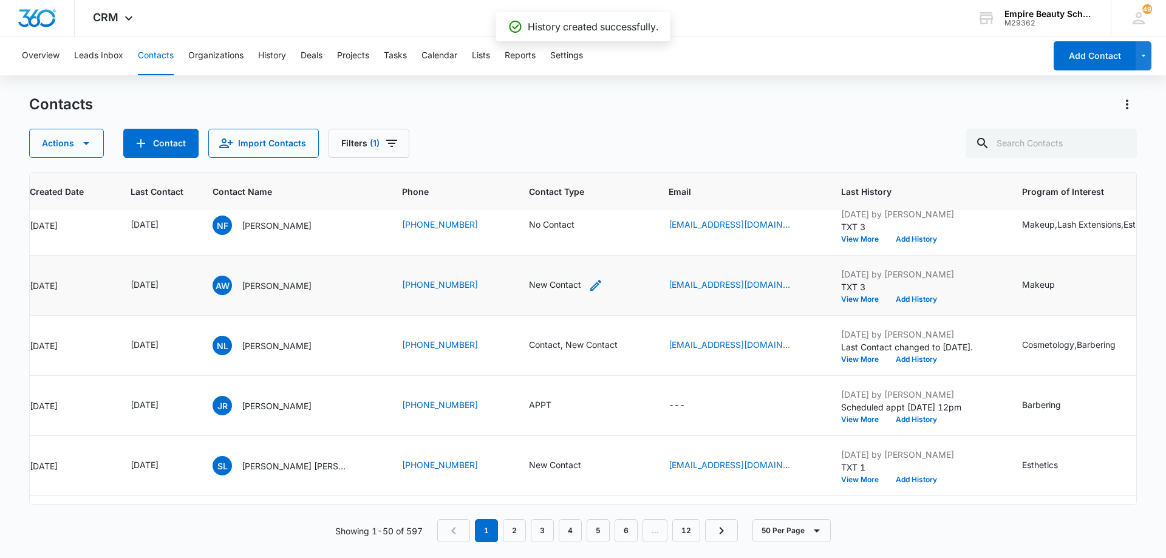
click at [591, 284] on icon "Contact Type - New Contact - Select to Edit Field" at bounding box center [595, 285] width 11 height 11
click at [567, 207] on icon "Remove New Contact" at bounding box center [570, 207] width 9 height 9
click at [575, 208] on div "Contact Type" at bounding box center [539, 207] width 81 height 27
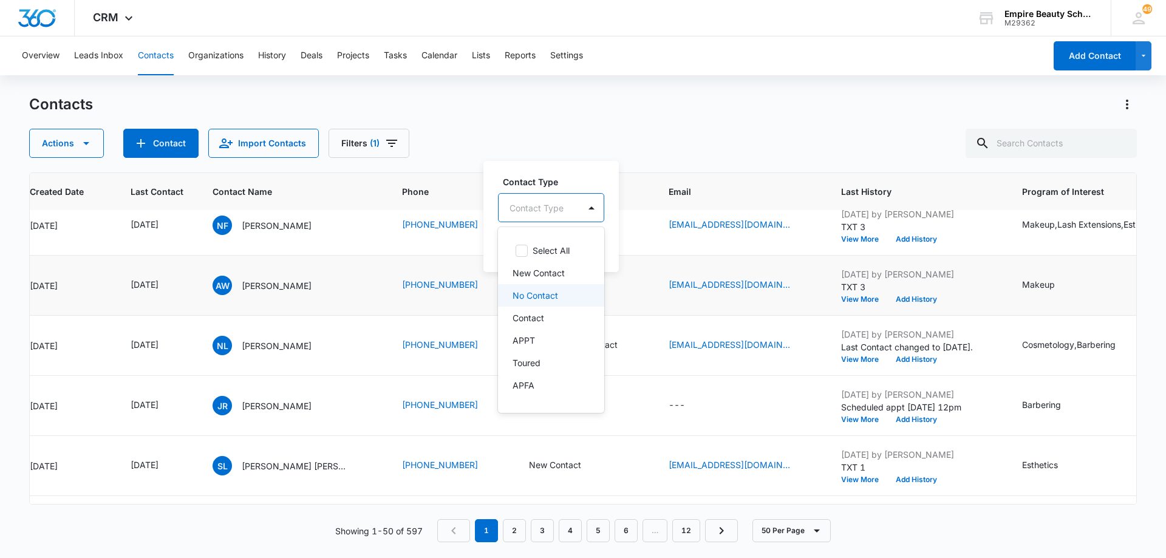
click at [573, 306] on div "No Contact" at bounding box center [551, 295] width 106 height 22
click at [598, 212] on div at bounding box center [605, 206] width 19 height 19
click at [601, 246] on button "Save" at bounding box center [600, 245] width 36 height 23
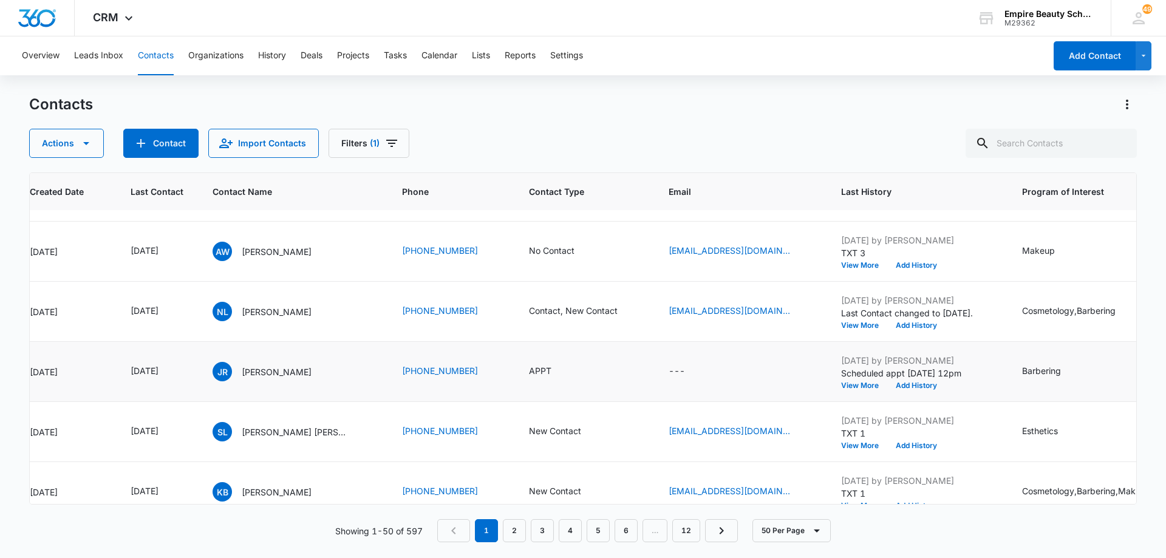
scroll to position [1158, 118]
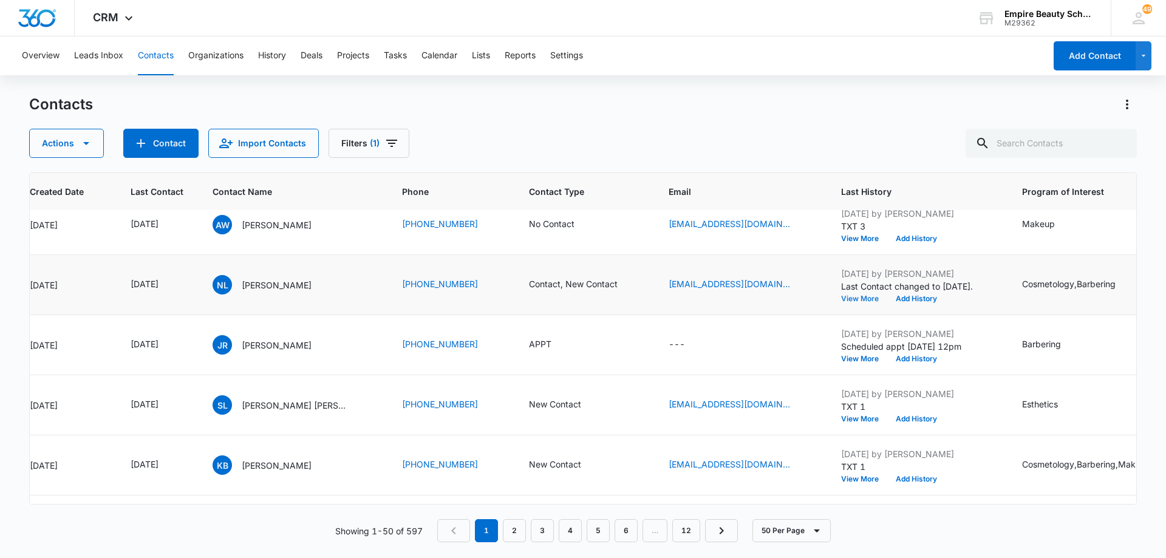
click at [844, 299] on button "View More" at bounding box center [864, 298] width 46 height 7
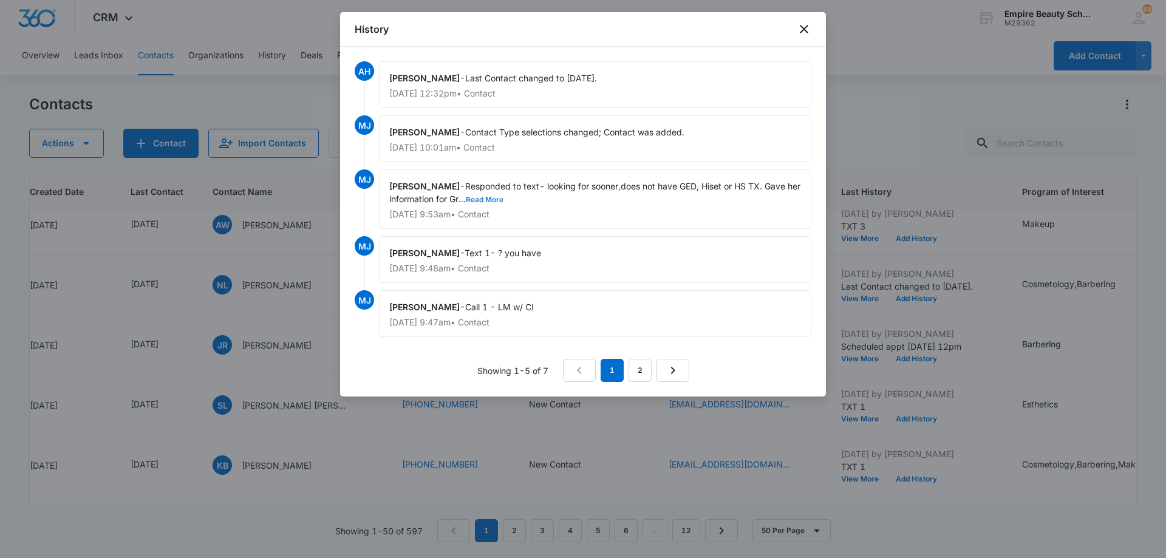
click at [493, 196] on button "Read More" at bounding box center [485, 199] width 38 height 7
click at [801, 34] on icon "close" at bounding box center [804, 29] width 15 height 15
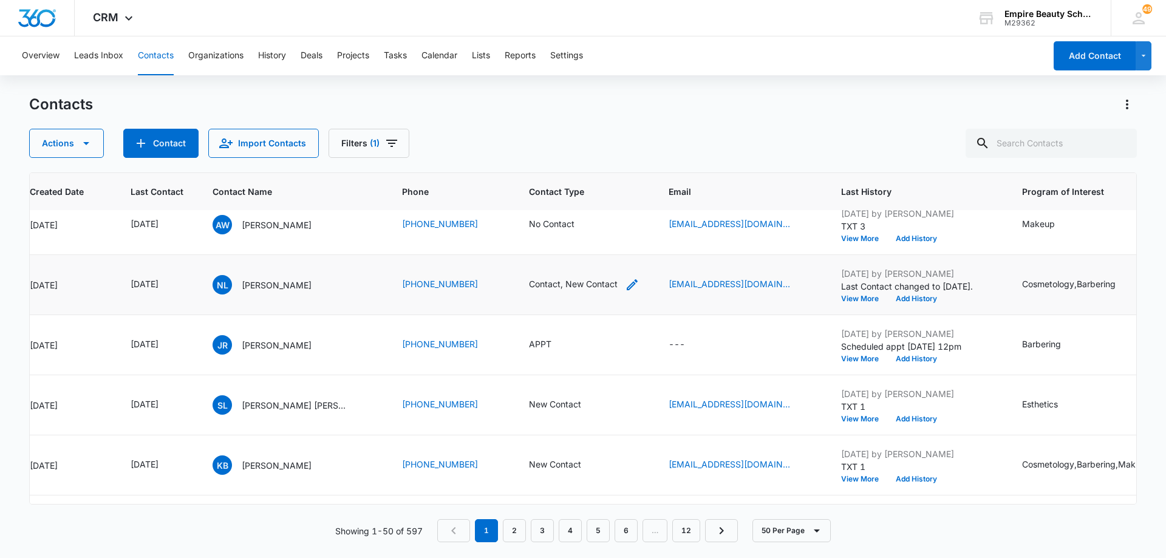
click at [626, 281] on icon "Contact Type - Contact, New Contact - Select to Edit Field" at bounding box center [632, 285] width 15 height 15
click at [562, 206] on icon "Remove New Contact" at bounding box center [562, 206] width 7 height 7
click at [579, 248] on button "Save" at bounding box center [579, 245] width 36 height 23
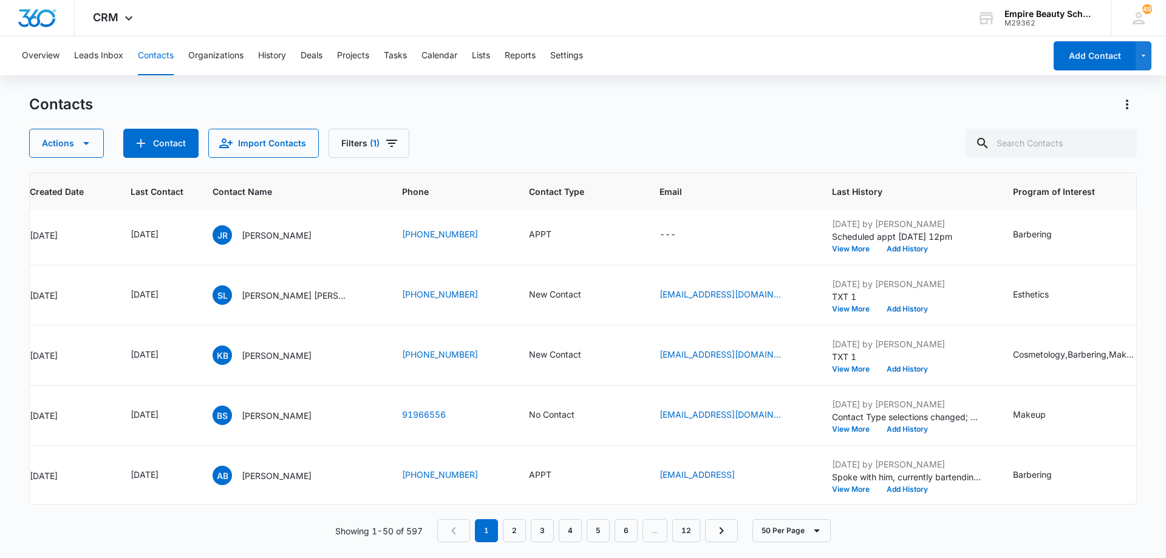
scroll to position [1293, 118]
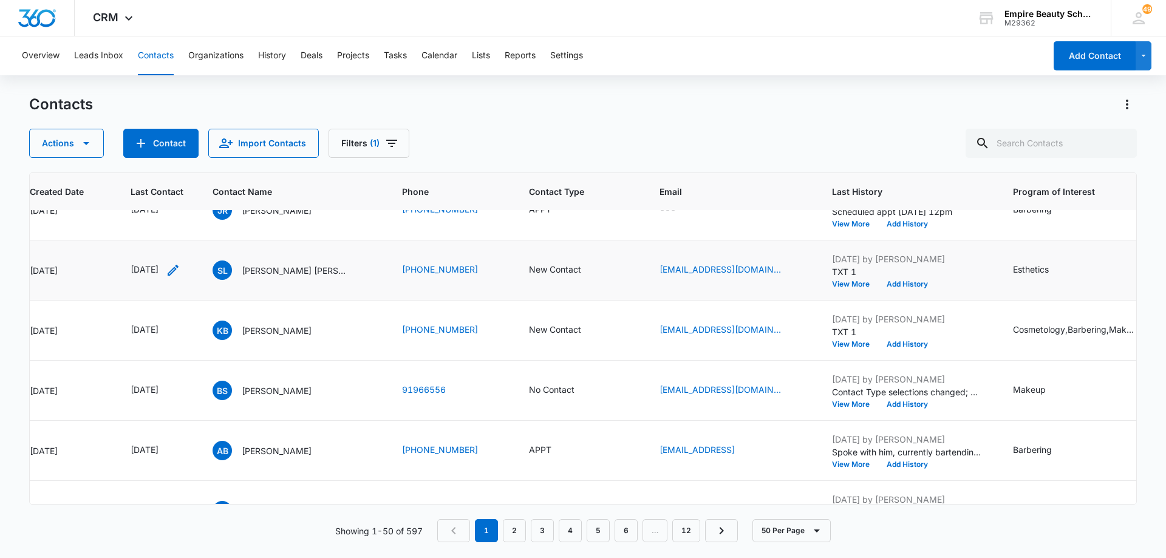
click at [180, 272] on icon "Last Contact - 1754265600 - Select to Edit Field" at bounding box center [173, 270] width 15 height 15
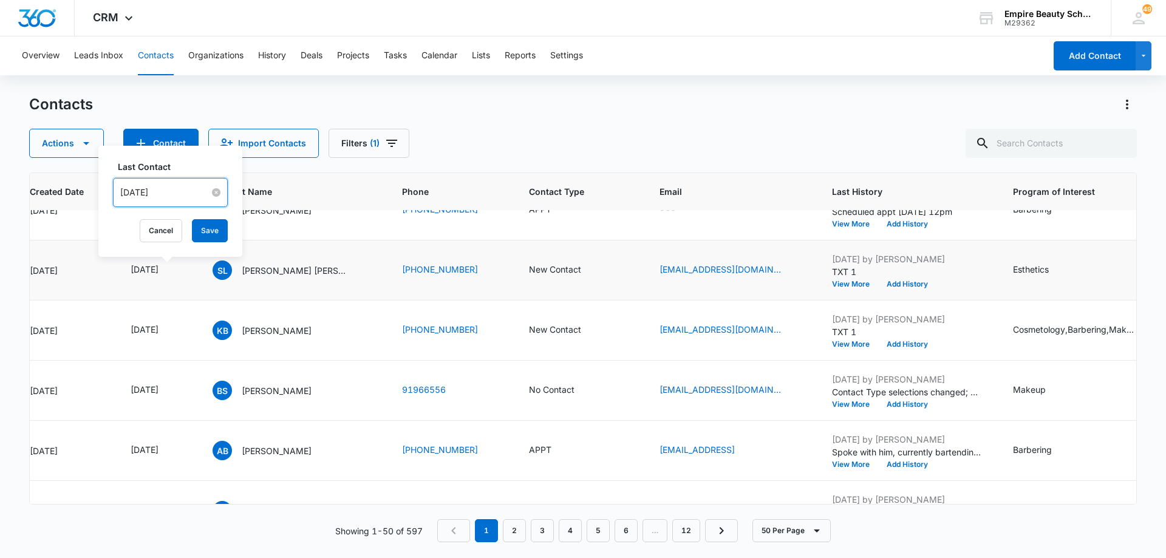
click at [187, 196] on input "[DATE]" at bounding box center [164, 192] width 89 height 13
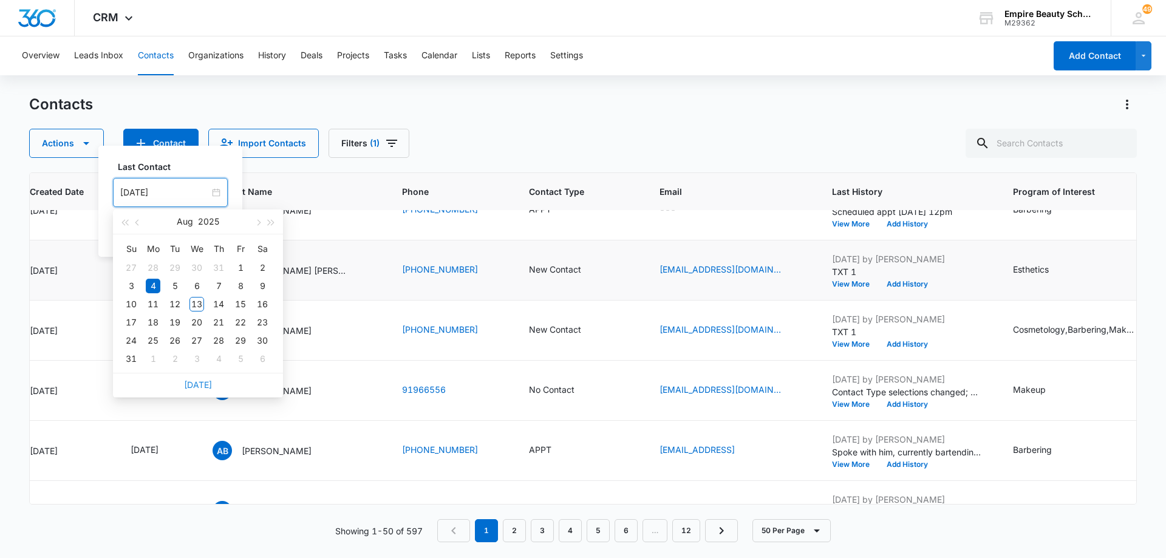
click at [196, 384] on link "[DATE]" at bounding box center [198, 385] width 28 height 10
type input "[DATE]"
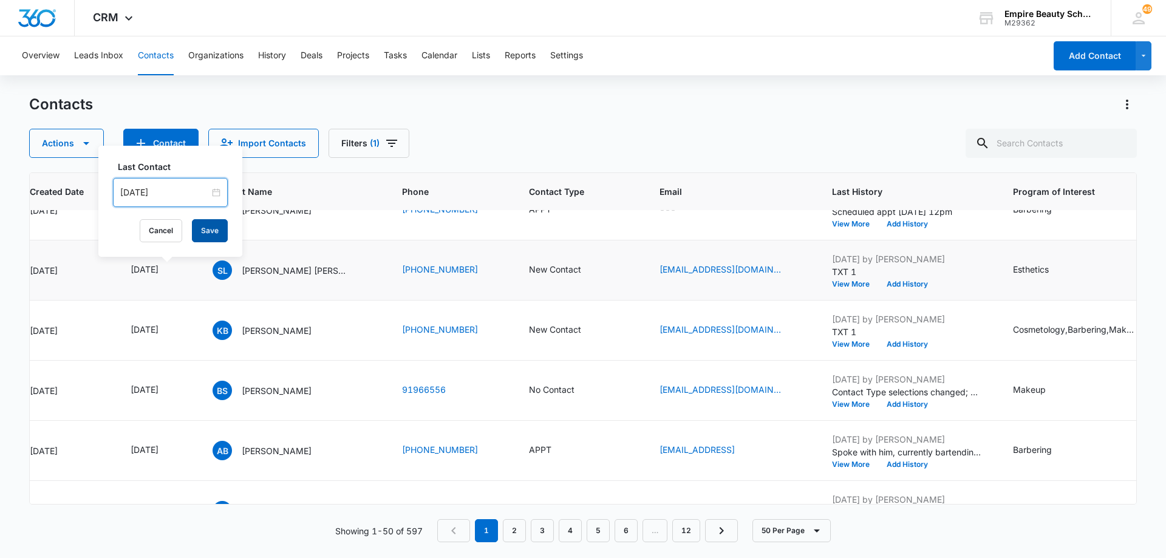
click at [201, 229] on button "Save" at bounding box center [210, 230] width 36 height 23
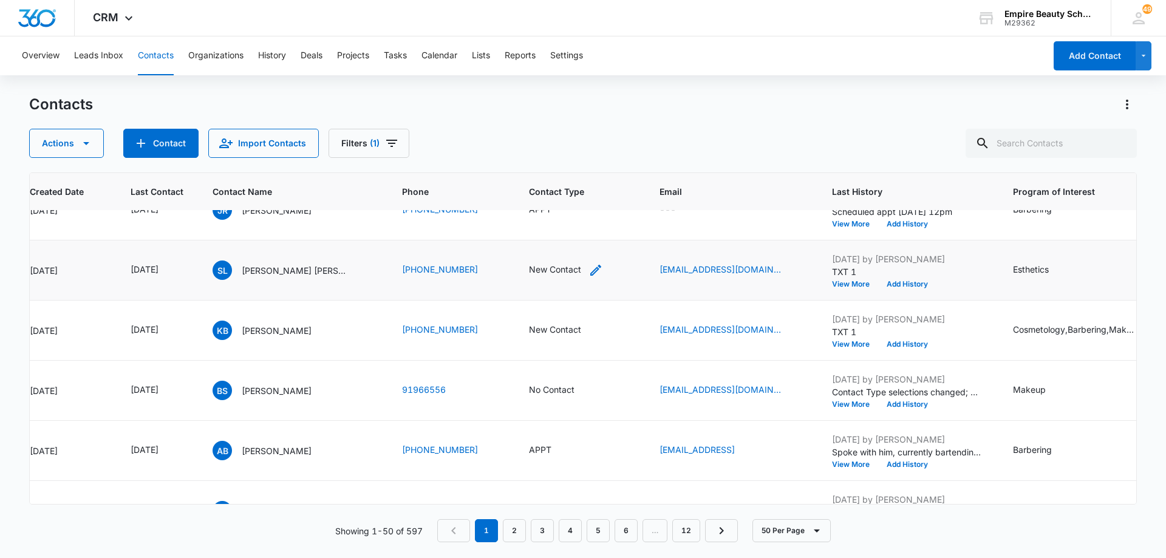
click at [593, 268] on icon "Contact Type - New Contact - Select to Edit Field" at bounding box center [595, 270] width 11 height 11
click at [571, 193] on icon "Remove New Contact" at bounding box center [570, 192] width 9 height 9
click at [575, 193] on div "Contact Type" at bounding box center [539, 192] width 81 height 27
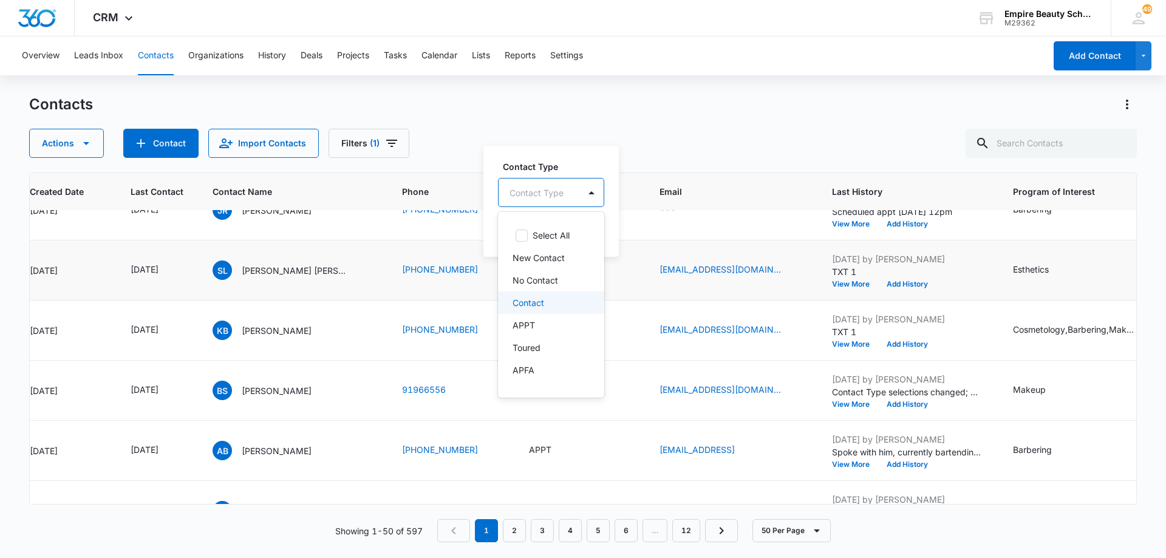
click at [559, 302] on div "Contact" at bounding box center [550, 302] width 75 height 13
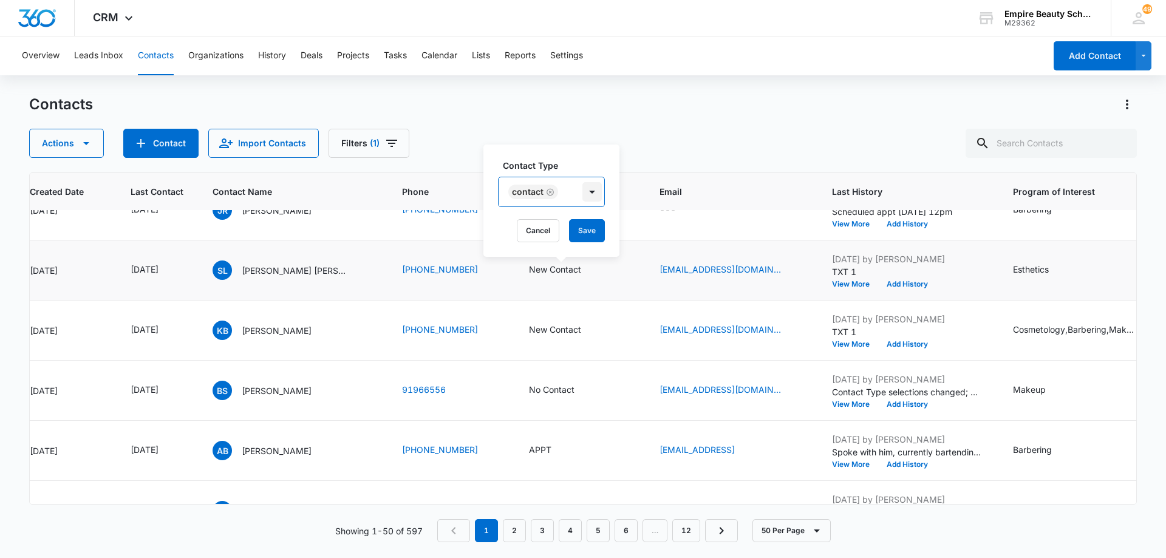
click at [582, 197] on div at bounding box center [591, 191] width 19 height 19
click at [587, 235] on button "Save" at bounding box center [587, 230] width 36 height 23
click at [894, 283] on button "Add History" at bounding box center [907, 284] width 58 height 7
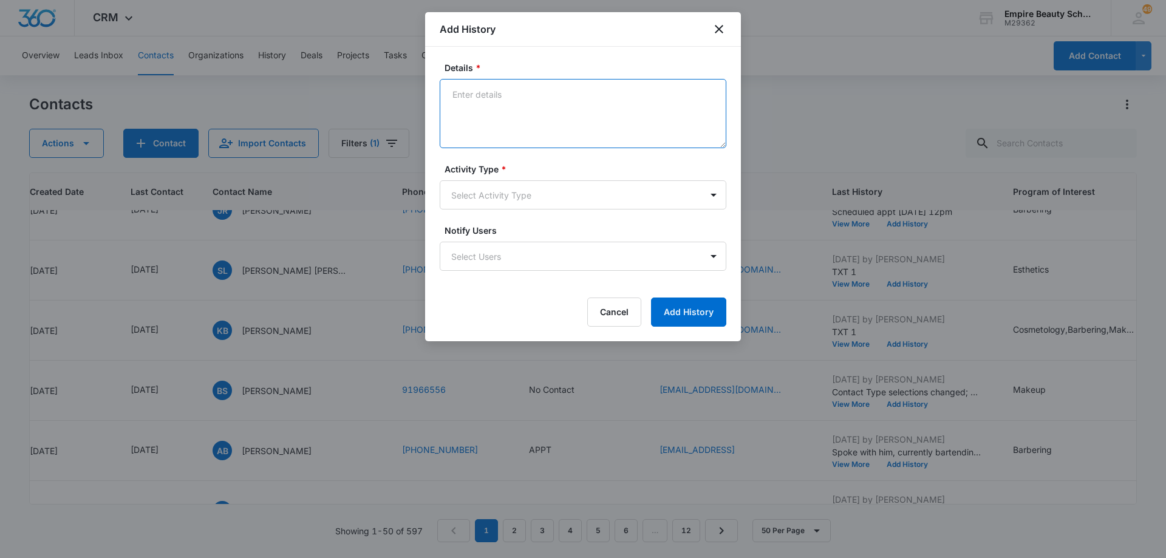
click at [559, 95] on textarea "Details *" at bounding box center [583, 113] width 287 height 69
type textarea "Responded to my text, said she had time for a call [DATE] - asked her what time…"
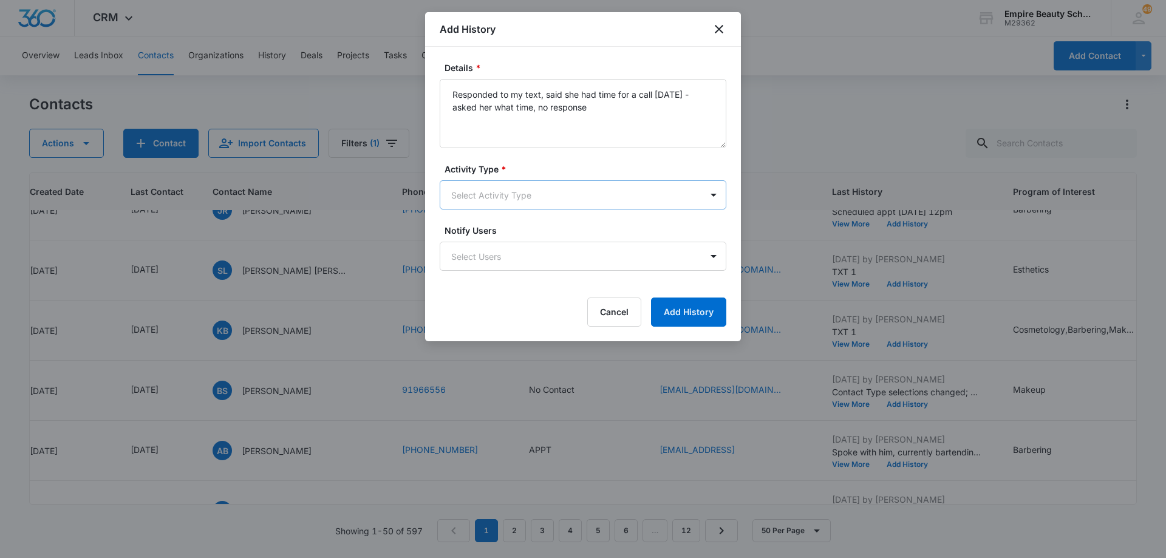
click at [563, 199] on body "CRM Apps Forms CRM Email Shop Payments POS Files Brand Settings Empire Beauty S…" at bounding box center [583, 279] width 1166 height 558
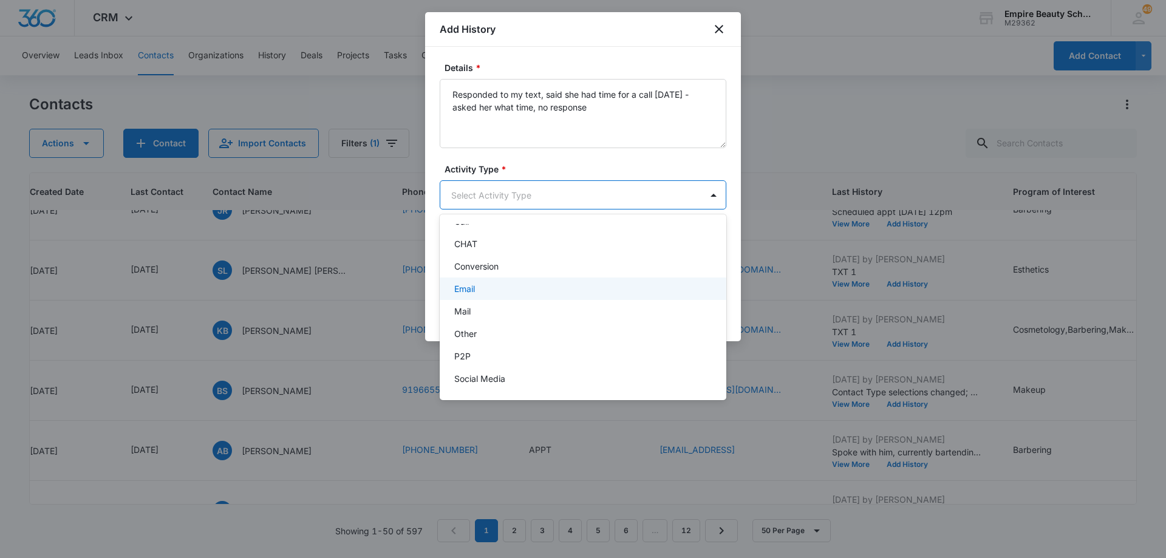
scroll to position [63, 0]
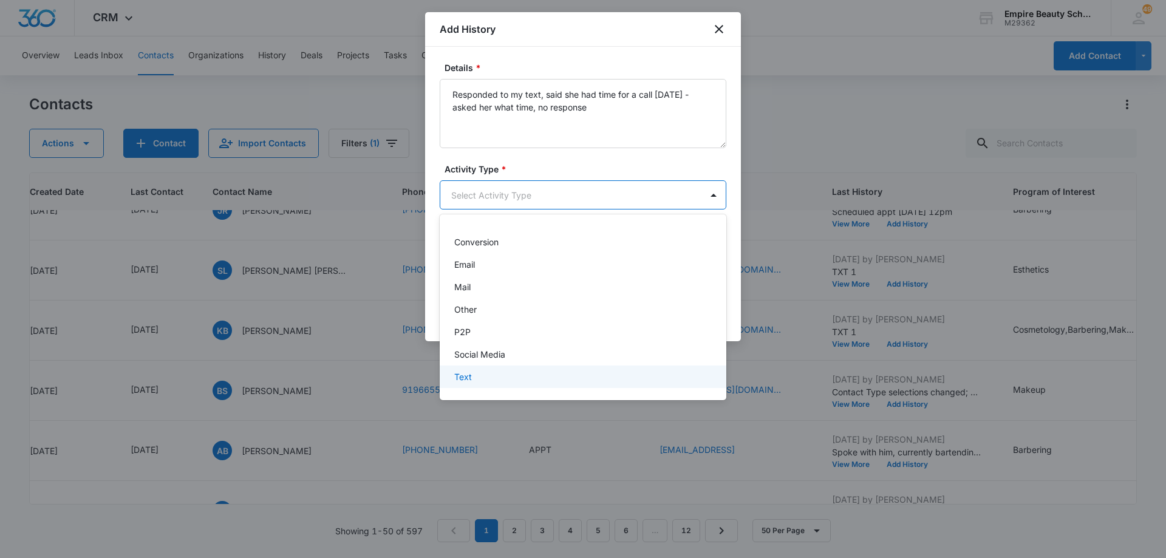
click at [607, 384] on div "Text" at bounding box center [583, 377] width 287 height 22
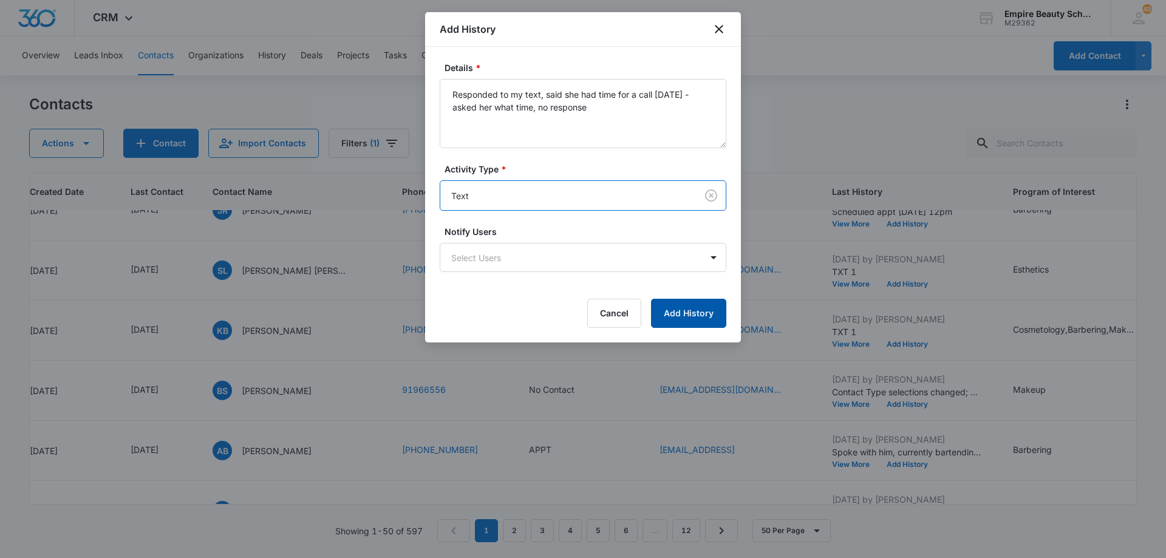
click at [705, 310] on button "Add History" at bounding box center [688, 313] width 75 height 29
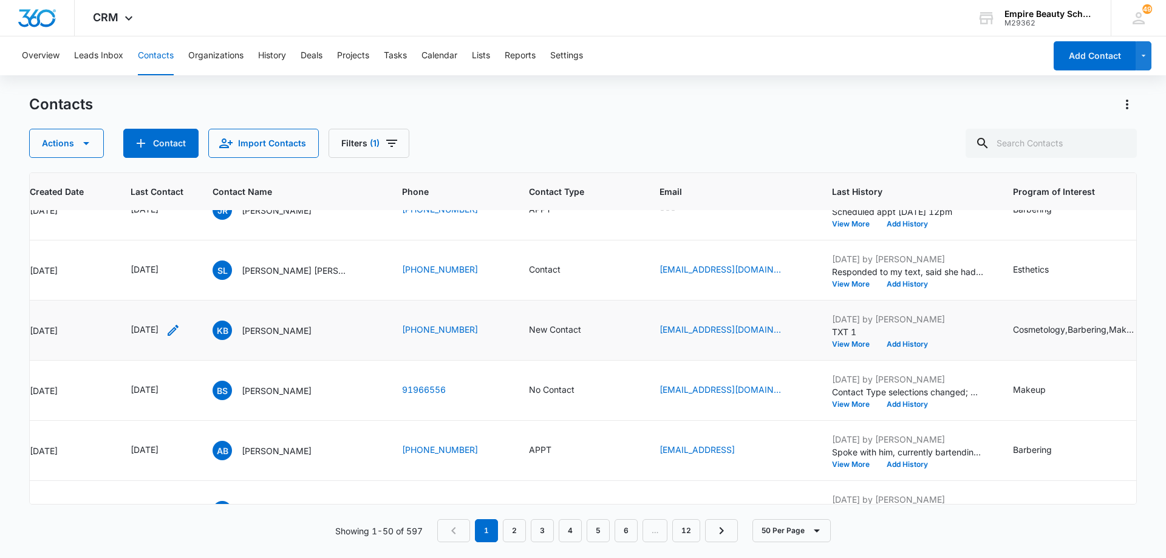
click at [180, 332] on icon "Last Contact - 1754265600 - Select to Edit Field" at bounding box center [173, 330] width 15 height 15
click at [182, 253] on input "[DATE]" at bounding box center [164, 252] width 89 height 13
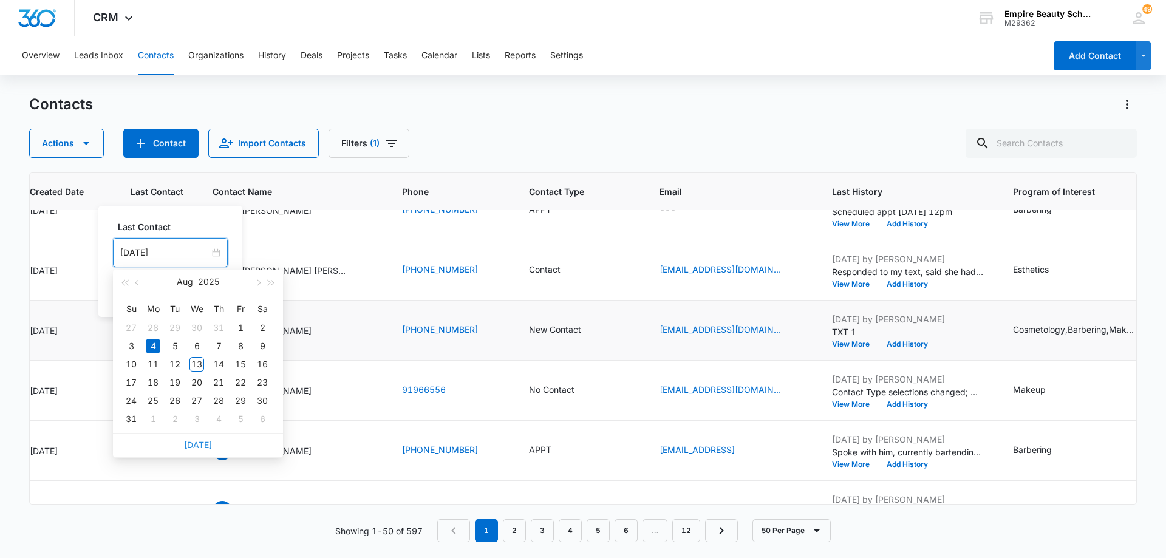
click at [193, 449] on link "[DATE]" at bounding box center [198, 445] width 28 height 10
type input "[DATE]"
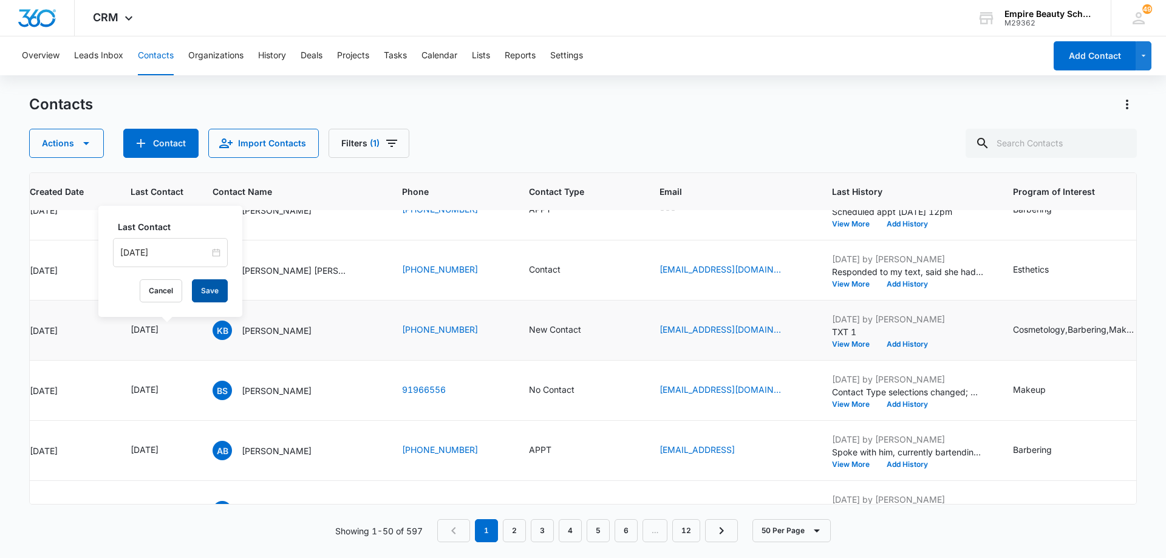
click at [202, 287] on button "Save" at bounding box center [210, 290] width 36 height 23
click at [898, 343] on button "Add History" at bounding box center [907, 344] width 58 height 7
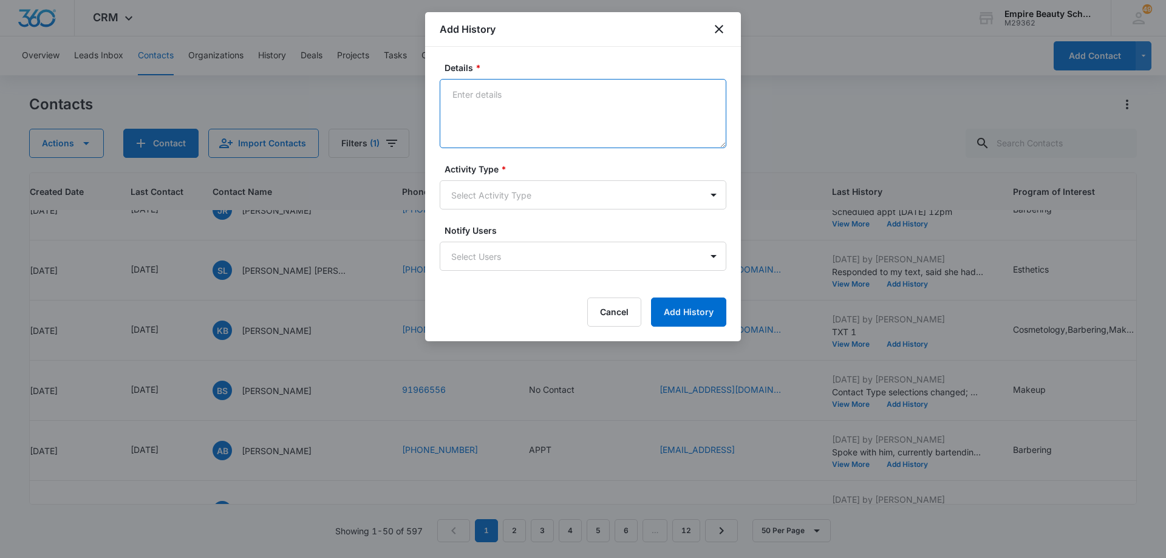
click at [567, 105] on textarea "Details *" at bounding box center [583, 113] width 287 height 69
type textarea "LVM 2"
click at [555, 202] on body "CRM Apps Forms CRM Email Shop Payments POS Files Brand Settings Empire Beauty S…" at bounding box center [583, 279] width 1166 height 558
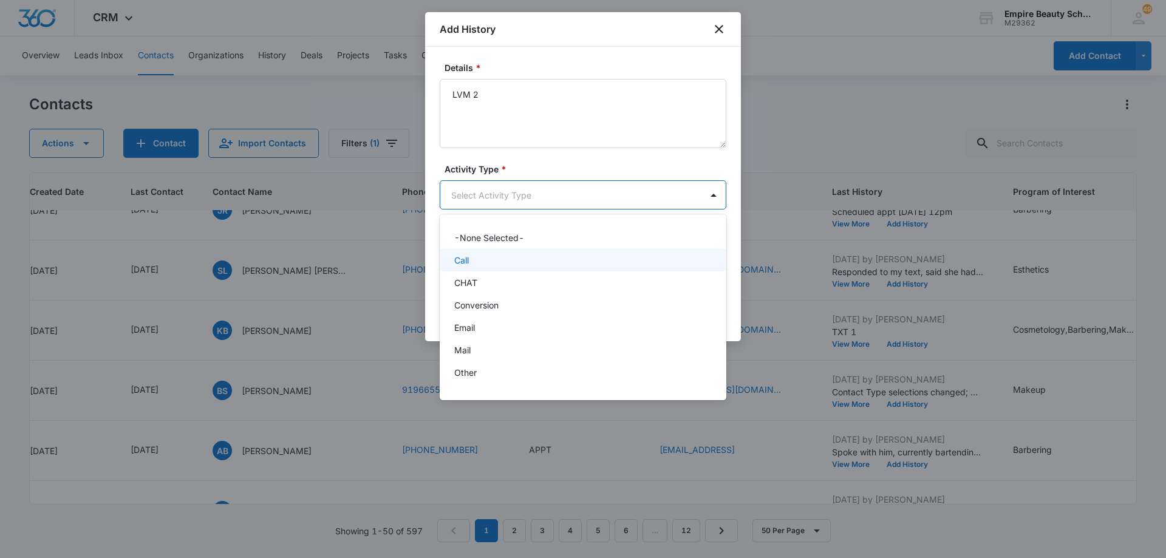
click at [547, 261] on div "Call" at bounding box center [581, 260] width 255 height 13
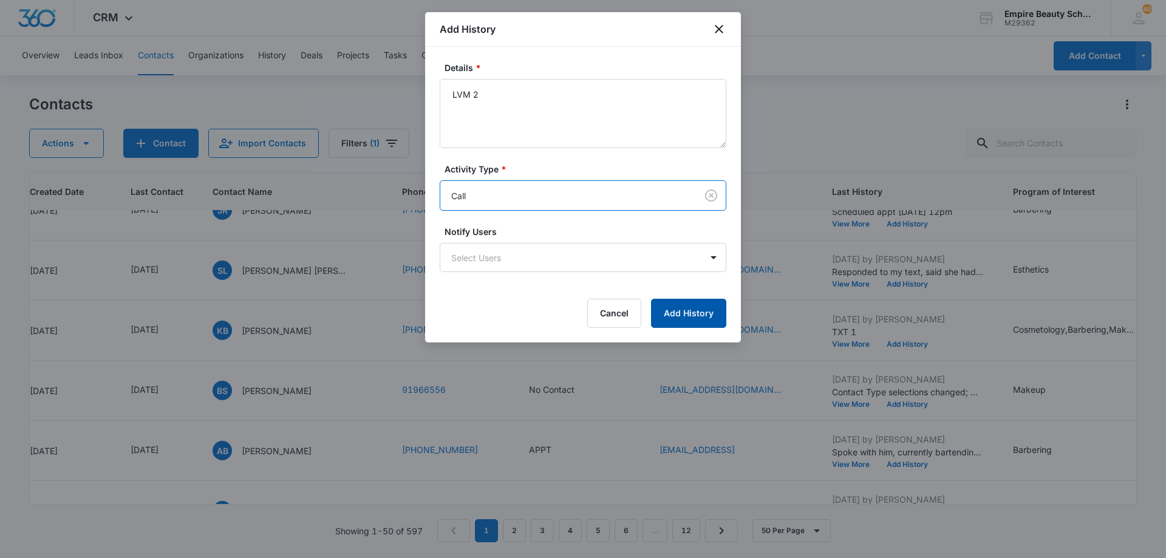
click at [670, 313] on button "Add History" at bounding box center [688, 313] width 75 height 29
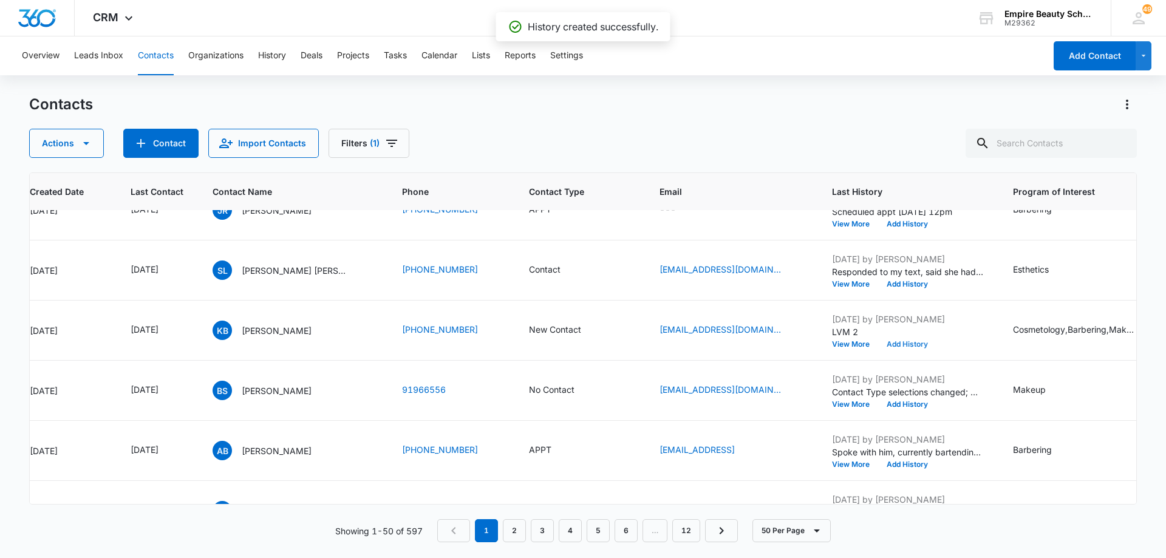
click at [906, 344] on button "Add History" at bounding box center [907, 344] width 58 height 7
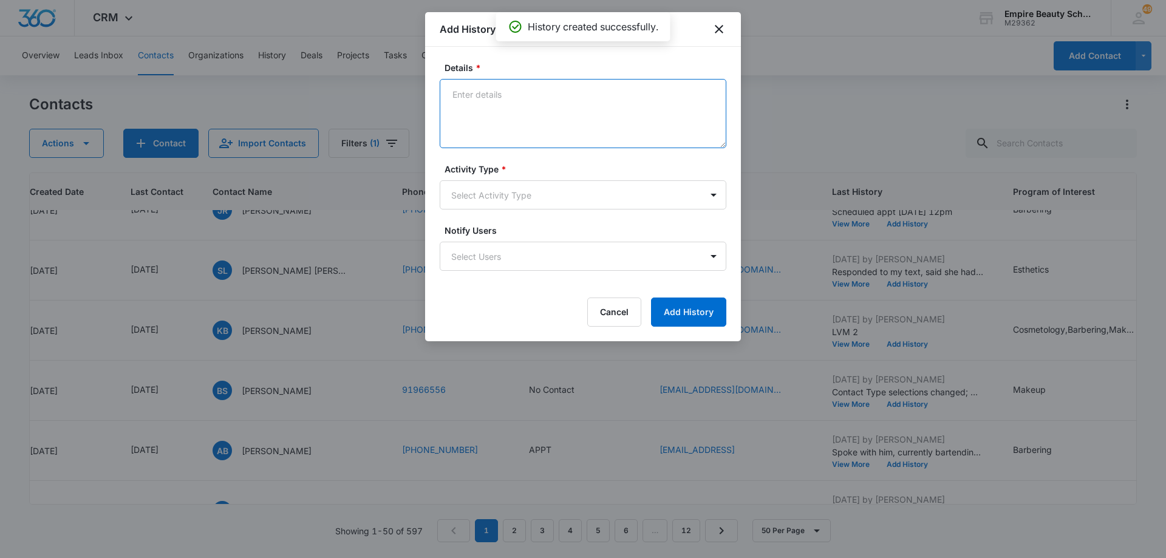
click at [558, 107] on textarea "Details *" at bounding box center [583, 113] width 287 height 69
type textarea "EM 2"
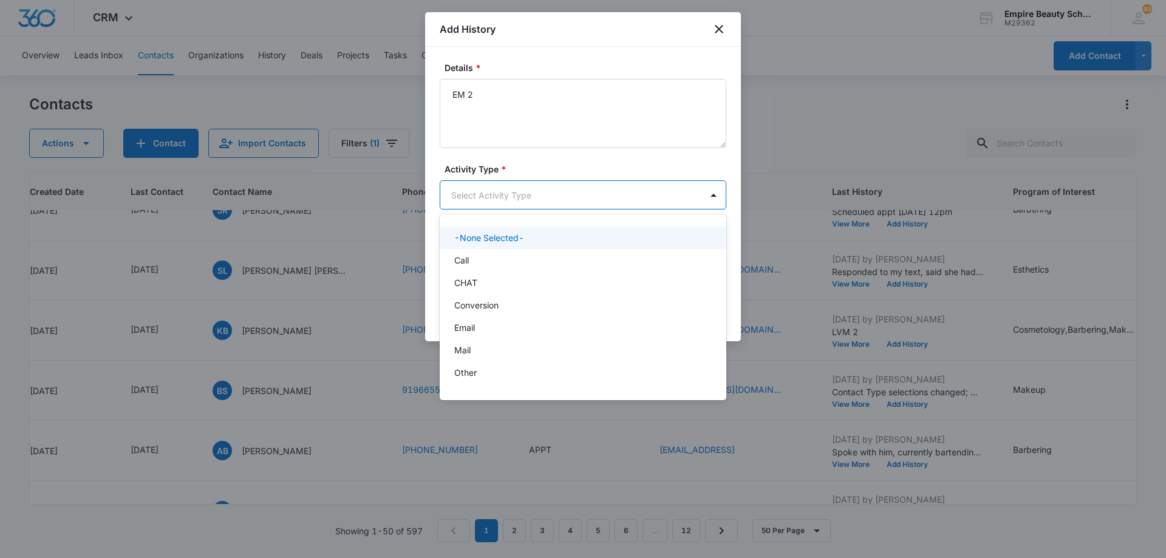
click at [572, 205] on body "CRM Apps Forms CRM Email Shop Payments POS Files Brand Settings Empire Beauty S…" at bounding box center [583, 279] width 1166 height 558
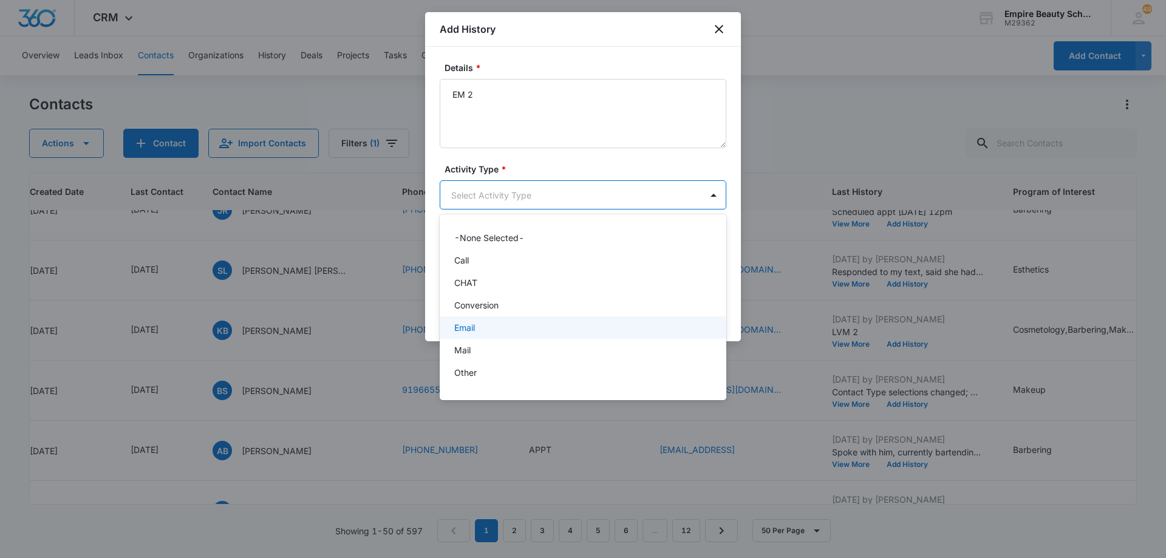
click at [550, 326] on div "Email" at bounding box center [581, 327] width 255 height 13
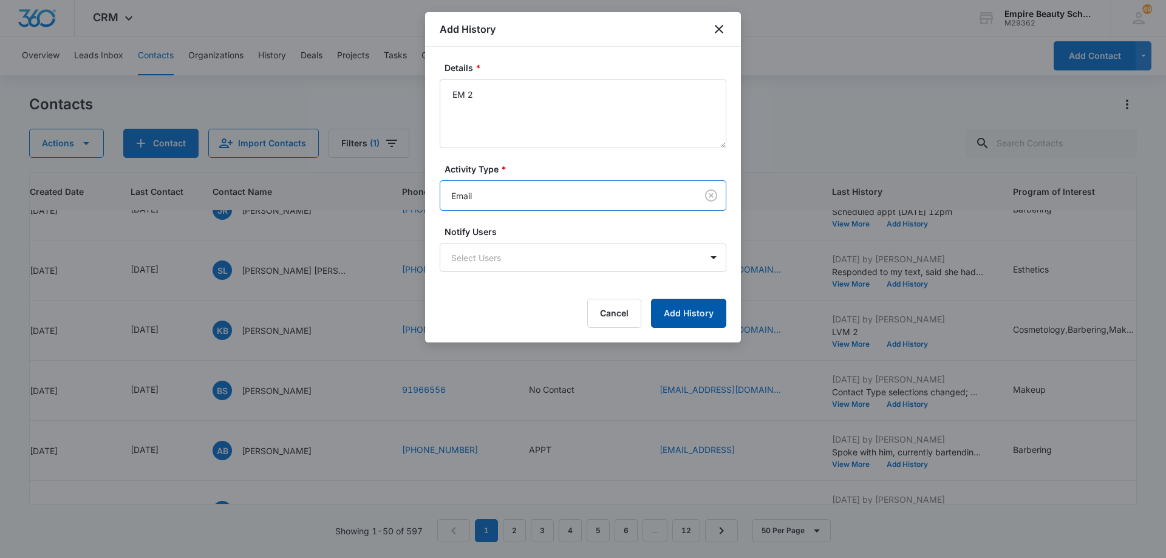
click at [685, 311] on button "Add History" at bounding box center [688, 313] width 75 height 29
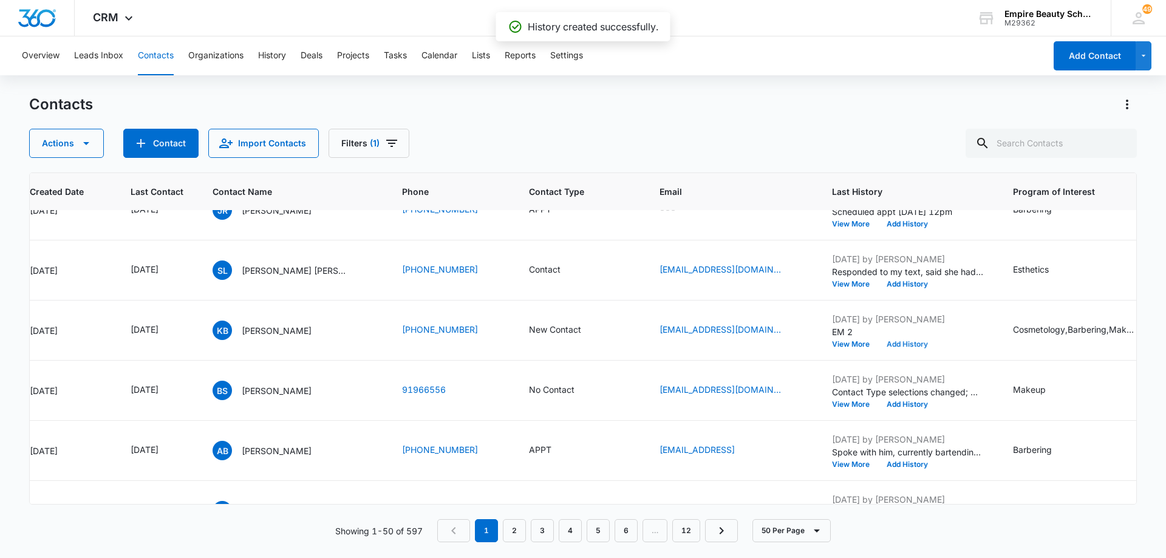
click at [896, 342] on button "Add History" at bounding box center [907, 344] width 58 height 7
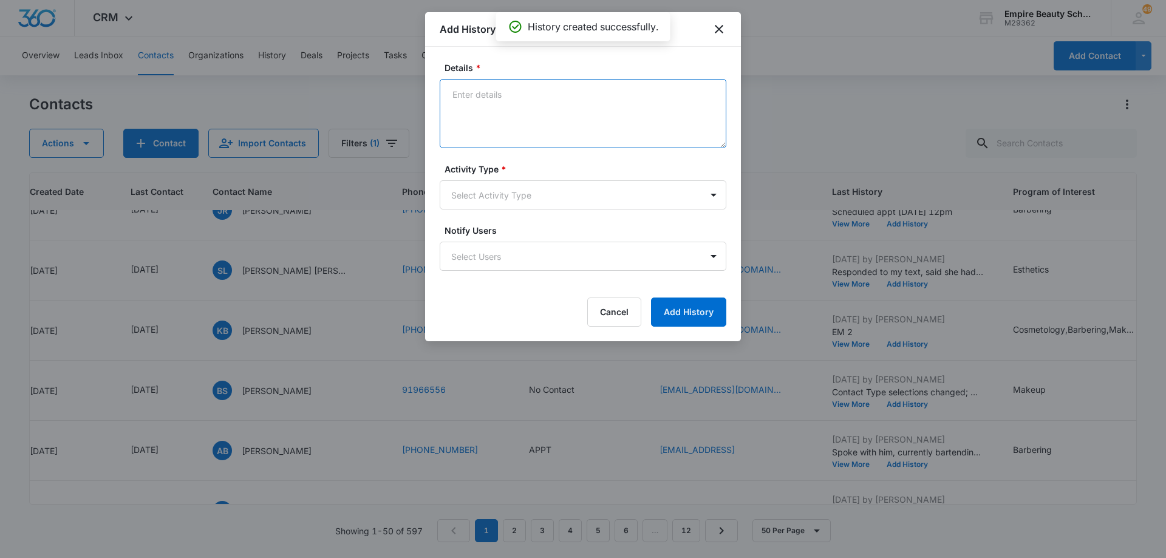
drag, startPoint x: 553, startPoint y: 139, endPoint x: 540, endPoint y: 121, distance: 22.2
click at [540, 121] on textarea "Details *" at bounding box center [583, 113] width 287 height 69
type textarea "TXT 2"
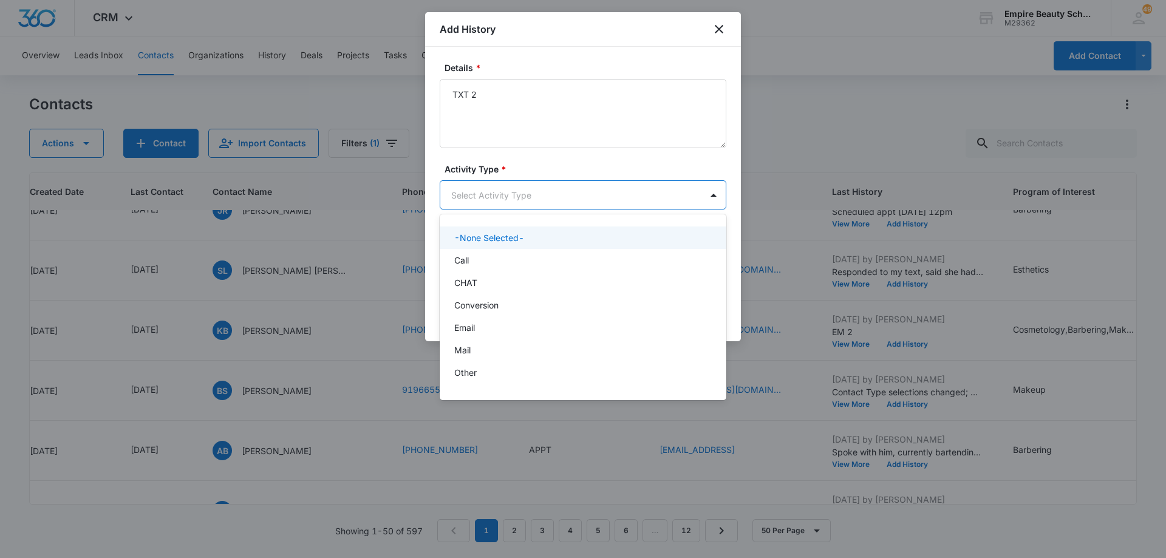
click at [545, 192] on body "CRM Apps Forms CRM Email Shop Payments POS Files Brand Settings Empire Beauty S…" at bounding box center [583, 279] width 1166 height 558
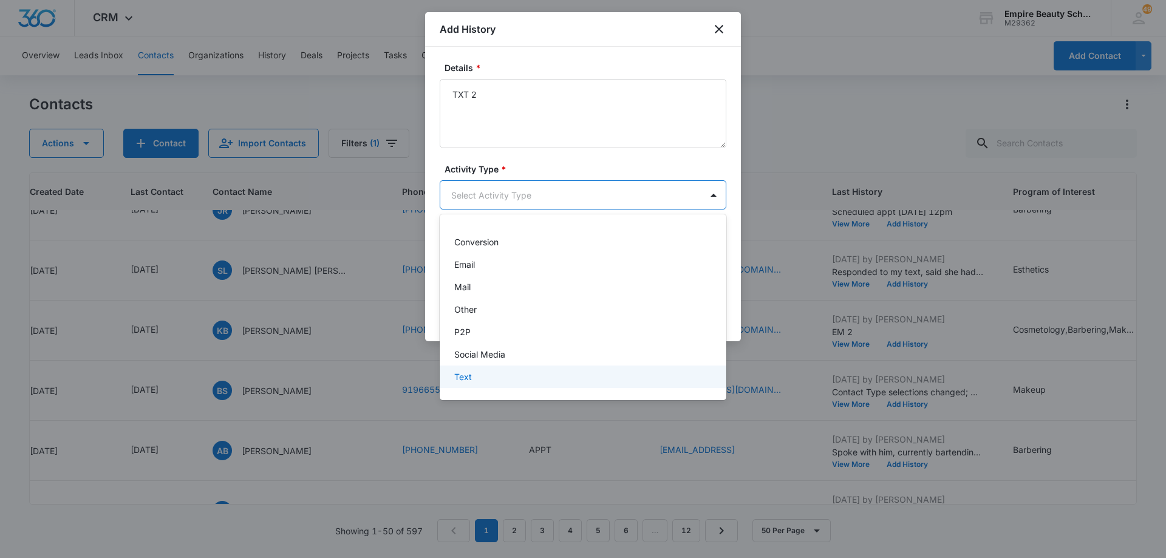
click at [607, 374] on div "Text" at bounding box center [581, 377] width 255 height 13
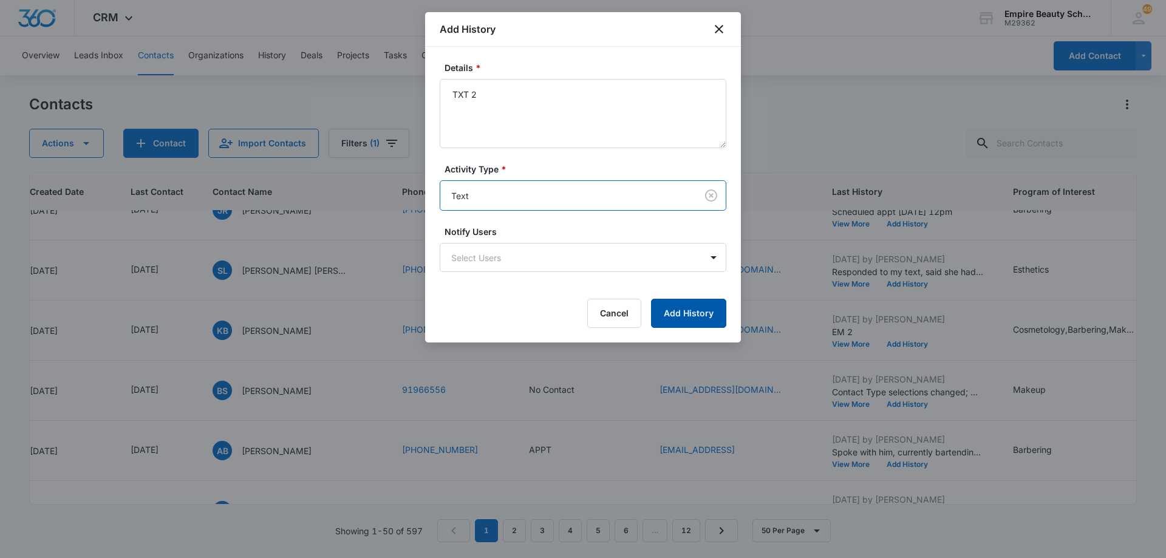
click at [683, 317] on button "Add History" at bounding box center [688, 313] width 75 height 29
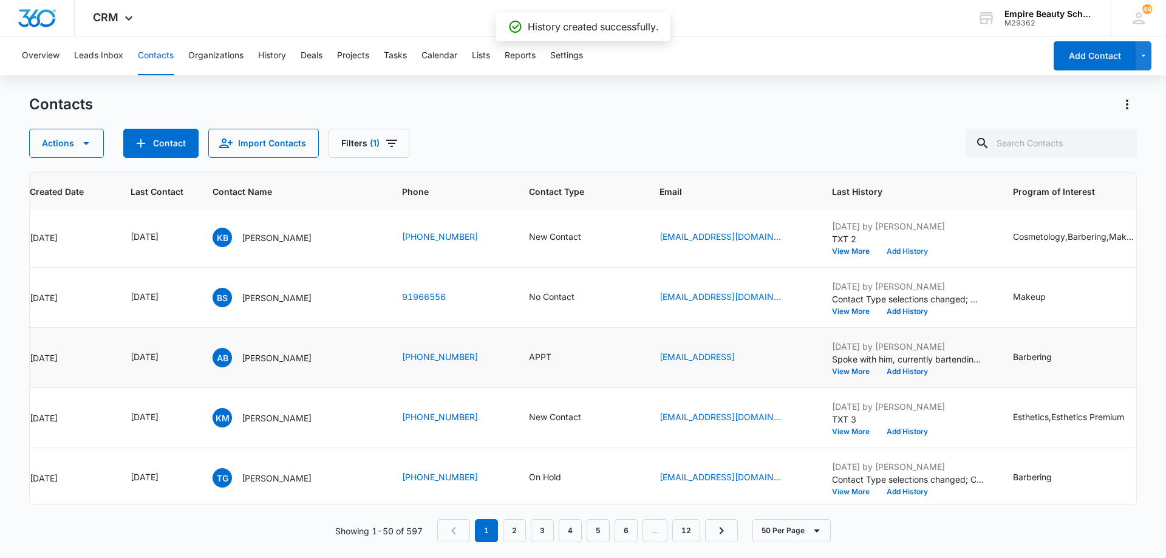
scroll to position [1415, 118]
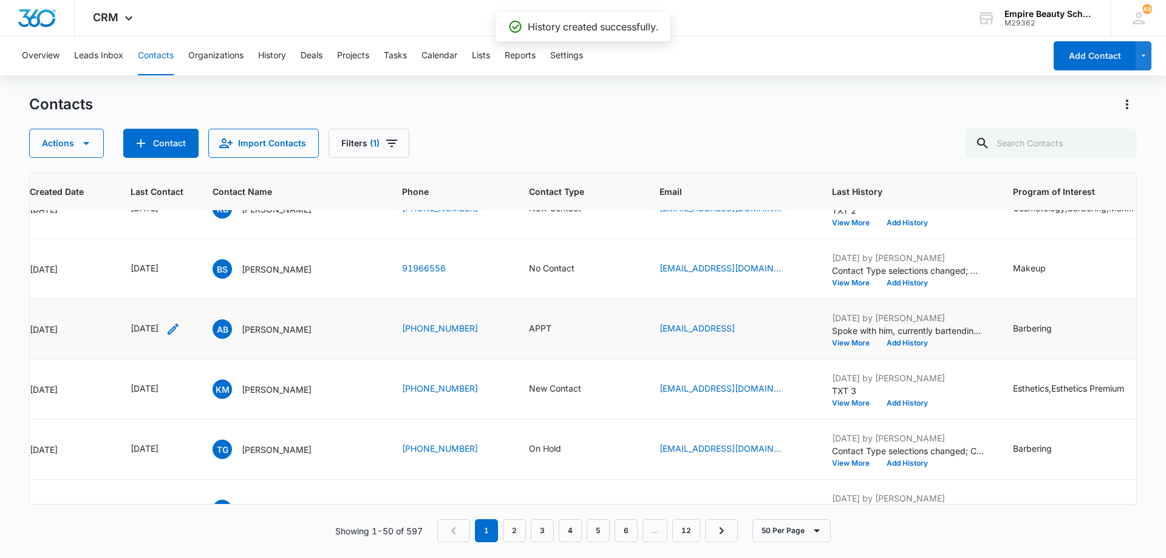
click at [179, 330] on icon "Last Contact - 1754006400 - Select to Edit Field" at bounding box center [173, 329] width 11 height 11
click at [195, 252] on input "[DATE]" at bounding box center [164, 251] width 89 height 13
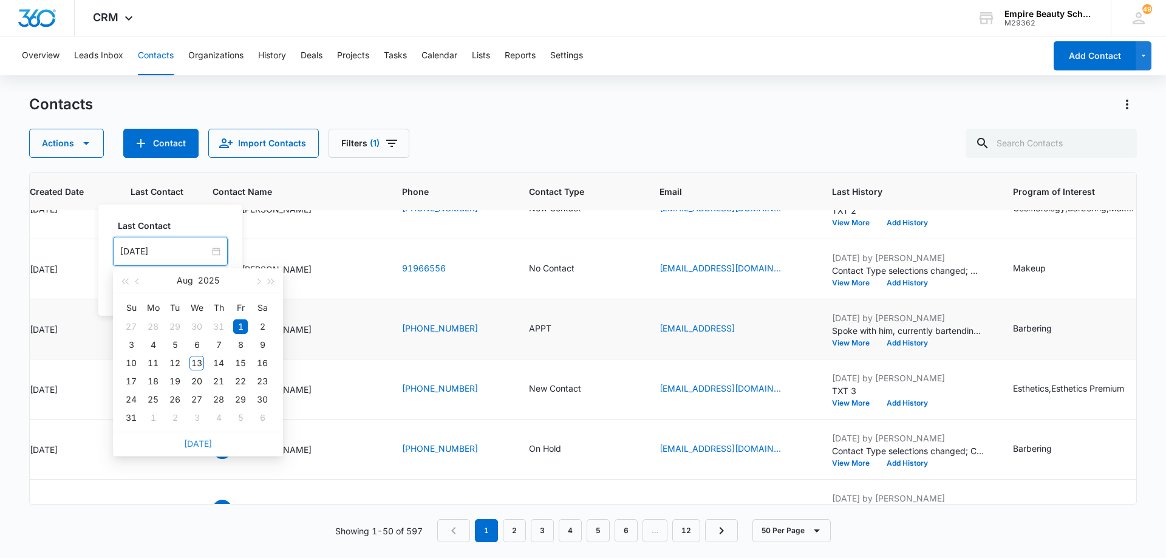
click at [204, 443] on link "[DATE]" at bounding box center [198, 444] width 28 height 10
type input "[DATE]"
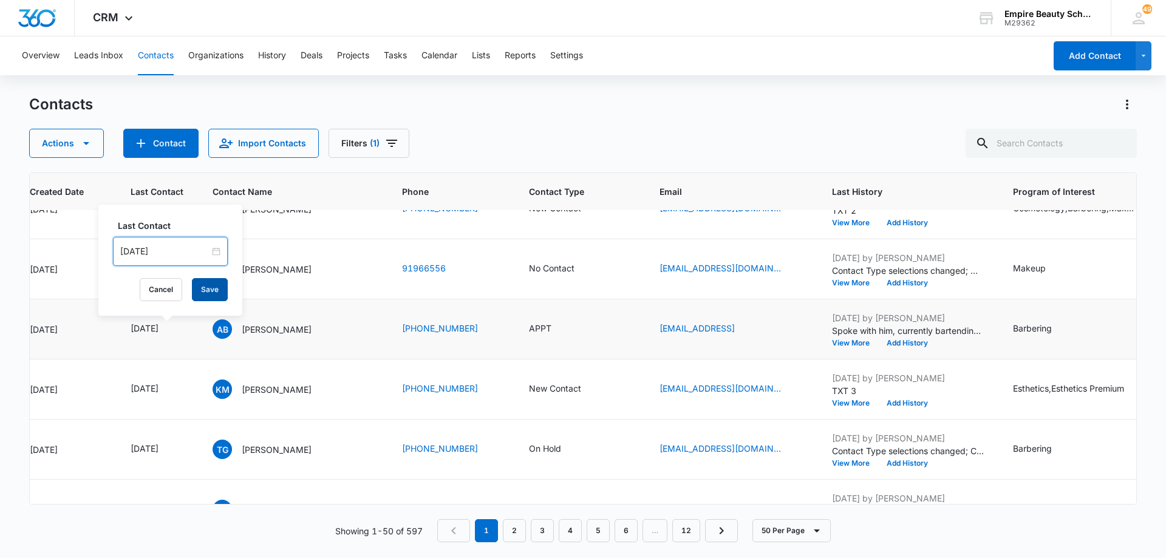
click at [208, 290] on button "Save" at bounding box center [210, 289] width 36 height 23
click at [559, 328] on icon "Contact Type - APPT - Select to Edit Field" at bounding box center [566, 329] width 15 height 15
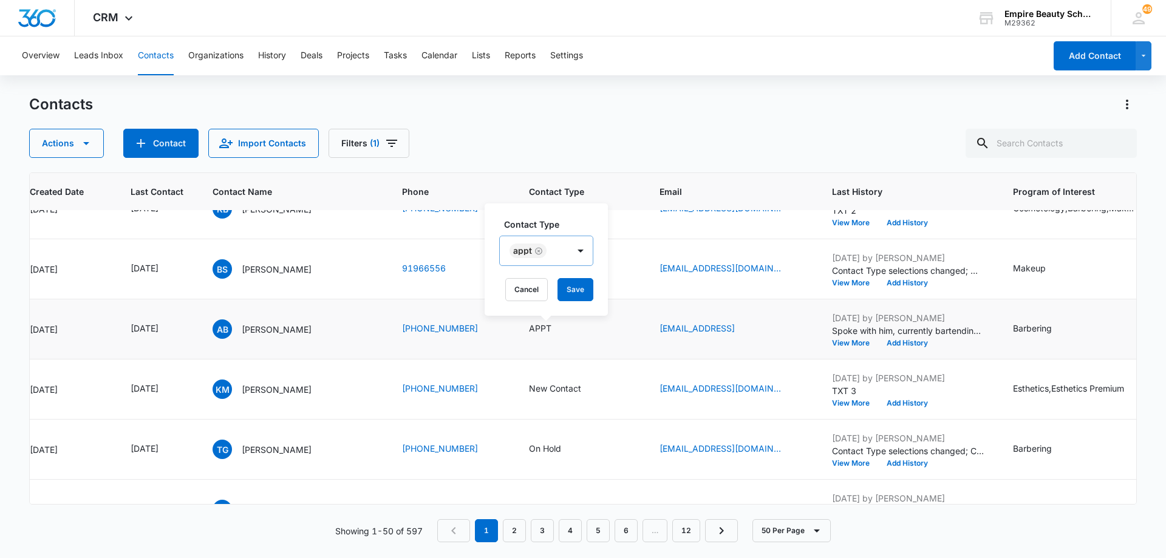
drag, startPoint x: 536, startPoint y: 251, endPoint x: 544, endPoint y: 251, distance: 7.9
click at [536, 251] on icon "Remove APPT" at bounding box center [539, 251] width 9 height 9
click at [545, 251] on div at bounding box center [538, 251] width 54 height 15
click at [552, 333] on div "Enrolled" at bounding box center [551, 330] width 75 height 13
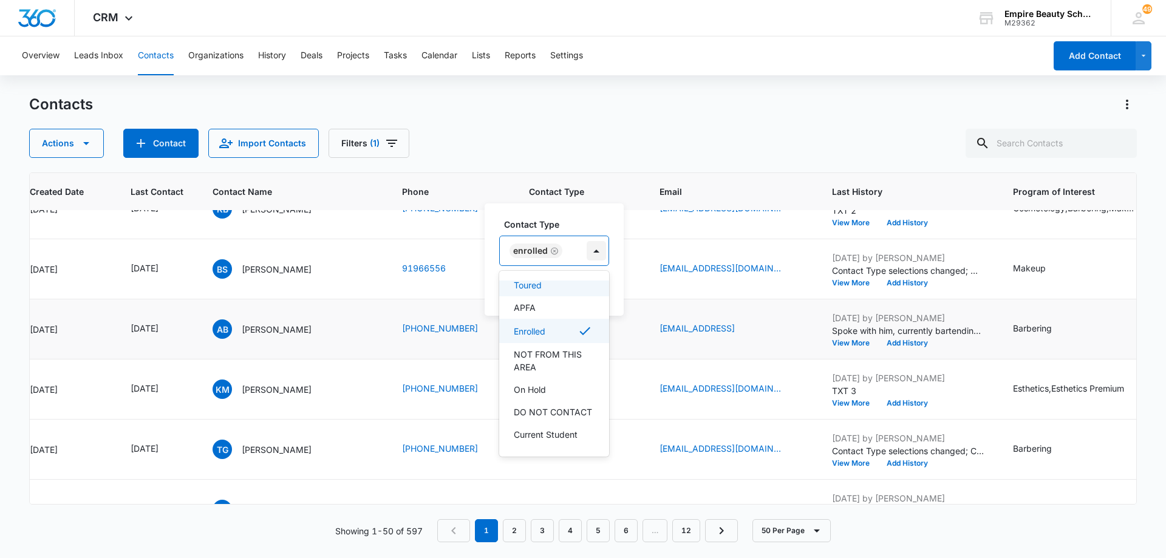
click at [587, 250] on div at bounding box center [596, 250] width 19 height 19
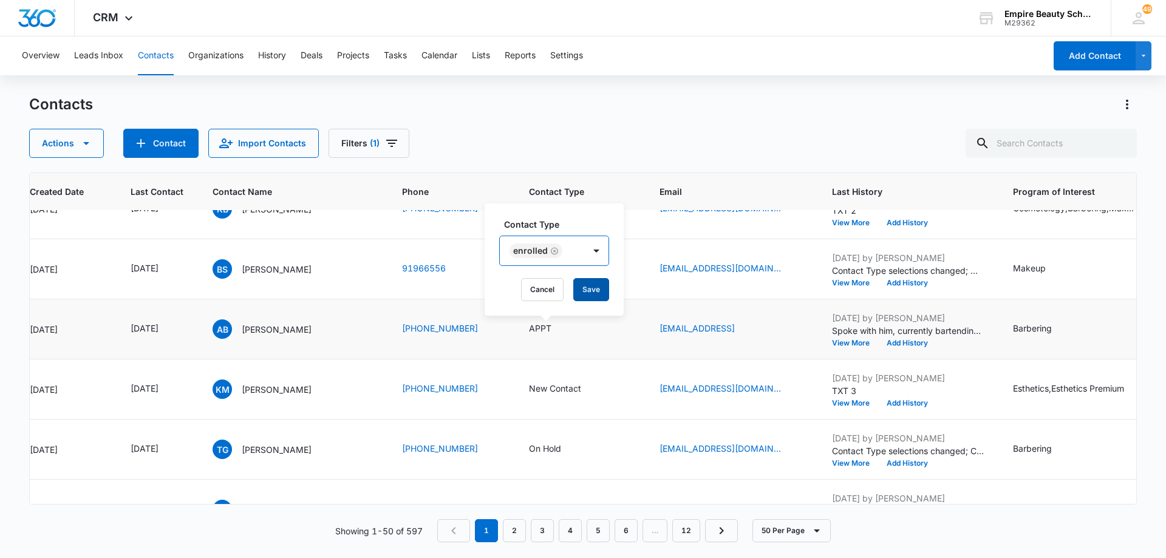
click at [588, 290] on button "Save" at bounding box center [591, 289] width 36 height 23
click at [909, 343] on button "Add History" at bounding box center [907, 343] width 58 height 7
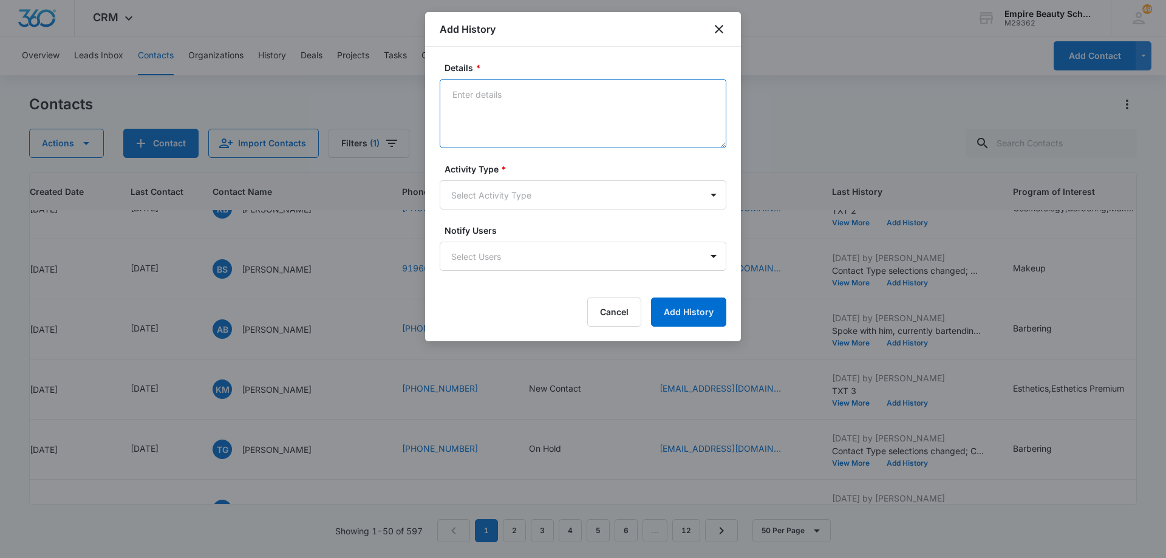
click at [533, 113] on textarea "Details *" at bounding box center [583, 113] width 287 height 69
type textarea "Spoke with [DATE], he's got all docs needed and FAFSA is done - scheduled FA ap…"
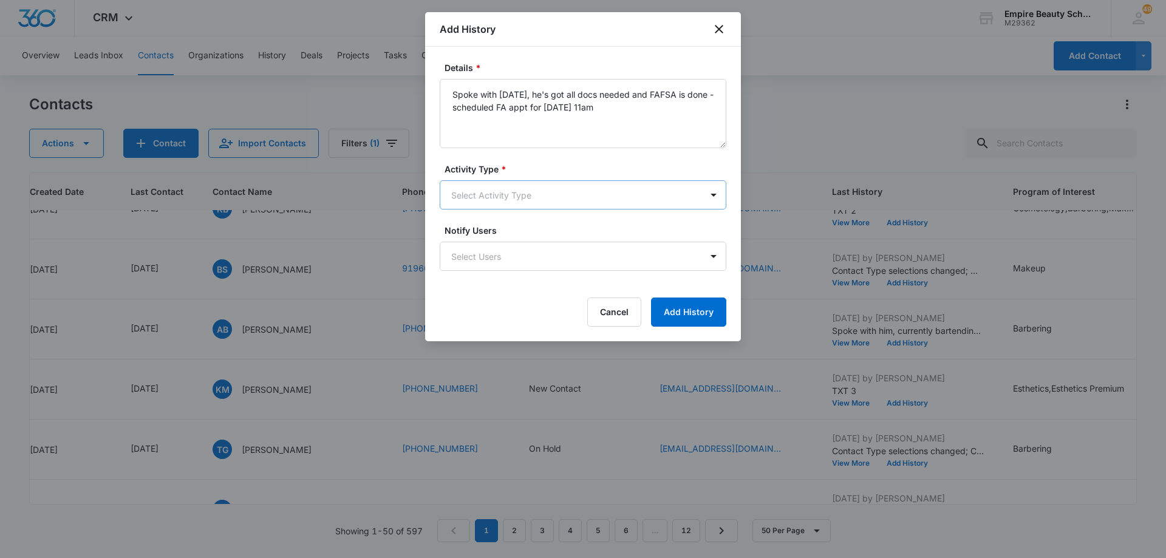
click at [498, 195] on body "CRM Apps Forms CRM Email Shop Payments POS Files Brand Settings Empire Beauty S…" at bounding box center [583, 279] width 1166 height 558
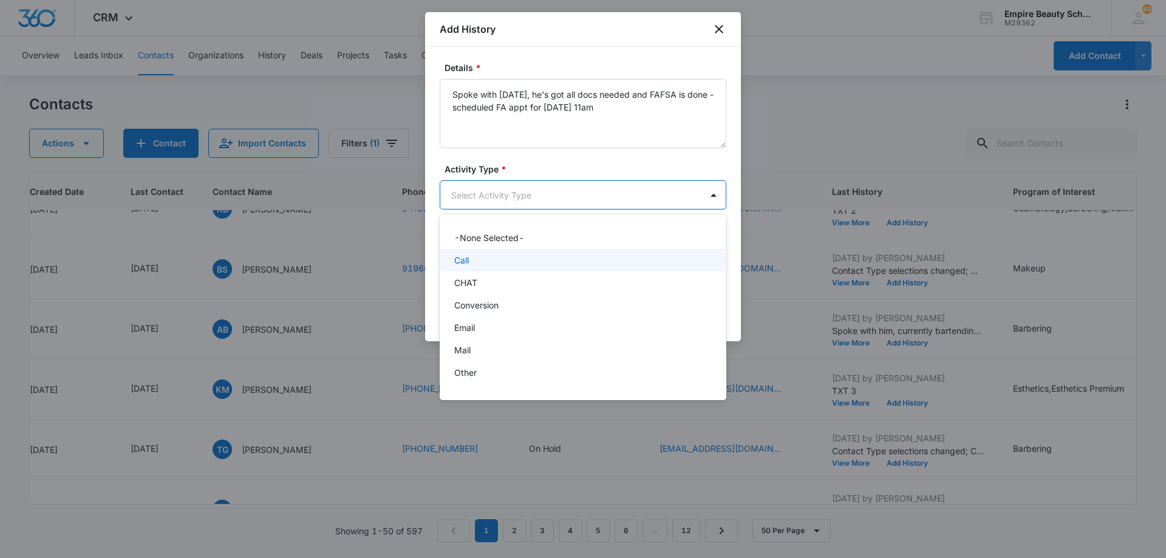
click at [516, 256] on div "Call" at bounding box center [581, 260] width 255 height 13
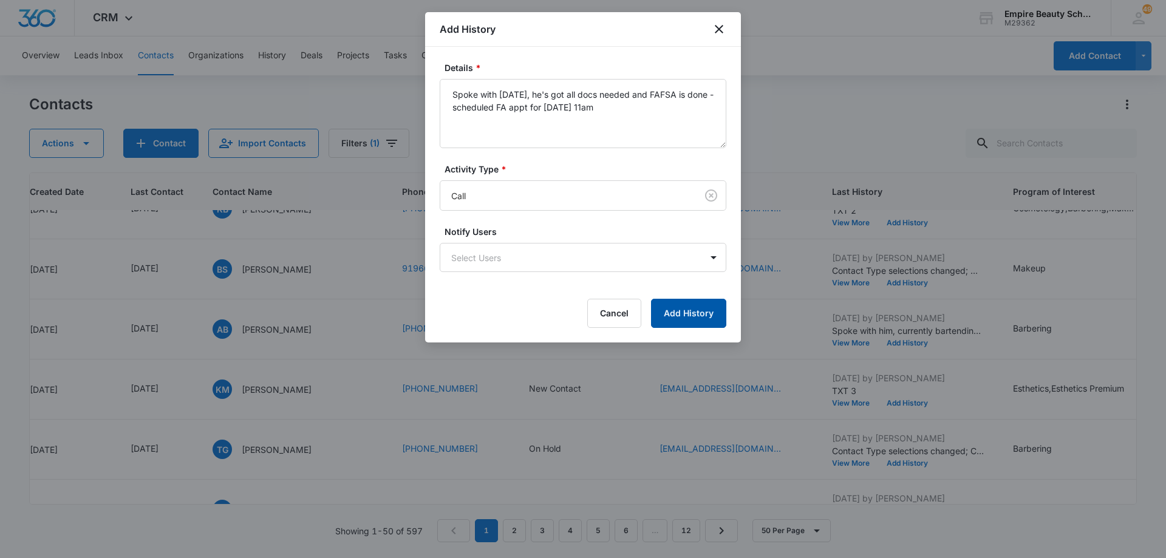
click at [676, 313] on button "Add History" at bounding box center [688, 313] width 75 height 29
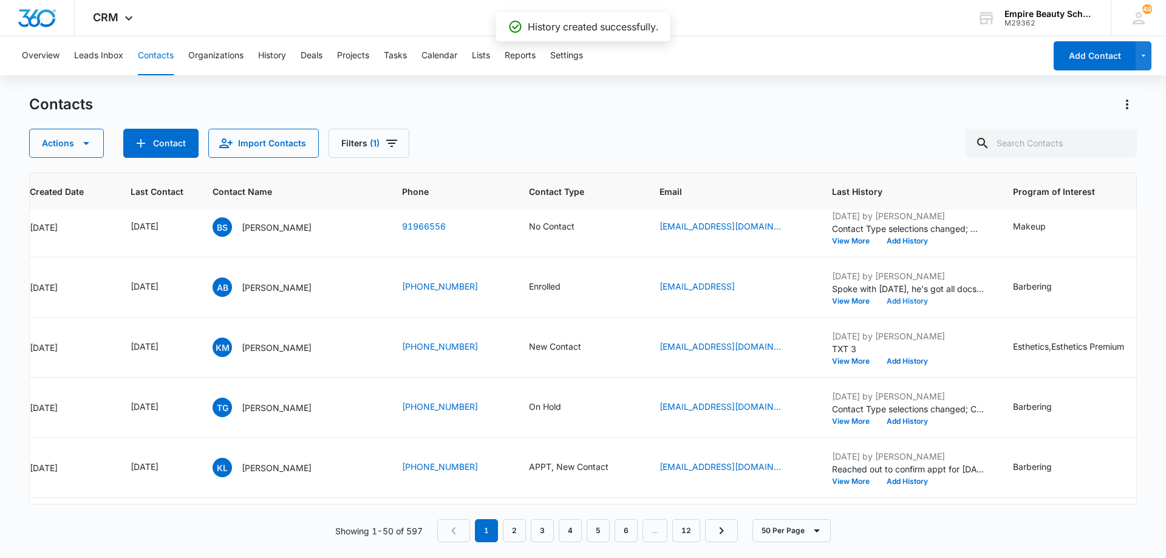
scroll to position [1475, 118]
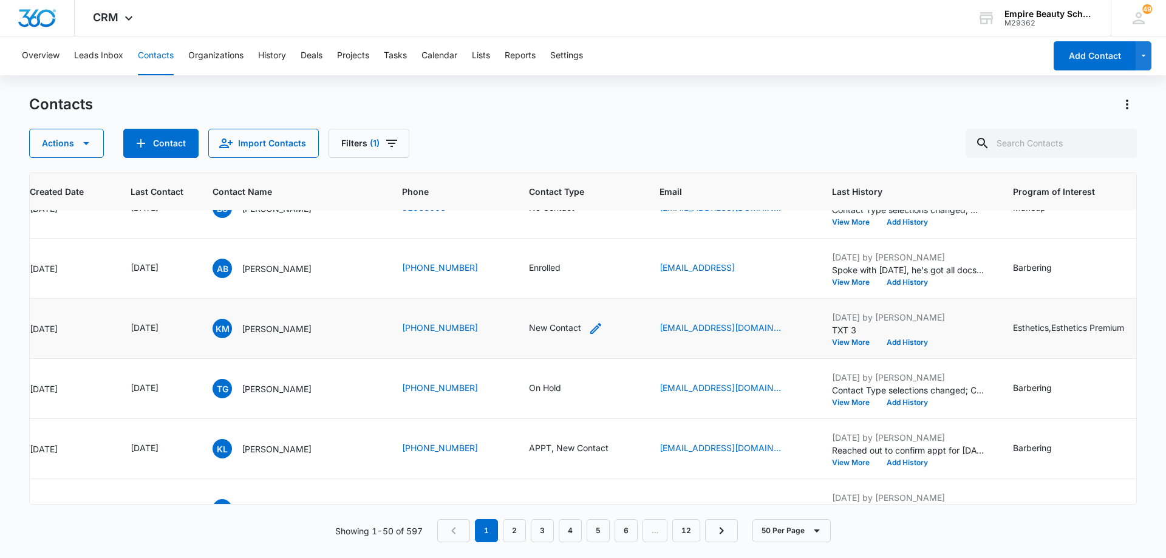
click at [589, 329] on icon "Contact Type - New Contact - Select to Edit Field" at bounding box center [596, 328] width 15 height 15
click at [569, 251] on icon "Remove New Contact" at bounding box center [570, 250] width 7 height 7
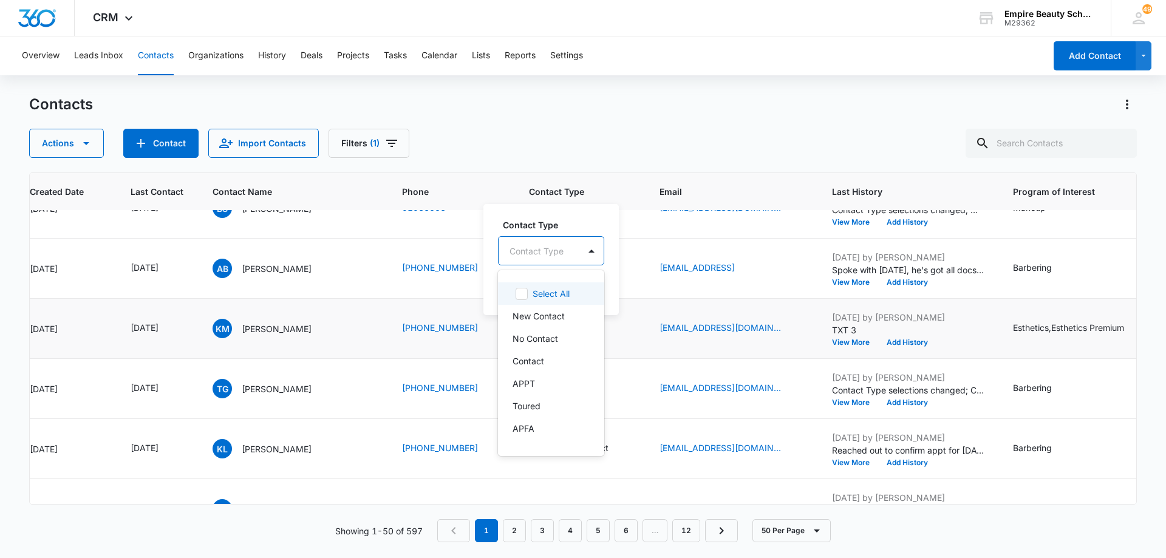
click at [576, 251] on div "Contact Type" at bounding box center [539, 250] width 81 height 27
click at [573, 335] on div "No Contact" at bounding box center [550, 338] width 75 height 13
click at [585, 255] on div "No Contact" at bounding box center [546, 250] width 95 height 29
click at [592, 286] on button "Save" at bounding box center [600, 289] width 36 height 23
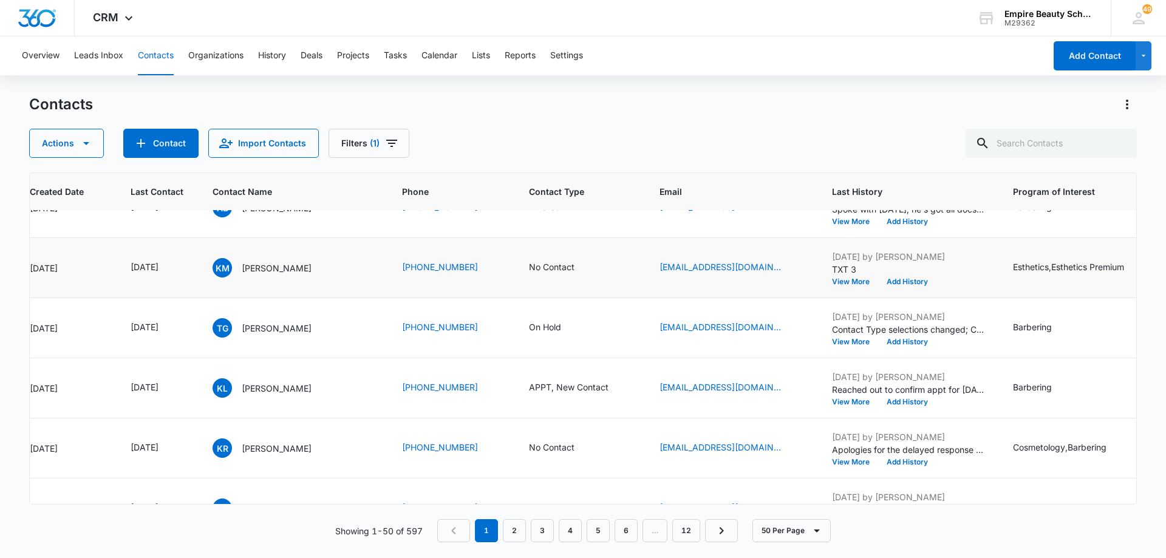
scroll to position [1597, 118]
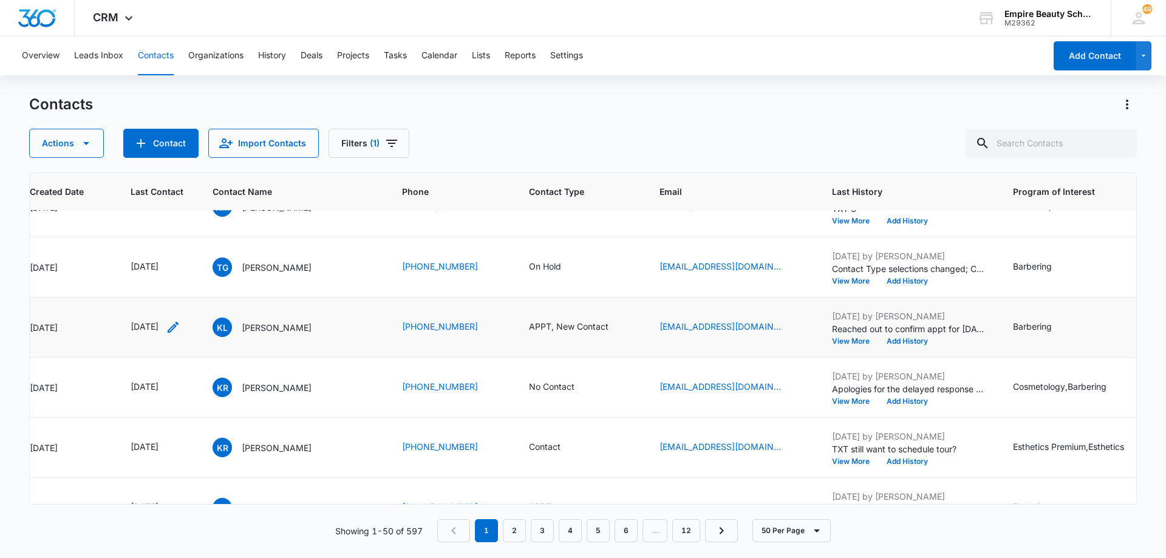
click at [180, 325] on icon "Last Contact - 1754265600 - Select to Edit Field" at bounding box center [173, 327] width 15 height 15
click at [186, 248] on input "[DATE]" at bounding box center [164, 249] width 89 height 13
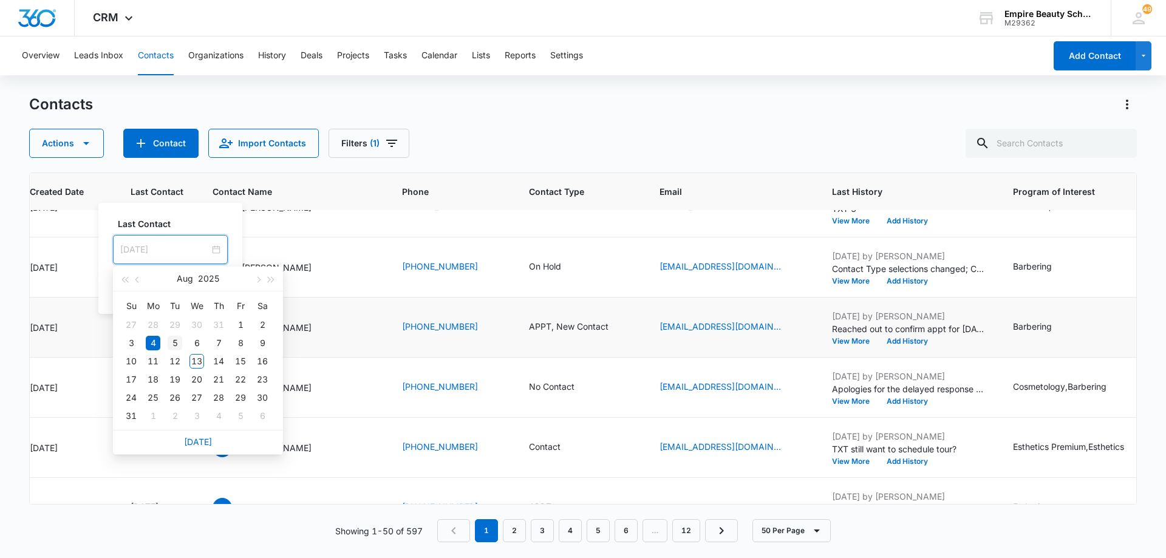
type input "[DATE]"
click at [179, 345] on div "5" at bounding box center [175, 343] width 15 height 15
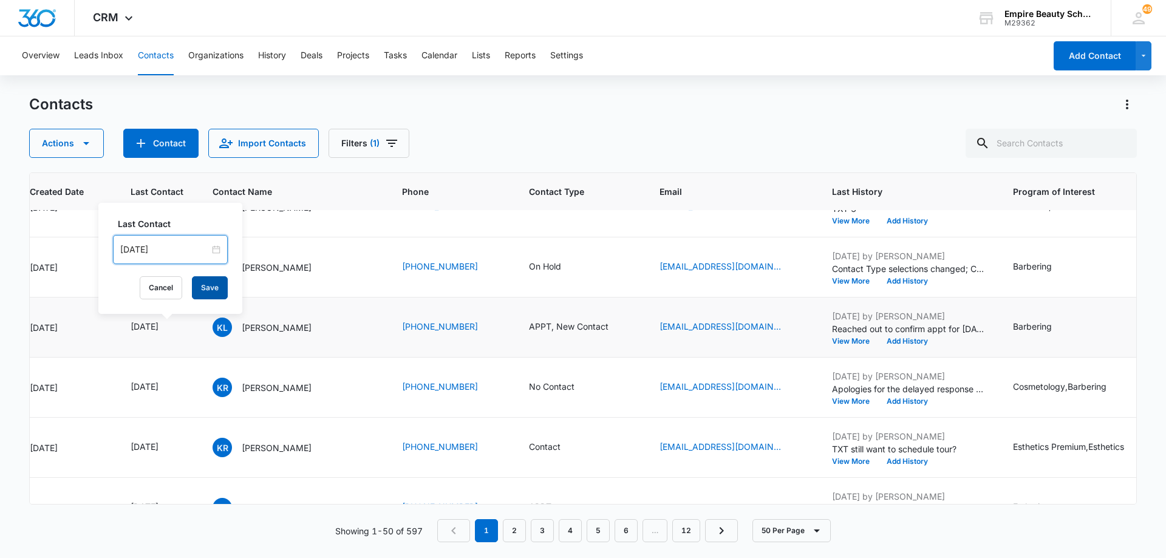
click at [199, 290] on button "Save" at bounding box center [210, 287] width 36 height 23
click at [618, 324] on icon "Contact Type - APPT, New Contact - Select to Edit Field" at bounding box center [623, 327] width 15 height 15
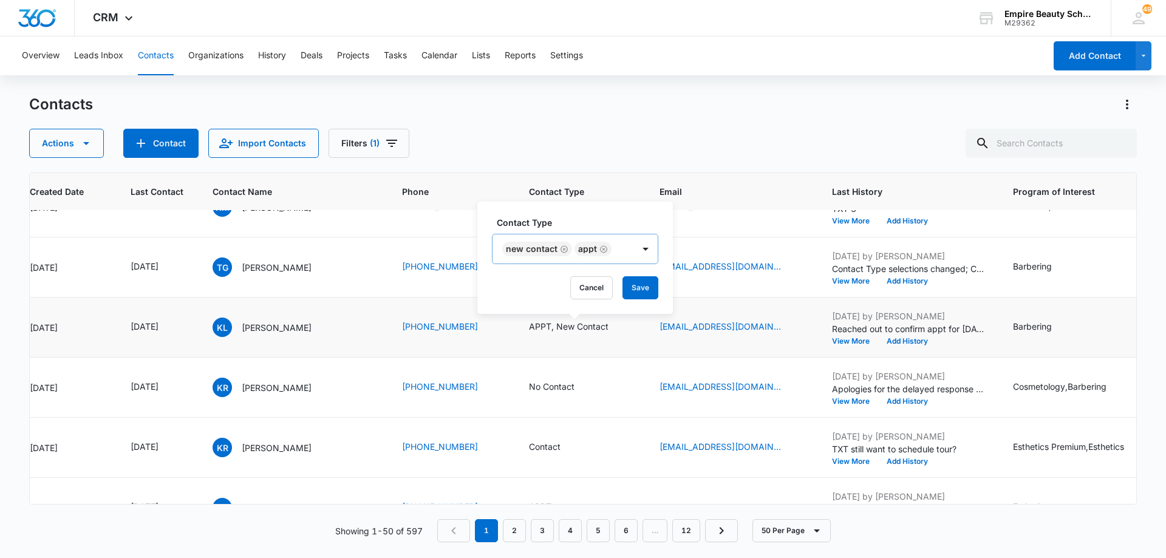
click at [564, 250] on icon "Remove New Contact" at bounding box center [564, 248] width 7 height 7
drag, startPoint x: 531, startPoint y: 248, endPoint x: 544, endPoint y: 249, distance: 12.8
click at [533, 248] on icon "Remove APPT" at bounding box center [531, 249] width 9 height 9
click at [545, 250] on div at bounding box center [531, 249] width 54 height 15
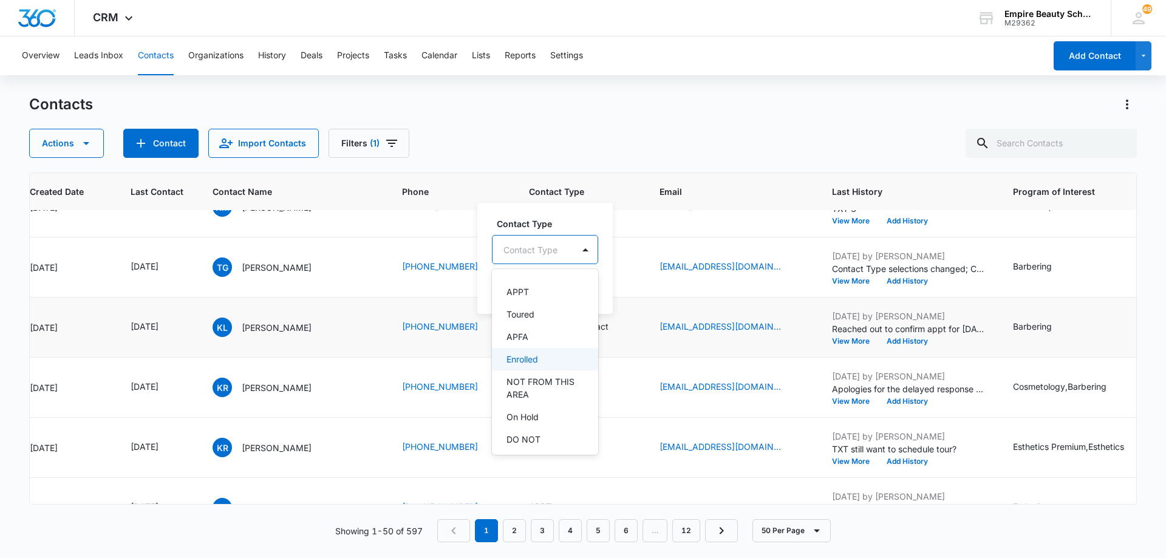
click at [556, 362] on div "Enrolled" at bounding box center [544, 359] width 75 height 13
click at [579, 257] on div at bounding box center [588, 248] width 19 height 19
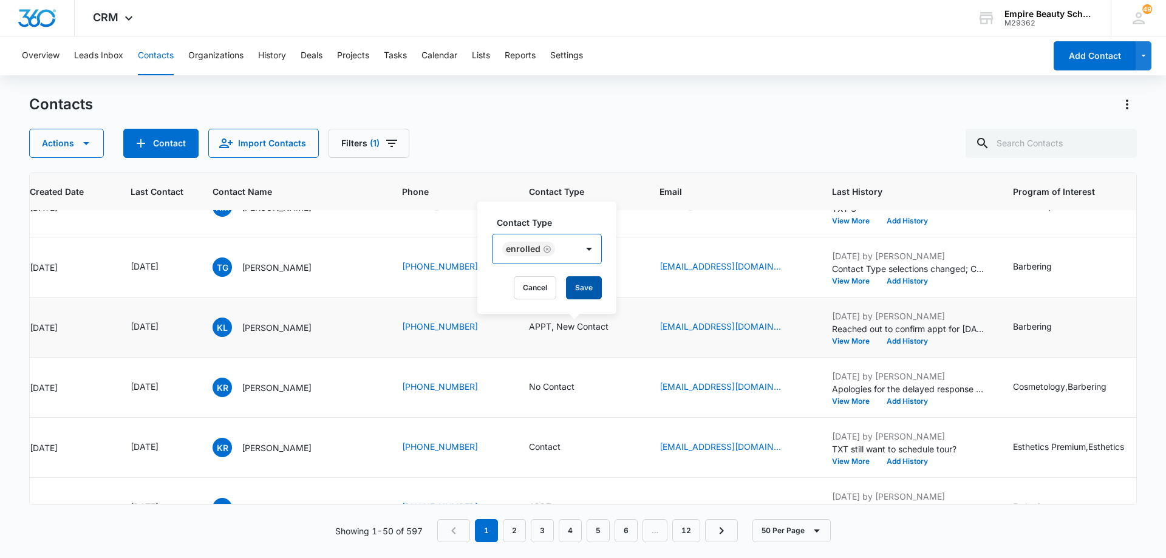
click at [582, 287] on button "Save" at bounding box center [584, 287] width 36 height 23
click at [913, 340] on button "Add History" at bounding box center [907, 341] width 58 height 7
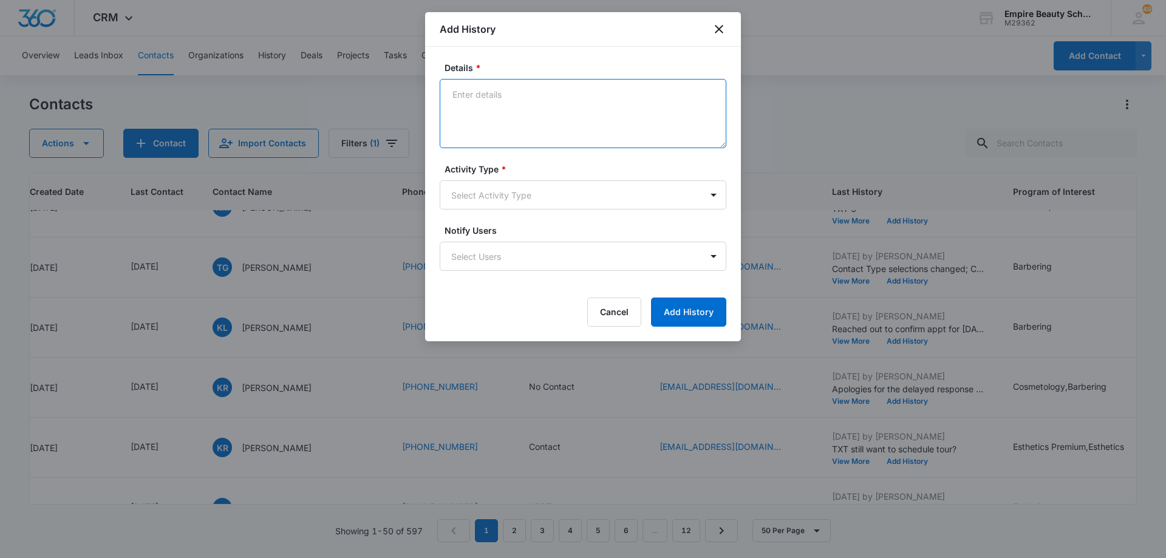
click at [604, 106] on textarea "Details *" at bounding box center [583, 113] width 287 height 69
type textarea "ENROLLED Dec [PERSON_NAME] 2025"
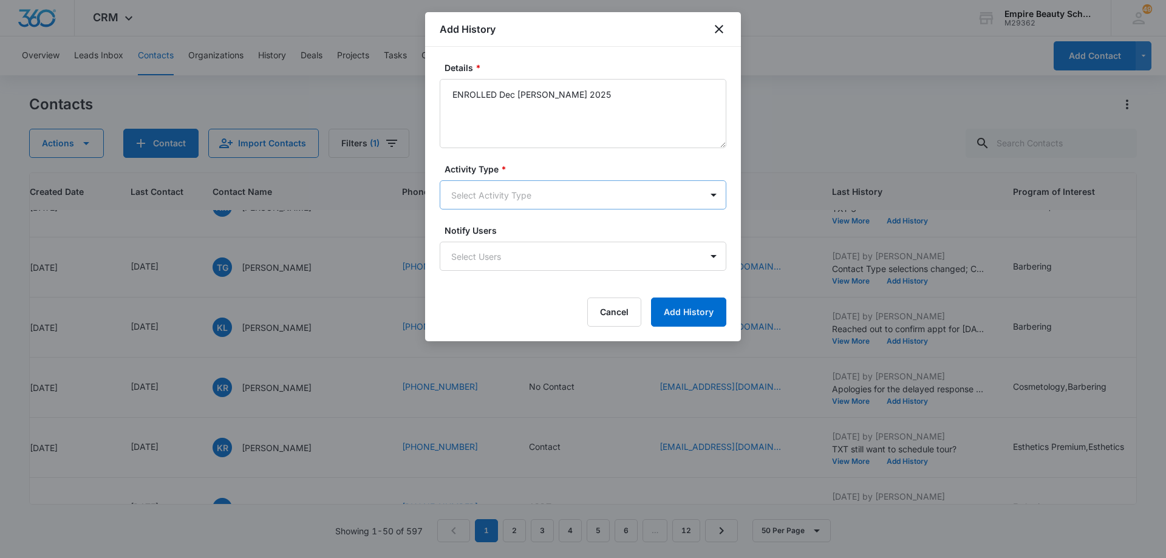
click at [523, 196] on body "CRM Apps Forms CRM Email Shop Payments POS Files Brand Settings Empire Beauty S…" at bounding box center [583, 279] width 1166 height 558
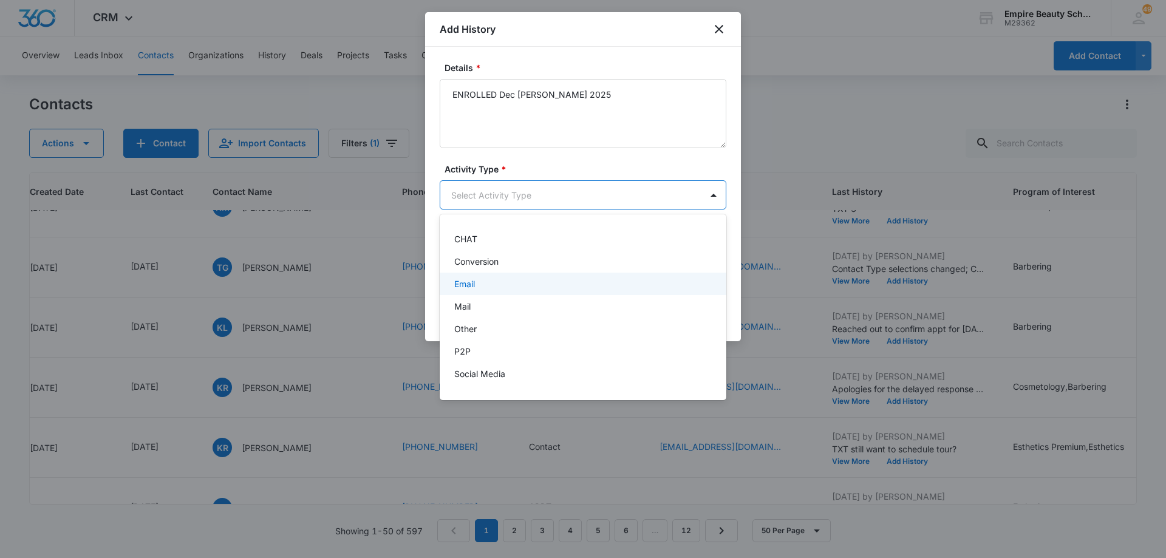
scroll to position [61, 0]
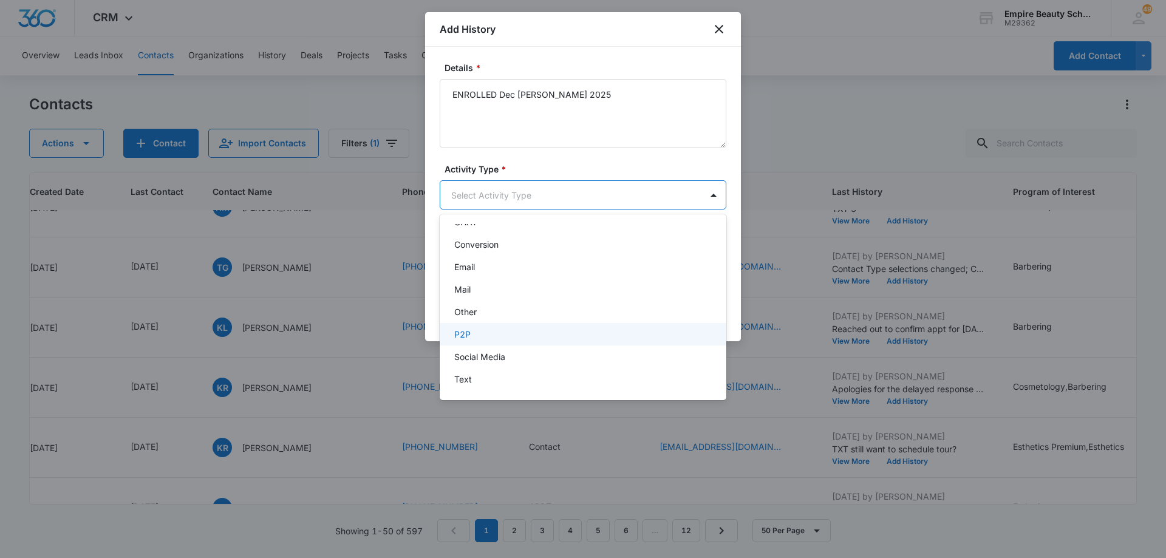
click at [569, 329] on div "P2P" at bounding box center [581, 334] width 255 height 13
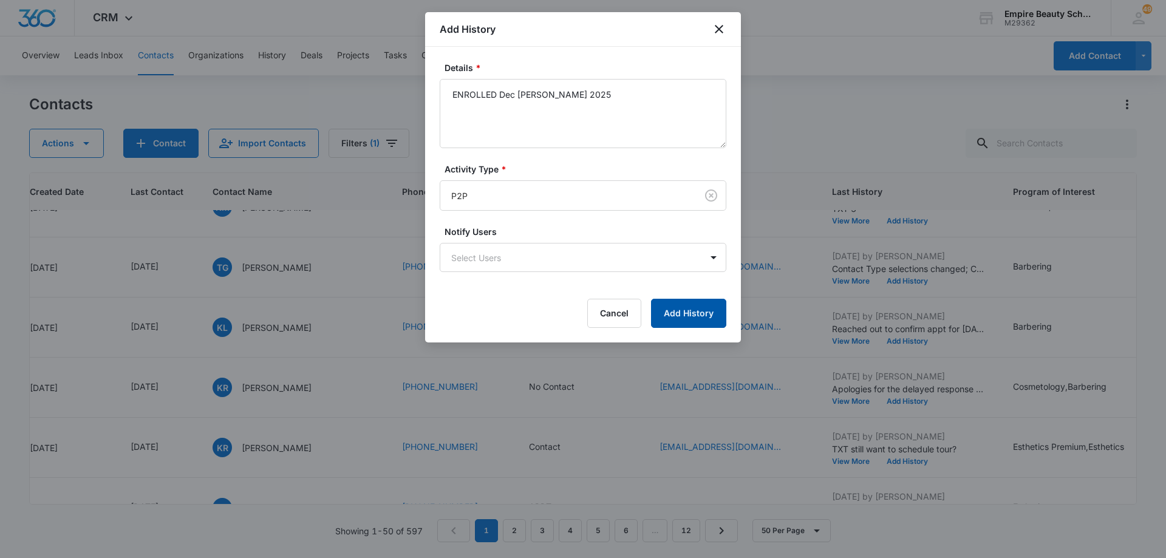
click at [682, 313] on button "Add History" at bounding box center [688, 313] width 75 height 29
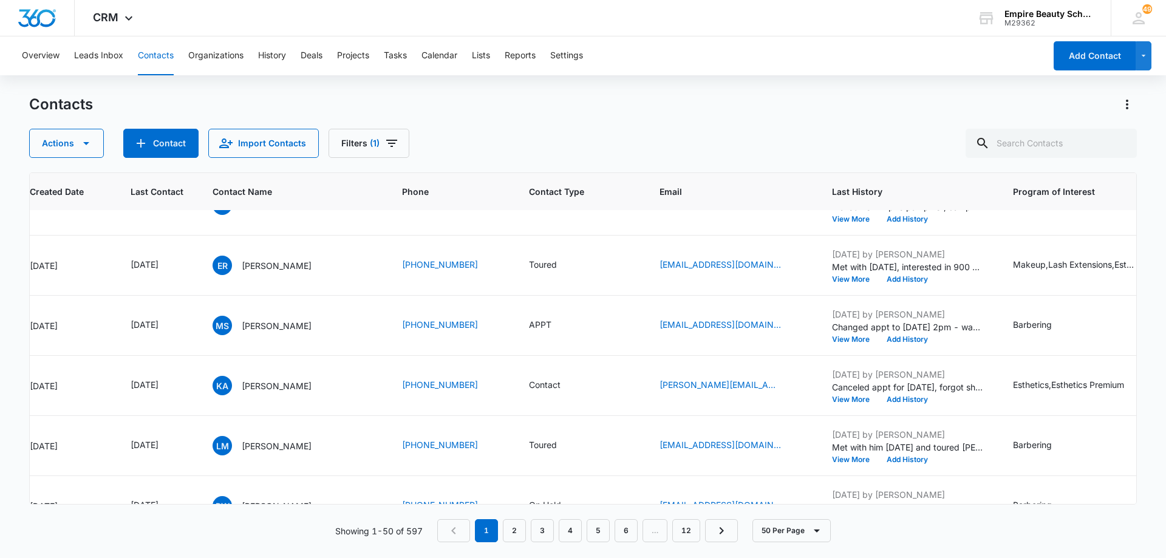
scroll to position [2032, 118]
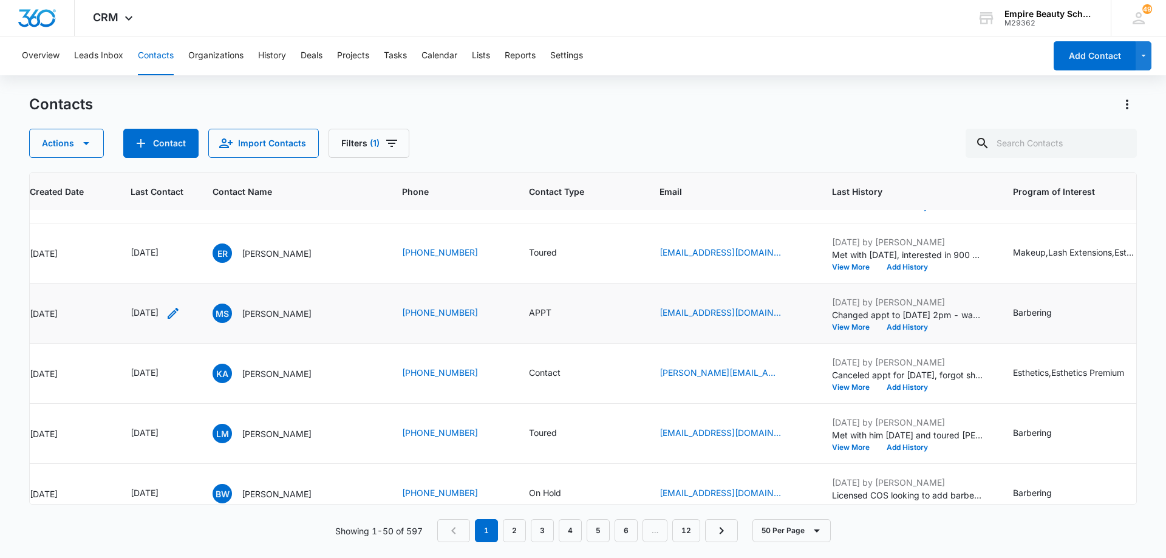
click at [180, 313] on icon "Last Contact - 1754006400 - Select to Edit Field" at bounding box center [173, 313] width 15 height 15
click at [182, 240] on input "[DATE]" at bounding box center [164, 235] width 89 height 13
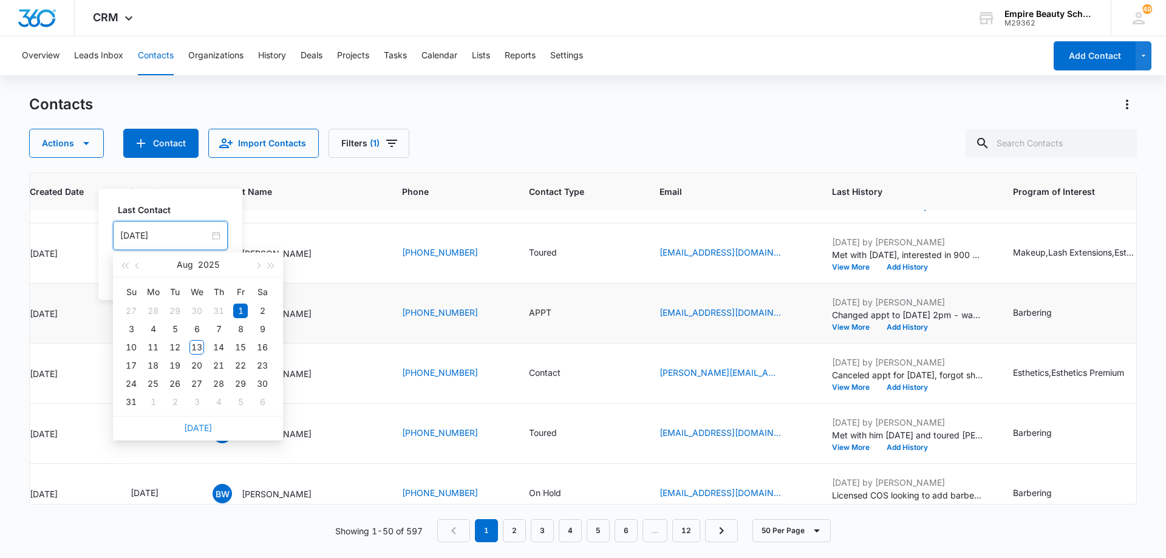
click at [202, 429] on link "[DATE]" at bounding box center [198, 428] width 28 height 10
type input "[DATE]"
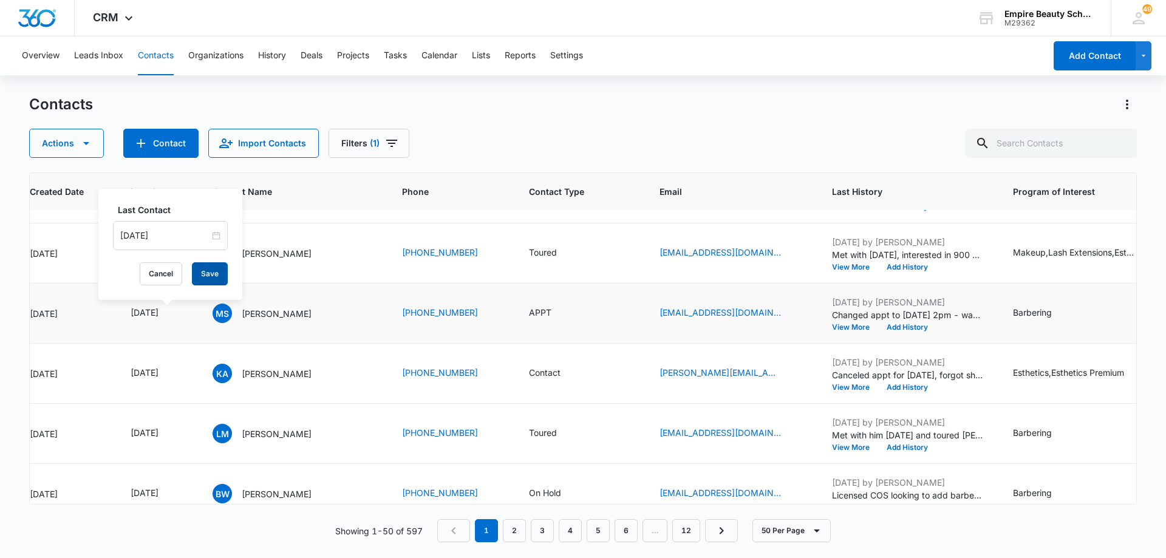
click at [209, 276] on button "Save" at bounding box center [210, 273] width 36 height 23
click at [561, 315] on icon "Contact Type - APPT - Select to Edit Field" at bounding box center [566, 313] width 11 height 11
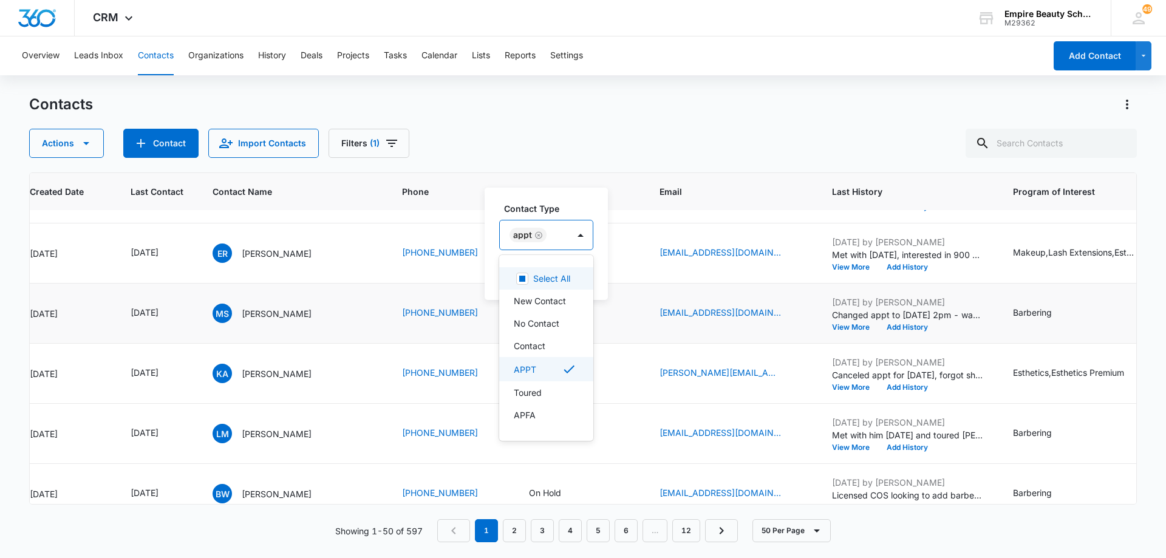
click at [557, 237] on div "APPT" at bounding box center [534, 234] width 69 height 29
click at [545, 399] on div "Toured" at bounding box center [545, 392] width 63 height 13
click at [613, 231] on div "APPT Toured" at bounding box center [558, 234] width 117 height 29
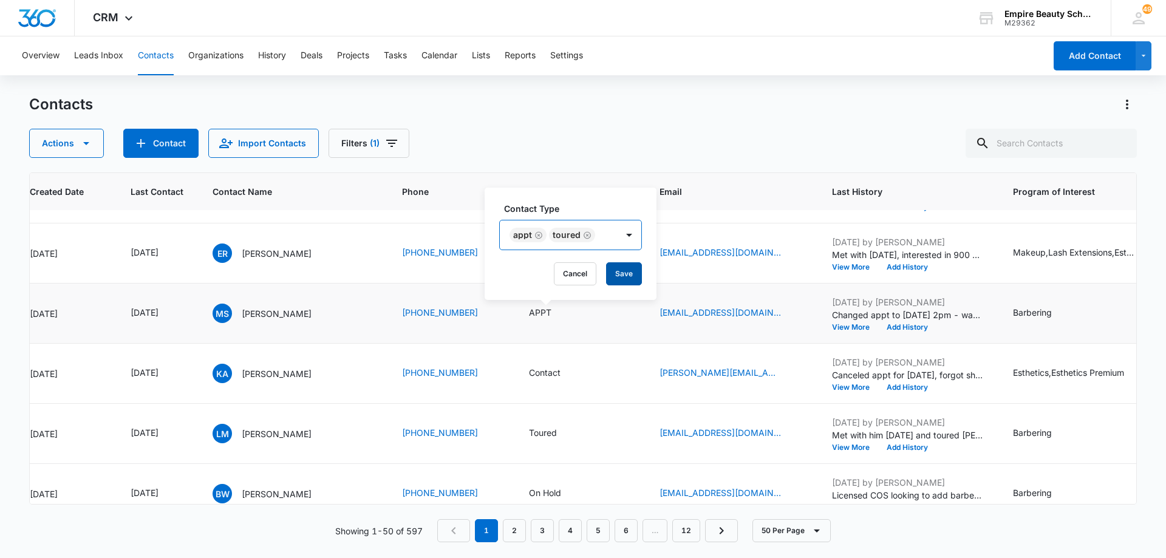
click at [620, 283] on button "Save" at bounding box center [624, 273] width 36 height 23
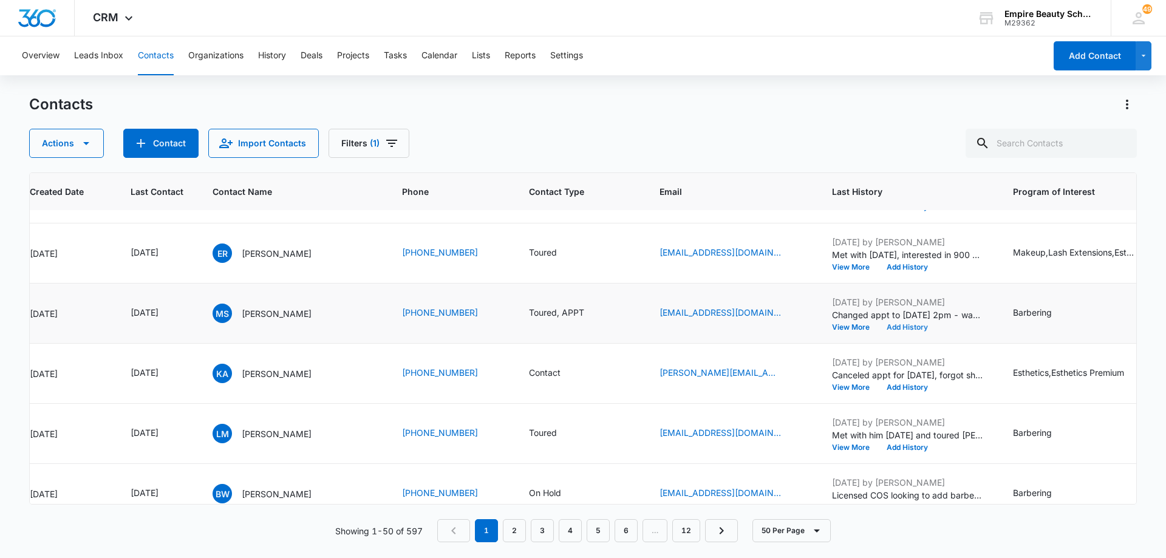
click at [897, 328] on button "Add History" at bounding box center [907, 327] width 58 height 7
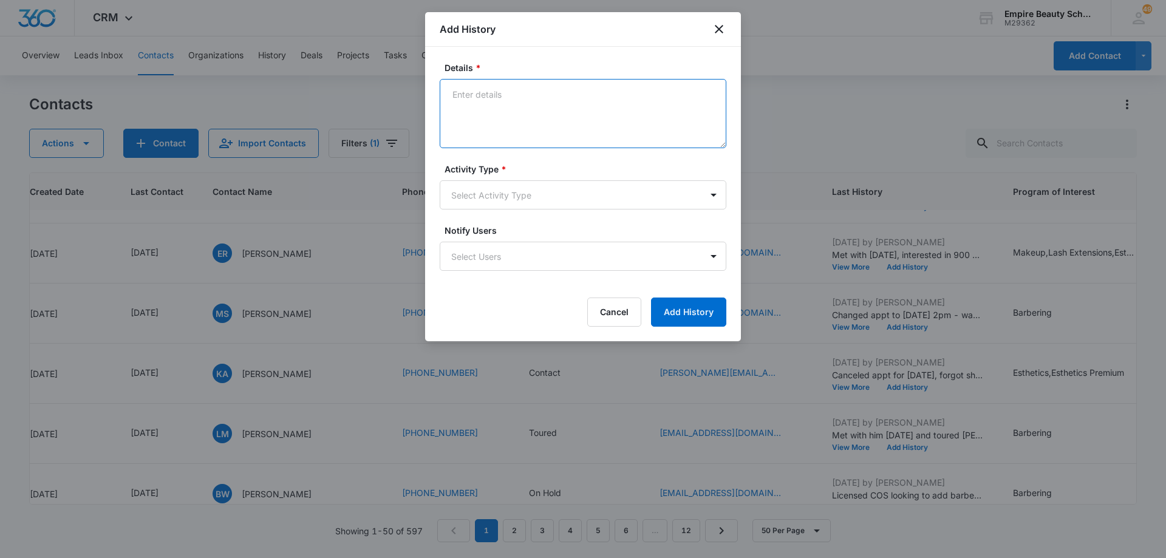
click at [534, 111] on textarea "Details *" at bounding box center [583, 113] width 287 height 69
type textarea "Met with him and mom [DATE] - definitely interested in enrolling for class for …"
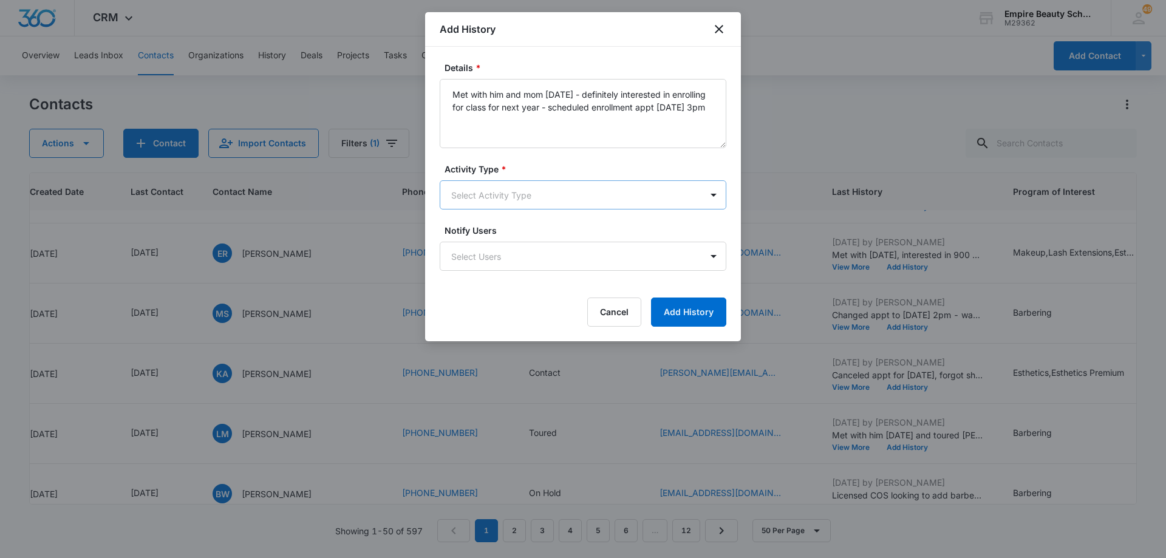
click at [502, 193] on body "CRM Apps Forms CRM Email Shop Payments POS Files Brand Settings Empire Beauty S…" at bounding box center [583, 279] width 1166 height 558
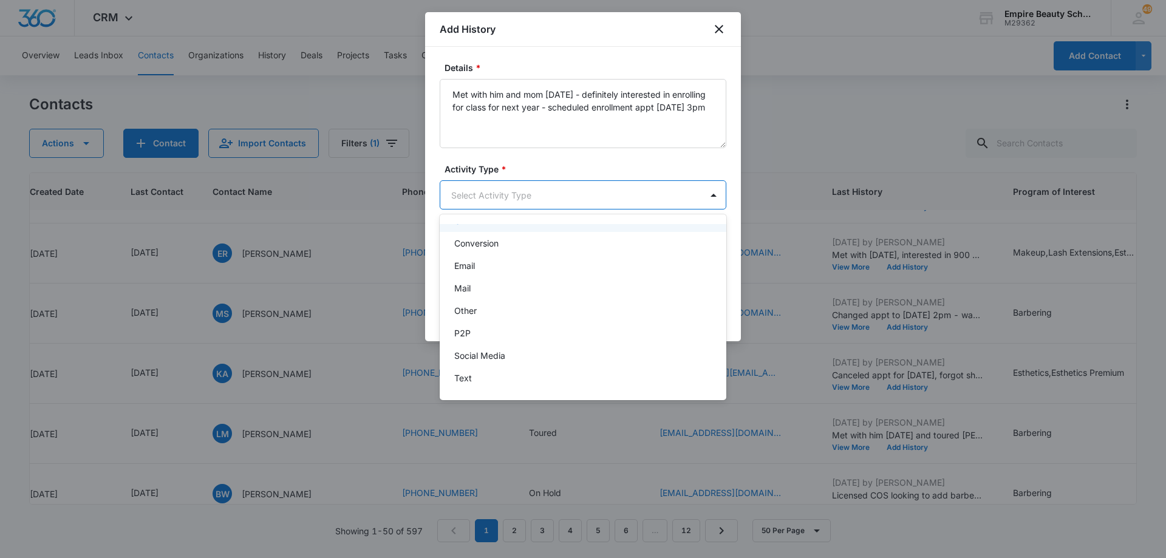
scroll to position [63, 0]
click at [595, 330] on div "P2P" at bounding box center [581, 332] width 255 height 13
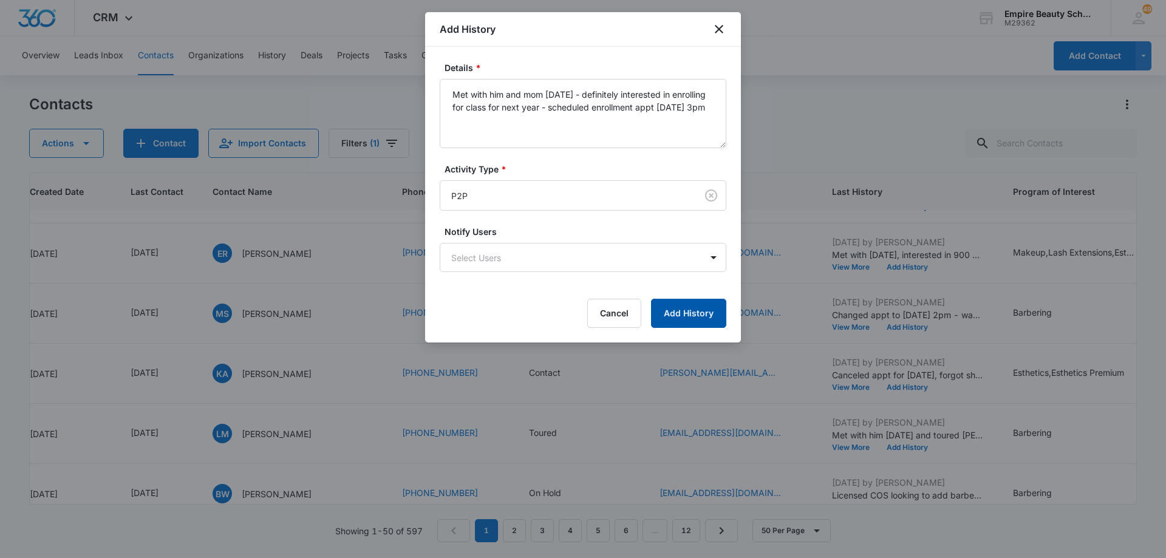
click at [686, 316] on button "Add History" at bounding box center [688, 313] width 75 height 29
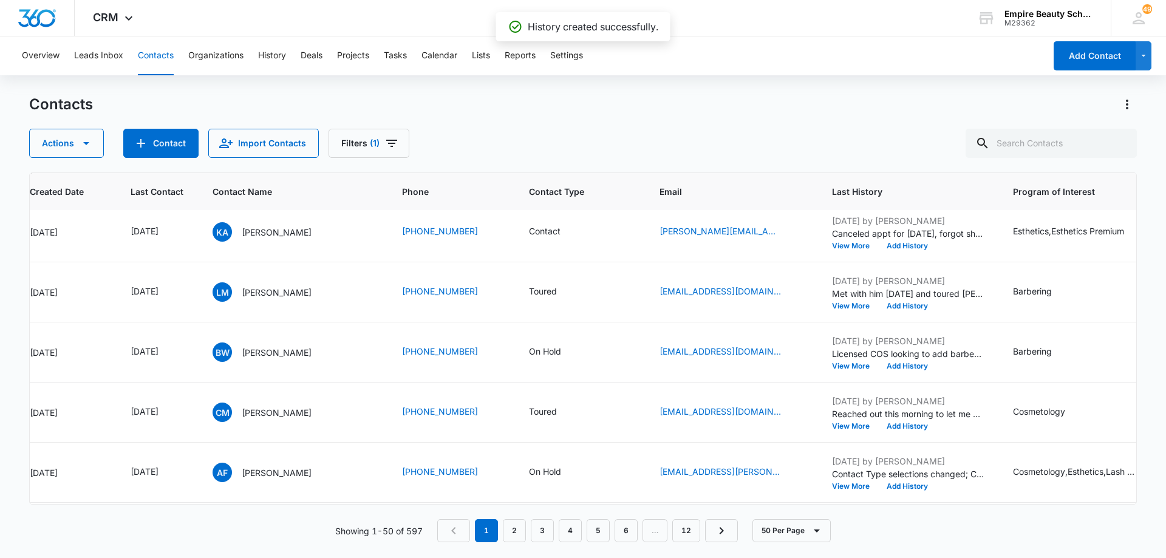
scroll to position [2180, 118]
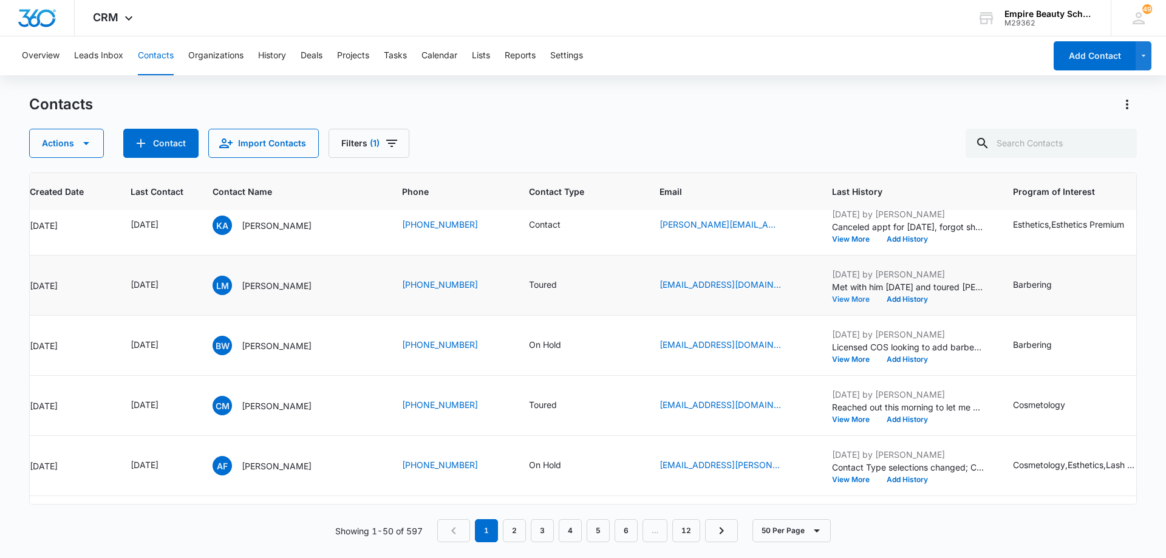
click at [861, 300] on button "View More" at bounding box center [855, 299] width 46 height 7
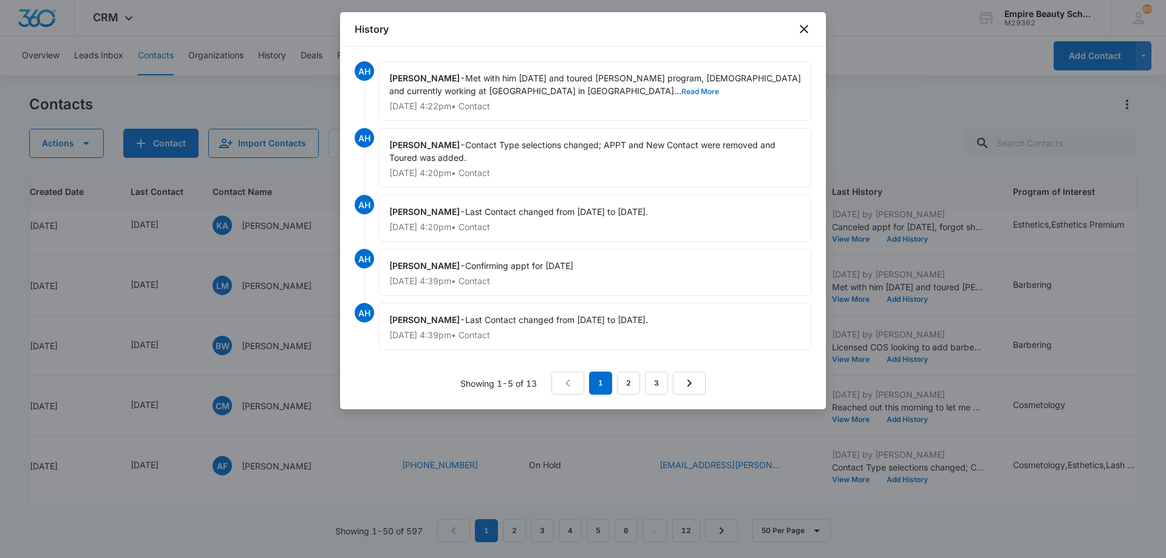
click at [682, 93] on button "Read More" at bounding box center [701, 91] width 38 height 7
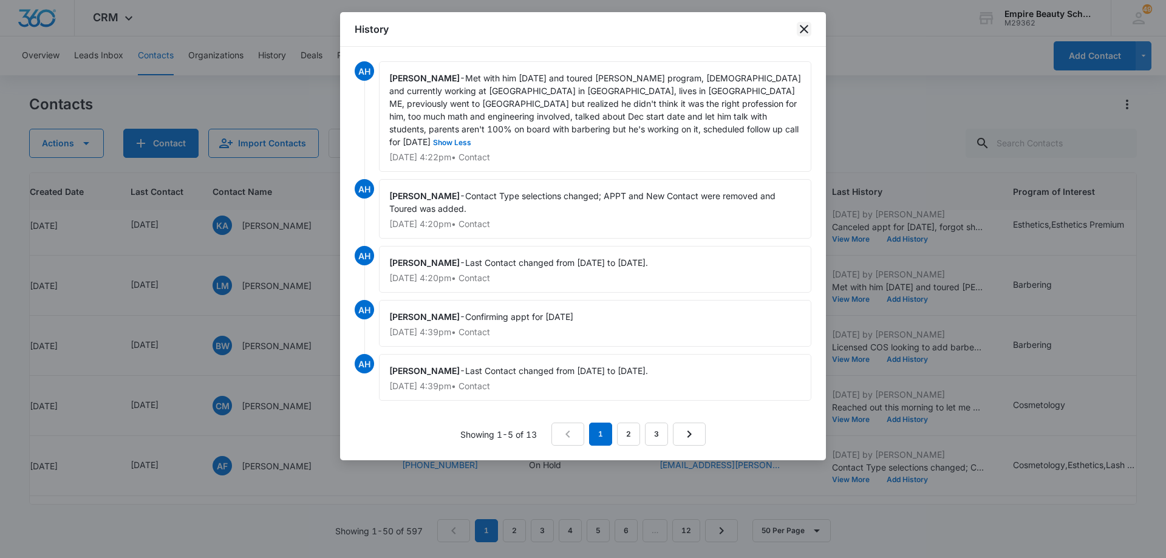
click at [805, 30] on icon "close" at bounding box center [804, 29] width 9 height 9
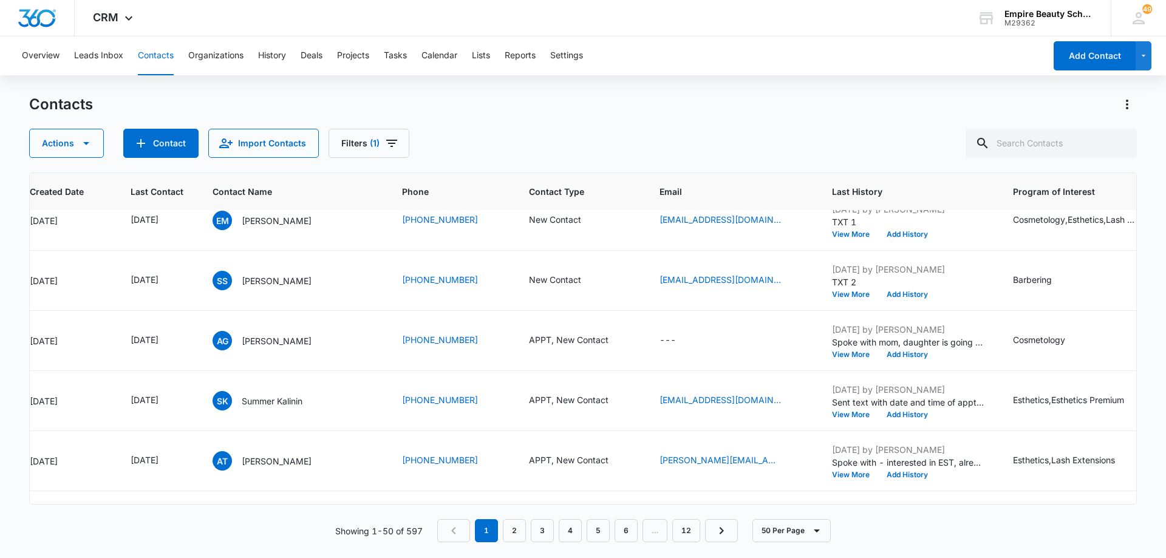
scroll to position [0, 118]
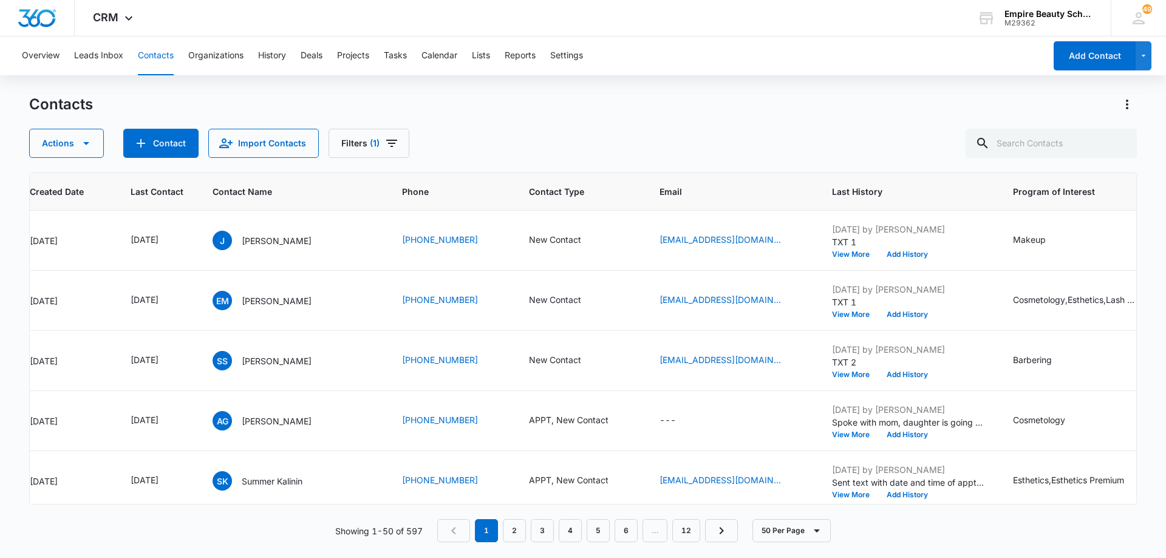
click at [482, 118] on div "Contacts Actions Contact Import Contacts Filters (1)" at bounding box center [583, 126] width 1108 height 63
click at [553, 143] on div "Actions Contact Import Contacts Filters (1)" at bounding box center [583, 143] width 1108 height 29
click at [655, 120] on div "Contacts Actions Contact Import Contacts Filters (1)" at bounding box center [583, 126] width 1108 height 63
